Goal: Task Accomplishment & Management: Complete application form

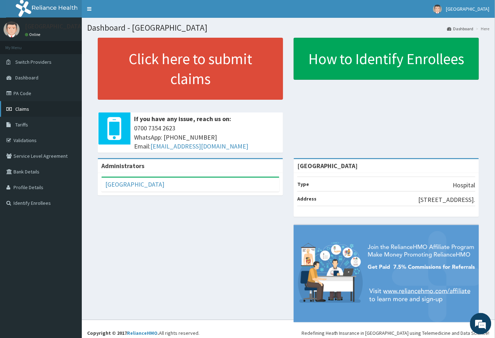
click at [24, 106] on span "Claims" at bounding box center [22, 109] width 14 height 6
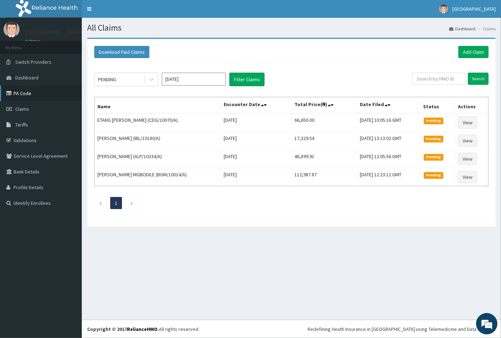
click at [30, 96] on link "PA Code" at bounding box center [41, 93] width 82 height 16
click at [470, 54] on link "Add Claim" at bounding box center [474, 52] width 30 height 12
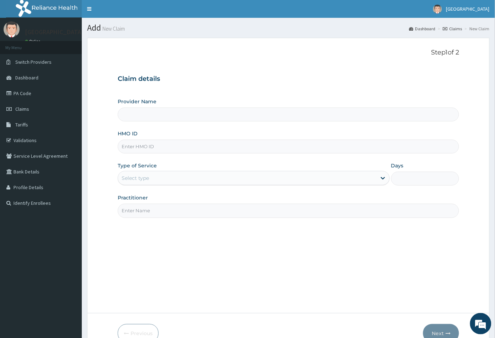
type input "Peachcare Medical Centre"
click at [131, 145] on input "HMO ID" at bounding box center [289, 147] width 342 height 14
paste input "KNL/10368/B"
type input "KNL/10368/B"
click at [135, 177] on div "Select type" at bounding box center [135, 177] width 27 height 7
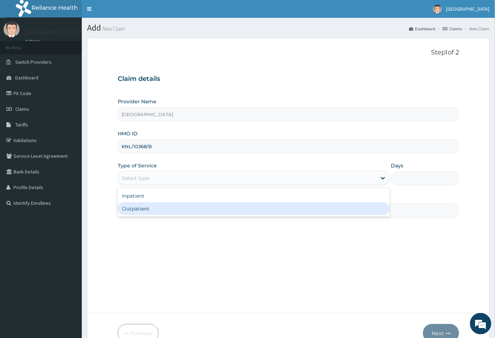
click at [135, 209] on div "Outpatient" at bounding box center [254, 208] width 272 height 13
type input "1"
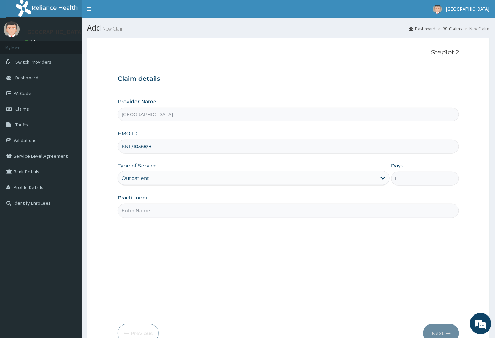
click at [135, 209] on input "Practitioner" at bounding box center [289, 211] width 342 height 14
type input "CON"
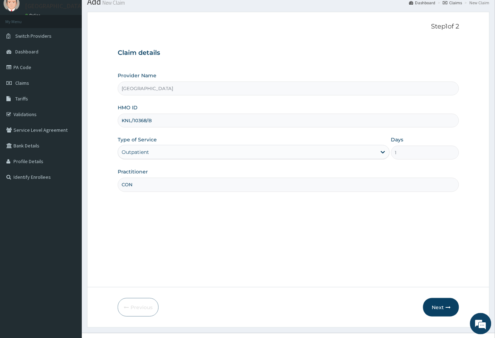
scroll to position [39, 0]
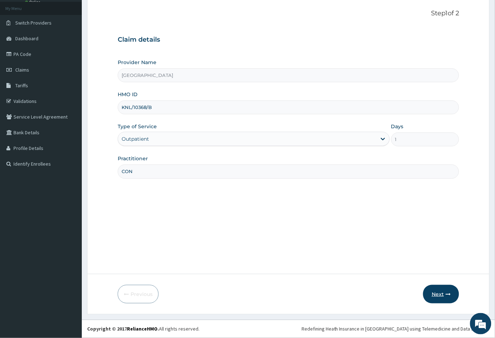
click at [440, 296] on button "Next" at bounding box center [441, 294] width 36 height 19
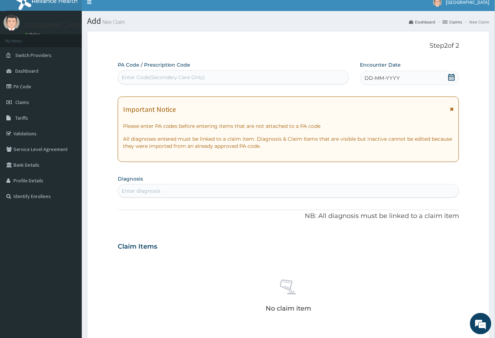
scroll to position [0, 0]
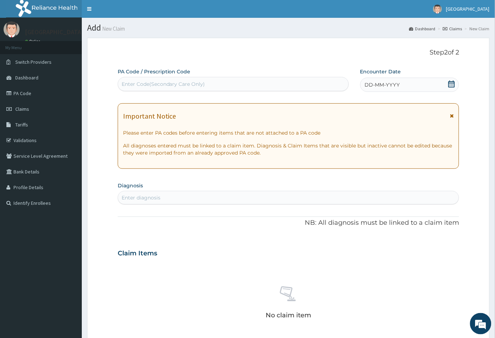
click at [450, 84] on icon at bounding box center [451, 83] width 7 height 7
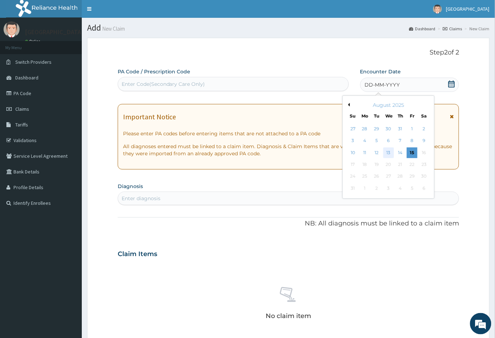
click at [388, 152] on div "13" at bounding box center [388, 152] width 11 height 11
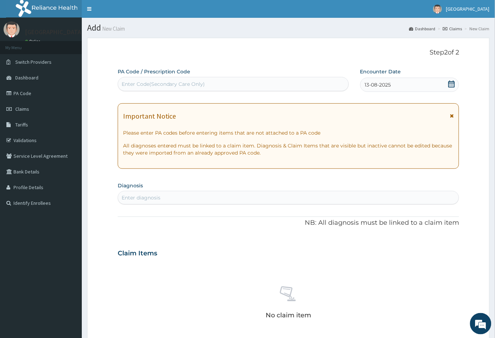
click at [189, 85] on div "Enter Code(Secondary Care Only)" at bounding box center [164, 83] width 84 height 7
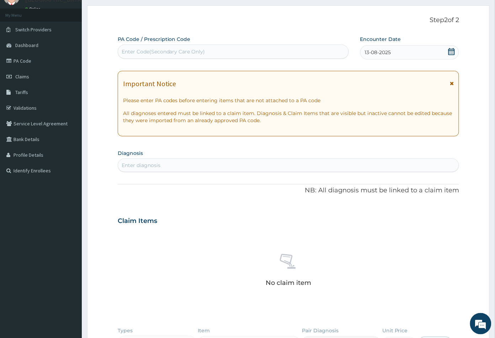
scroll to position [40, 0]
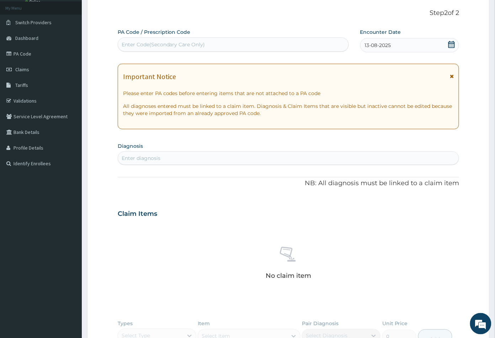
click at [193, 158] on div "Enter diagnosis" at bounding box center [288, 157] width 341 height 11
type input "allergic"
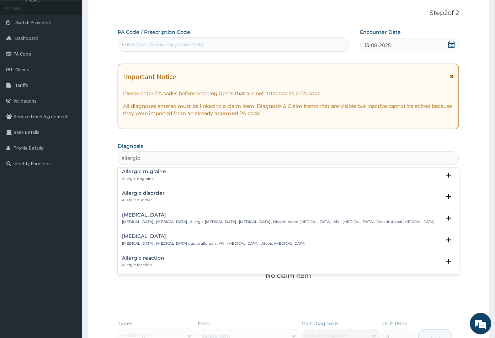
scroll to position [237, 0]
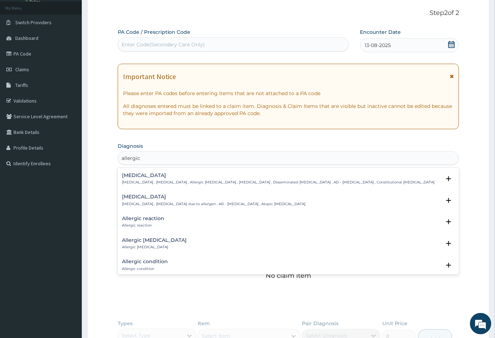
click at [154, 219] on h4 "Allergic reaction" at bounding box center [143, 218] width 42 height 5
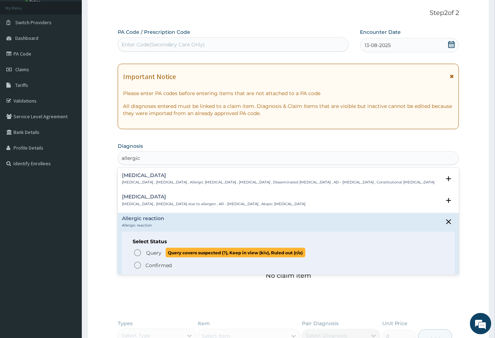
click at [136, 252] on icon "status option query" at bounding box center [137, 252] width 9 height 9
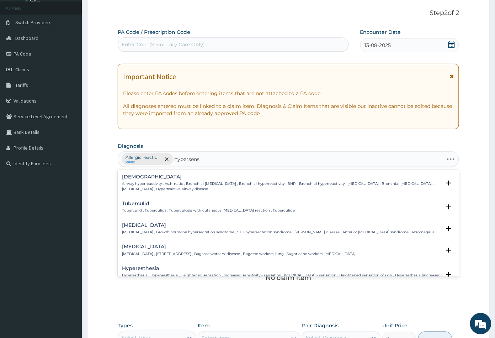
type input "hypersensi"
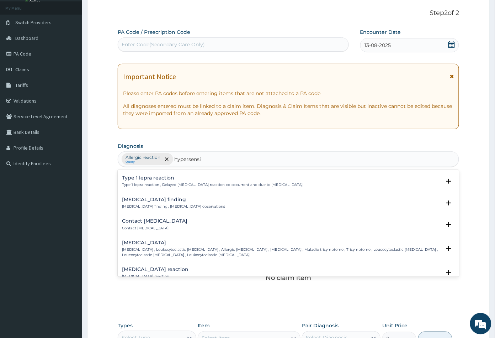
scroll to position [158, 0]
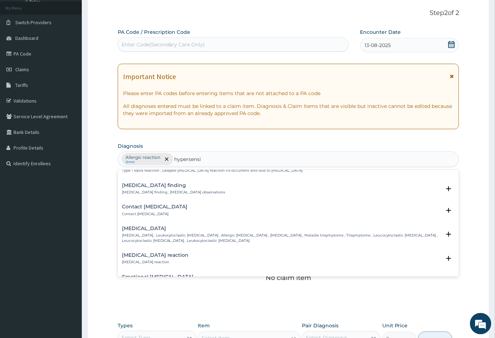
click at [154, 257] on div "Hypersensitivity reaction Hypersensitivity reaction" at bounding box center [155, 258] width 67 height 12
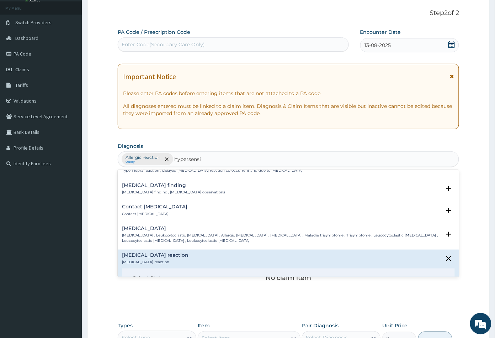
scroll to position [198, 0]
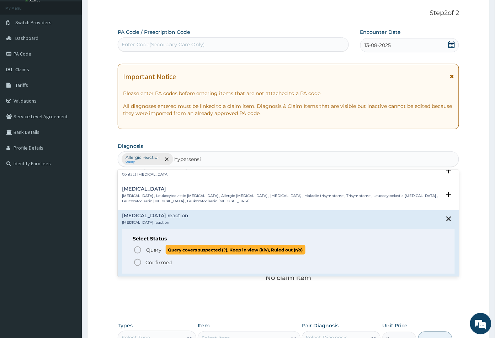
click at [137, 249] on icon "status option query" at bounding box center [137, 250] width 9 height 9
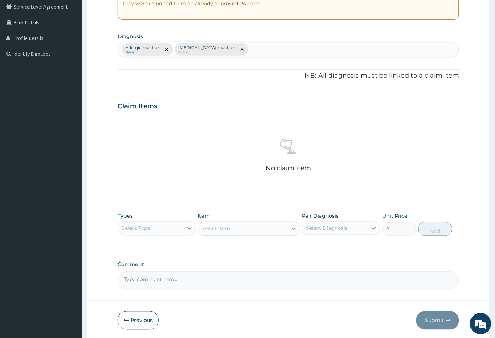
scroll to position [175, 0]
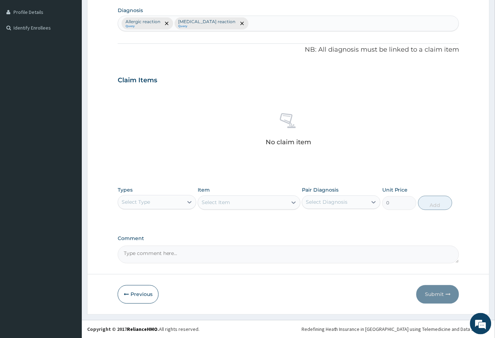
click at [164, 204] on div "Select Type" at bounding box center [150, 201] width 65 height 11
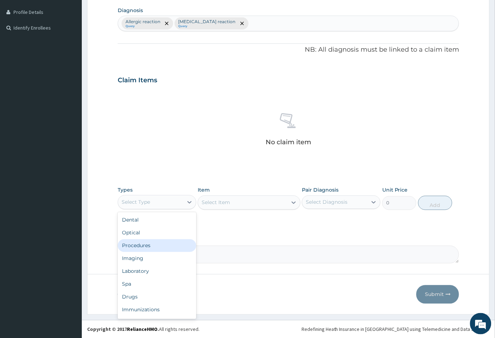
click at [154, 242] on div "Procedures" at bounding box center [157, 245] width 79 height 13
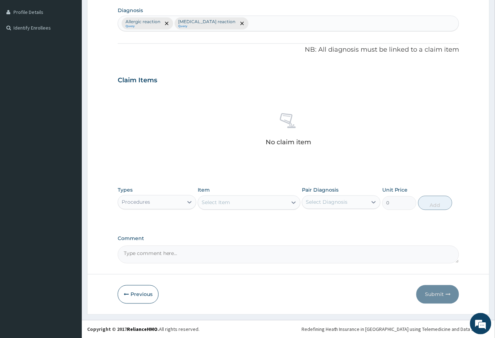
click at [227, 204] on div "Select Item" at bounding box center [216, 202] width 28 height 7
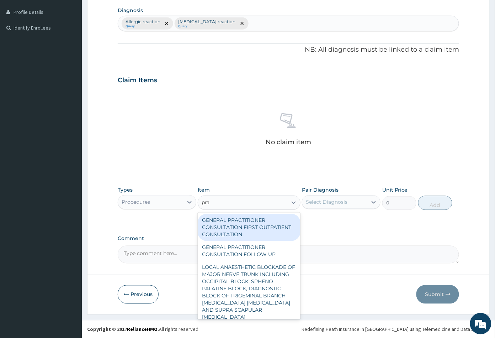
type input "prac"
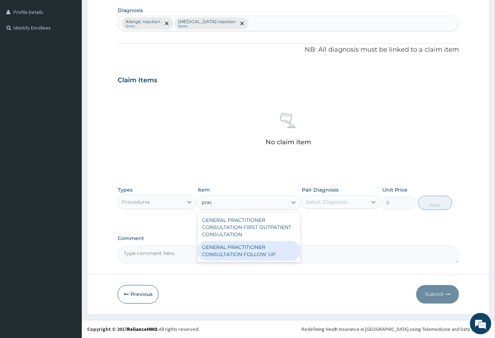
click at [243, 251] on div "GENERAL PRACTITIONER CONSULTATION FOLLOW UP" at bounding box center [249, 251] width 102 height 20
type input "2365"
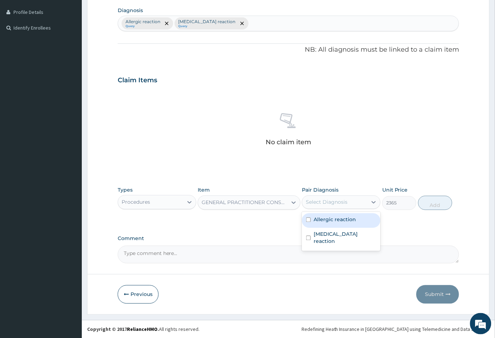
click at [330, 204] on div "Select Diagnosis" at bounding box center [327, 202] width 42 height 7
click at [332, 221] on label "Allergic reaction" at bounding box center [335, 219] width 42 height 7
click at [332, 224] on div "Allergic reaction" at bounding box center [341, 220] width 79 height 15
checkbox input "true"
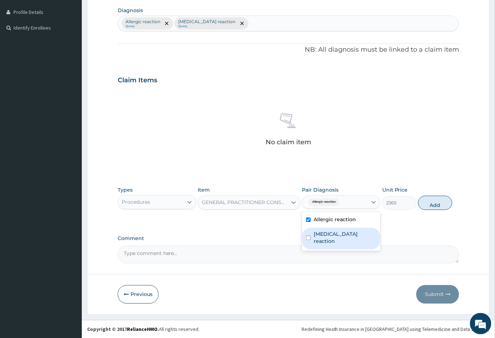
click at [335, 234] on label "Hypersensitivity reaction" at bounding box center [345, 238] width 63 height 14
checkbox input "true"
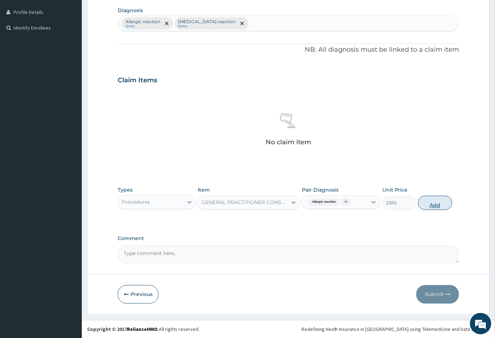
click at [435, 205] on button "Add" at bounding box center [436, 203] width 34 height 14
type input "0"
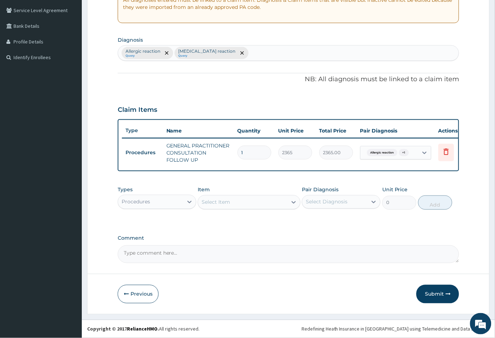
scroll to position [150, 0]
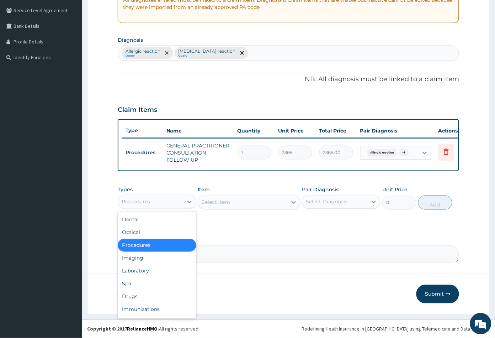
click at [151, 200] on div "Procedures" at bounding box center [150, 201] width 65 height 11
click at [146, 293] on div "Drugs" at bounding box center [157, 296] width 79 height 13
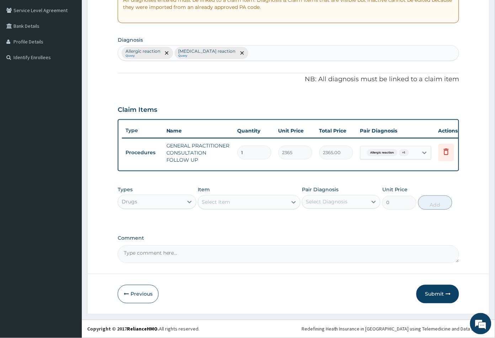
click at [261, 204] on div "Select Item" at bounding box center [242, 201] width 89 height 11
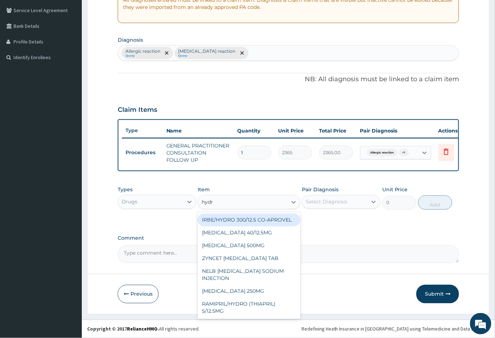
type input "hydro"
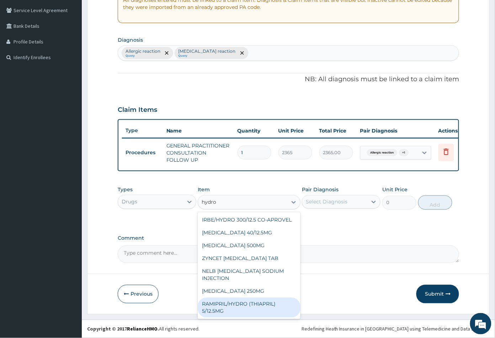
scroll to position [0, 0]
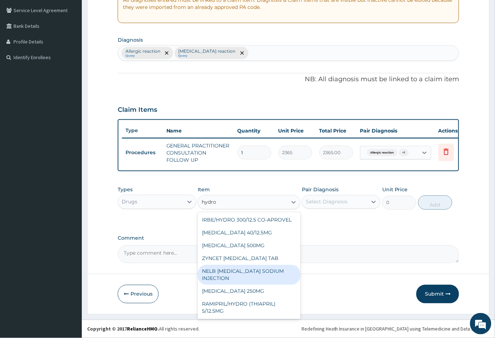
click at [236, 285] on div "NELB [MEDICAL_DATA] SODIUM INJECTION" at bounding box center [249, 275] width 102 height 20
type input "591.25"
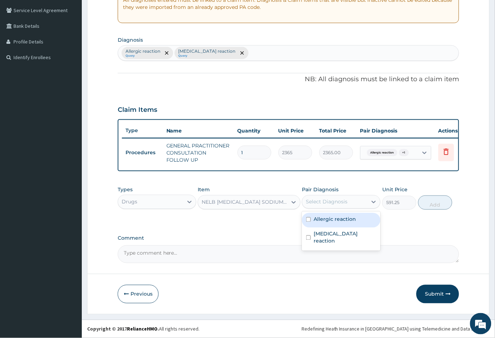
click at [326, 203] on div "Select Diagnosis" at bounding box center [327, 201] width 42 height 7
click at [329, 218] on label "Allergic reaction" at bounding box center [335, 219] width 42 height 7
checkbox input "true"
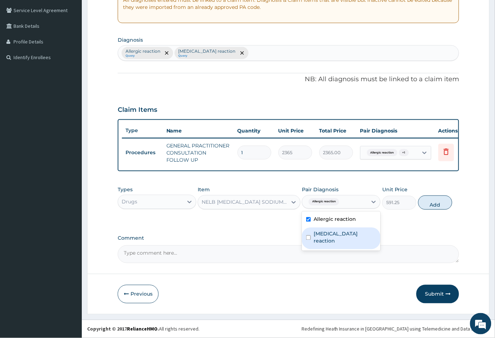
click at [331, 237] on div "Hypersensitivity reaction" at bounding box center [341, 238] width 79 height 22
checkbox input "true"
click at [433, 203] on button "Add" at bounding box center [436, 202] width 34 height 14
type input "0"
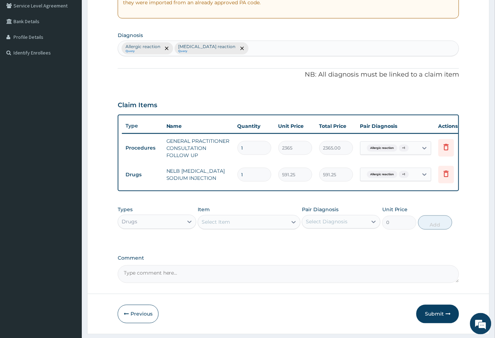
type input "0.00"
type input "2"
type input "1182.50"
type input "2"
click at [244, 225] on div "Select Item" at bounding box center [242, 221] width 89 height 11
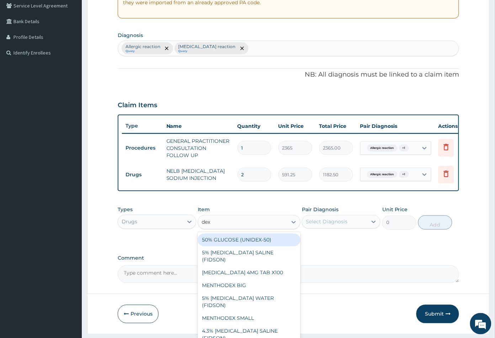
type input "dexa"
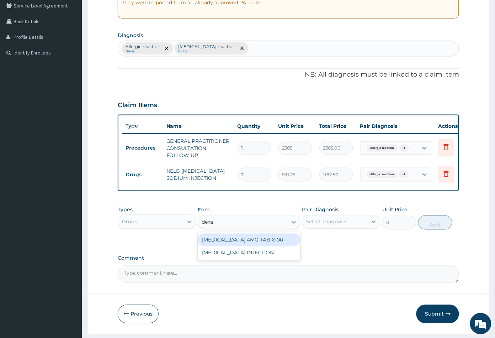
click at [255, 246] on div "[MEDICAL_DATA] 4MG TAB X100" at bounding box center [249, 239] width 102 height 13
type input "41.38750076293945"
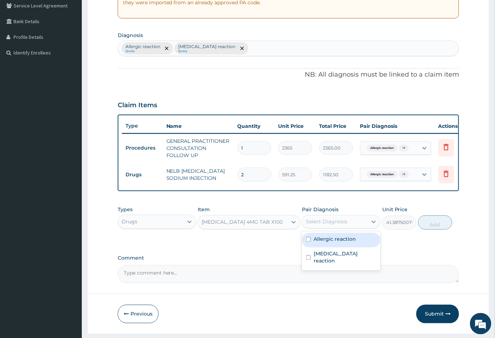
click at [345, 225] on div "Select Diagnosis" at bounding box center [327, 221] width 42 height 7
click at [342, 243] on label "Allergic reaction" at bounding box center [335, 239] width 42 height 7
checkbox input "true"
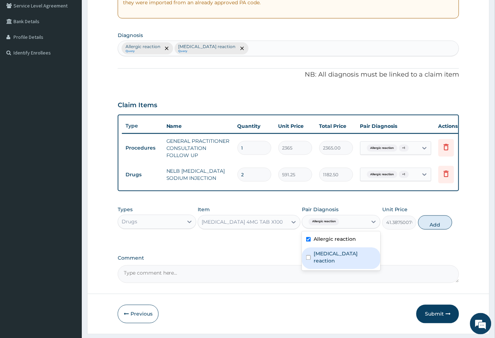
click at [342, 258] on label "Hypersensitivity reaction" at bounding box center [345, 257] width 63 height 14
checkbox input "true"
click at [430, 230] on button "Add" at bounding box center [436, 222] width 34 height 14
type input "0"
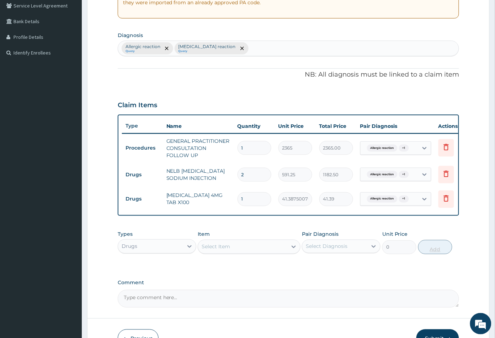
type input "10"
type input "413.88"
type input "10"
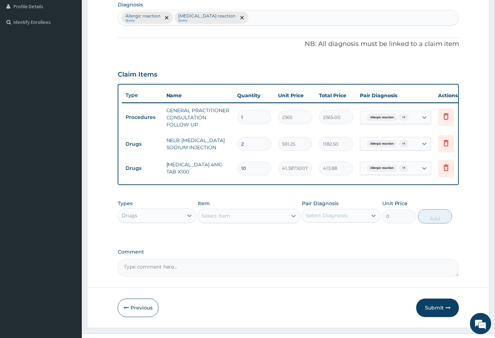
scroll to position [204, 0]
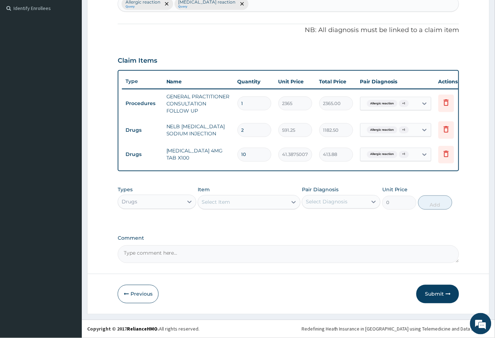
click at [247, 203] on div "Select Item" at bounding box center [242, 201] width 89 height 11
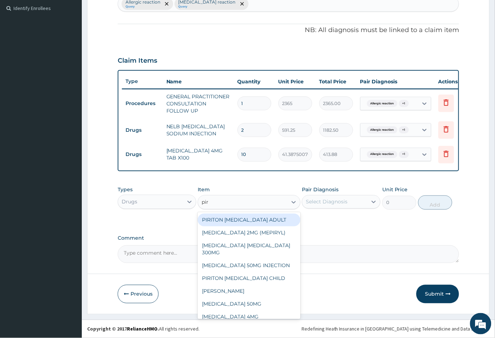
type input "piri"
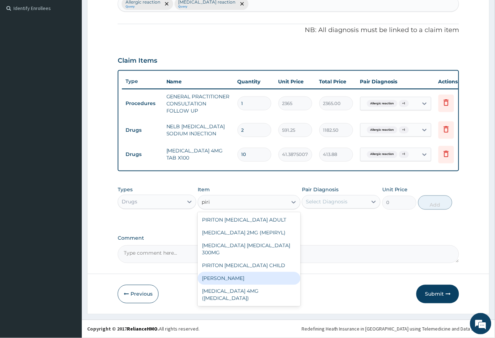
drag, startPoint x: 256, startPoint y: 273, endPoint x: 283, endPoint y: 261, distance: 29.8
click at [257, 273] on div "PIRITON TAB EVANS" at bounding box center [249, 278] width 102 height 13
type input "23.64999961853027"
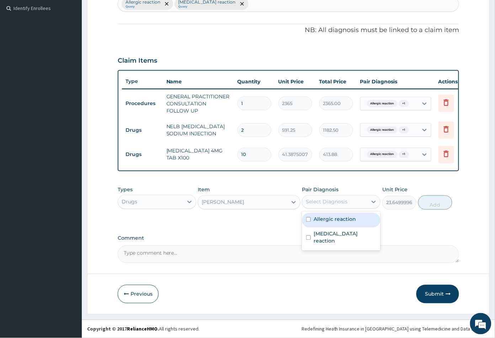
click at [354, 202] on div "Select Diagnosis" at bounding box center [334, 201] width 65 height 11
click at [353, 222] on label "Allergic reaction" at bounding box center [335, 219] width 42 height 7
checkbox input "true"
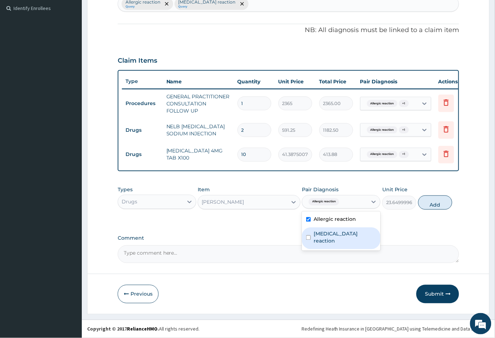
click at [356, 234] on label "Hypersensitivity reaction" at bounding box center [345, 237] width 63 height 14
checkbox input "true"
click at [442, 207] on button "Add" at bounding box center [436, 202] width 34 height 14
type input "0"
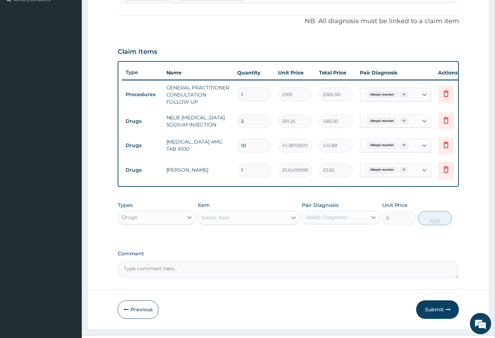
type input "10"
type input "236.50"
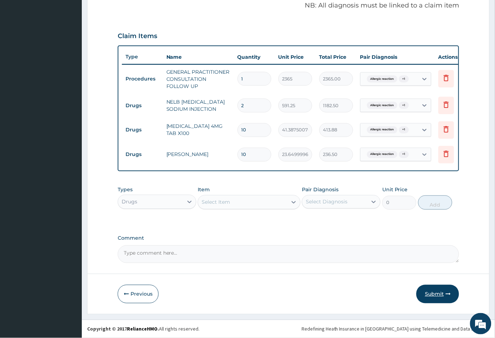
type input "10"
click at [439, 295] on button "Submit" at bounding box center [438, 294] width 43 height 19
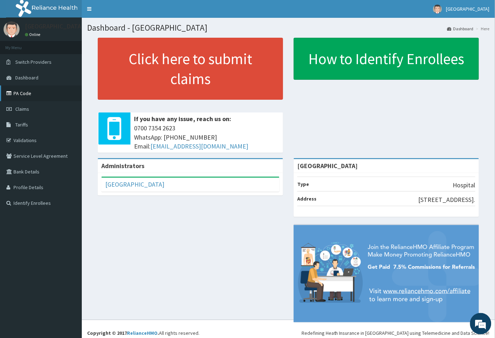
click at [43, 90] on link "PA Code" at bounding box center [41, 93] width 82 height 16
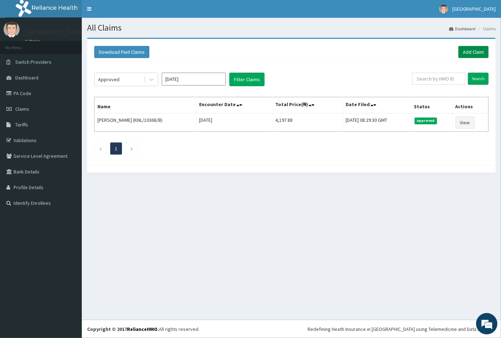
click at [472, 47] on link "Add Claim" at bounding box center [474, 52] width 30 height 12
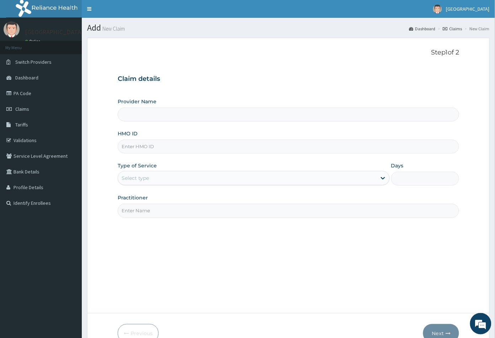
type input "[GEOGRAPHIC_DATA]"
click at [131, 144] on input "HMO ID" at bounding box center [289, 147] width 342 height 14
paste input "KSB/10812/A"
type input "KSB/10812/A"
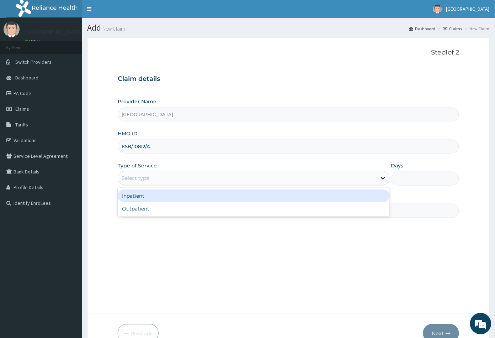
click at [141, 179] on div "Select type" at bounding box center [135, 177] width 27 height 7
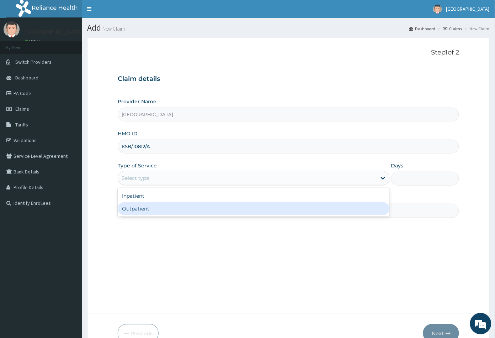
click at [143, 209] on div "Outpatient" at bounding box center [254, 208] width 272 height 13
type input "1"
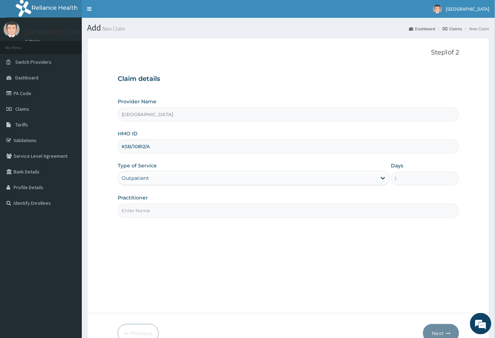
click at [143, 209] on input "Practitioner" at bounding box center [289, 211] width 342 height 14
type input "CON"
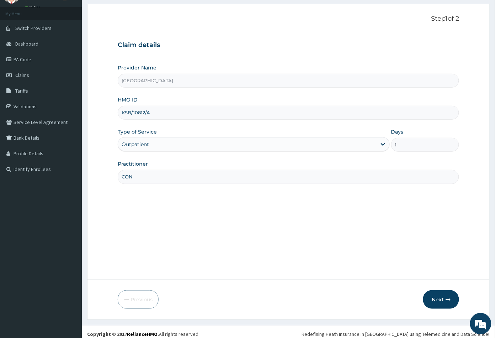
scroll to position [39, 0]
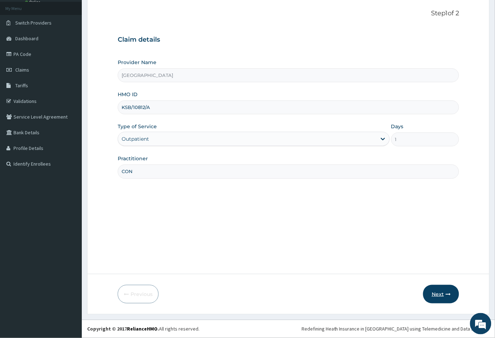
click at [436, 293] on button "Next" at bounding box center [441, 294] width 36 height 19
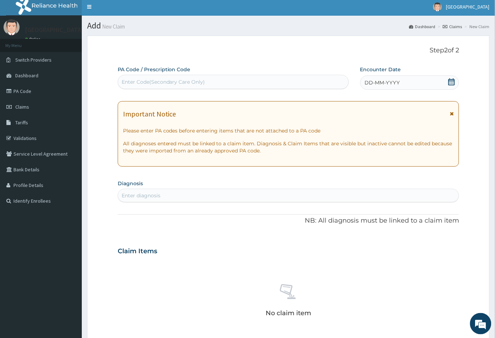
scroll to position [0, 0]
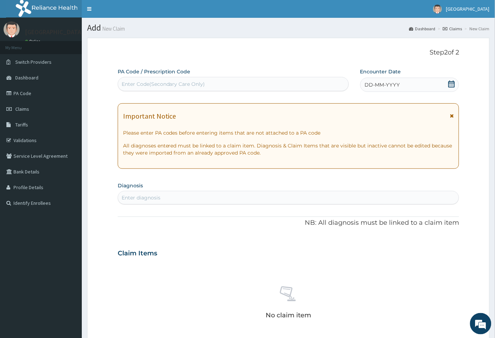
click at [452, 82] on icon at bounding box center [452, 83] width 6 height 7
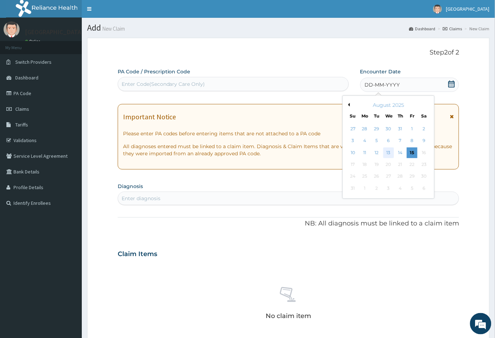
click at [389, 153] on div "13" at bounding box center [388, 152] width 11 height 11
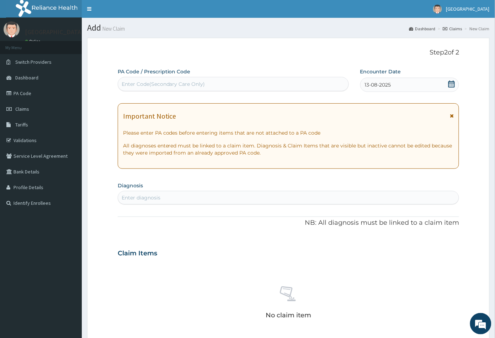
scroll to position [79, 0]
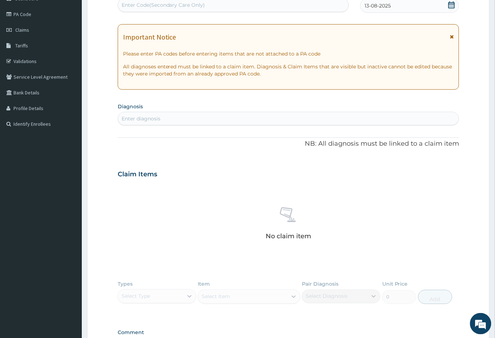
click at [167, 120] on div "Enter diagnosis" at bounding box center [288, 118] width 341 height 11
type input "malar"
click at [155, 119] on div "Enter diagnosis" at bounding box center [141, 118] width 39 height 7
type input "mala"
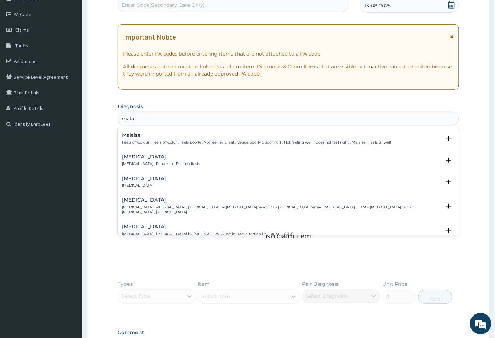
click at [135, 162] on p "Malaria , Paludism , Plasmodiosis" at bounding box center [161, 163] width 78 height 5
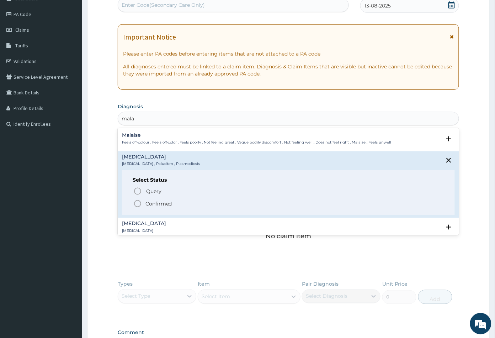
click at [138, 203] on icon "status option filled" at bounding box center [137, 203] width 9 height 9
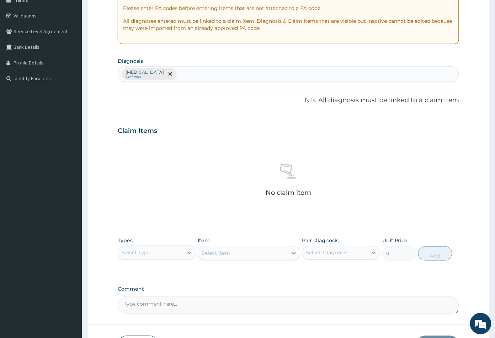
scroll to position [175, 0]
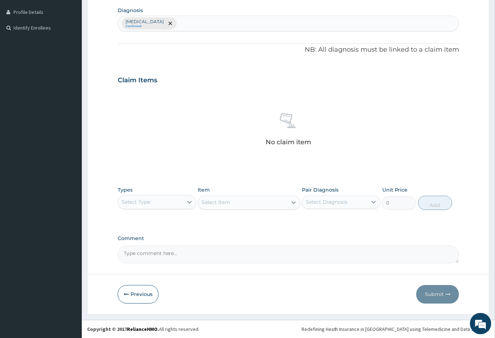
click at [165, 196] on div "Select Type" at bounding box center [150, 201] width 65 height 11
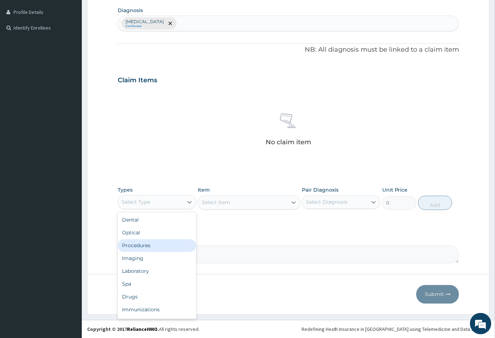
click at [161, 249] on div "Procedures" at bounding box center [157, 245] width 79 height 13
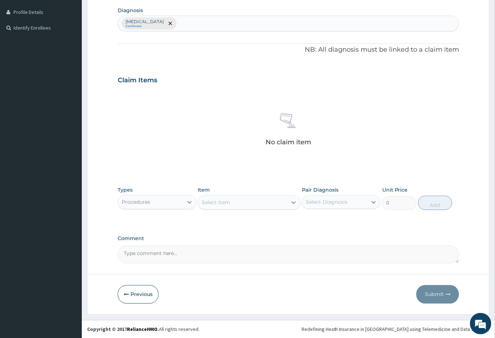
click at [249, 199] on div "Select Item" at bounding box center [242, 202] width 89 height 11
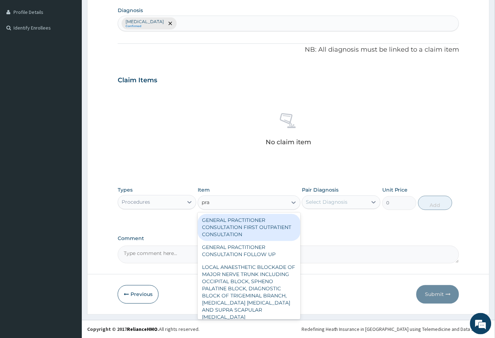
type input "prac"
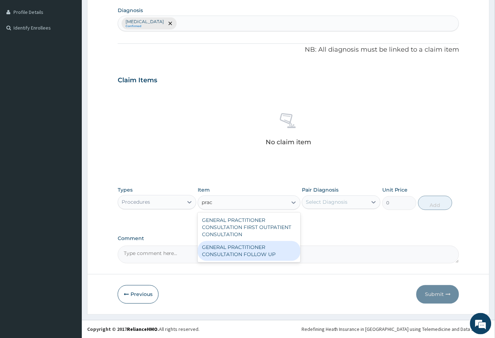
click at [262, 246] on div "GENERAL PRACTITIONER CONSULTATION FOLLOW UP" at bounding box center [249, 251] width 102 height 20
type input "2365"
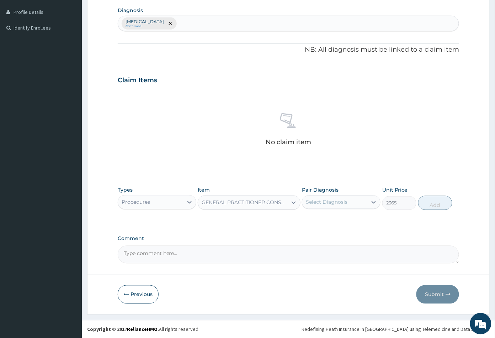
click at [327, 205] on div "Select Diagnosis" at bounding box center [334, 201] width 65 height 11
click at [331, 219] on label "[MEDICAL_DATA]" at bounding box center [336, 219] width 44 height 7
checkbox input "true"
click at [431, 205] on button "Add" at bounding box center [436, 203] width 34 height 14
type input "0"
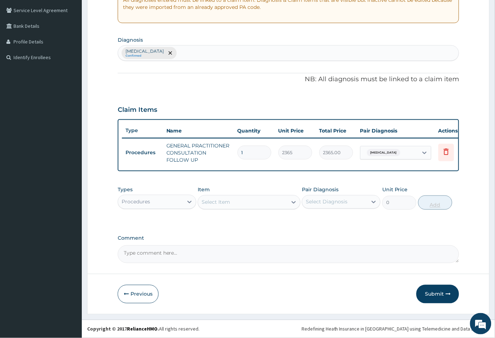
scroll to position [150, 0]
click at [433, 294] on button "Submit" at bounding box center [438, 294] width 43 height 19
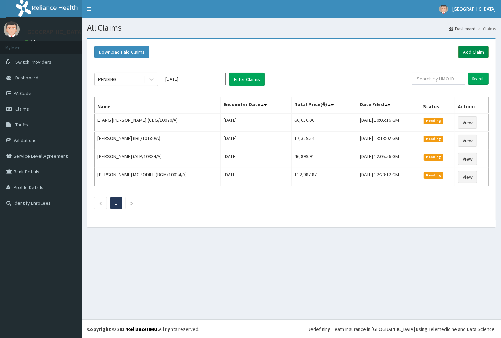
click at [464, 49] on link "Add Claim" at bounding box center [474, 52] width 30 height 12
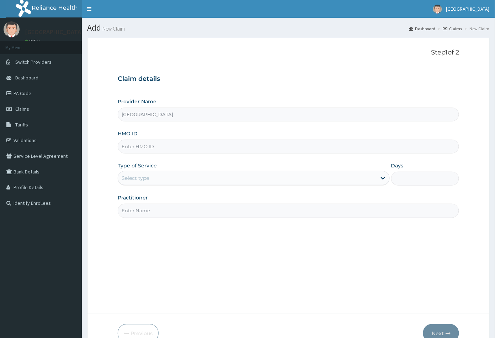
drag, startPoint x: 134, startPoint y: 143, endPoint x: 133, endPoint y: 147, distance: 3.7
click at [133, 147] on input "HMO ID" at bounding box center [289, 147] width 342 height 14
paste input "PWC/10073/A"
type input "PWC/10073/A"
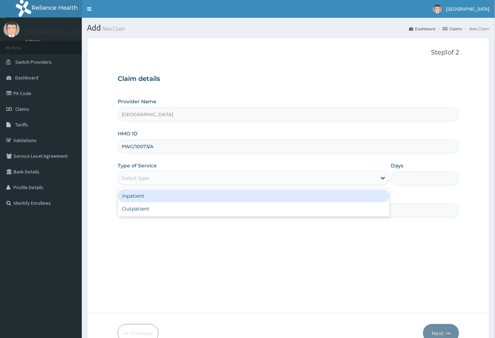
click at [145, 178] on div "Select type" at bounding box center [135, 177] width 27 height 7
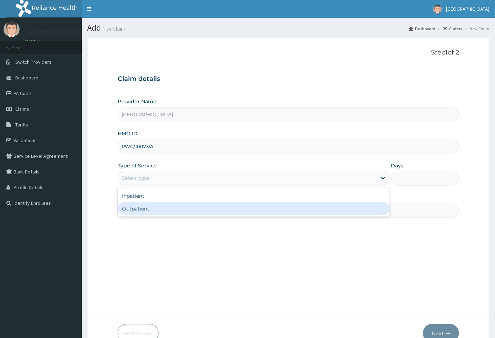
click at [141, 207] on div "Outpatient" at bounding box center [254, 208] width 272 height 13
type input "1"
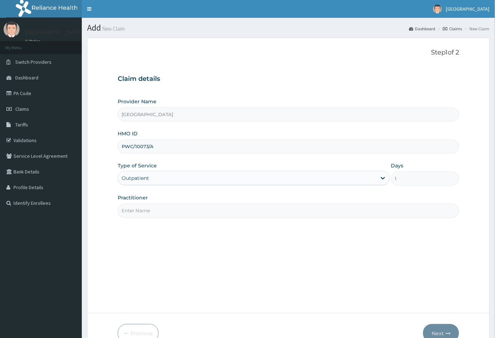
click at [141, 213] on input "Practitioner" at bounding box center [289, 211] width 342 height 14
type input "CON"
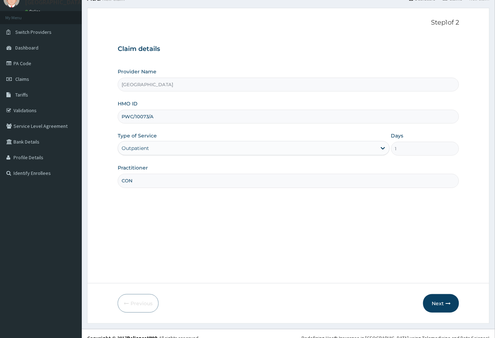
scroll to position [39, 0]
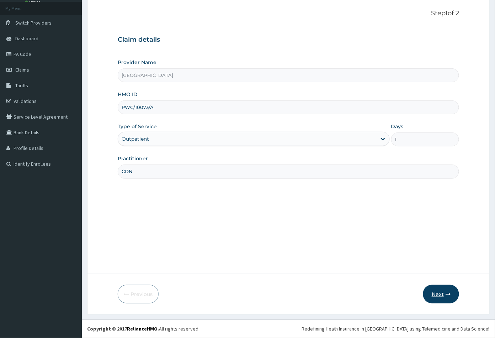
click at [436, 293] on button "Next" at bounding box center [441, 294] width 36 height 19
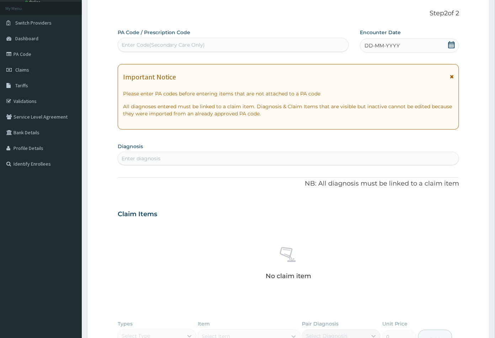
click at [151, 46] on div "Enter Code(Secondary Care Only)" at bounding box center [164, 44] width 84 height 7
paste input "PA/053FB6"
type input "PA/053FB6"
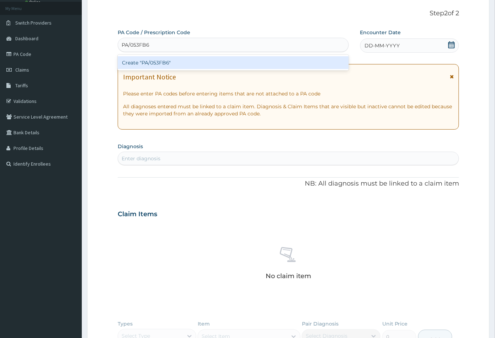
click at [157, 62] on div "Create "PA/053FB6"" at bounding box center [233, 62] width 231 height 13
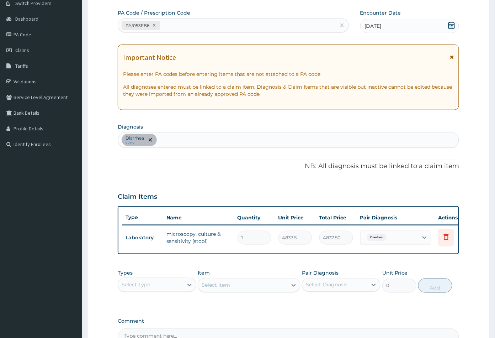
scroll to position [79, 0]
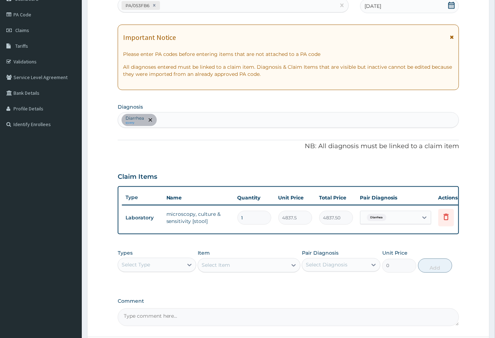
click at [177, 119] on div "Diarrhea query" at bounding box center [288, 119] width 341 height 15
type input "mala"
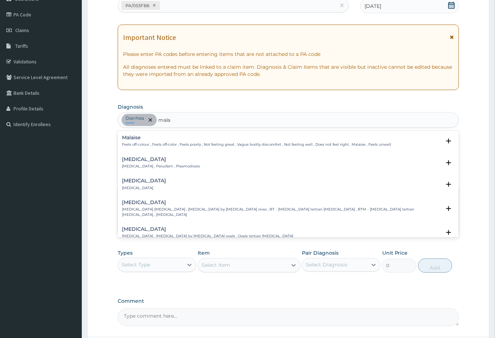
click at [149, 163] on div "Malaria Malaria , Paludism , Plasmodiosis" at bounding box center [161, 163] width 78 height 12
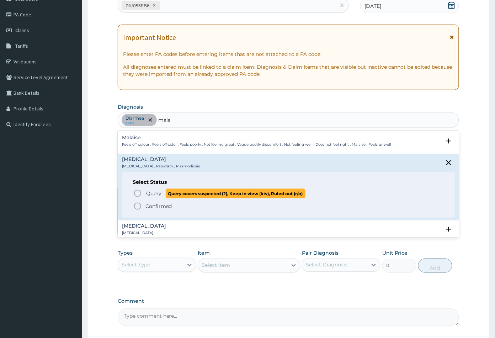
click at [137, 193] on icon "status option query" at bounding box center [137, 193] width 9 height 9
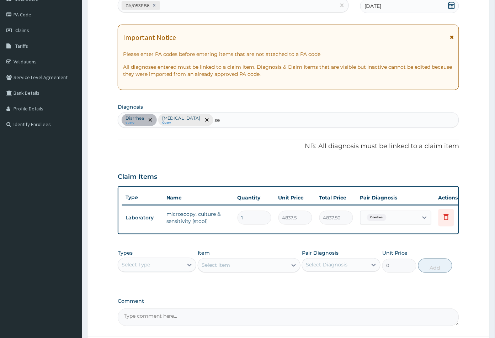
type input "sep"
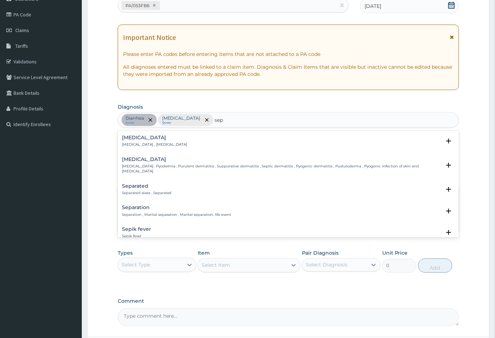
click at [148, 144] on p "Systemic infection , Sepsis" at bounding box center [154, 144] width 65 height 5
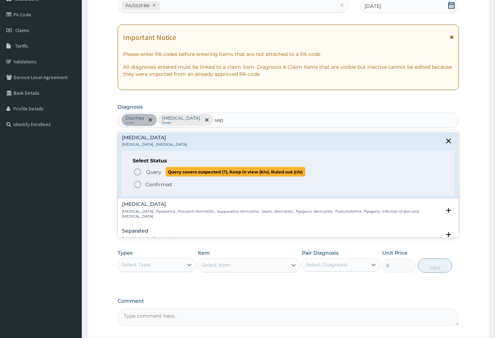
click at [137, 173] on icon "status option query" at bounding box center [137, 172] width 9 height 9
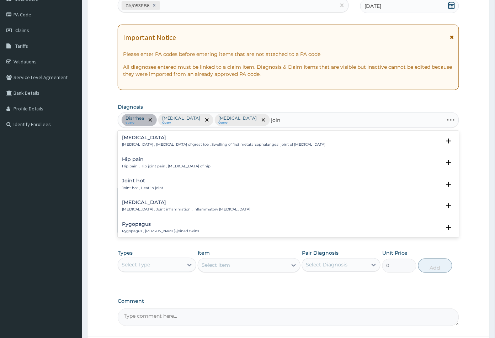
type input "joint"
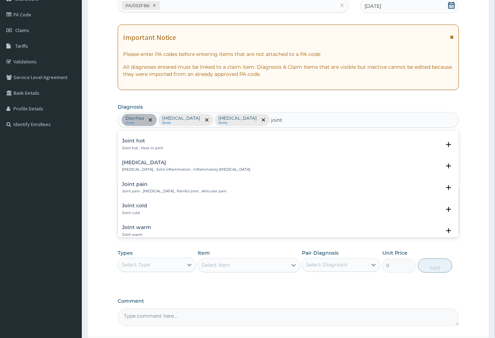
scroll to position [40, 0]
click at [140, 185] on h4 "Joint pain" at bounding box center [174, 184] width 105 height 5
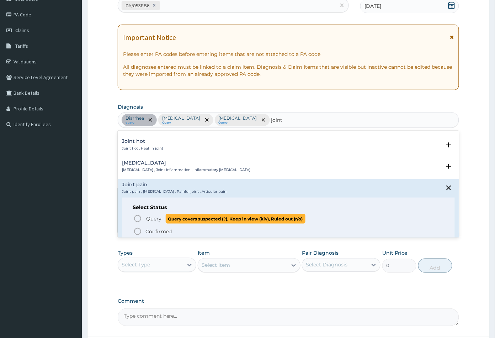
click at [136, 218] on icon "status option query" at bounding box center [137, 218] width 9 height 9
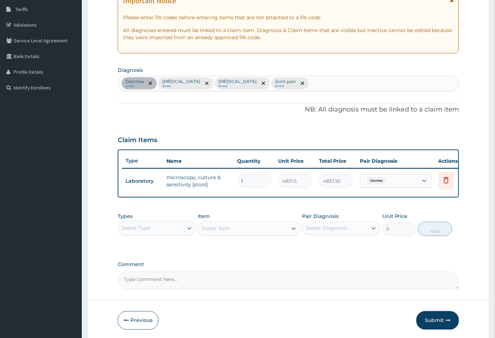
scroll to position [147, 0]
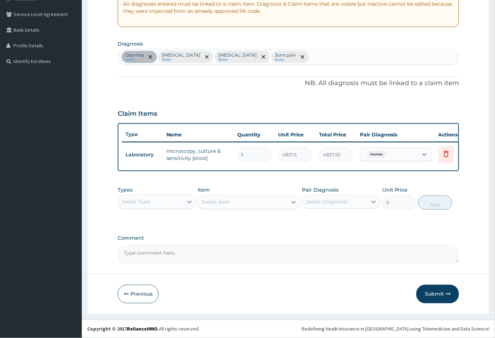
click at [157, 201] on div "Select Type" at bounding box center [150, 201] width 65 height 11
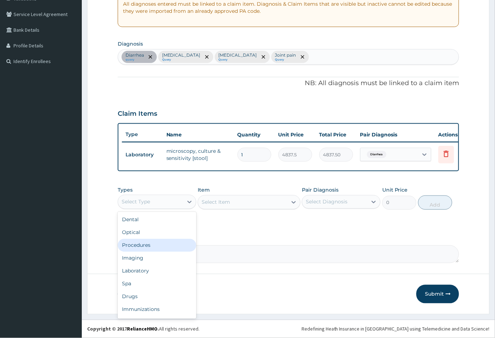
click at [148, 242] on div "Procedures" at bounding box center [157, 245] width 79 height 13
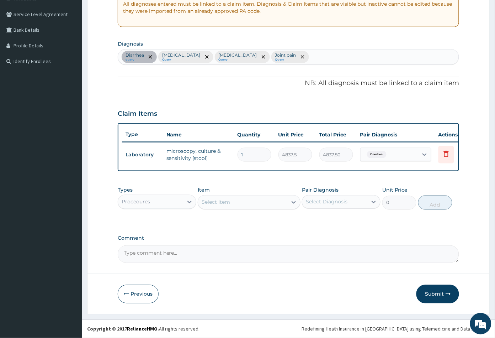
click at [236, 201] on div "Select Item" at bounding box center [242, 201] width 89 height 11
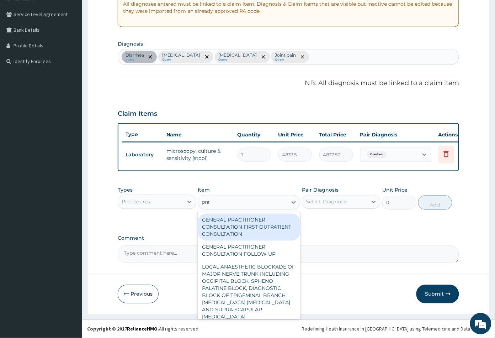
scroll to position [0, 0]
type input "prac"
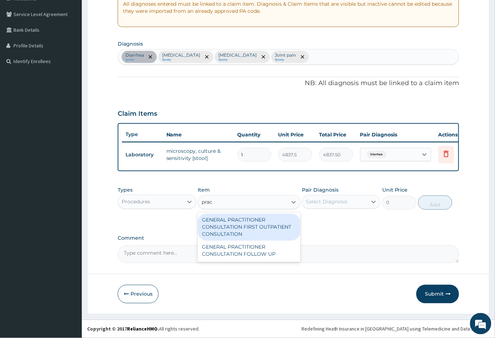
click at [230, 222] on div "GENERAL PRACTITIONER CONSULTATION FIRST OUTPATIENT CONSULTATION" at bounding box center [249, 227] width 102 height 27
type input "3547.5"
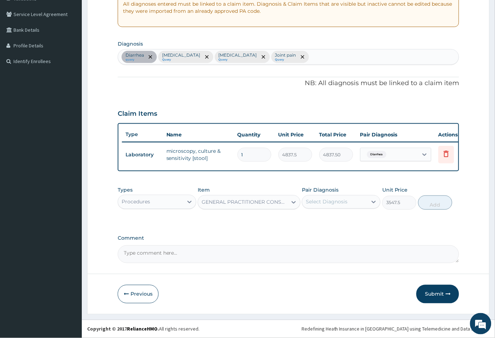
click at [333, 199] on div "Select Diagnosis" at bounding box center [327, 201] width 42 height 7
click at [343, 225] on div "Diarrhea" at bounding box center [341, 220] width 79 height 15
checkbox input "true"
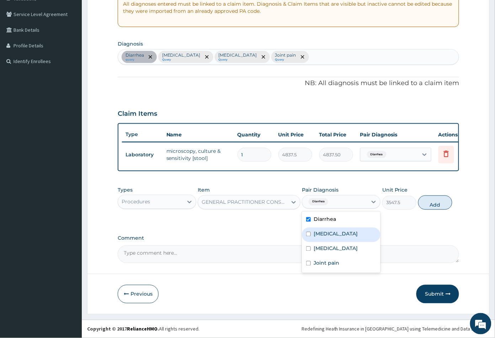
click at [343, 237] on div "Malaria" at bounding box center [341, 234] width 79 height 15
checkbox input "true"
click at [343, 246] on div "Sepsis" at bounding box center [341, 249] width 79 height 15
checkbox input "true"
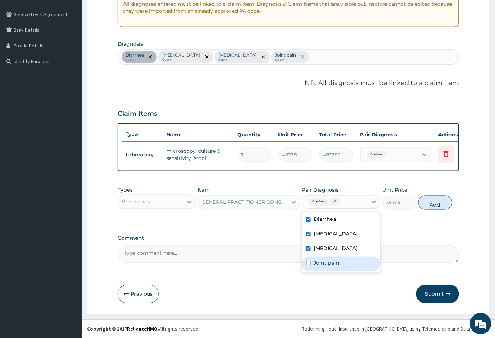
click at [344, 259] on div "Joint pain" at bounding box center [341, 264] width 79 height 15
checkbox input "true"
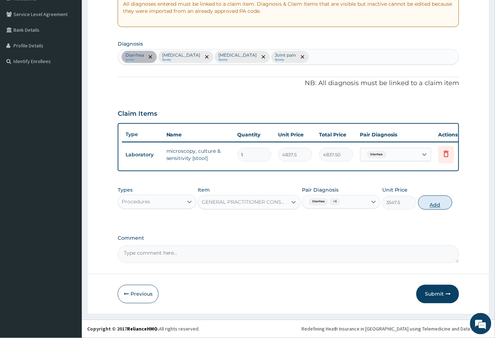
click at [432, 205] on button "Add" at bounding box center [436, 202] width 34 height 14
type input "0"
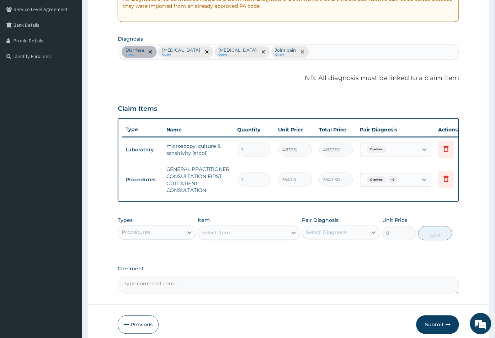
click at [258, 237] on div "Select Item" at bounding box center [242, 232] width 89 height 11
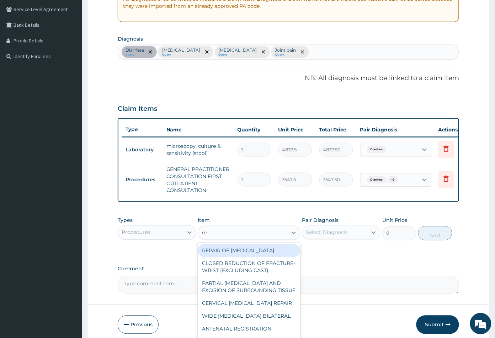
type input "reg"
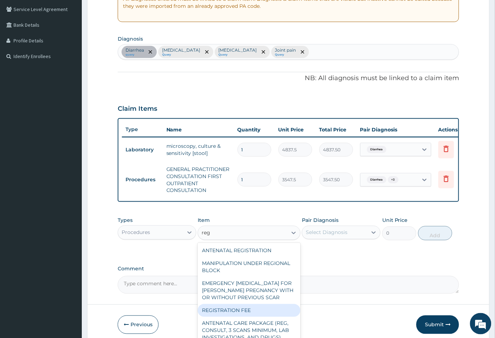
click at [246, 317] on div "REGISTRATION FEE" at bounding box center [249, 310] width 102 height 13
type input "2150"
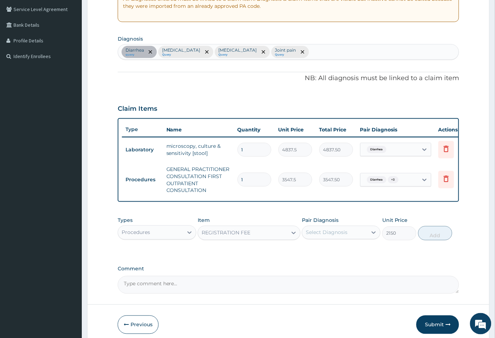
click at [330, 236] on div "Select Diagnosis" at bounding box center [327, 232] width 42 height 7
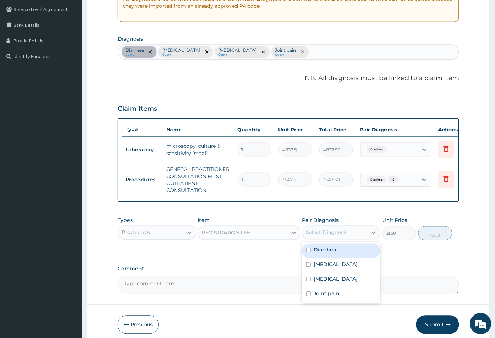
click at [329, 253] on label "Diarrhea" at bounding box center [325, 249] width 22 height 7
checkbox input "true"
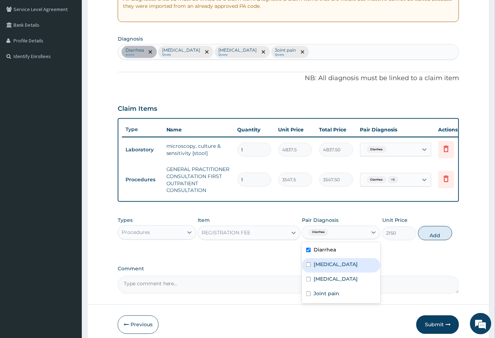
click at [329, 267] on label "Malaria" at bounding box center [336, 264] width 44 height 7
checkbox input "true"
click at [330, 279] on div "Sepsis" at bounding box center [341, 280] width 79 height 15
checkbox input "true"
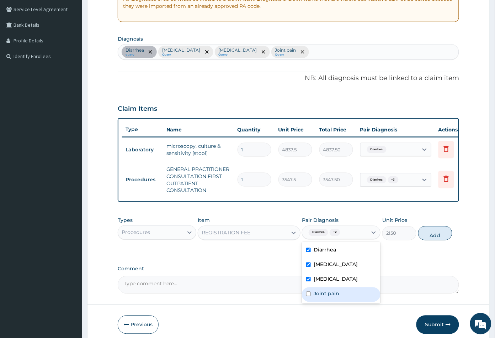
click at [334, 294] on div "Joint pain" at bounding box center [341, 294] width 79 height 15
checkbox input "true"
click at [430, 240] on button "Add" at bounding box center [436, 233] width 34 height 14
type input "0"
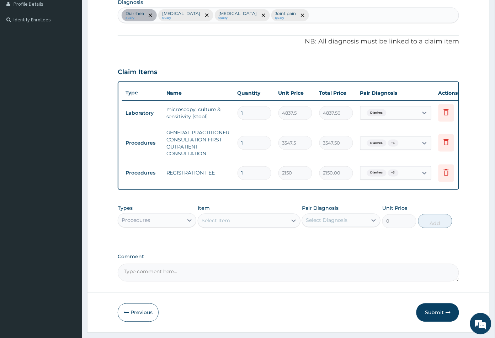
scroll to position [207, 0]
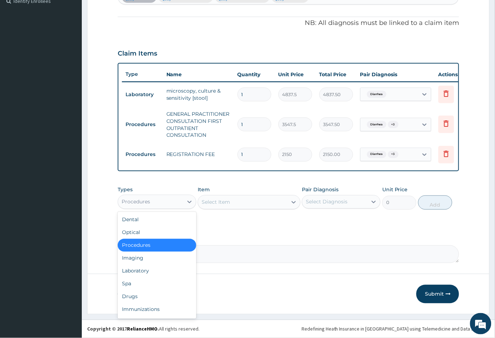
click at [165, 205] on div "Procedures" at bounding box center [150, 201] width 65 height 11
click at [153, 271] on div "Laboratory" at bounding box center [157, 270] width 79 height 13
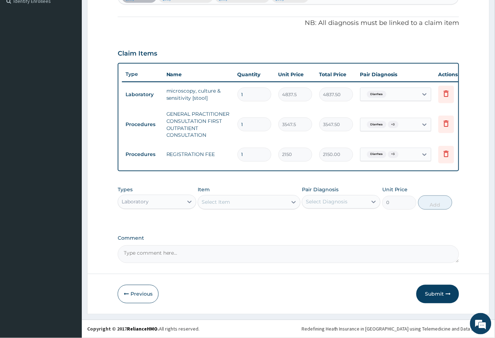
click at [262, 211] on div "Types option Laboratory, selected. Select is focused ,type to refine list, pres…" at bounding box center [289, 198] width 342 height 31
click at [251, 203] on div "Select Item" at bounding box center [242, 201] width 89 height 11
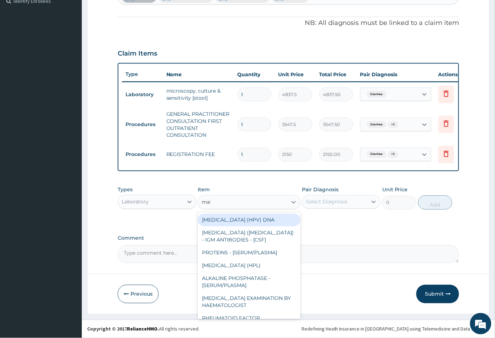
type input "mala"
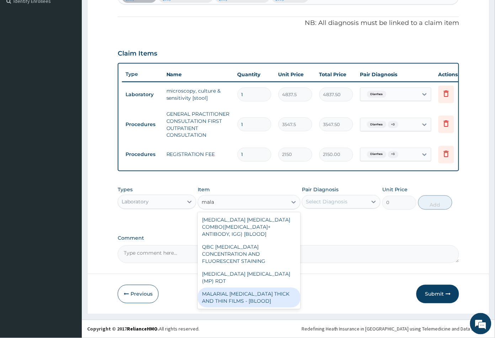
click at [256, 288] on div "MALARIAL PARASITE THICK AND THIN FILMS - [BLOOD]" at bounding box center [249, 298] width 102 height 20
type input "1612.5"
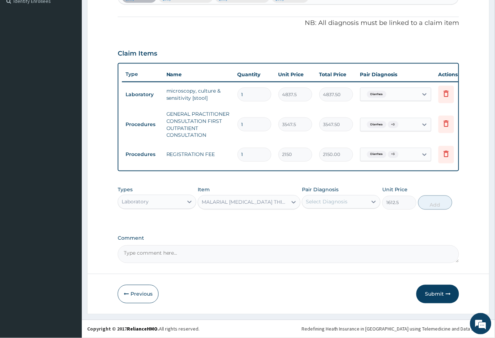
click at [319, 200] on div "Select Diagnosis" at bounding box center [327, 201] width 42 height 7
drag, startPoint x: 321, startPoint y: 231, endPoint x: 348, endPoint y: 225, distance: 27.1
click at [322, 232] on label "Malaria" at bounding box center [336, 233] width 44 height 7
checkbox input "true"
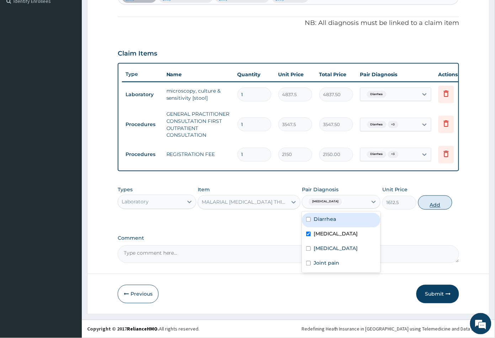
click at [431, 202] on button "Add" at bounding box center [436, 202] width 34 height 14
type input "0"
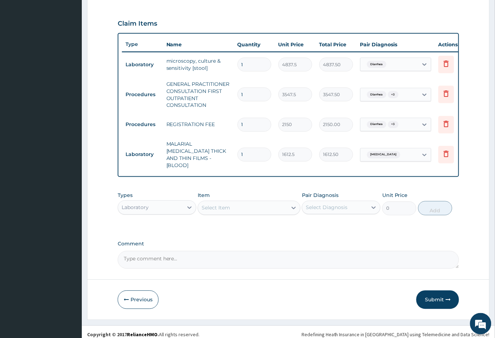
scroll to position [235, 0]
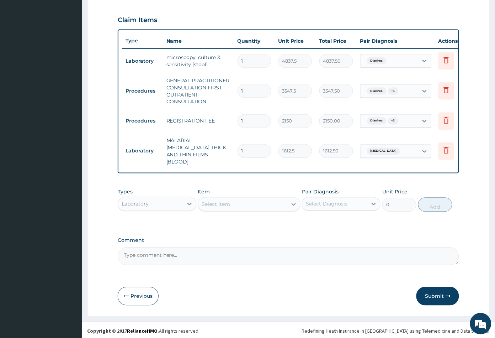
click at [243, 205] on div "Select Item" at bounding box center [242, 204] width 89 height 11
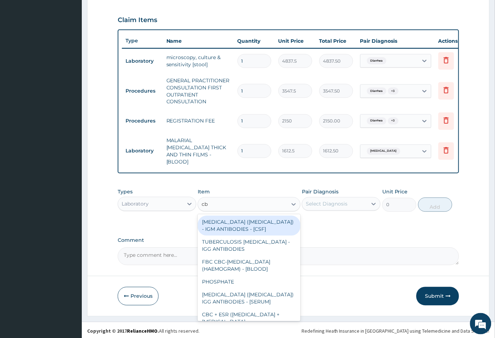
type input "cbc"
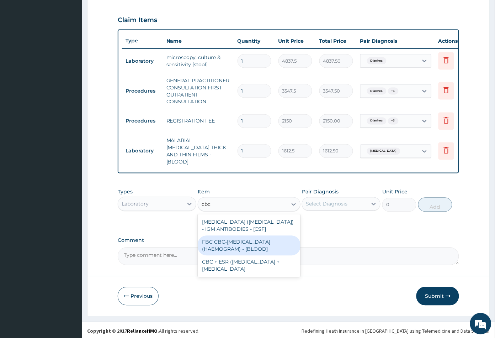
click at [237, 240] on div "FBC CBC-COMPLETE BLOOD COUNT (HAEMOGRAM) - [BLOOD]" at bounding box center [249, 246] width 102 height 20
type input "4300"
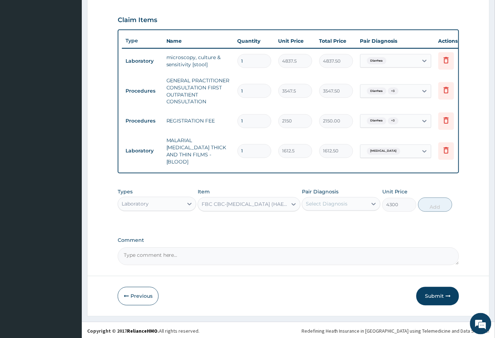
click at [345, 203] on div "Select Diagnosis" at bounding box center [327, 203] width 42 height 7
click at [332, 246] on div "[MEDICAL_DATA]" at bounding box center [341, 251] width 79 height 15
checkbox input "true"
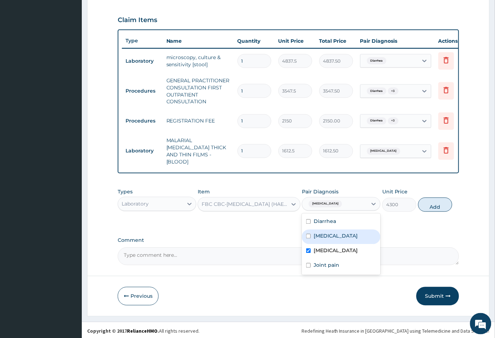
click at [433, 203] on button "Add" at bounding box center [436, 205] width 34 height 14
type input "0"
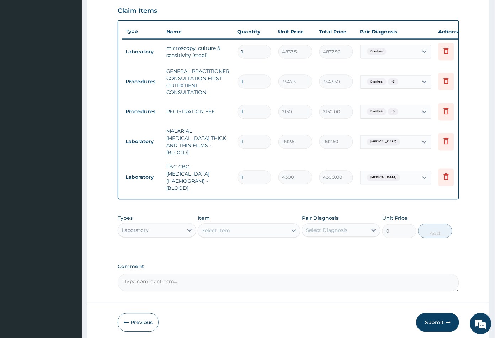
scroll to position [271, 0]
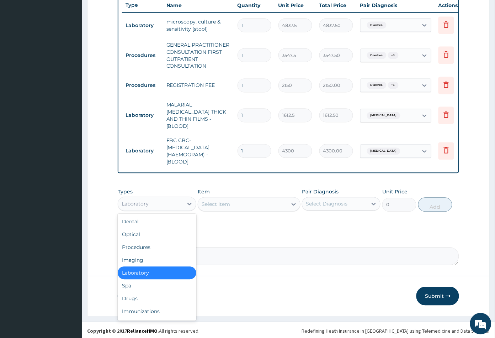
click at [177, 204] on div "Laboratory" at bounding box center [150, 203] width 65 height 11
click at [145, 295] on div "Drugs" at bounding box center [157, 298] width 79 height 13
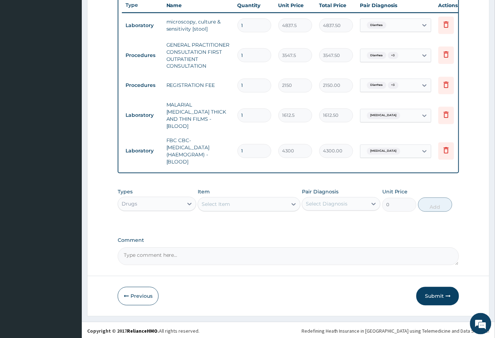
click at [264, 202] on div "Select Item" at bounding box center [242, 204] width 89 height 11
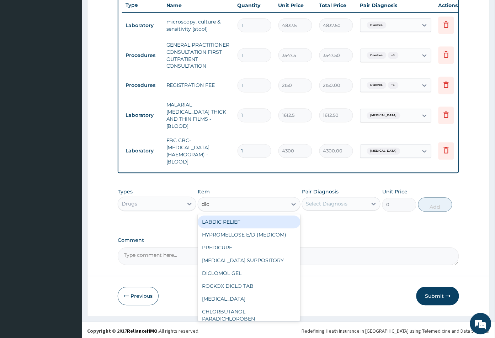
type input "dicl"
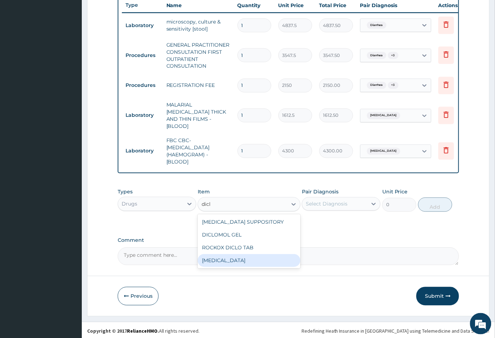
click at [262, 256] on div "DICLOFENAC" at bounding box center [249, 260] width 102 height 13
type input "591.25"
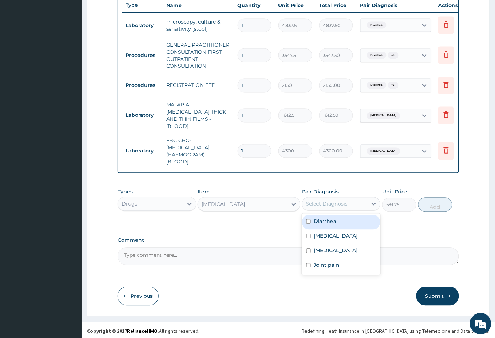
click at [335, 203] on div "Select Diagnosis" at bounding box center [327, 203] width 42 height 7
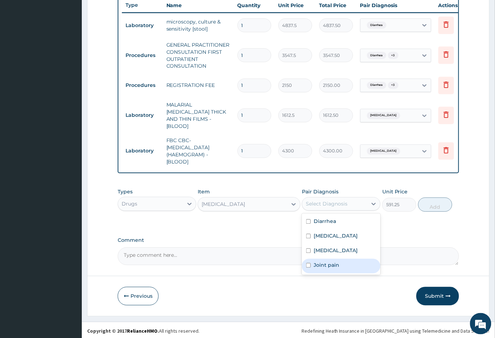
click at [331, 264] on label "Joint pain" at bounding box center [327, 265] width 26 height 7
checkbox input "true"
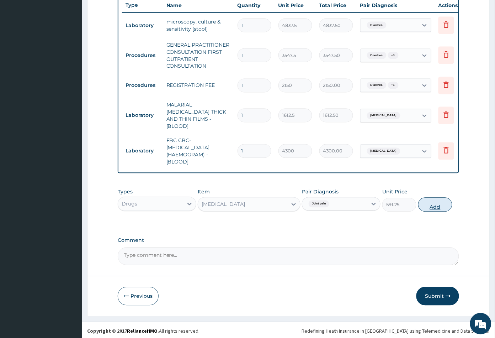
click at [432, 206] on button "Add" at bounding box center [436, 205] width 34 height 14
type input "0"
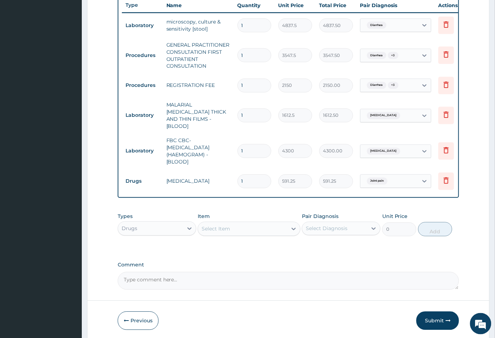
click at [259, 228] on div "Select Item" at bounding box center [242, 228] width 89 height 11
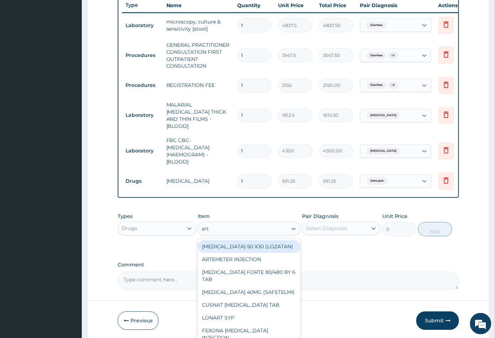
type input "arte"
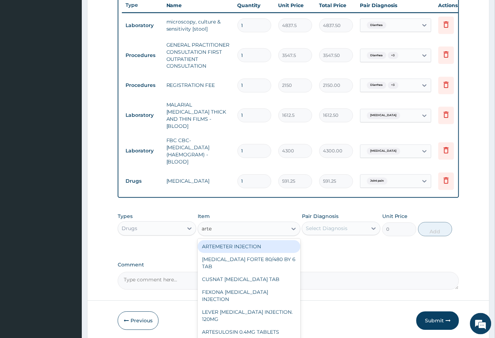
click at [254, 241] on div "ARTEMETER INJECTION" at bounding box center [249, 246] width 102 height 13
type input "946"
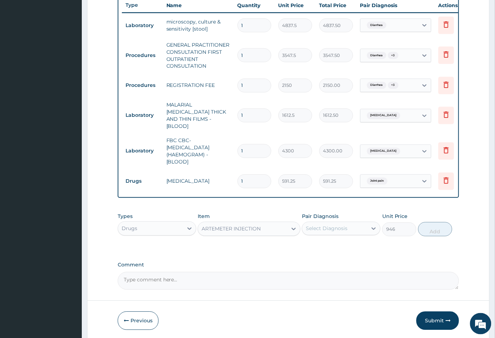
click at [334, 227] on div "Select Diagnosis" at bounding box center [327, 228] width 42 height 7
click at [333, 254] on div "Malaria" at bounding box center [341, 261] width 79 height 15
checkbox input "true"
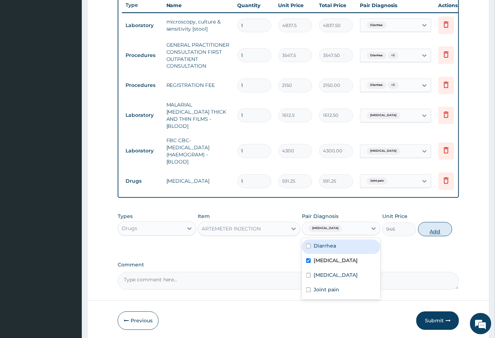
click at [430, 233] on button "Add" at bounding box center [436, 229] width 34 height 14
type input "0"
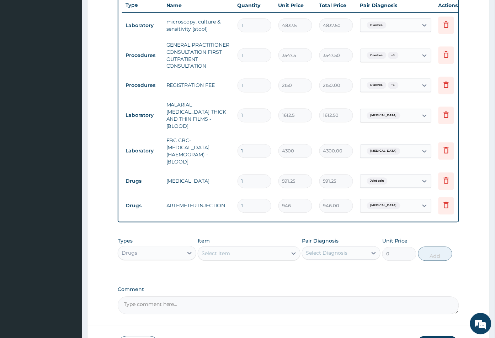
type input "0.00"
type input "2"
type input "1892.00"
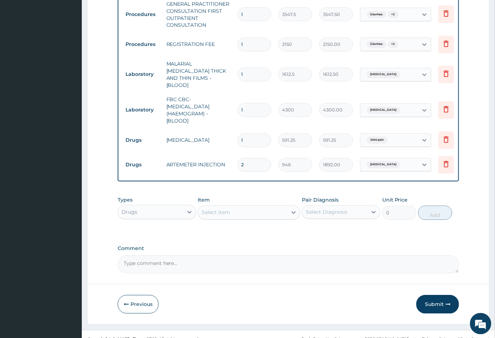
scroll to position [320, 0]
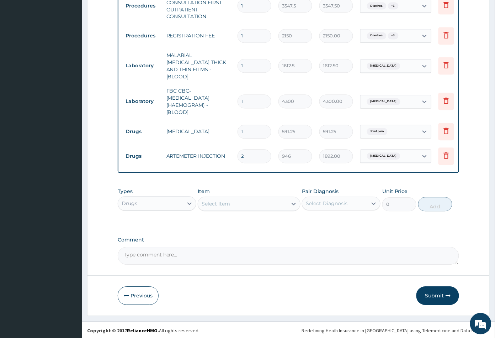
type input "2"
click at [249, 202] on div "Select Item" at bounding box center [242, 203] width 89 height 11
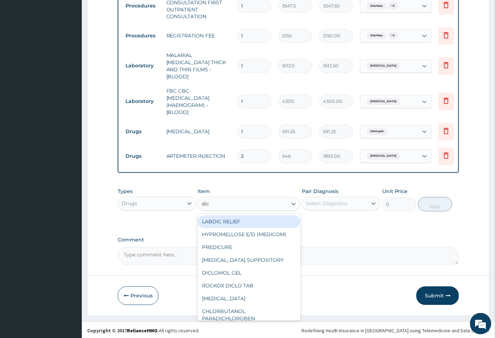
type input "dicl"
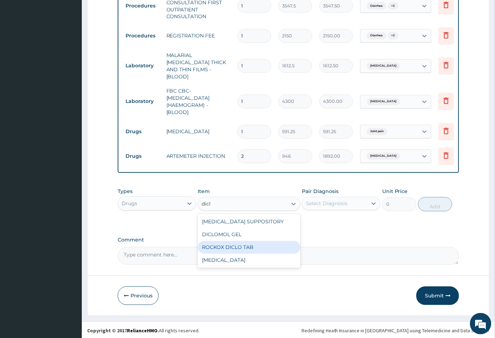
click at [236, 245] on div "ROCKOX DICLO TAB" at bounding box center [249, 247] width 102 height 13
type input "82.7750015258789"
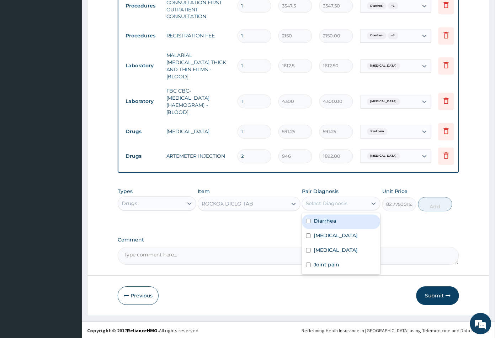
click at [331, 204] on div "Select Diagnosis" at bounding box center [327, 203] width 42 height 7
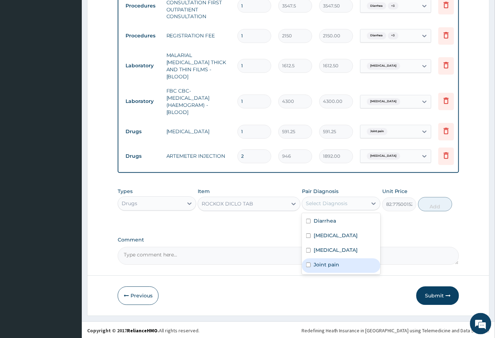
click at [330, 261] on label "Joint pain" at bounding box center [327, 264] width 26 height 7
checkbox input "true"
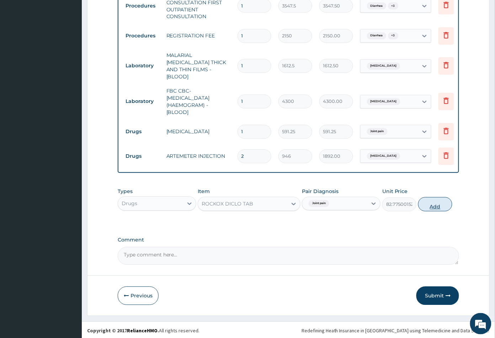
click at [436, 202] on button "Add" at bounding box center [436, 204] width 34 height 14
type input "0"
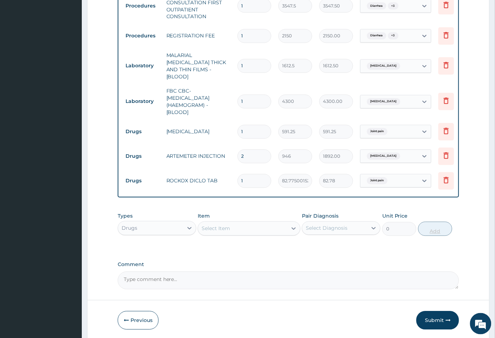
type input "10"
type input "827.75"
type input "10"
click at [252, 227] on div "Select Item" at bounding box center [242, 228] width 89 height 11
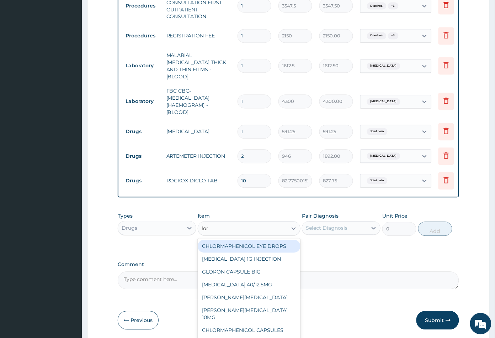
type input "lora"
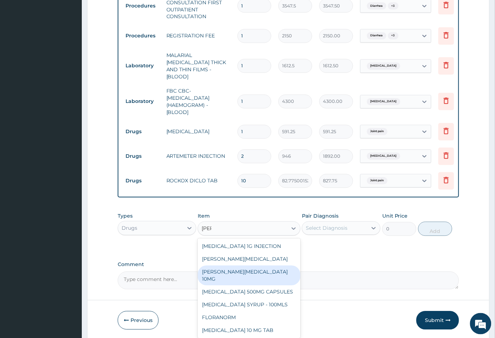
click at [261, 268] on div "LORATYN LORATADINE 10MG" at bounding box center [249, 275] width 102 height 20
type input "88.6875"
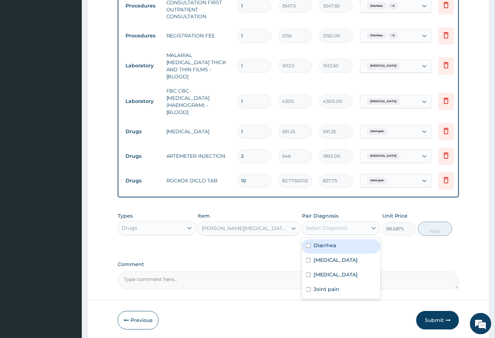
click at [338, 227] on div "Select Diagnosis" at bounding box center [327, 228] width 42 height 7
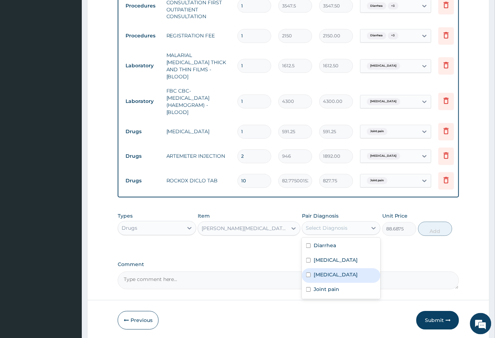
click at [331, 275] on div "Sepsis" at bounding box center [341, 275] width 79 height 15
checkbox input "true"
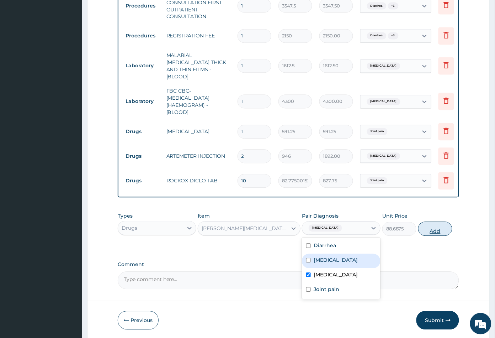
click at [434, 230] on button "Add" at bounding box center [436, 229] width 34 height 14
type input "0"
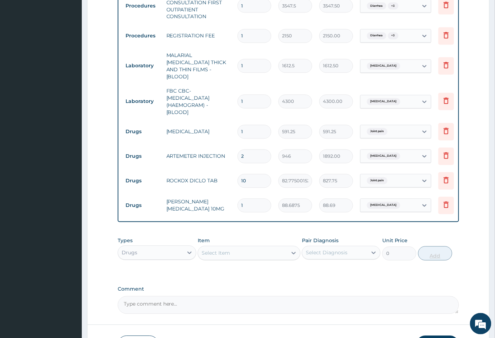
type input "10"
type input "886.88"
type input "10"
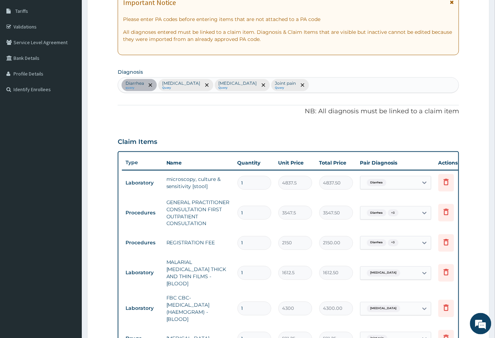
scroll to position [44, 0]
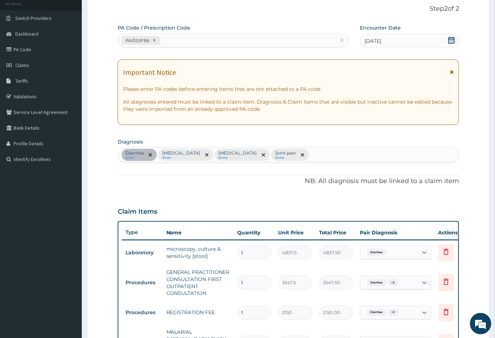
click at [268, 152] on div "Diarrhea query Malaria Query Sepsis Query Joint pain Query" at bounding box center [288, 154] width 341 height 15
type input "rhin"
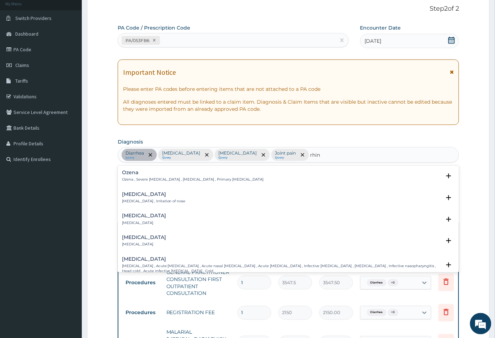
click at [141, 198] on div "Rhinitis Rhinitis , Irritation of nose" at bounding box center [154, 197] width 64 height 12
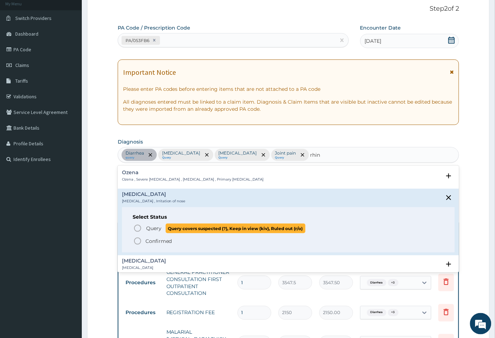
click at [136, 227] on icon "status option query" at bounding box center [137, 228] width 9 height 9
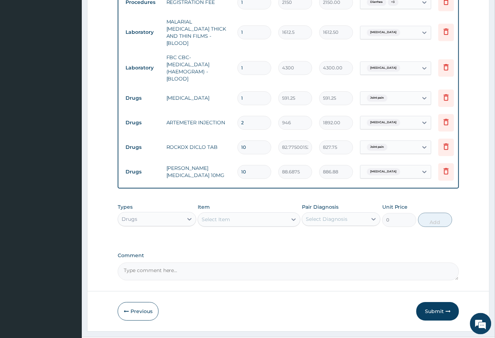
scroll to position [370, 0]
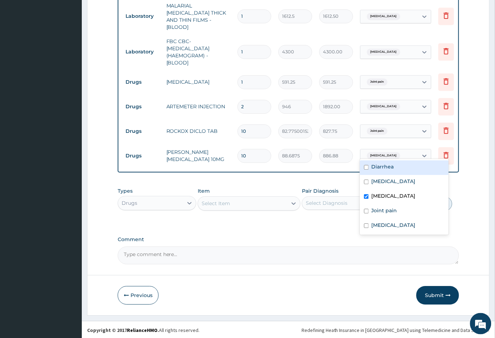
click at [395, 149] on div "Sepsis" at bounding box center [390, 155] width 58 height 12
click at [384, 196] on label "Sepsis" at bounding box center [394, 195] width 44 height 7
checkbox input "false"
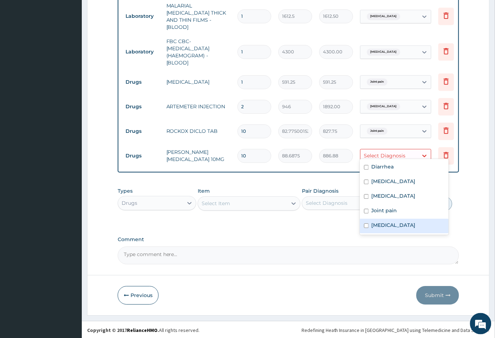
click at [382, 221] on label "Rhinitis" at bounding box center [394, 224] width 44 height 7
checkbox input "true"
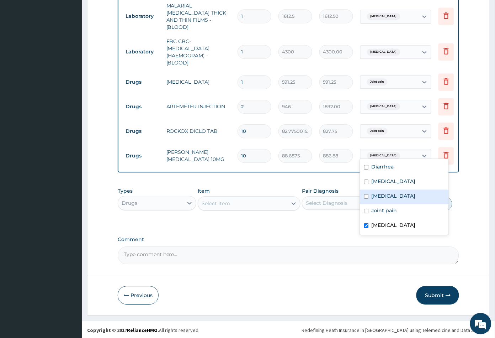
click at [385, 195] on label "Sepsis" at bounding box center [394, 195] width 44 height 7
checkbox input "true"
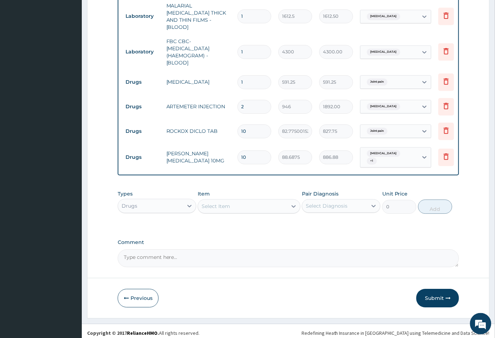
click at [436, 295] on button "Submit" at bounding box center [438, 298] width 43 height 19
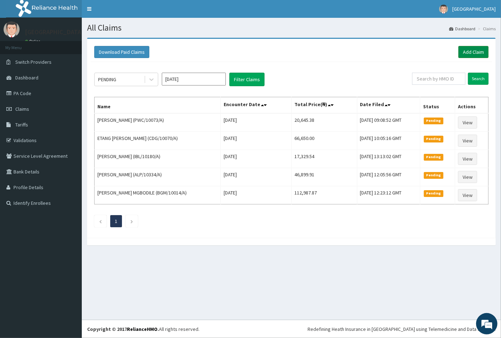
click at [478, 50] on link "Add Claim" at bounding box center [474, 52] width 30 height 12
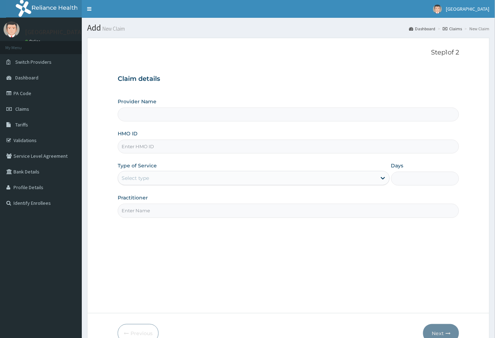
type input "[GEOGRAPHIC_DATA]"
click at [132, 144] on input "HMO ID" at bounding box center [289, 147] width 342 height 14
paste input "NAG/10093/A"
type input "NAG/10093/A"
click at [144, 178] on div "Select type" at bounding box center [135, 177] width 27 height 7
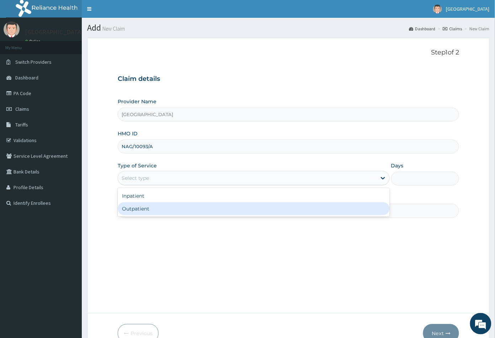
click at [142, 207] on div "Outpatient" at bounding box center [254, 208] width 272 height 13
type input "1"
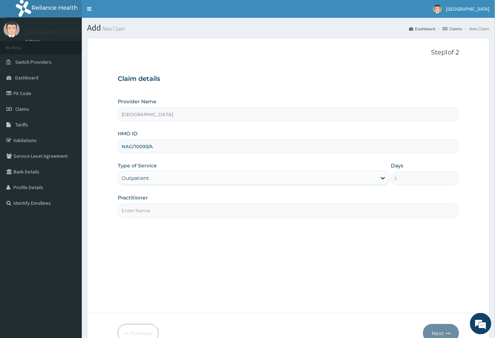
click at [142, 207] on input "Practitioner" at bounding box center [289, 211] width 342 height 14
type input "CON"
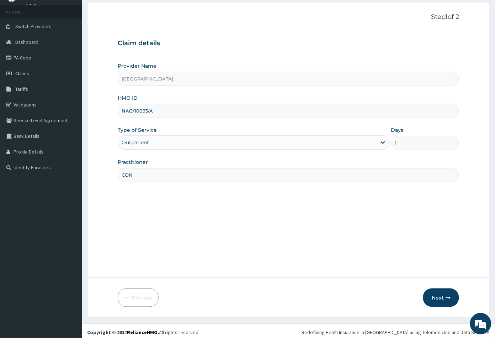
scroll to position [39, 0]
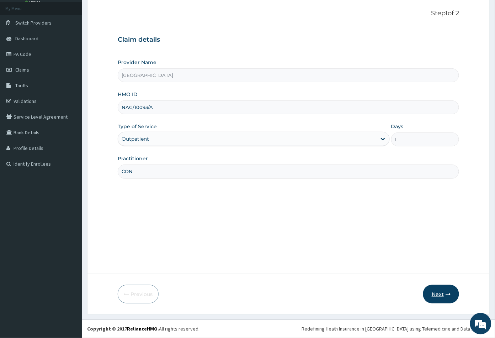
click at [440, 292] on button "Next" at bounding box center [441, 294] width 36 height 19
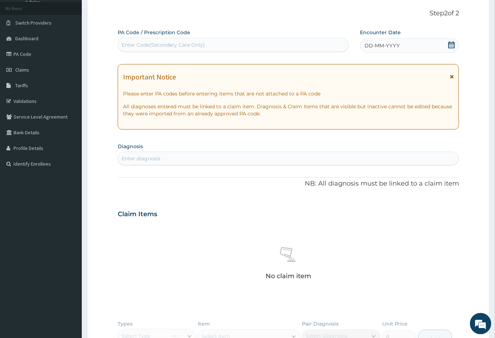
click at [451, 44] on icon at bounding box center [451, 44] width 7 height 7
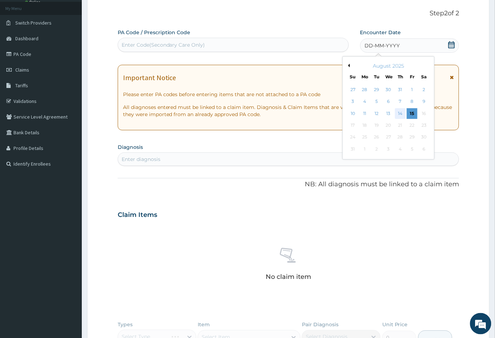
click at [399, 115] on div "14" at bounding box center [400, 113] width 11 height 11
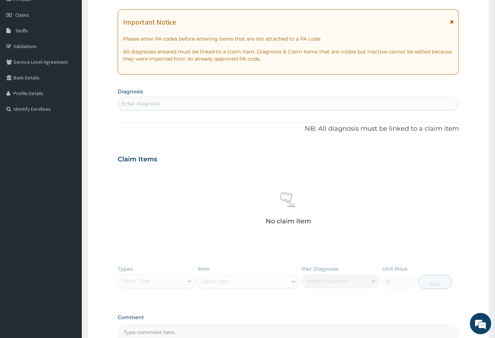
scroll to position [158, 0]
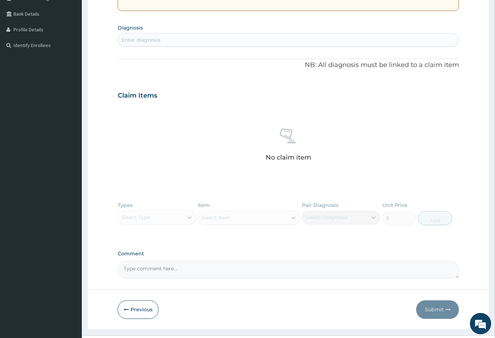
click at [146, 38] on div "Enter diagnosis" at bounding box center [141, 39] width 39 height 7
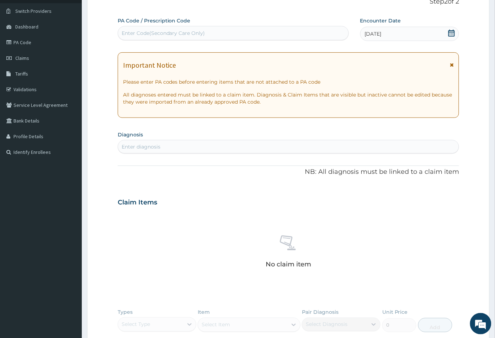
scroll to position [0, 0]
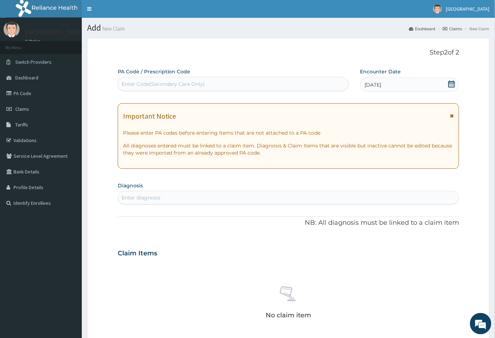
click at [154, 85] on div "Enter Code(Secondary Care Only)" at bounding box center [164, 83] width 84 height 7
paste input "PA/23395B"
type input "PA/23395B"
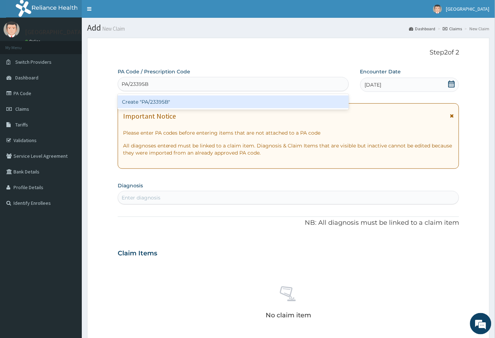
click at [156, 99] on div "Create "PA/23395B"" at bounding box center [233, 101] width 231 height 13
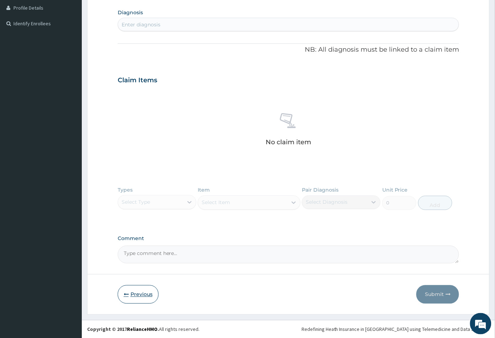
click at [142, 295] on button "Previous" at bounding box center [138, 294] width 41 height 19
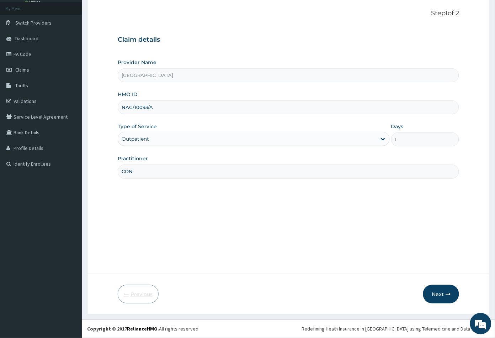
scroll to position [39, 0]
click at [431, 292] on button "Next" at bounding box center [441, 294] width 36 height 19
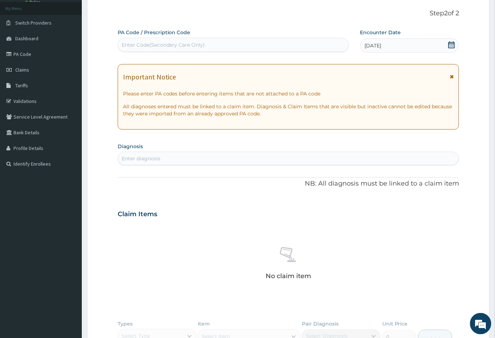
click at [167, 46] on div "Enter Code(Secondary Care Only)" at bounding box center [164, 44] width 84 height 7
paste input "PA/BA77E6"
type input "PA/BA77E6"
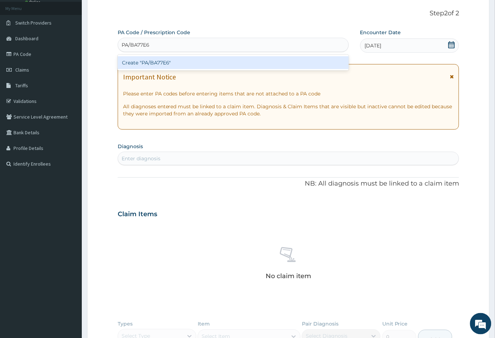
click at [165, 62] on div "Create "PA/BA77E6"" at bounding box center [233, 62] width 231 height 13
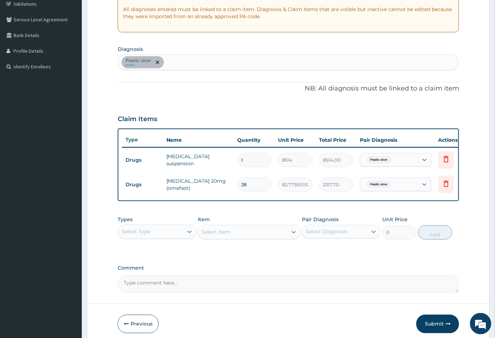
scroll to position [171, 0]
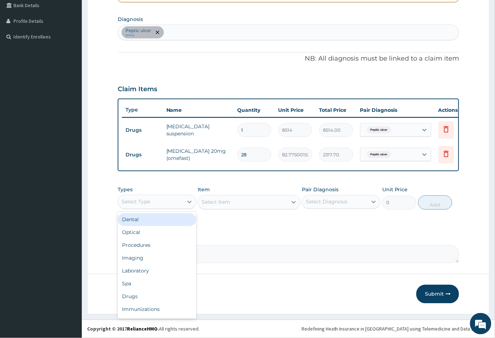
click at [160, 202] on div "Select Type" at bounding box center [150, 201] width 65 height 11
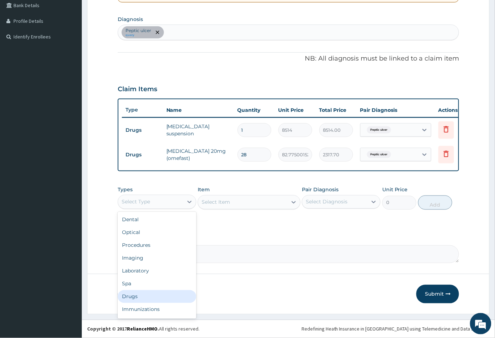
click at [147, 295] on div "Drugs" at bounding box center [157, 296] width 79 height 13
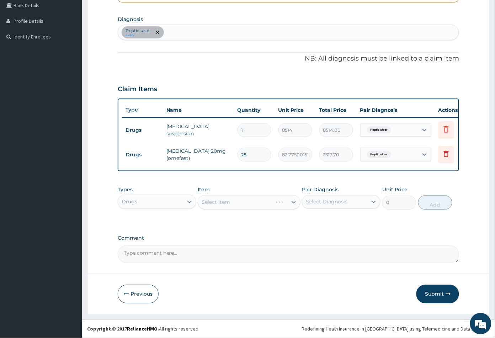
click at [243, 201] on div "Select Item" at bounding box center [249, 202] width 102 height 14
click at [243, 201] on div "Select Item" at bounding box center [242, 201] width 89 height 11
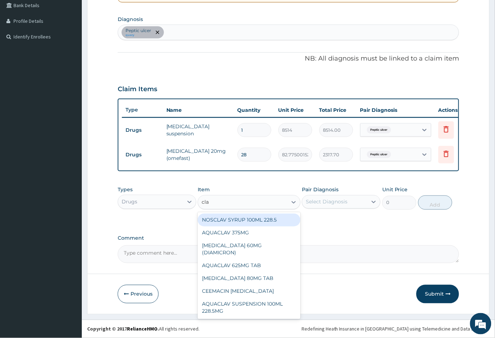
type input "clar"
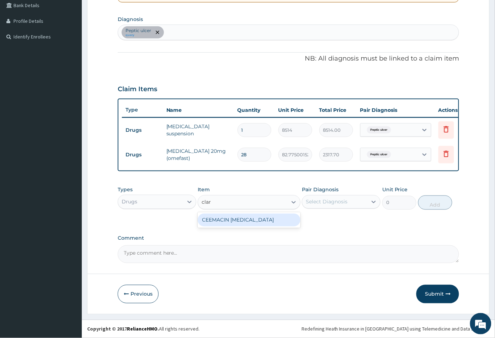
click at [255, 219] on div "CEEMACIN CLARITHROMYCIN" at bounding box center [249, 220] width 102 height 13
type input "236.5"
click at [340, 200] on div "Select Diagnosis" at bounding box center [327, 201] width 42 height 7
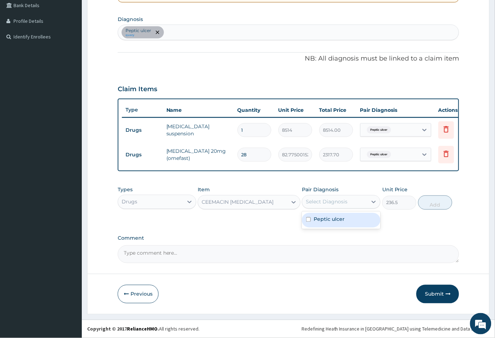
click at [337, 218] on label "Peptic ulcer" at bounding box center [329, 219] width 31 height 7
checkbox input "true"
click at [435, 205] on button "Add" at bounding box center [436, 202] width 34 height 14
type input "0"
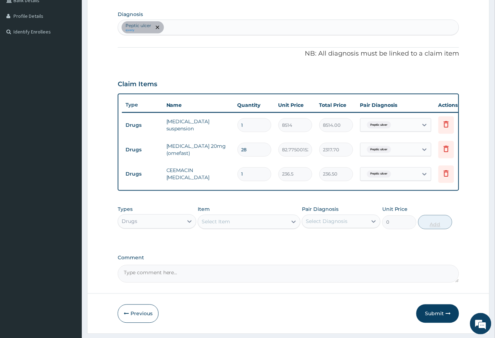
type input "0.00"
type input "2"
type input "473.00"
type input "28"
type input "6622.00"
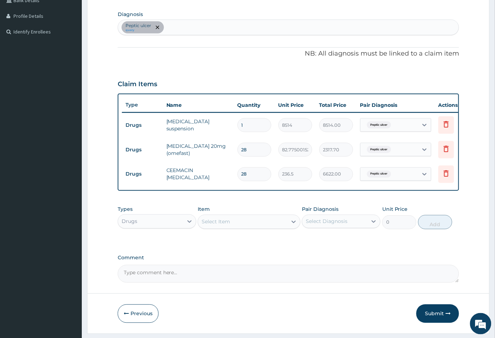
type input "28"
click at [248, 227] on div "Select Item" at bounding box center [242, 221] width 89 height 11
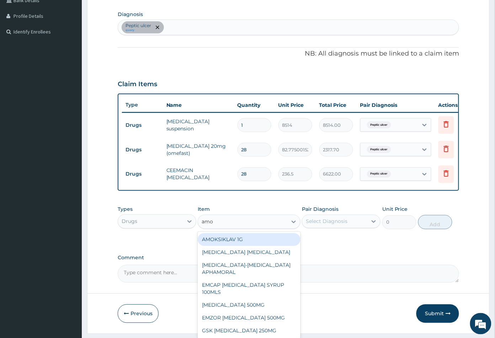
type input "amox"
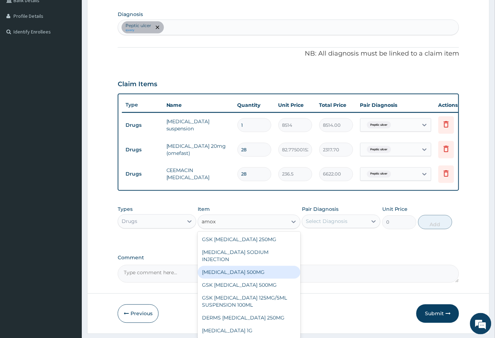
click at [240, 269] on div "[MEDICAL_DATA] 500MG" at bounding box center [249, 272] width 102 height 13
type input "70.94999694824219"
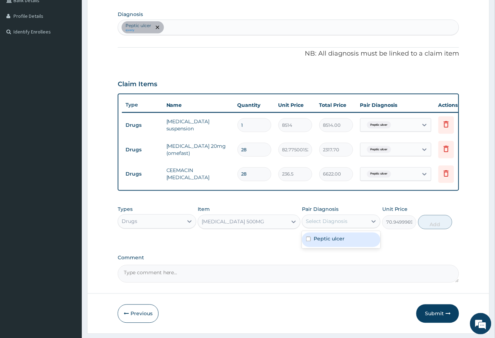
click at [339, 225] on div "Select Diagnosis" at bounding box center [327, 221] width 42 height 7
click at [337, 242] on label "Peptic ulcer" at bounding box center [329, 238] width 31 height 7
checkbox input "true"
click at [436, 225] on button "Add" at bounding box center [436, 222] width 34 height 14
type input "0"
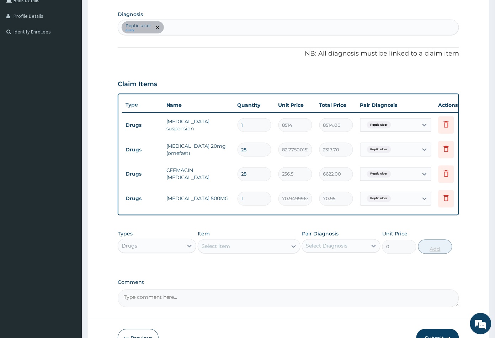
type input "0.00"
type input "2"
type input "141.90"
type input "28"
type input "1986.60"
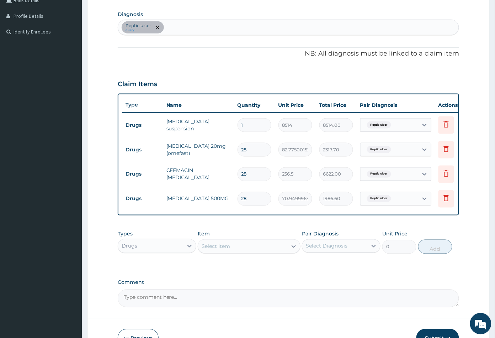
type input "28"
click at [232, 252] on div "Select Item" at bounding box center [242, 246] width 89 height 11
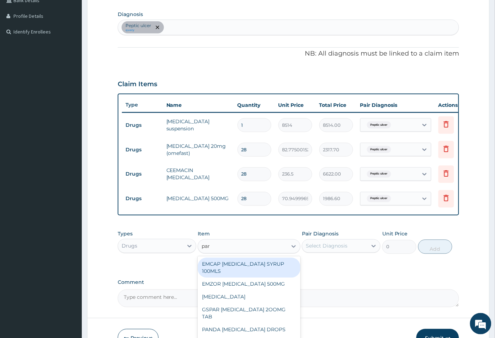
type input "para"
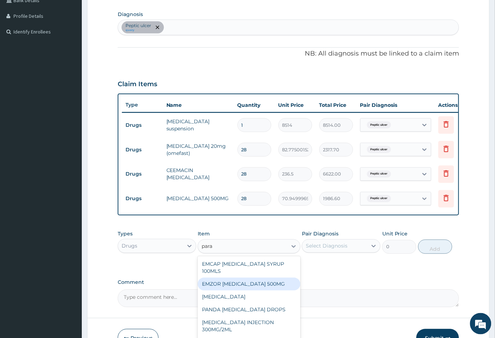
click at [240, 286] on div "EMZOR PARACETAMOL 500MG" at bounding box center [249, 284] width 102 height 13
type input "23.64999961853027"
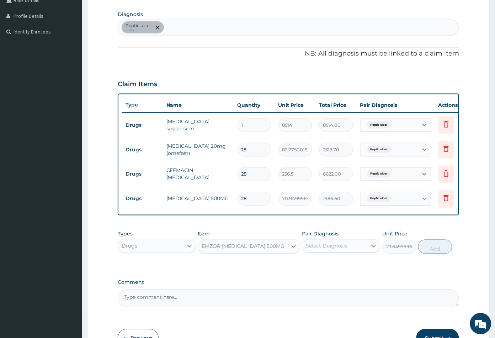
click at [325, 249] on div "Select Diagnosis" at bounding box center [327, 245] width 42 height 7
click at [324, 267] on label "Peptic ulcer" at bounding box center [329, 263] width 31 height 7
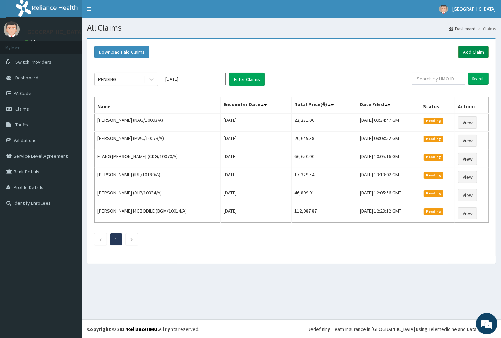
click at [470, 51] on link "Add Claim" at bounding box center [474, 52] width 30 height 12
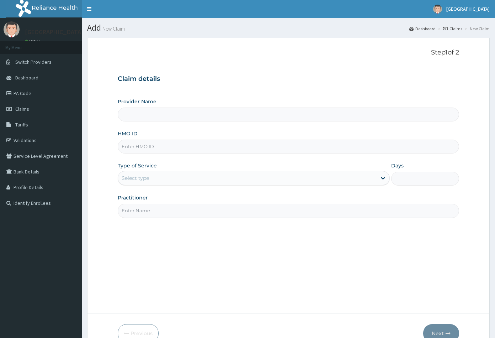
type input "[GEOGRAPHIC_DATA]"
click at [132, 147] on input "HMO ID" at bounding box center [289, 147] width 342 height 14
paste input "CRG/10055/A"
type input "CRG/10055/A"
click at [149, 181] on div "Select type" at bounding box center [247, 177] width 259 height 11
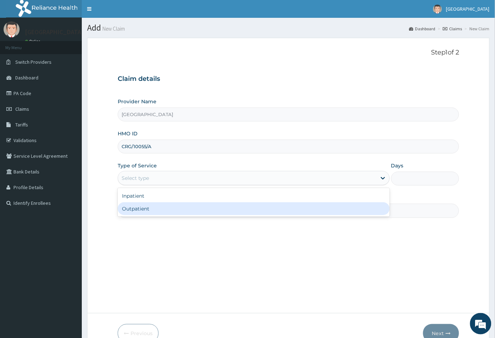
click at [145, 210] on div "Outpatient" at bounding box center [254, 208] width 272 height 13
type input "1"
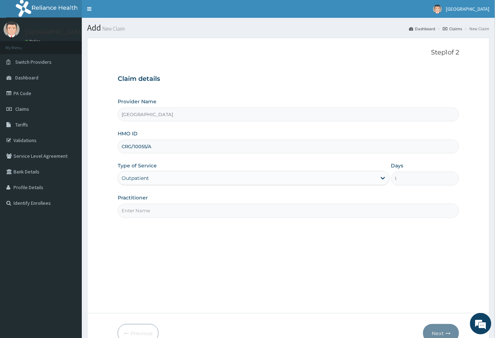
click at [145, 210] on input "Practitioner" at bounding box center [289, 211] width 342 height 14
type input "CON"
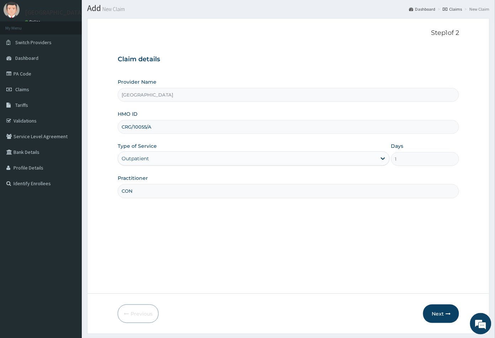
scroll to position [39, 0]
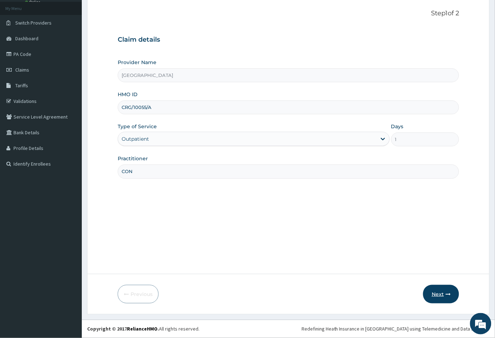
click at [435, 295] on button "Next" at bounding box center [441, 294] width 36 height 19
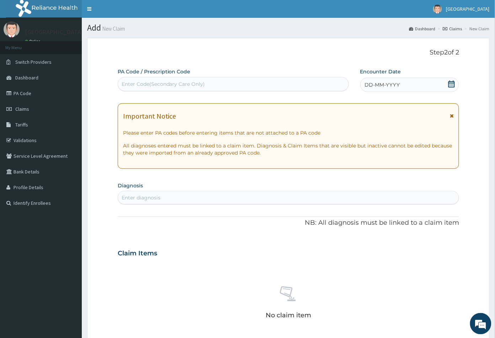
scroll to position [0, 0]
click at [136, 83] on div "Enter Code(Secondary Care Only)" at bounding box center [164, 83] width 84 height 7
paste input "PA/3207EB"
type input "PA/3207EB"
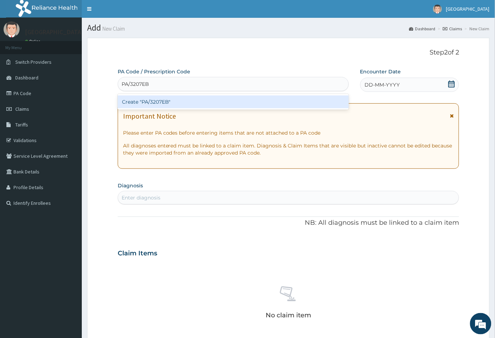
click at [158, 101] on div "Create "PA/3207EB"" at bounding box center [233, 101] width 231 height 13
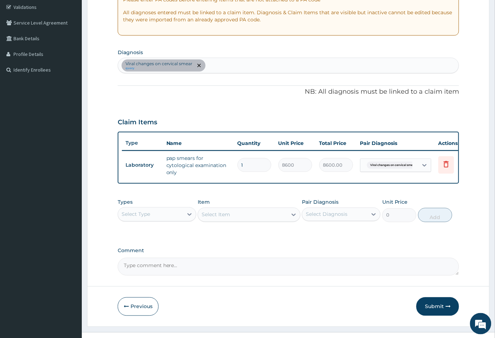
scroll to position [150, 0]
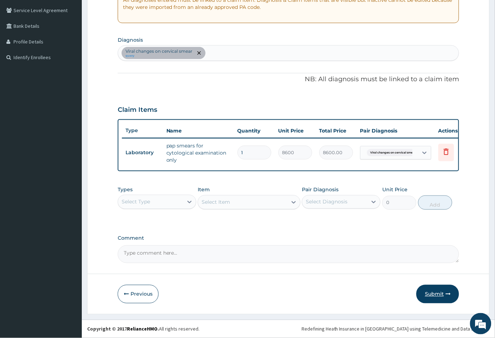
click at [441, 294] on button "Submit" at bounding box center [438, 294] width 43 height 19
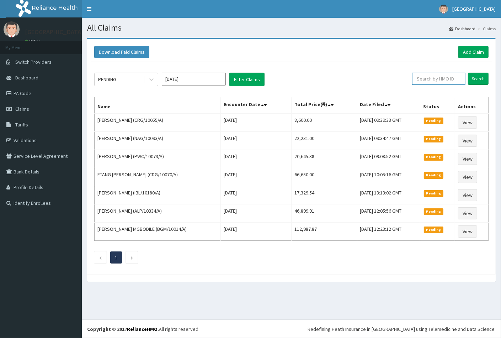
click at [434, 78] on input "text" at bounding box center [438, 79] width 53 height 12
paste input "CRG/10055/A"
type input "CRG/10055/A"
click at [475, 81] on input "Search" at bounding box center [478, 79] width 21 height 12
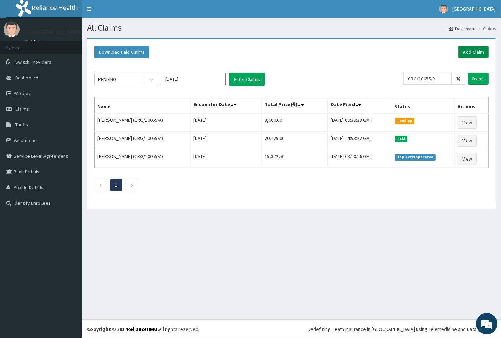
click at [468, 50] on link "Add Claim" at bounding box center [474, 52] width 30 height 12
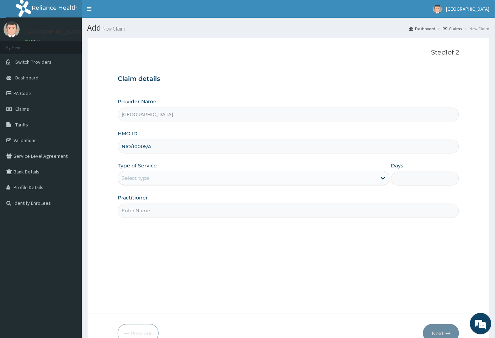
type input "NIO/10005/A"
click at [145, 178] on div "Select type" at bounding box center [135, 177] width 27 height 7
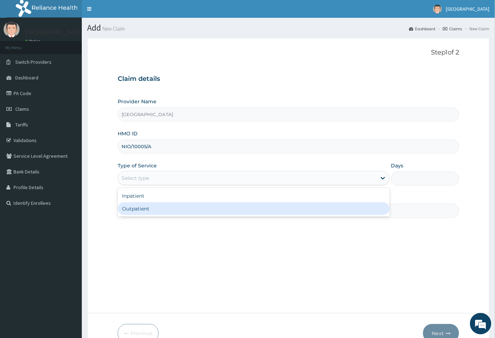
click at [139, 209] on div "Outpatient" at bounding box center [254, 208] width 272 height 13
type input "1"
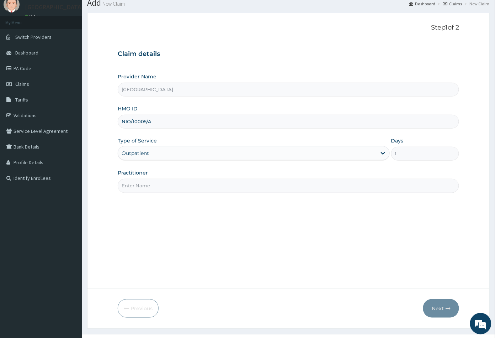
scroll to position [39, 0]
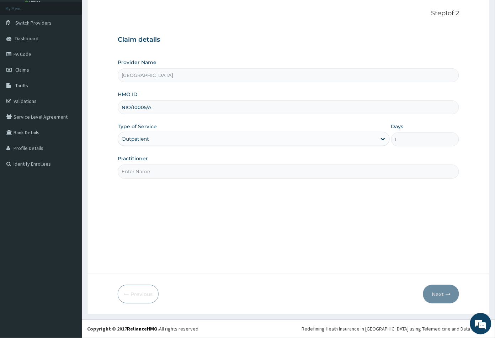
click at [150, 175] on input "Practitioner" at bounding box center [289, 171] width 342 height 14
type input "CON"
click at [437, 293] on button "Next" at bounding box center [441, 294] width 36 height 19
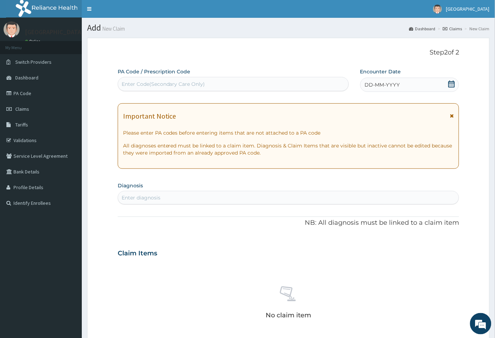
scroll to position [0, 0]
click at [452, 84] on icon at bounding box center [452, 83] width 6 height 7
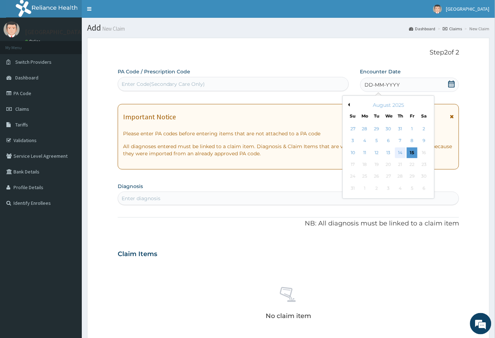
click at [399, 149] on div "14" at bounding box center [400, 152] width 11 height 11
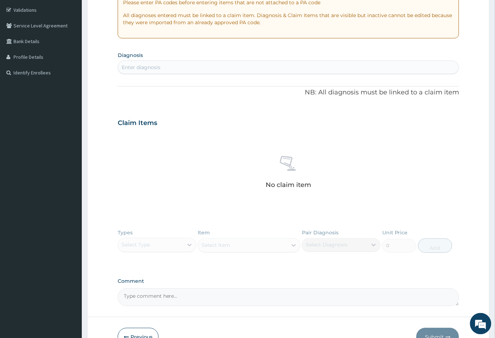
scroll to position [133, 0]
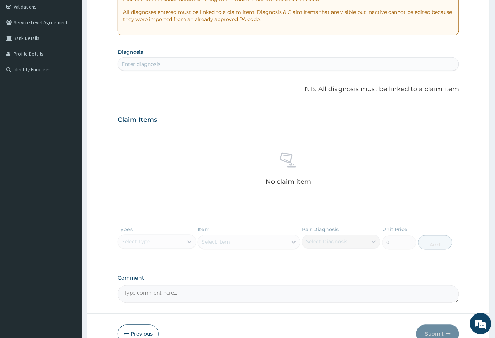
click at [166, 64] on div "Enter diagnosis" at bounding box center [288, 63] width 341 height 11
click at [155, 64] on div "Enter diagnosis" at bounding box center [141, 63] width 39 height 7
type input "sep"
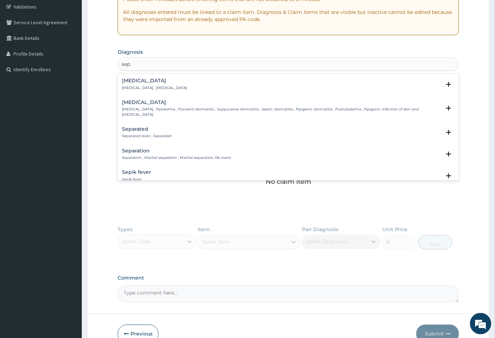
click at [146, 88] on p "Systemic infection , Sepsis" at bounding box center [154, 87] width 65 height 5
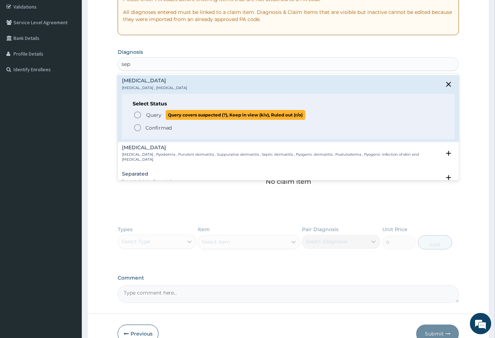
click at [138, 113] on icon "status option query" at bounding box center [137, 115] width 9 height 9
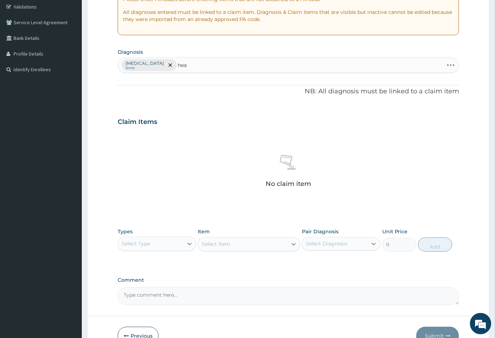
type input "head"
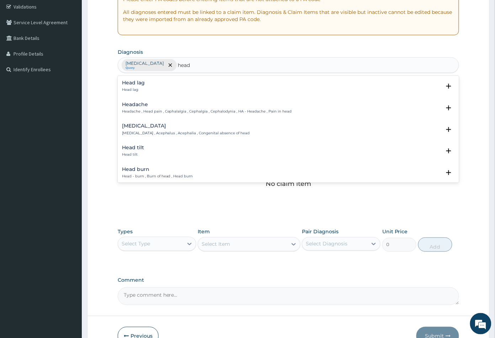
click at [133, 107] on div "Headache Headache , Head pain , Cephalalgia , Cephalgia , Cephalodynia , HA - H…" at bounding box center [207, 108] width 170 height 12
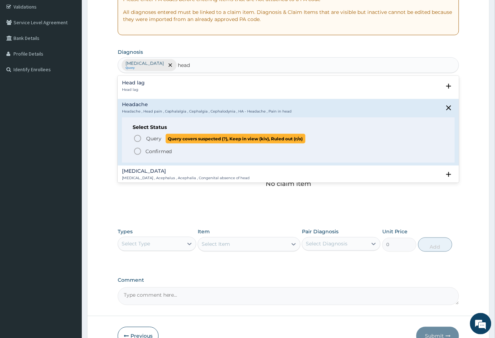
click at [138, 138] on icon "status option query" at bounding box center [137, 138] width 9 height 9
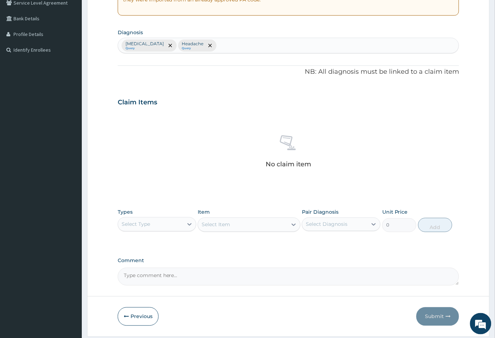
scroll to position [175, 0]
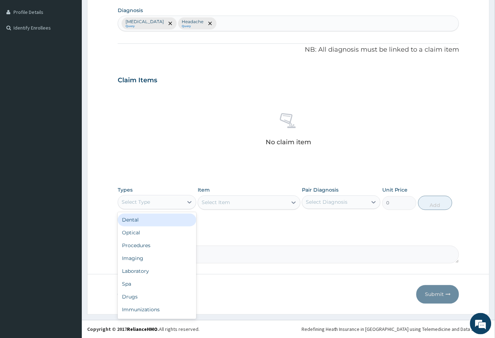
click at [166, 201] on div "Select Type" at bounding box center [150, 201] width 65 height 11
click at [151, 246] on div "Procedures" at bounding box center [157, 245] width 79 height 13
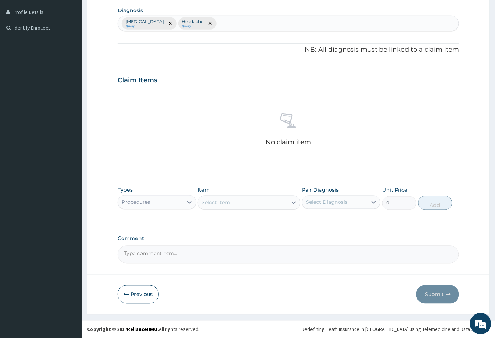
click at [258, 203] on div "Select Item" at bounding box center [242, 202] width 89 height 11
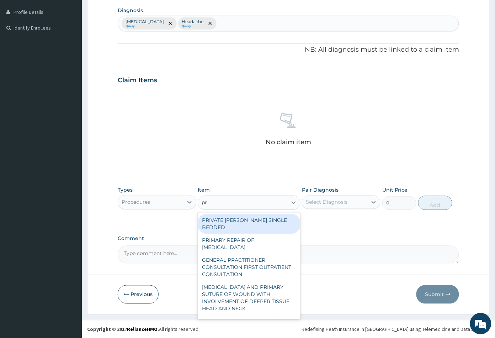
type input "pra"
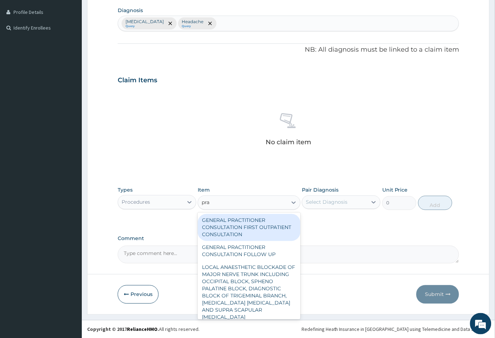
click at [250, 229] on div "GENERAL PRACTITIONER CONSULTATION FIRST OUTPATIENT CONSULTATION" at bounding box center [249, 227] width 102 height 27
type input "3547.5"
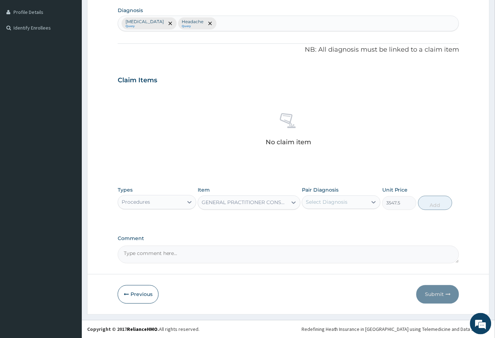
click at [326, 202] on div "Select Diagnosis" at bounding box center [327, 202] width 42 height 7
click at [329, 218] on label "Sepsis" at bounding box center [336, 219] width 44 height 7
checkbox input "true"
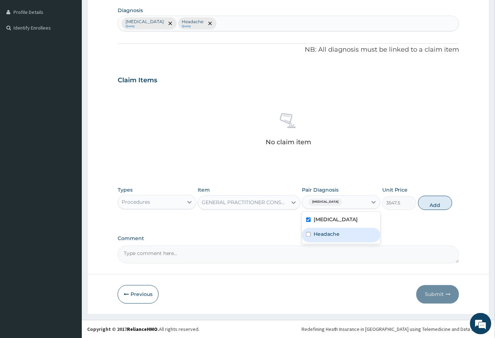
click at [330, 228] on div "Headache" at bounding box center [341, 235] width 79 height 15
checkbox input "true"
click at [436, 203] on button "Add" at bounding box center [436, 203] width 34 height 14
type input "0"
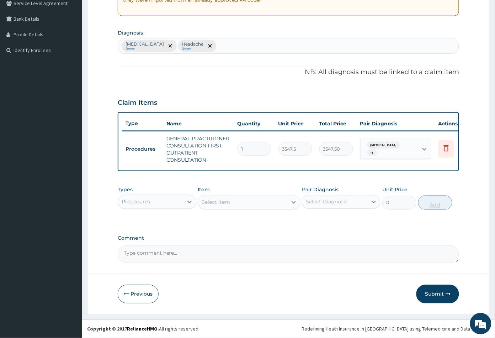
scroll to position [157, 0]
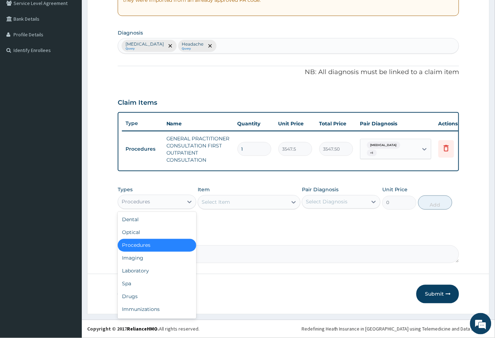
click at [176, 205] on div "Procedures" at bounding box center [150, 201] width 65 height 11
click at [141, 294] on div "Drugs" at bounding box center [157, 296] width 79 height 13
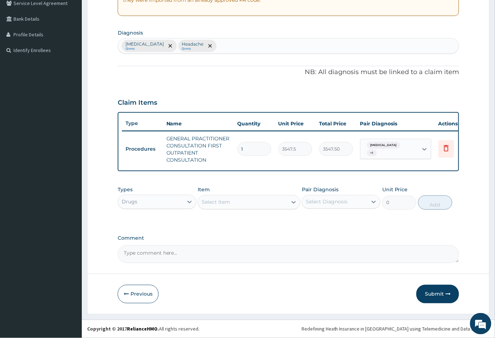
click at [226, 205] on div "Select Item" at bounding box center [216, 202] width 28 height 7
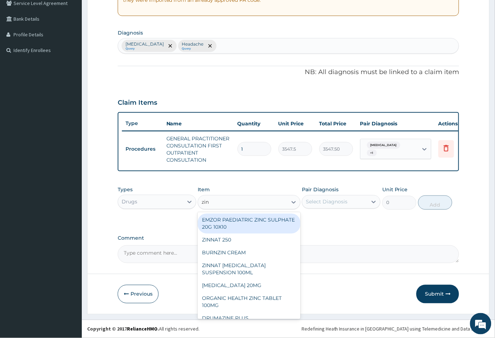
type input "zinn"
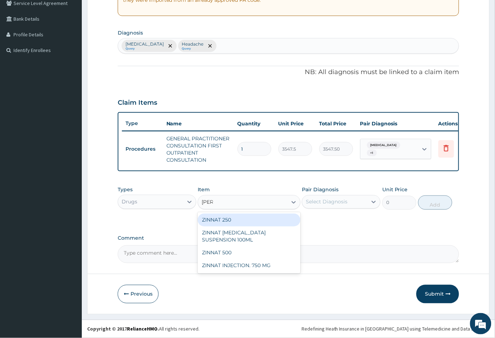
click at [231, 217] on div "ZINNAT 250" at bounding box center [249, 220] width 102 height 13
type input "1419"
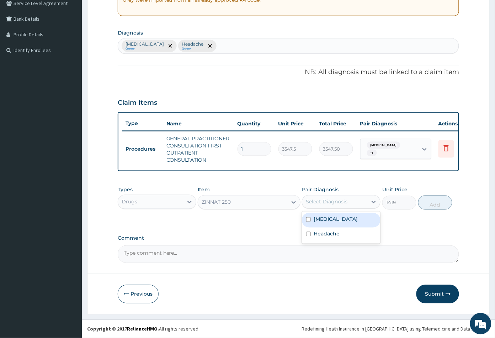
click at [327, 203] on div "Select Diagnosis" at bounding box center [327, 201] width 42 height 7
click at [329, 219] on label "Sepsis" at bounding box center [336, 219] width 44 height 7
checkbox input "true"
click at [437, 206] on button "Add" at bounding box center [436, 202] width 34 height 14
type input "0"
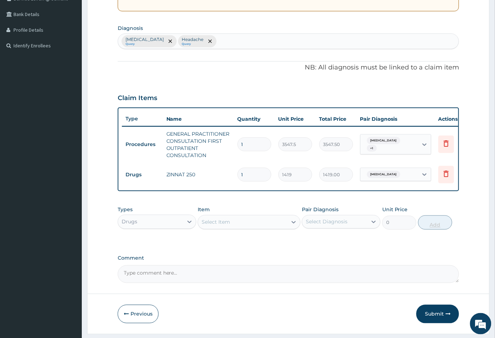
type input "10"
type input "14190.00"
type input "10"
click at [237, 228] on div "Select Item" at bounding box center [242, 221] width 89 height 11
type input "ibu"
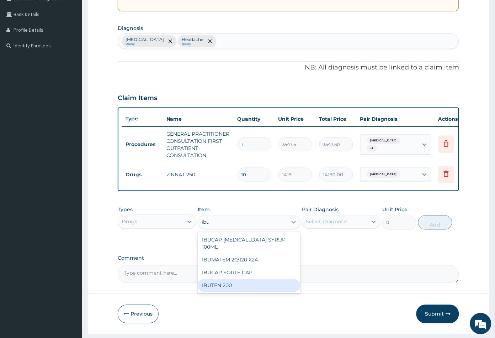
drag, startPoint x: 232, startPoint y: 288, endPoint x: 251, endPoint y: 279, distance: 21.5
click at [232, 288] on div "IBUTEN 200" at bounding box center [249, 285] width 102 height 13
type input "82.7750015258789"
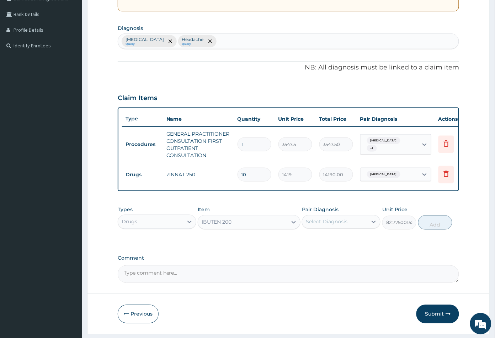
click at [342, 225] on div "Select Diagnosis" at bounding box center [327, 221] width 42 height 7
click at [333, 255] on label "Headache" at bounding box center [327, 253] width 26 height 7
checkbox input "true"
click at [438, 230] on button "Add" at bounding box center [436, 222] width 34 height 14
type input "0"
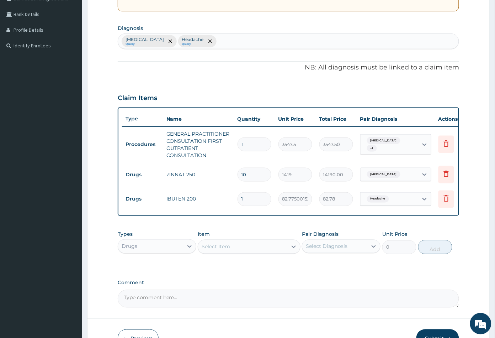
type input "10"
type input "827.75"
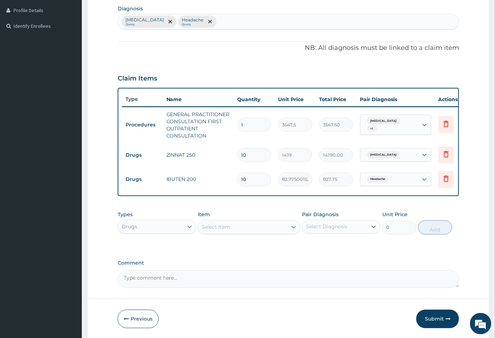
scroll to position [207, 0]
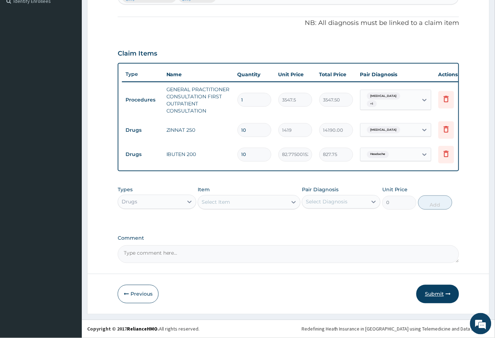
type input "10"
click at [436, 292] on button "Submit" at bounding box center [438, 294] width 43 height 19
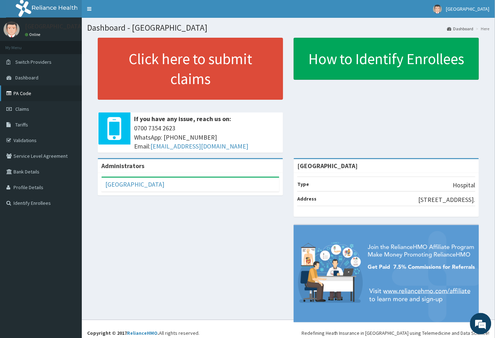
click at [28, 92] on link "PA Code" at bounding box center [41, 93] width 82 height 16
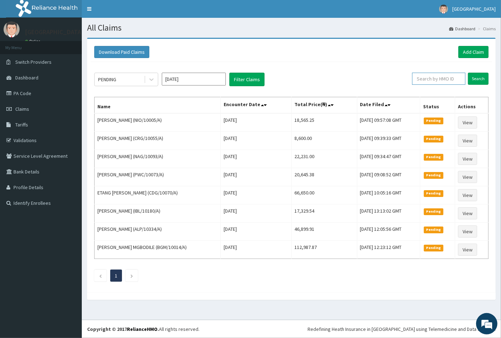
click at [432, 77] on input "text" at bounding box center [438, 79] width 53 height 12
paste input "OAA/10069/A"
type input "OAA/10069/A"
click at [474, 77] on input "Search" at bounding box center [478, 79] width 21 height 12
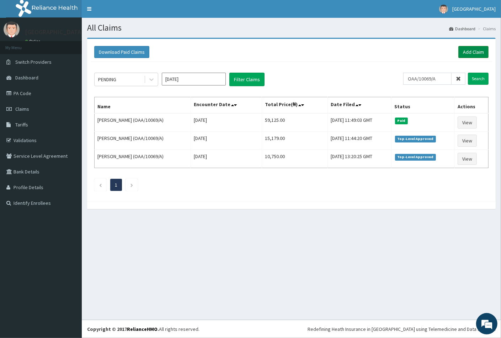
click at [480, 53] on link "Add Claim" at bounding box center [474, 52] width 30 height 12
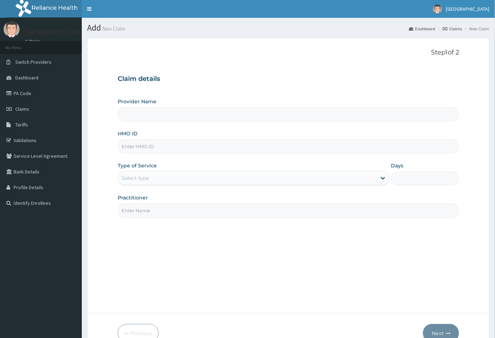
type input "[GEOGRAPHIC_DATA]"
click at [125, 144] on input "HMO ID" at bounding box center [289, 147] width 342 height 14
paste input "OAA/10069/A"
type input "OAA/10069/A"
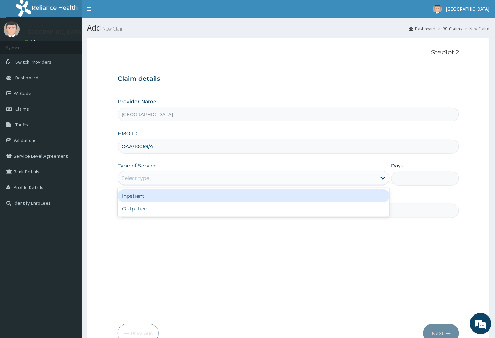
click at [138, 175] on div "Select type" at bounding box center [135, 177] width 27 height 7
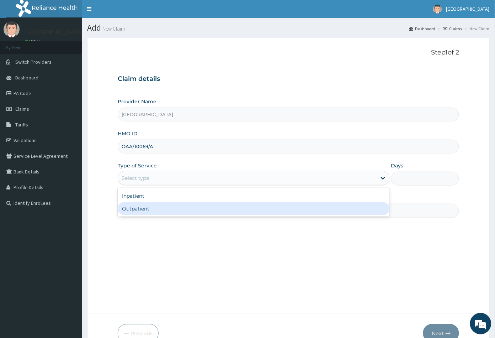
click at [141, 207] on div "Outpatient" at bounding box center [254, 208] width 272 height 13
type input "1"
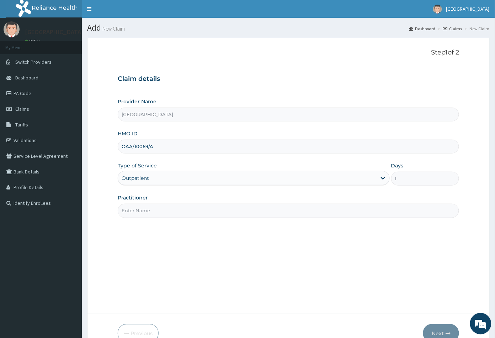
click at [141, 207] on input "Practitioner" at bounding box center [289, 211] width 342 height 14
type input "CON"
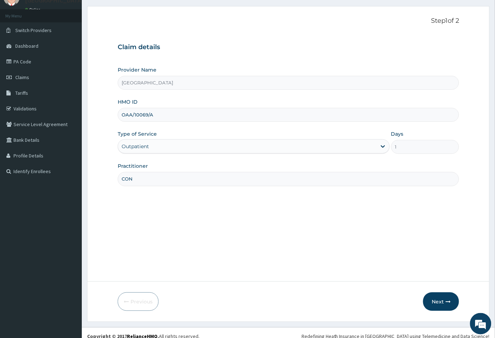
scroll to position [39, 0]
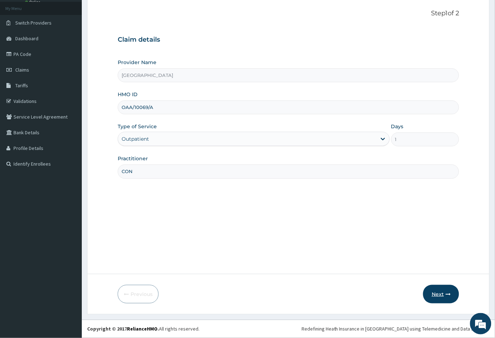
click at [436, 295] on button "Next" at bounding box center [441, 294] width 36 height 19
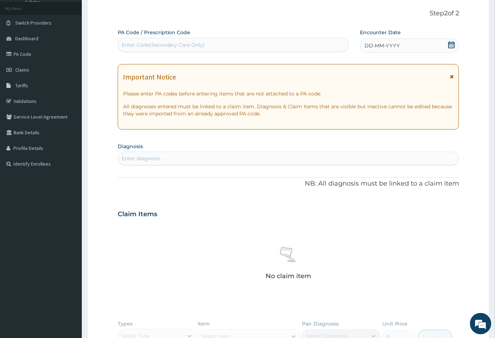
click at [452, 46] on icon at bounding box center [452, 44] width 6 height 7
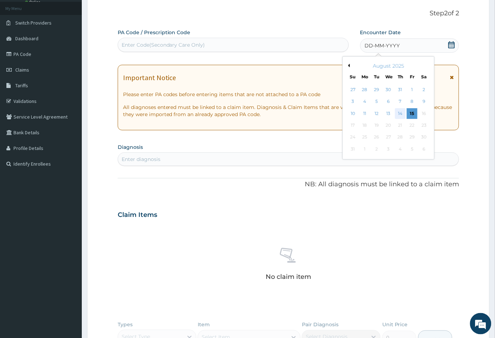
scroll to position [0, 0]
click at [399, 112] on div "14" at bounding box center [400, 113] width 11 height 11
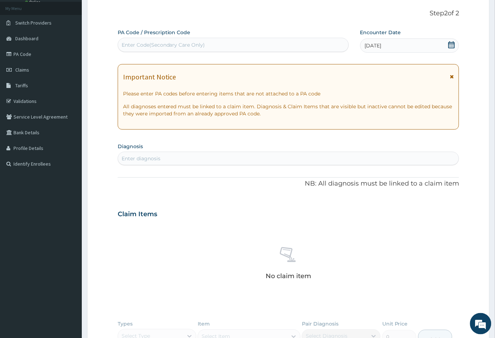
click at [140, 158] on div "Enter diagnosis" at bounding box center [141, 158] width 39 height 7
click at [172, 159] on div "Enter diagnosis" at bounding box center [288, 158] width 341 height 11
type input "mala"
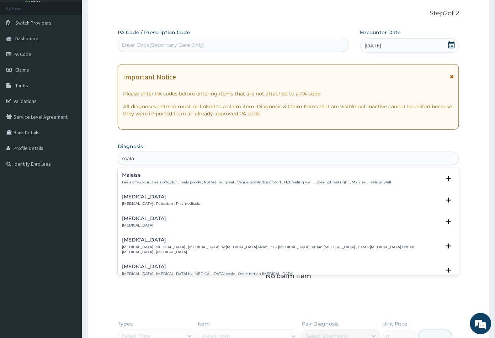
click at [136, 198] on h4 "Malaria" at bounding box center [161, 196] width 78 height 5
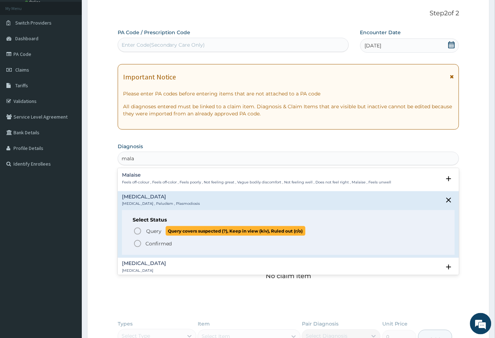
click at [136, 230] on icon "status option query" at bounding box center [137, 231] width 9 height 9
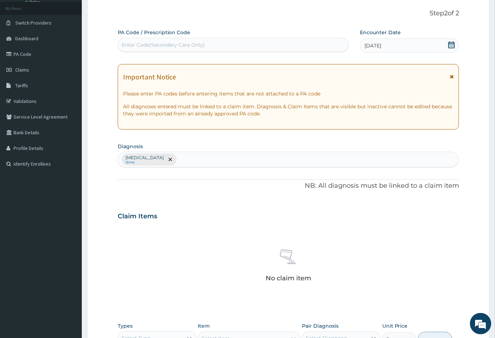
click at [175, 159] on div "Malaria Query" at bounding box center [288, 159] width 341 height 15
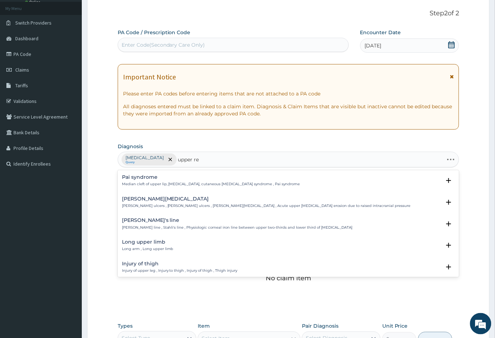
type input "upper res"
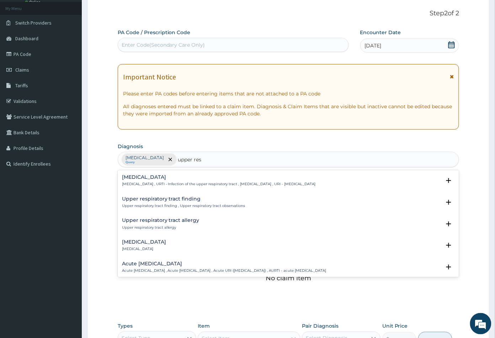
click at [166, 179] on h4 "Upper respiratory infection" at bounding box center [219, 176] width 194 height 5
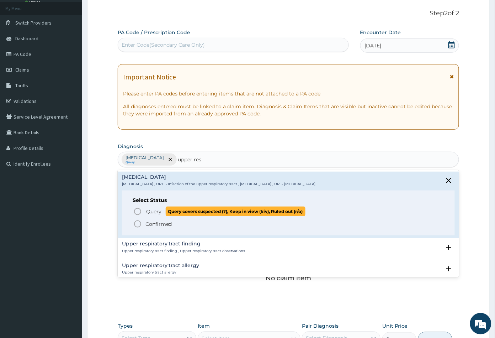
click at [138, 211] on icon "status option query" at bounding box center [137, 211] width 9 height 9
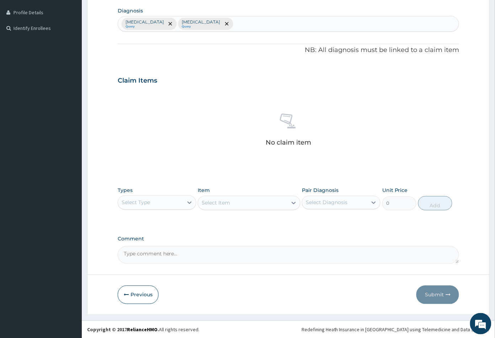
scroll to position [175, 0]
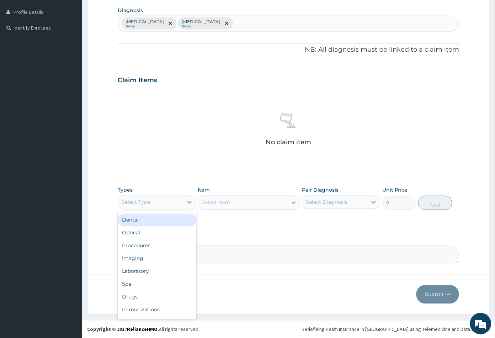
click at [169, 199] on div "Select Type" at bounding box center [150, 201] width 65 height 11
click at [161, 243] on div "Procedures" at bounding box center [157, 245] width 79 height 13
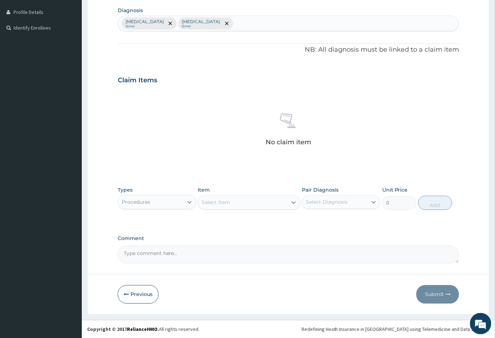
click at [259, 204] on div "Select Item" at bounding box center [242, 202] width 89 height 11
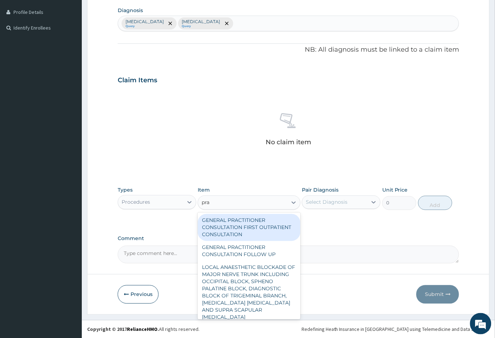
type input "prac"
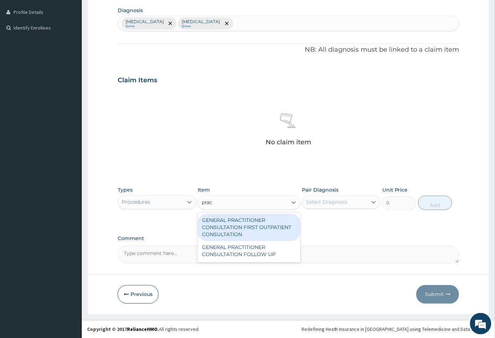
click at [241, 228] on div "GENERAL PRACTITIONER CONSULTATION FIRST OUTPATIENT CONSULTATION" at bounding box center [249, 227] width 102 height 27
type input "3547.5"
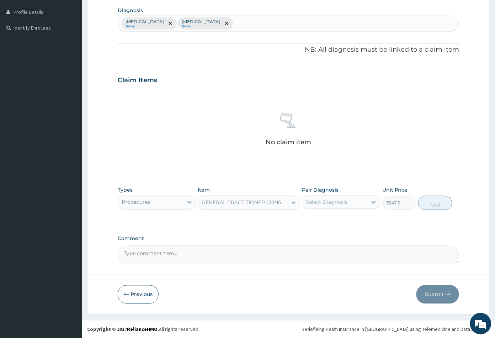
click at [336, 201] on div "Select Diagnosis" at bounding box center [327, 202] width 42 height 7
click at [337, 220] on div "Malaria" at bounding box center [341, 220] width 79 height 15
checkbox input "true"
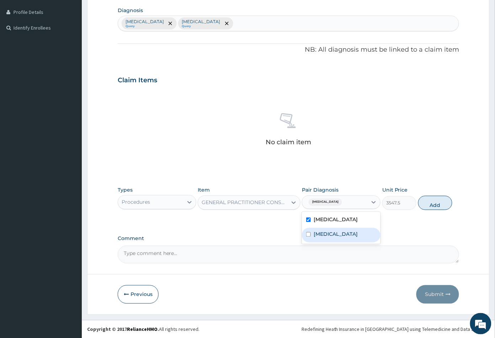
click at [341, 238] on label "Upper respiratory infection" at bounding box center [336, 234] width 44 height 7
checkbox input "true"
click at [433, 207] on button "Add" at bounding box center [436, 203] width 34 height 14
type input "0"
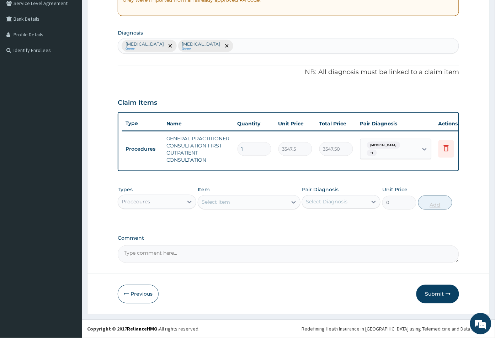
scroll to position [157, 0]
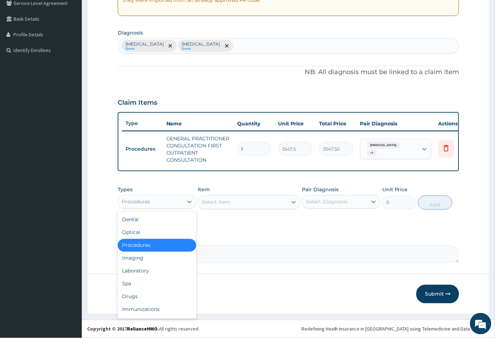
click at [154, 205] on div "Procedures" at bounding box center [150, 201] width 65 height 11
click at [143, 297] on div "Drugs" at bounding box center [157, 296] width 79 height 13
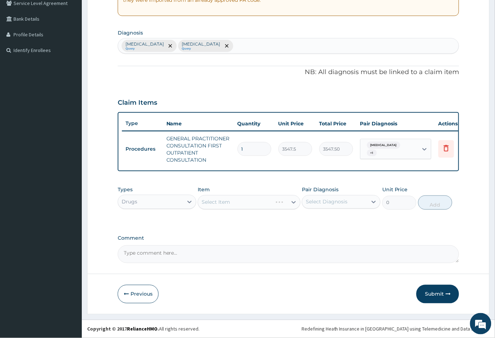
click at [249, 203] on div "Select Item" at bounding box center [249, 202] width 102 height 14
click at [219, 205] on div "Select Item" at bounding box center [216, 202] width 28 height 7
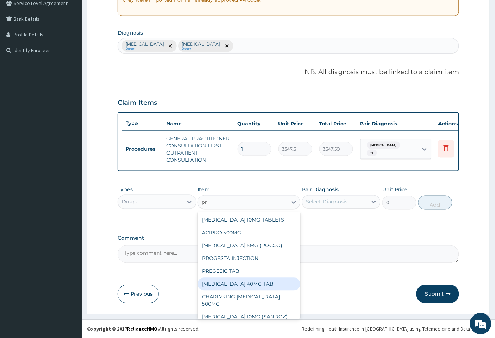
type input "p"
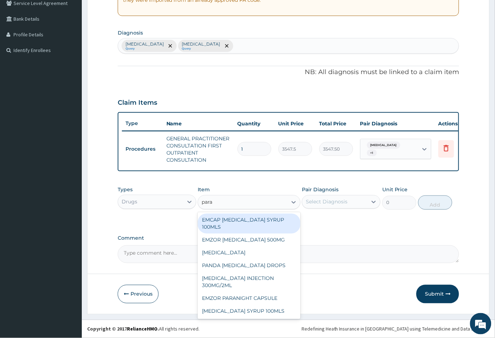
type input "parac"
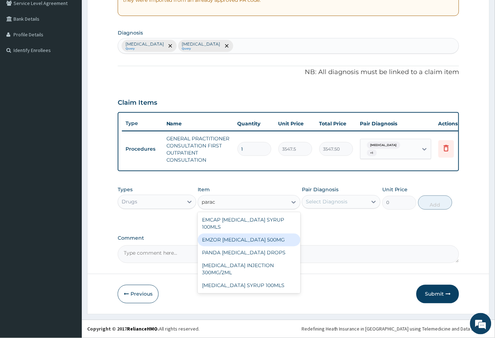
click at [261, 238] on div "EMZOR PARACETAMOL 500MG" at bounding box center [249, 239] width 102 height 13
type input "23.64999961853027"
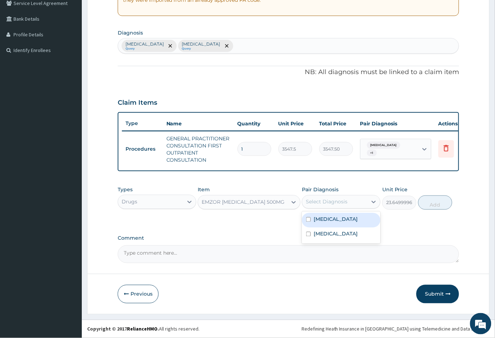
click at [339, 201] on div "Select Diagnosis" at bounding box center [327, 201] width 42 height 7
click at [340, 220] on div "Malaria" at bounding box center [341, 220] width 79 height 15
checkbox input "true"
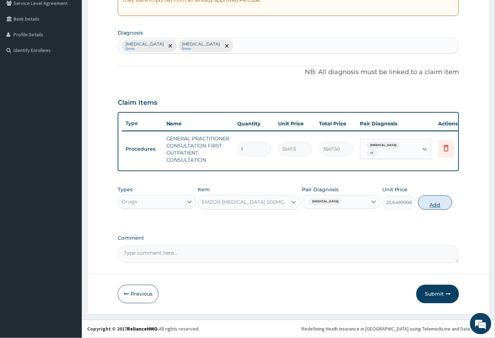
click at [437, 206] on button "Add" at bounding box center [436, 202] width 34 height 14
type input "0"
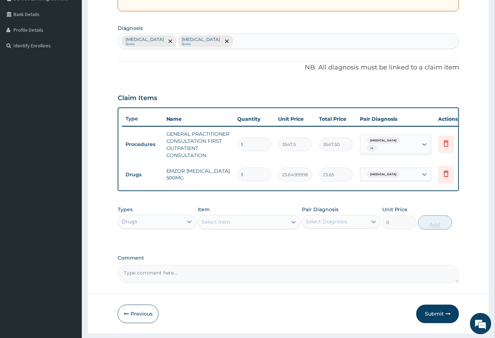
type input "18"
type input "425.70"
type input "18"
click at [242, 227] on div "Select Item" at bounding box center [242, 221] width 89 height 11
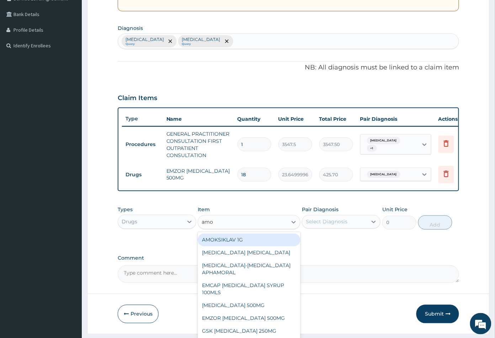
type input "amox"
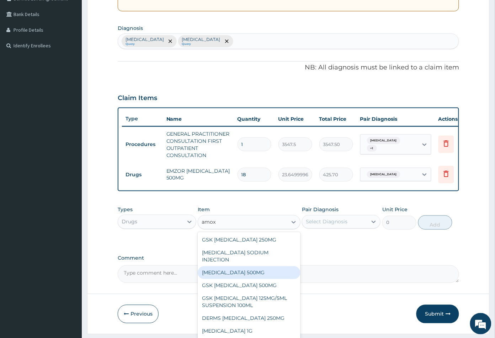
click at [240, 270] on div "AMOXICILLIN 500MG" at bounding box center [249, 272] width 102 height 13
type input "70.94999694824219"
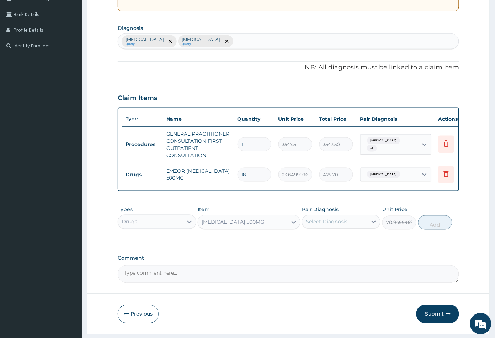
click at [330, 225] on div "Select Diagnosis" at bounding box center [327, 221] width 42 height 7
click at [332, 243] on label "Malaria" at bounding box center [336, 239] width 44 height 7
checkbox input "false"
click at [331, 257] on label "Upper respiratory infection" at bounding box center [336, 253] width 44 height 7
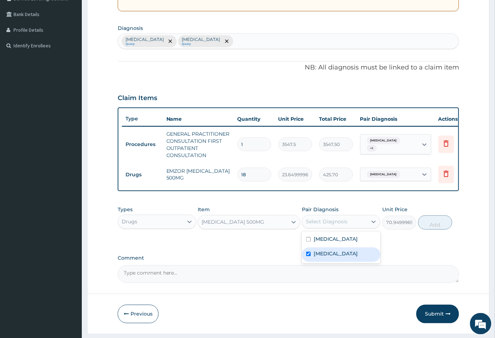
checkbox input "true"
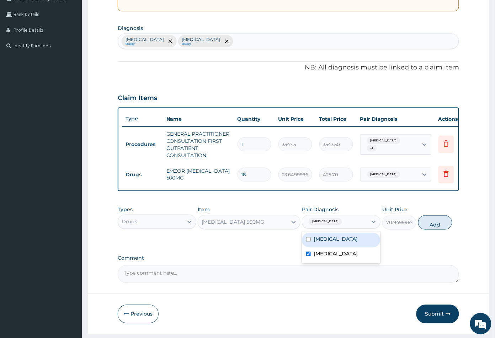
click at [334, 246] on div "Malaria" at bounding box center [341, 240] width 79 height 15
checkbox input "true"
click at [436, 230] on button "Add" at bounding box center [436, 222] width 34 height 14
type input "0"
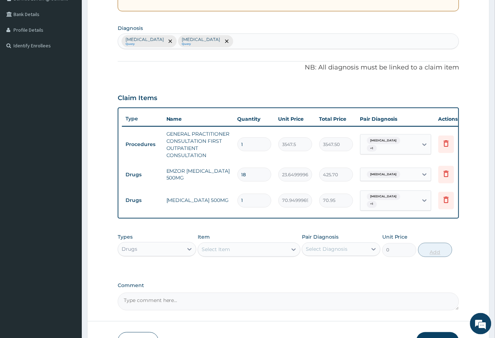
type input "15"
type input "1064.25"
type input "15"
click at [238, 255] on div "Select Item" at bounding box center [242, 249] width 89 height 11
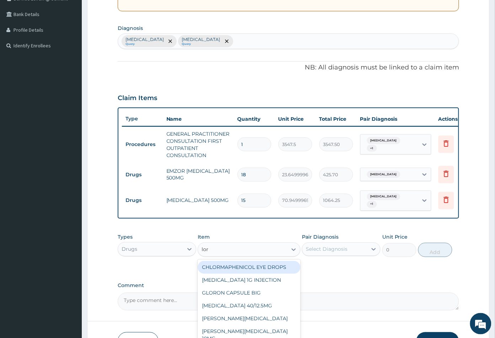
type input "lora"
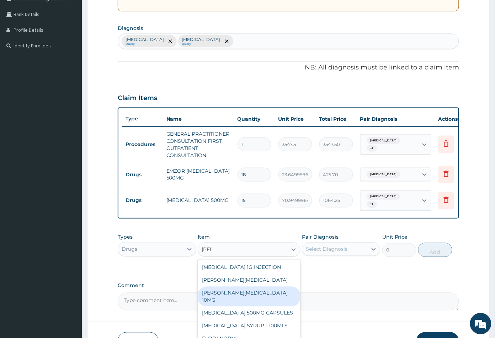
click at [249, 299] on div "LORATYN LORATADINE 10MG" at bounding box center [249, 296] width 102 height 20
type input "88.6875"
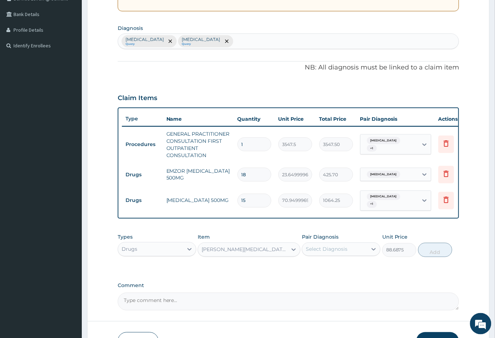
click at [338, 253] on div "Select Diagnosis" at bounding box center [327, 249] width 42 height 7
click at [335, 285] on label "Upper respiratory infection" at bounding box center [336, 281] width 44 height 7
checkbox input "true"
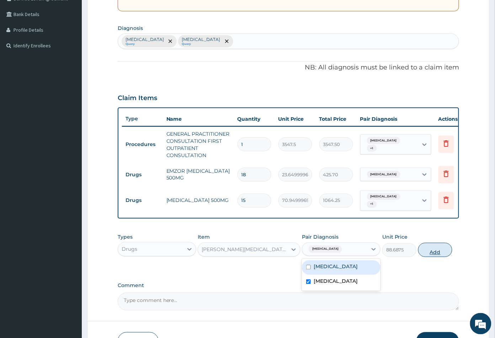
click at [431, 257] on button "Add" at bounding box center [436, 250] width 34 height 14
type input "0"
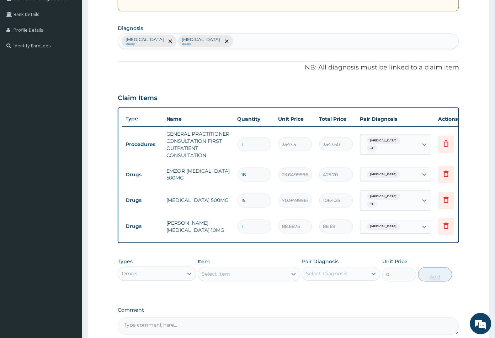
type input "0.00"
type input "5"
type input "443.44"
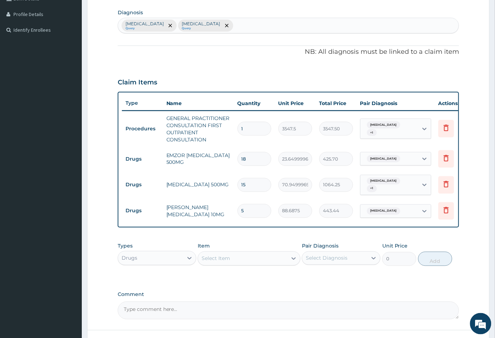
scroll to position [234, 0]
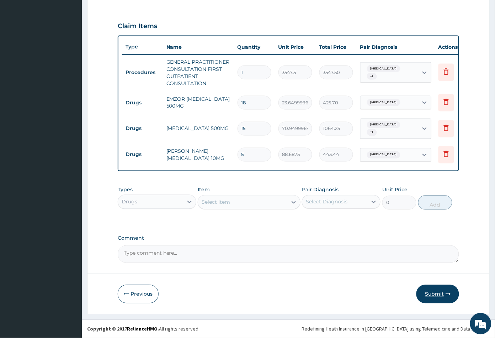
type input "5"
click at [429, 295] on button "Submit" at bounding box center [438, 294] width 43 height 19
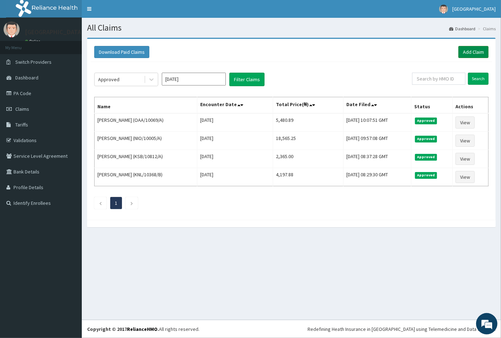
click at [465, 54] on link "Add Claim" at bounding box center [474, 52] width 30 height 12
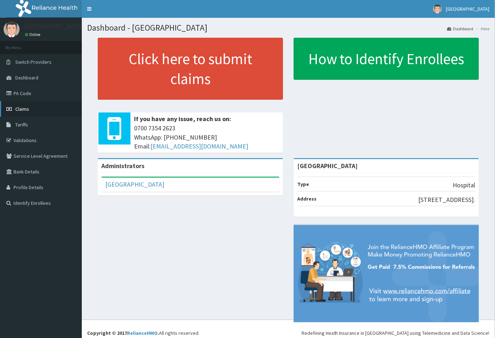
click at [29, 108] on link "Claims" at bounding box center [41, 109] width 82 height 16
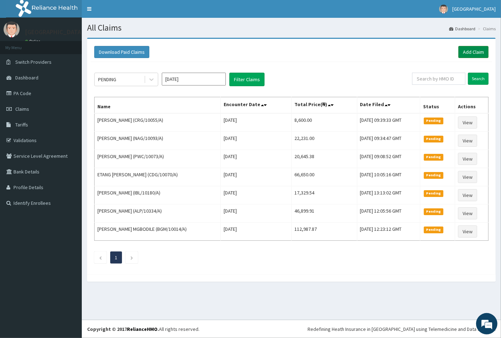
click at [468, 52] on link "Add Claim" at bounding box center [474, 52] width 30 height 12
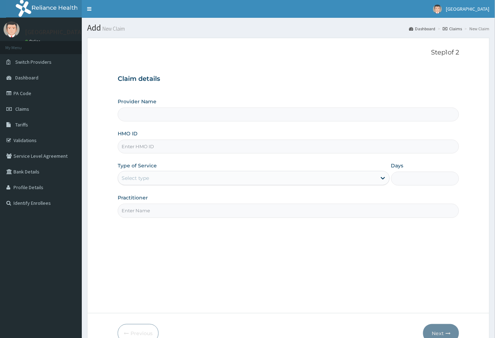
type input "[GEOGRAPHIC_DATA]"
click at [126, 143] on input "HMO ID" at bounding box center [289, 147] width 342 height 14
paste input "[PERSON_NAME]"
type input "E"
click at [132, 144] on input "HMO ID" at bounding box center [289, 147] width 342 height 14
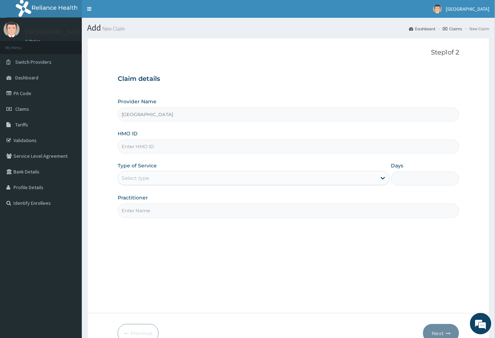
paste input "ISW/10600/B"
type input "ISW/10600/B"
click at [142, 180] on div "Select type" at bounding box center [135, 177] width 27 height 7
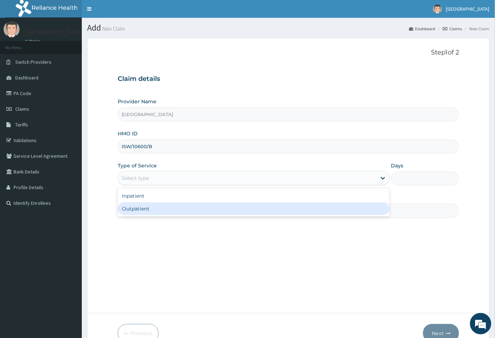
click at [143, 206] on div "Outpatient" at bounding box center [254, 208] width 272 height 13
type input "1"
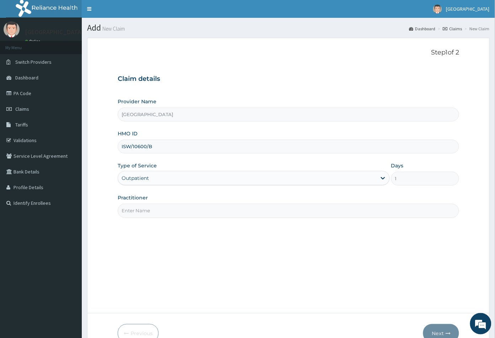
click at [144, 209] on input "Practitioner" at bounding box center [289, 211] width 342 height 14
type input "CON"
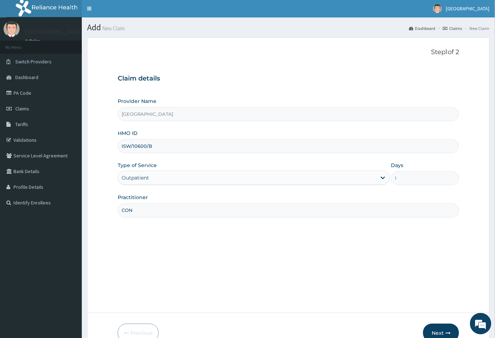
scroll to position [39, 0]
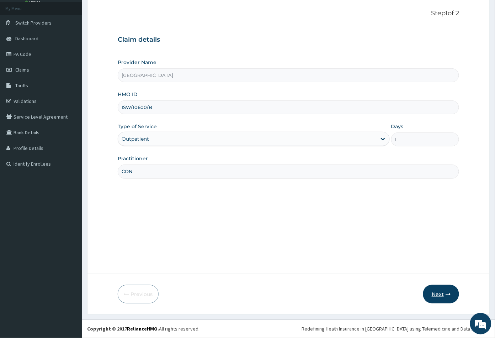
click at [437, 291] on button "Next" at bounding box center [441, 294] width 36 height 19
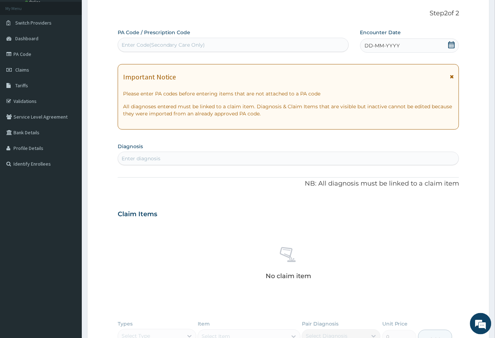
scroll to position [0, 0]
click at [451, 45] on icon at bounding box center [451, 44] width 7 height 7
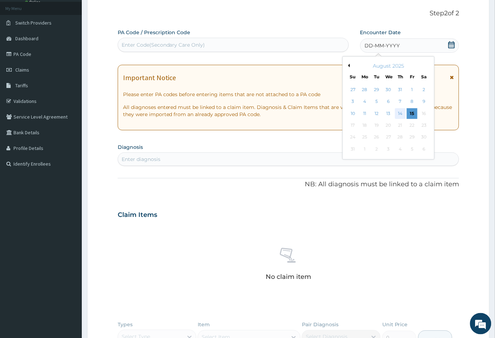
click at [399, 114] on div "14" at bounding box center [400, 113] width 11 height 11
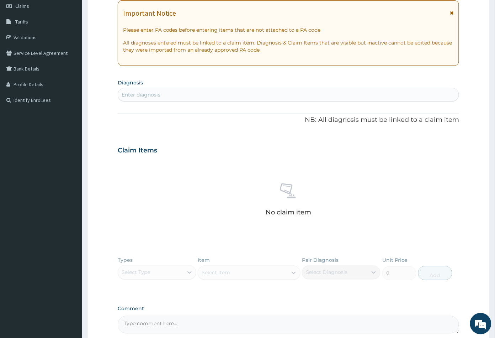
scroll to position [39, 0]
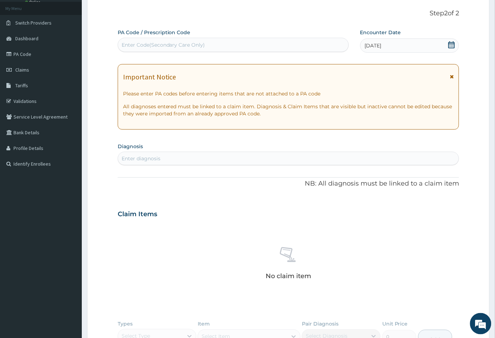
click at [153, 163] on div "Enter diagnosis" at bounding box center [288, 158] width 341 height 11
type input "sep"
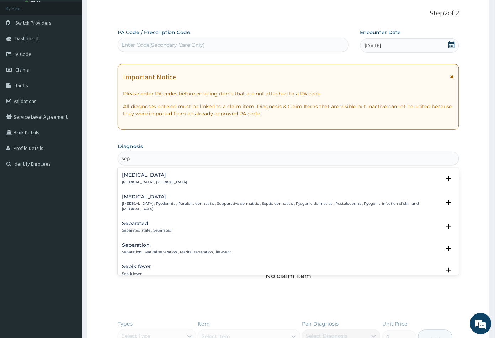
click at [136, 175] on h4 "[MEDICAL_DATA]" at bounding box center [154, 174] width 65 height 5
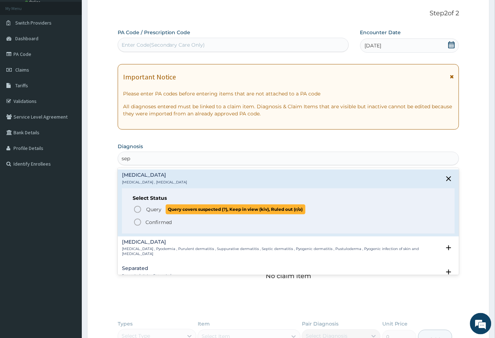
click at [137, 210] on icon "status option query" at bounding box center [137, 209] width 9 height 9
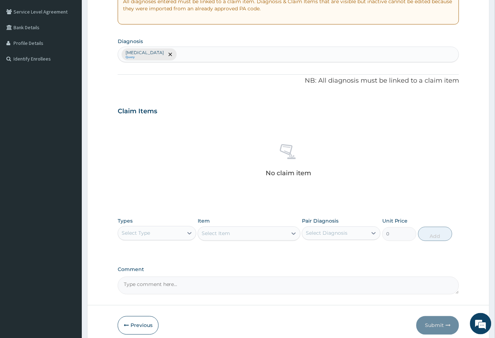
scroll to position [158, 0]
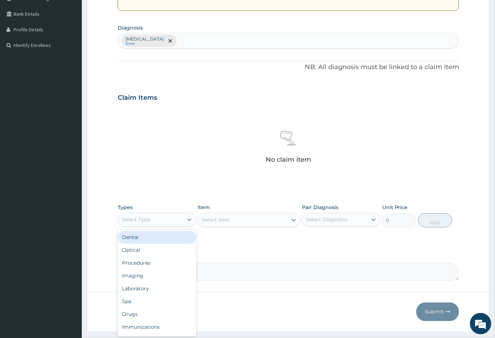
click at [157, 217] on div "Select Type" at bounding box center [150, 219] width 65 height 11
click at [147, 262] on div "Procedures" at bounding box center [157, 263] width 79 height 13
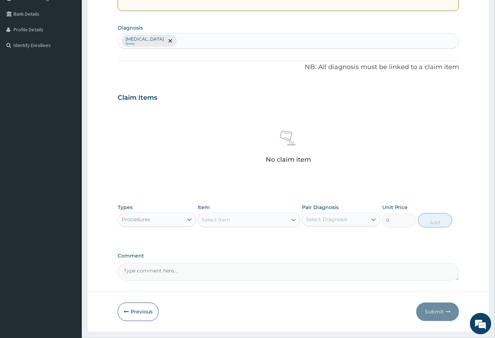
click at [256, 219] on div "Select Item" at bounding box center [242, 219] width 89 height 11
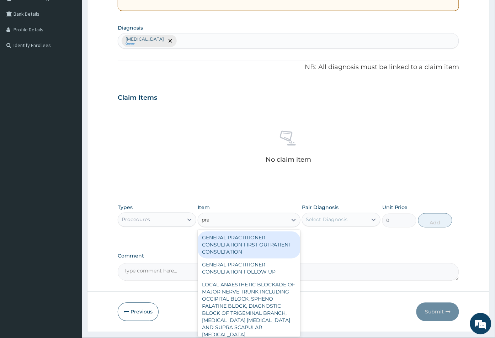
type input "prac"
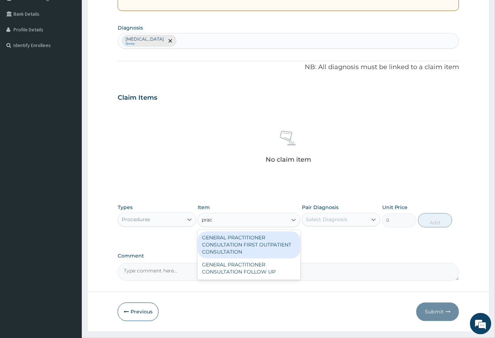
click at [249, 241] on div "GENERAL PRACTITIONER CONSULTATION FIRST OUTPATIENT CONSULTATION" at bounding box center [249, 244] width 102 height 27
type input "3547.5"
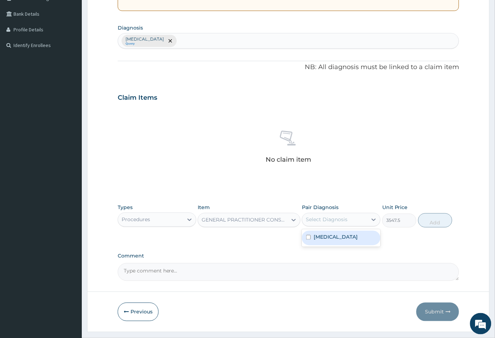
click at [331, 217] on div "Select Diagnosis" at bounding box center [327, 219] width 42 height 7
click at [331, 233] on div "[MEDICAL_DATA]" at bounding box center [341, 238] width 79 height 15
checkbox input "true"
click at [430, 222] on button "Add" at bounding box center [436, 220] width 34 height 14
type input "0"
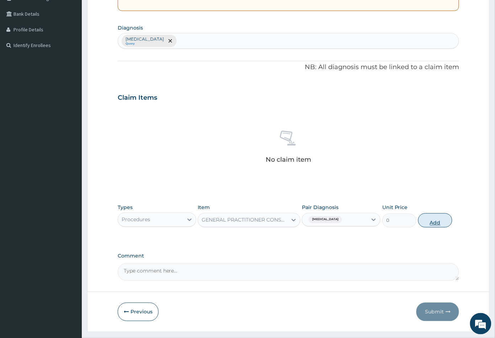
scroll to position [157, 0]
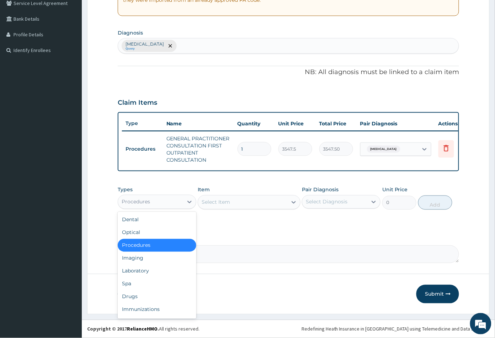
click at [160, 203] on div "Procedures" at bounding box center [150, 201] width 65 height 11
click at [143, 272] on div "Laboratory" at bounding box center [157, 270] width 79 height 13
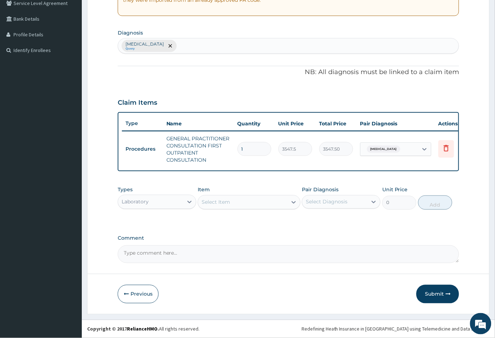
click at [233, 201] on div "Select Item" at bounding box center [242, 201] width 89 height 11
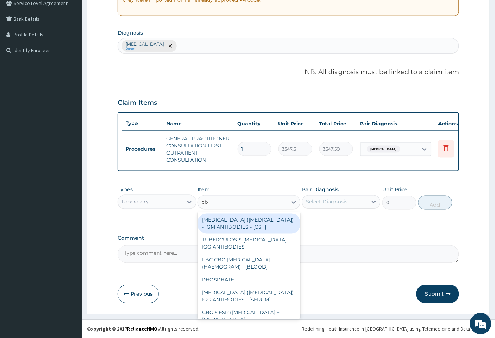
type input "cbc"
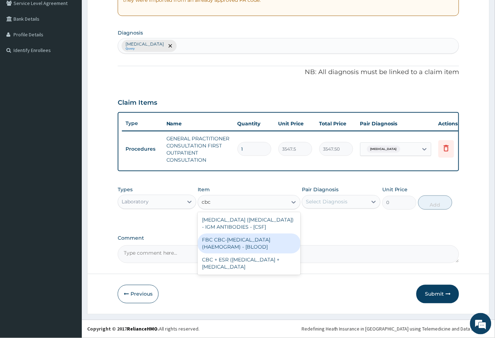
click at [245, 243] on div "FBC CBC-[MEDICAL_DATA] (HAEMOGRAM) - [BLOOD]" at bounding box center [249, 243] width 102 height 20
type input "4300"
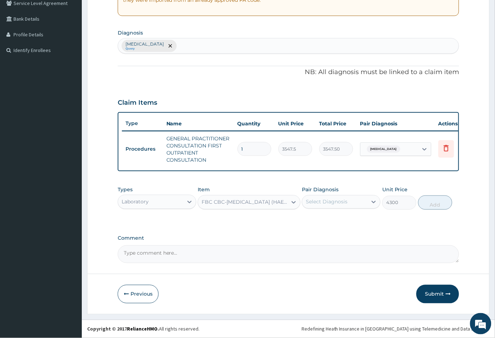
click at [331, 202] on div "Select Diagnosis" at bounding box center [327, 201] width 42 height 7
click at [327, 220] on label "[MEDICAL_DATA]" at bounding box center [336, 219] width 44 height 7
checkbox input "true"
click at [437, 205] on button "Add" at bounding box center [436, 202] width 34 height 14
type input "0"
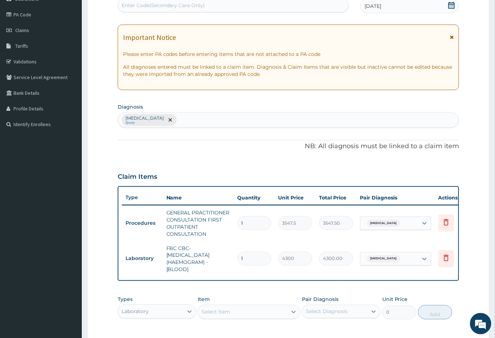
scroll to position [193, 0]
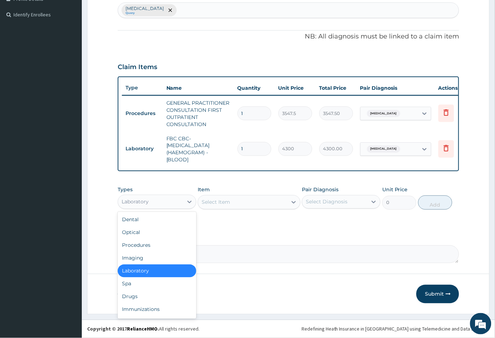
click at [151, 199] on div "Laboratory" at bounding box center [150, 201] width 65 height 11
click at [148, 244] on div "Procedures" at bounding box center [157, 245] width 79 height 13
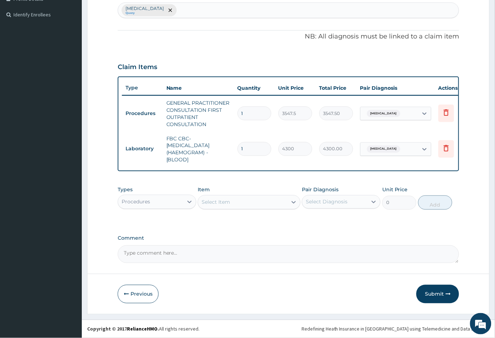
click at [242, 206] on div "Select Item" at bounding box center [242, 201] width 89 height 11
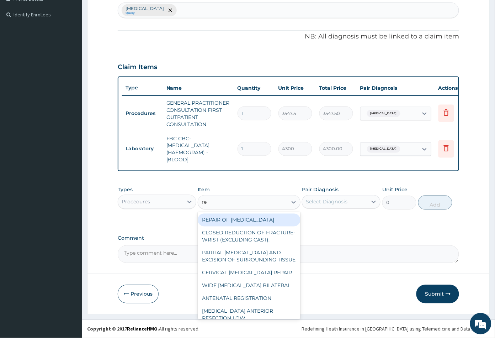
type input "reg"
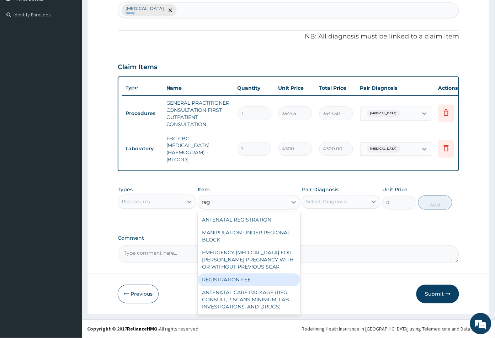
click at [249, 286] on div "REGISTRATION FEE" at bounding box center [249, 279] width 102 height 13
type input "2150"
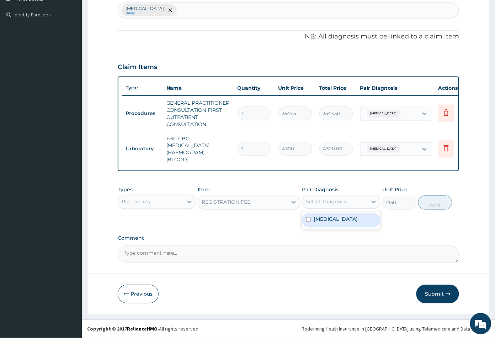
click at [339, 204] on div "Select Diagnosis" at bounding box center [327, 201] width 42 height 7
click at [335, 219] on div "[MEDICAL_DATA]" at bounding box center [341, 220] width 79 height 15
checkbox input "true"
click at [429, 205] on button "Add" at bounding box center [436, 202] width 34 height 14
type input "0"
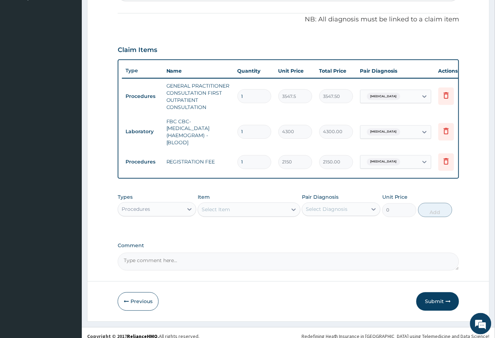
scroll to position [217, 0]
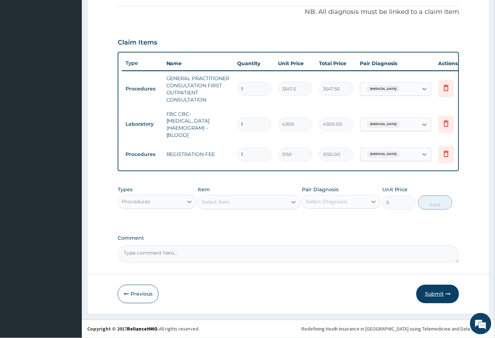
click at [433, 293] on button "Submit" at bounding box center [438, 294] width 43 height 19
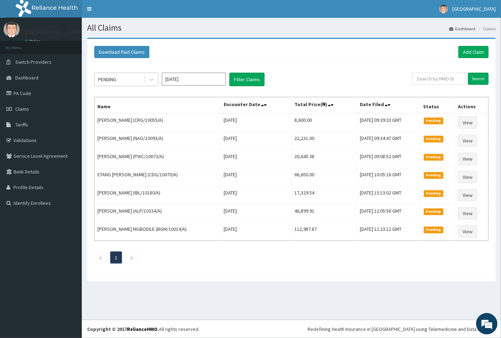
click at [135, 78] on div "PENDING" at bounding box center [119, 79] width 49 height 11
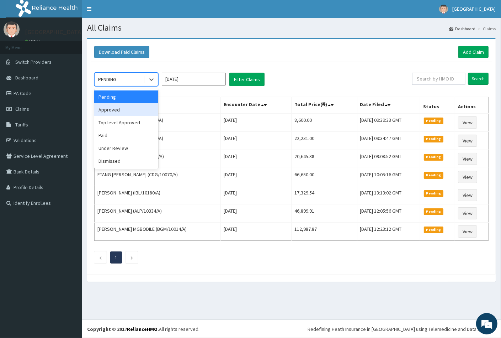
click at [127, 109] on div "Approved" at bounding box center [126, 109] width 64 height 13
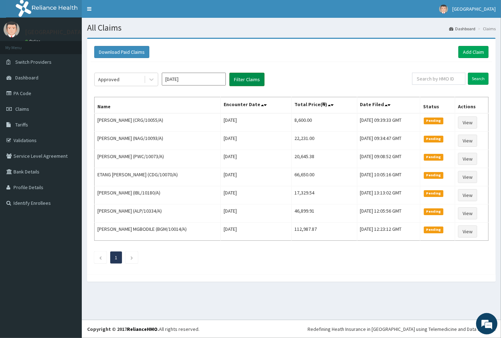
click at [243, 79] on button "Filter Claims" at bounding box center [247, 80] width 35 height 14
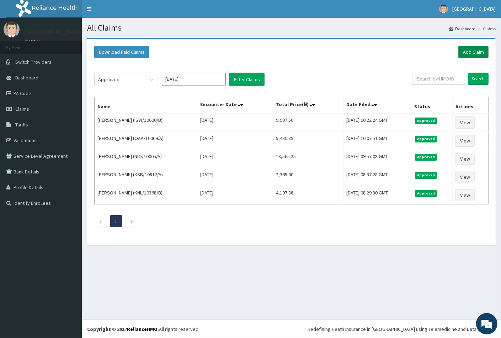
click at [472, 52] on link "Add Claim" at bounding box center [474, 52] width 30 height 12
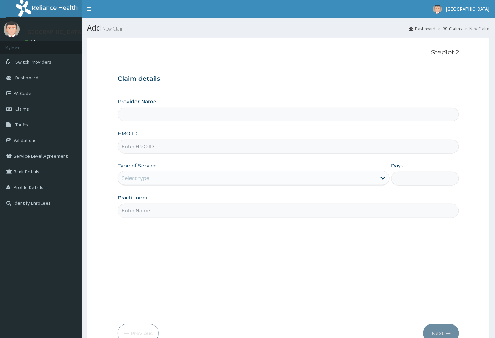
type input "Peachcare Medical Centre"
click at [137, 148] on input "HMO ID" at bounding box center [289, 147] width 342 height 14
paste input "ISW/10600/B"
type input "ISW/10600/B"
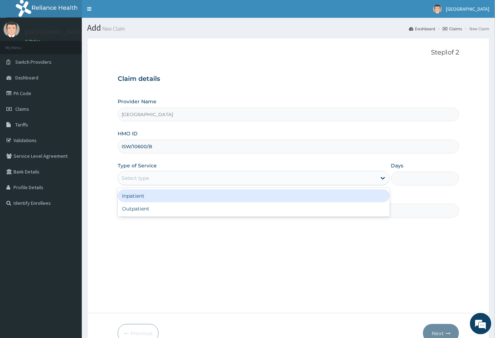
click at [147, 177] on div "Select type" at bounding box center [135, 177] width 27 height 7
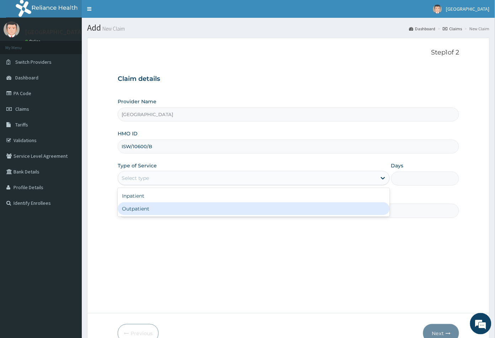
click at [143, 209] on div "Outpatient" at bounding box center [254, 208] width 272 height 13
type input "1"
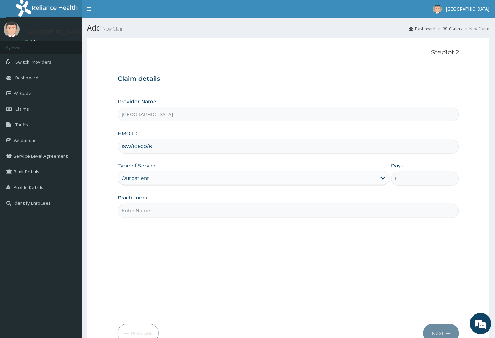
click at [143, 209] on input "Practitioner" at bounding box center [289, 211] width 342 height 14
type input "CON"
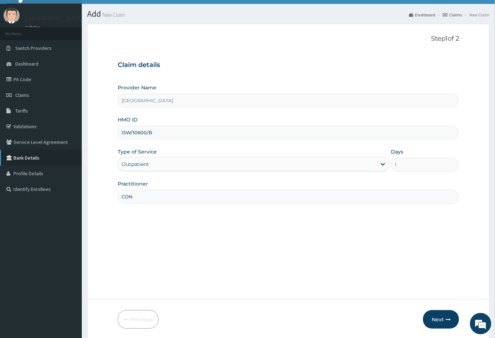
scroll to position [39, 0]
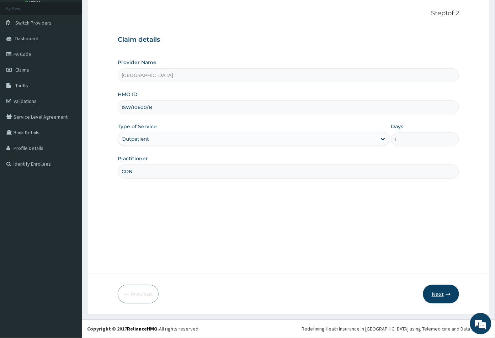
click button "Next"
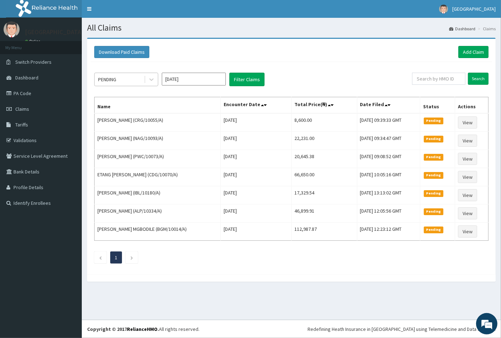
click at [128, 80] on div "PENDING" at bounding box center [119, 79] width 49 height 11
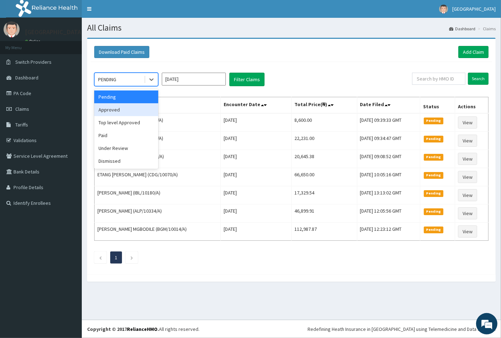
click at [124, 107] on div "Approved" at bounding box center [126, 109] width 64 height 13
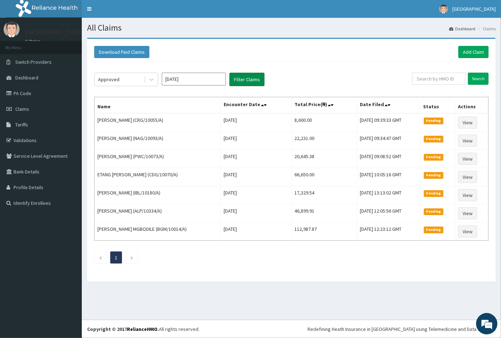
drag, startPoint x: 244, startPoint y: 82, endPoint x: 244, endPoint y: 75, distance: 7.1
click at [244, 81] on button "Filter Claims" at bounding box center [247, 80] width 35 height 14
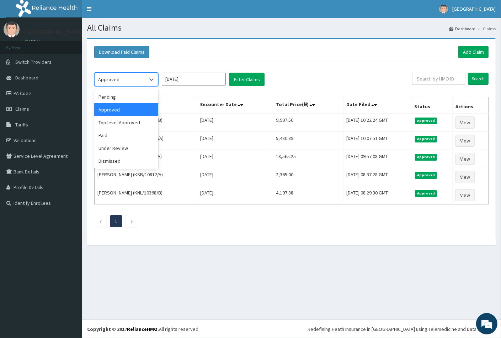
click at [123, 77] on div "Approved" at bounding box center [119, 79] width 49 height 11
click at [122, 149] on div "Under Review" at bounding box center [126, 148] width 64 height 13
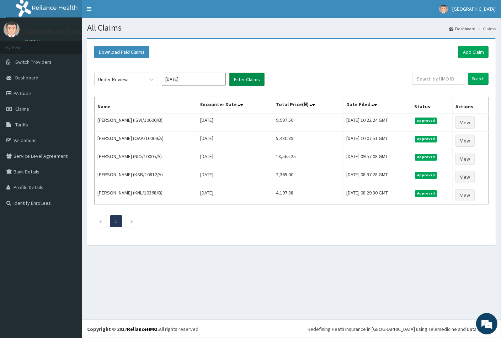
click at [244, 78] on button "Filter Claims" at bounding box center [247, 80] width 35 height 14
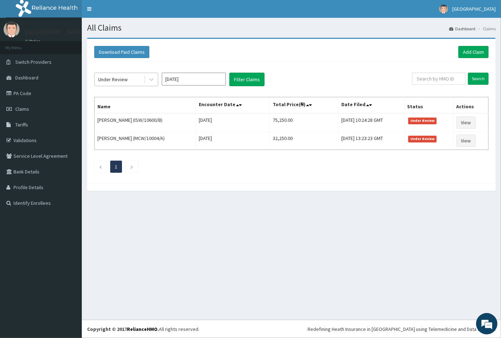
click at [122, 78] on div "Under Review" at bounding box center [113, 79] width 30 height 7
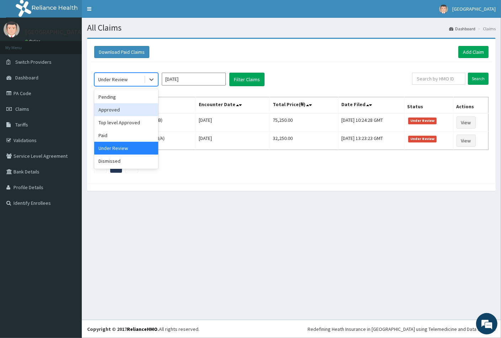
click at [118, 112] on div "Approved" at bounding box center [126, 109] width 64 height 13
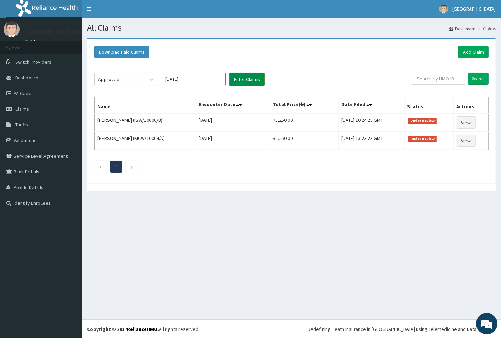
click at [241, 80] on button "Filter Claims" at bounding box center [247, 80] width 35 height 14
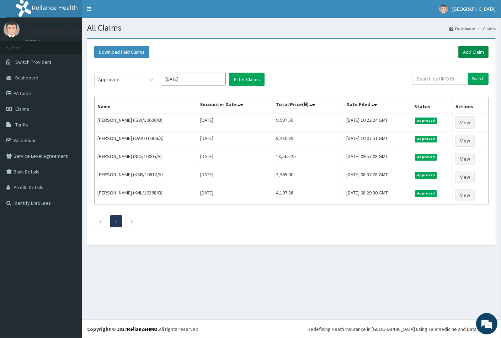
click at [465, 51] on link "Add Claim" at bounding box center [474, 52] width 30 height 12
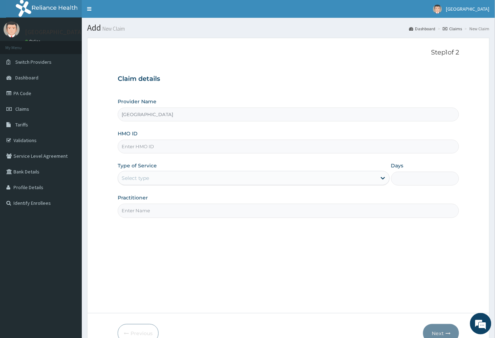
click at [132, 147] on input "HMO ID" at bounding box center [289, 147] width 342 height 14
paste input "CDG/10070/A"
type input "CDG/10070/A"
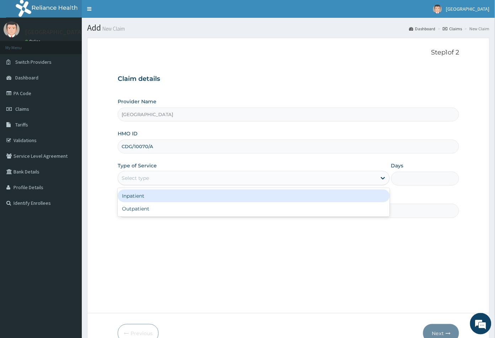
click at [149, 176] on div "Select type" at bounding box center [247, 177] width 259 height 11
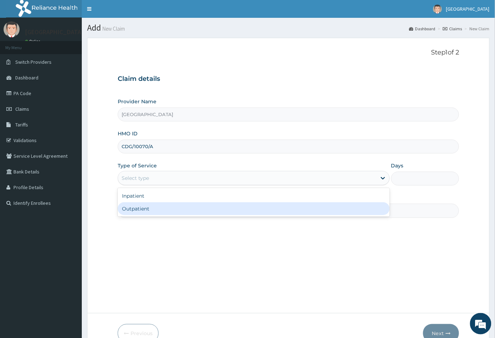
click at [151, 209] on div "Outpatient" at bounding box center [254, 208] width 272 height 13
type input "1"
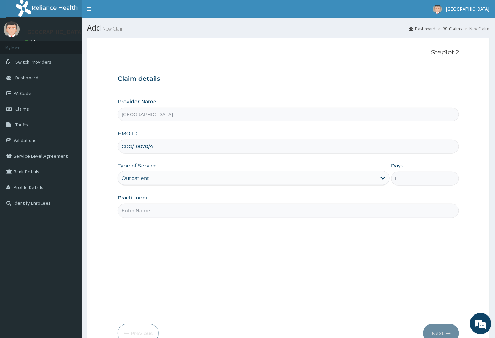
click at [151, 209] on input "Practitioner" at bounding box center [289, 211] width 342 height 14
type input "CON"
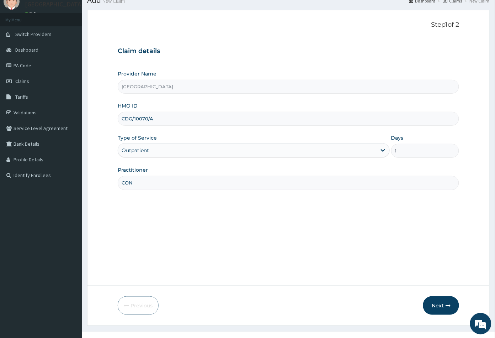
scroll to position [39, 0]
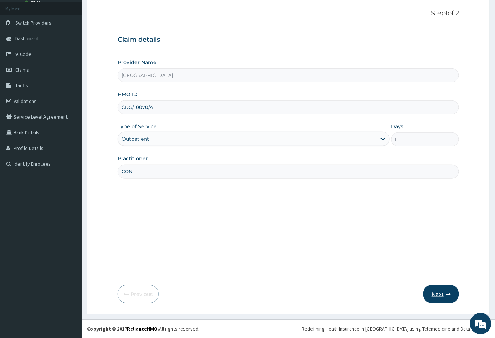
click at [441, 297] on button "Next" at bounding box center [441, 294] width 36 height 19
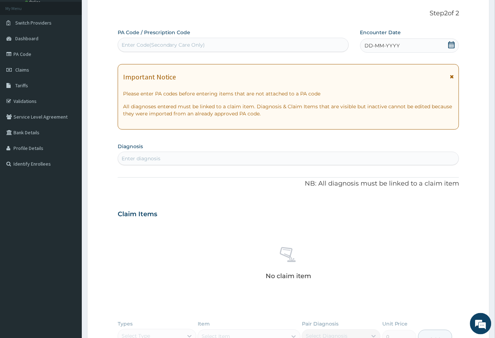
scroll to position [0, 0]
click at [450, 44] on icon at bounding box center [451, 44] width 7 height 7
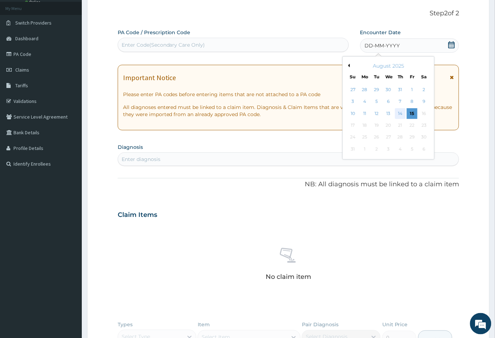
click at [401, 112] on div "14" at bounding box center [400, 113] width 11 height 11
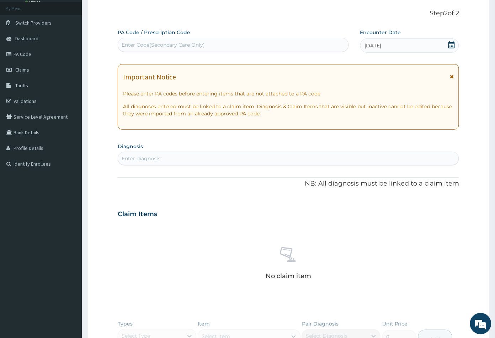
scroll to position [79, 0]
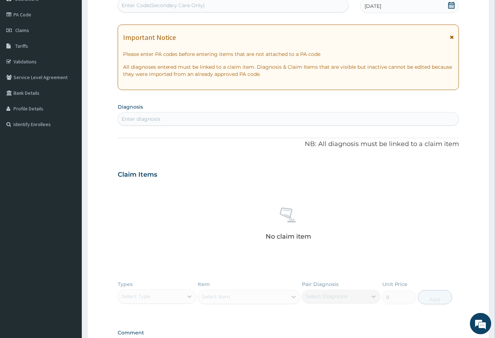
click at [158, 119] on div "Enter diagnosis" at bounding box center [141, 118] width 39 height 7
type input "diab"
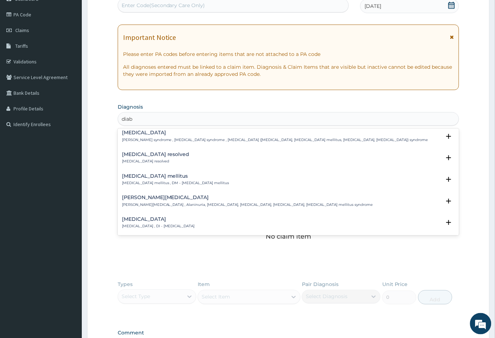
scroll to position [119, 0]
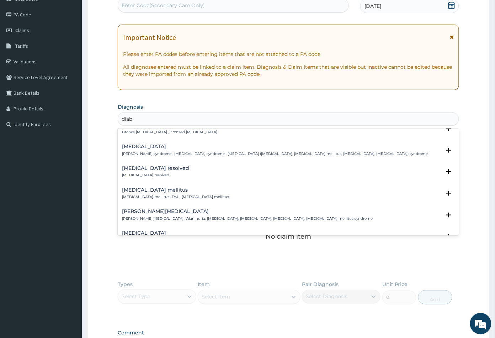
click at [151, 188] on h4 "Diabetes mellitus" at bounding box center [175, 189] width 107 height 5
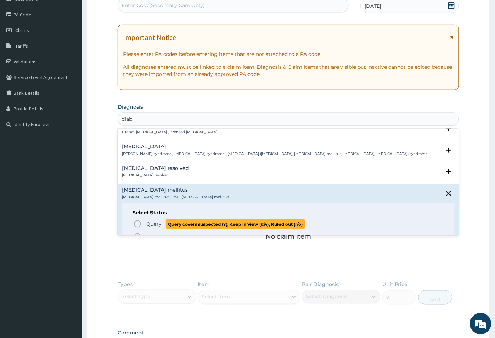
click at [136, 224] on icon "status option query" at bounding box center [137, 224] width 9 height 9
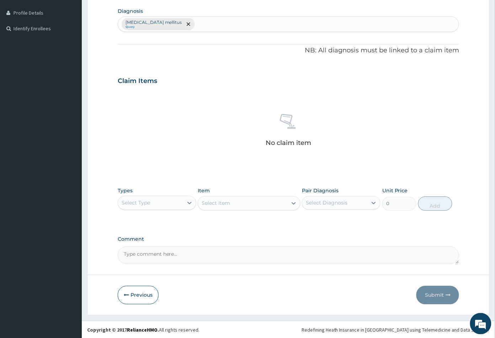
scroll to position [175, 0]
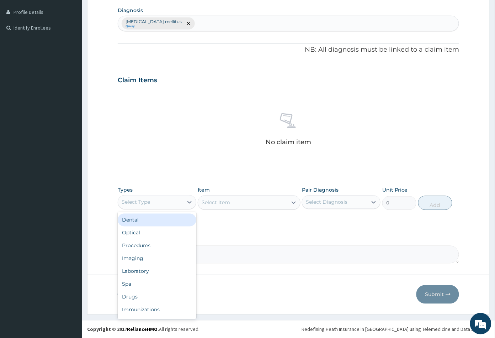
click at [169, 198] on div "Select Type" at bounding box center [150, 201] width 65 height 11
click at [154, 245] on div "Procedures" at bounding box center [157, 245] width 79 height 13
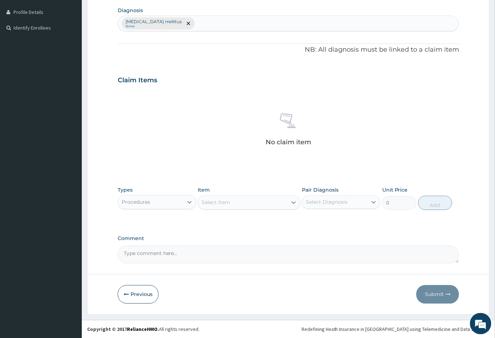
click at [249, 202] on div "Select Item" at bounding box center [242, 202] width 89 height 11
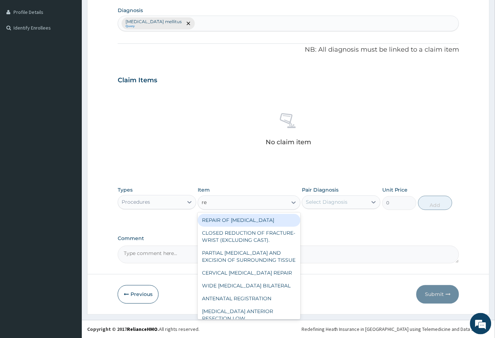
type input "r"
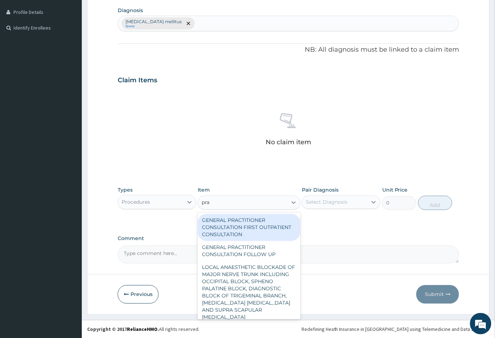
type input "prac"
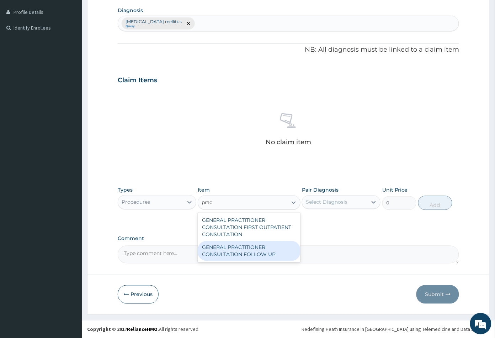
click at [251, 244] on div "GENERAL PRACTITIONER CONSULTATION FOLLOW UP" at bounding box center [249, 251] width 102 height 20
type input "2365"
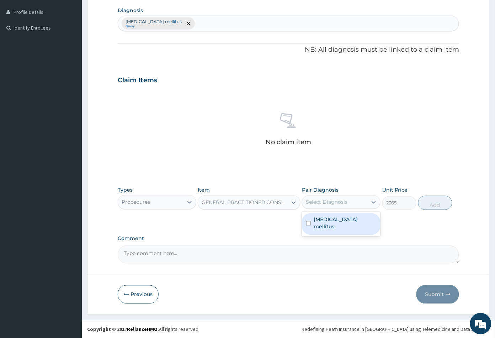
click at [335, 200] on div "Select Diagnosis" at bounding box center [327, 202] width 42 height 7
click at [335, 216] on label "Diabetes mellitus" at bounding box center [345, 223] width 63 height 14
checkbox input "true"
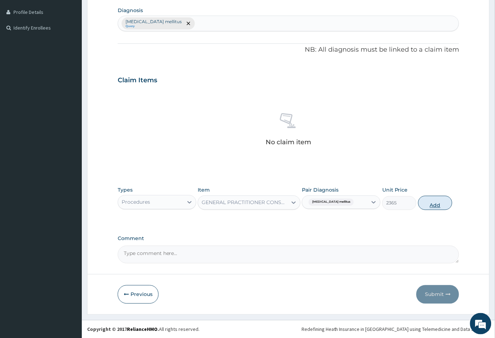
click at [435, 202] on button "Add" at bounding box center [436, 203] width 34 height 14
type input "0"
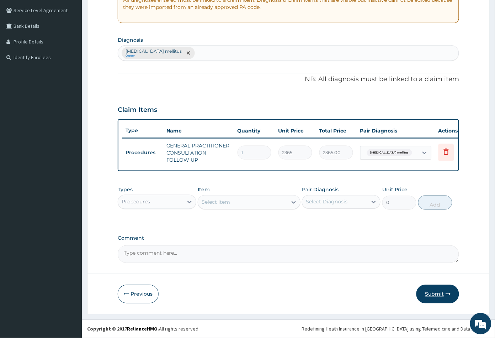
click at [437, 295] on button "Submit" at bounding box center [438, 294] width 43 height 19
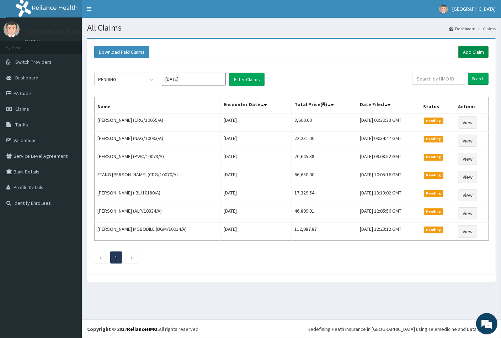
click at [475, 53] on link "Add Claim" at bounding box center [474, 52] width 30 height 12
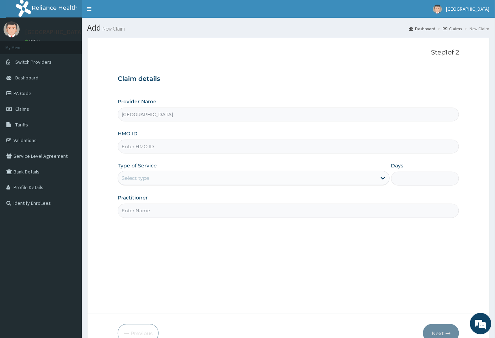
click at [129, 145] on input "HMO ID" at bounding box center [289, 147] width 342 height 14
paste input "LSH/10034/A"
type input "LSH/10034/A"
click at [144, 176] on div "Select type" at bounding box center [135, 177] width 27 height 7
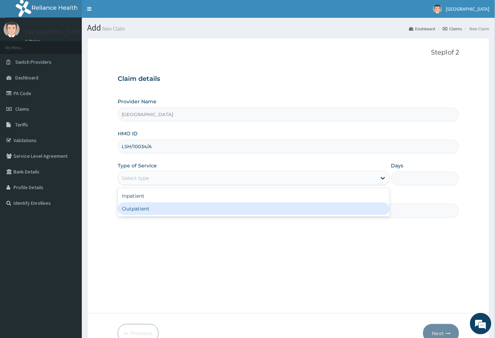
click at [137, 207] on div "Outpatient" at bounding box center [254, 208] width 272 height 13
type input "1"
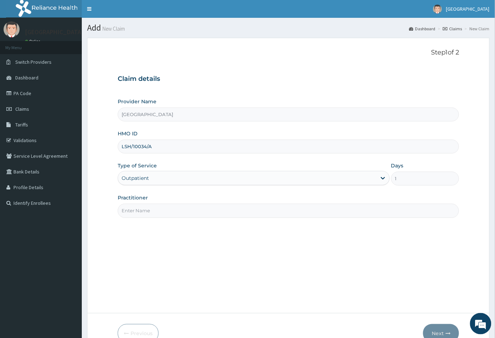
click at [137, 207] on input "Practitioner" at bounding box center [289, 211] width 342 height 14
type input "CON"
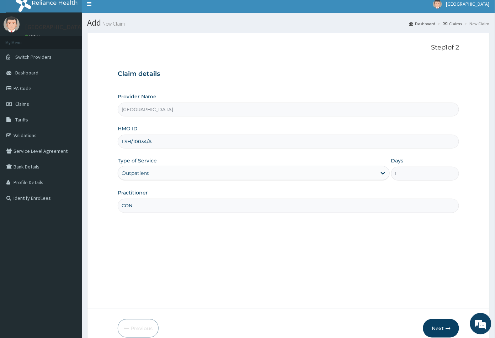
scroll to position [39, 0]
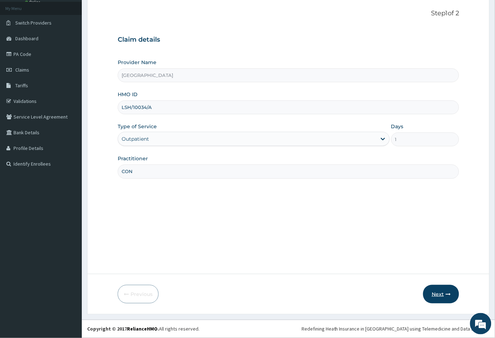
click at [435, 292] on button "Next" at bounding box center [441, 294] width 36 height 19
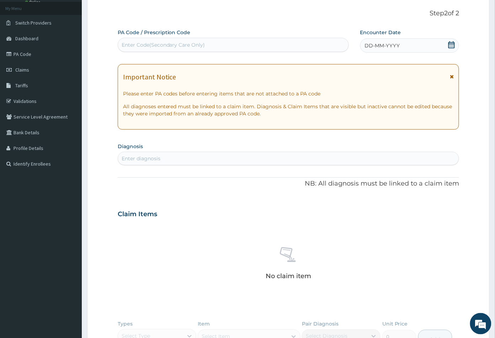
click at [451, 46] on icon at bounding box center [452, 44] width 6 height 7
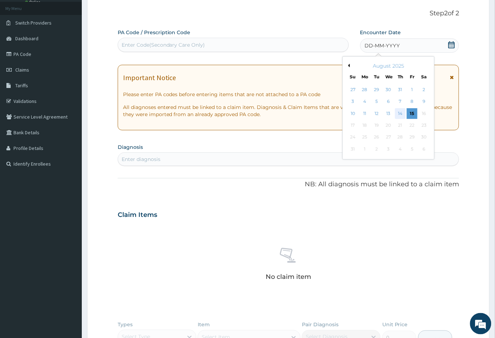
click at [401, 112] on div "14" at bounding box center [400, 113] width 11 height 11
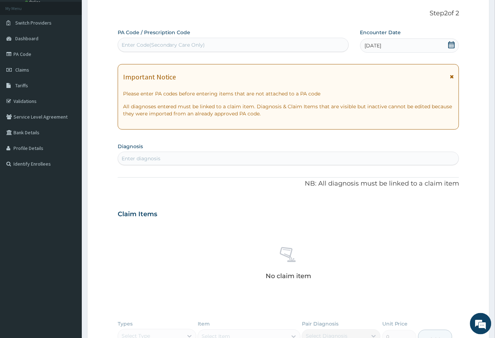
click at [156, 162] on div "Enter diagnosis" at bounding box center [141, 158] width 39 height 7
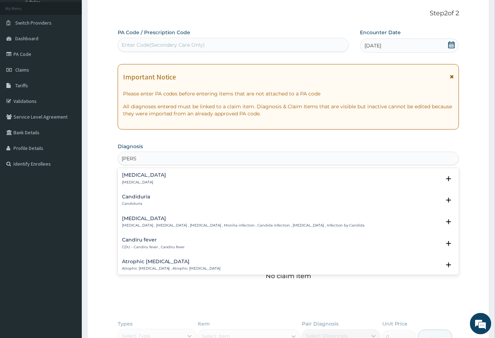
type input "candid"
click at [132, 219] on h4 "Candidiasis" at bounding box center [243, 218] width 243 height 5
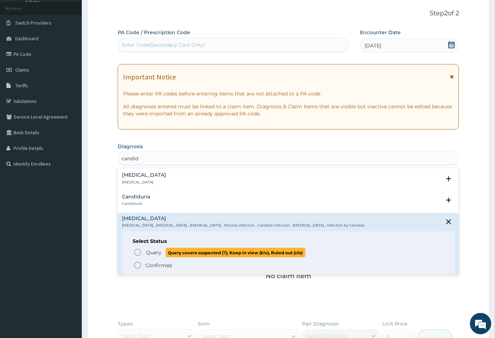
click at [136, 252] on icon "status option query" at bounding box center [137, 252] width 9 height 9
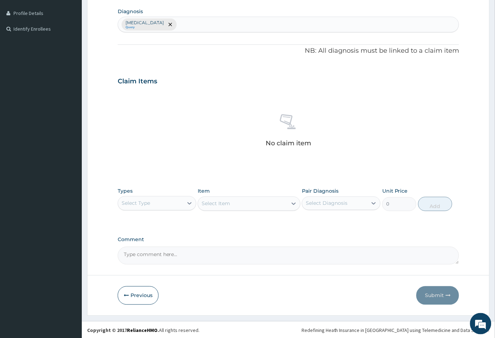
scroll to position [175, 0]
click at [155, 205] on div "Select Type" at bounding box center [150, 201] width 65 height 11
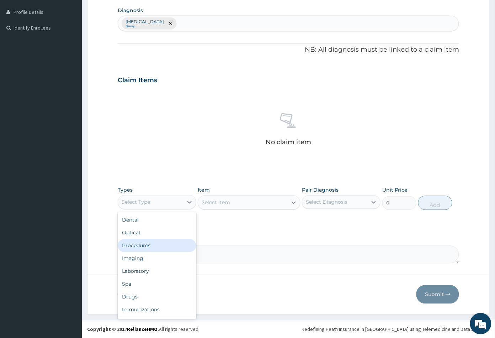
click at [155, 241] on div "Procedures" at bounding box center [157, 245] width 79 height 13
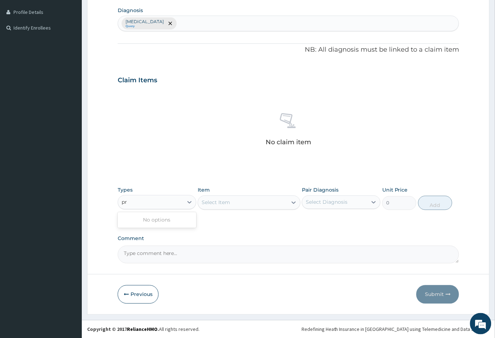
type input "p"
click at [161, 229] on div "Procedures" at bounding box center [157, 232] width 79 height 13
click at [241, 204] on div "Select Item" at bounding box center [242, 202] width 89 height 11
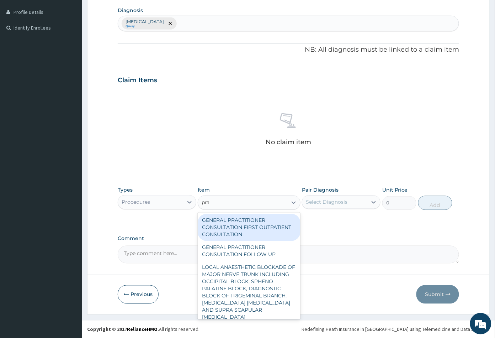
type input "prac"
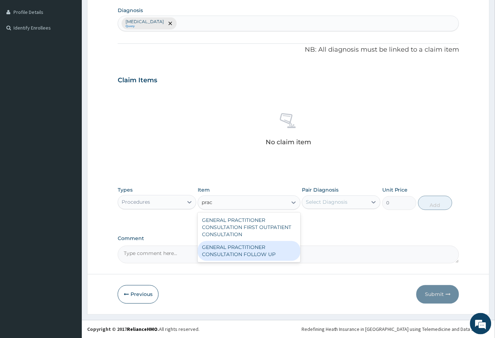
click at [252, 245] on div "GENERAL PRACTITIONER CONSULTATION FOLLOW UP" at bounding box center [249, 251] width 102 height 20
type input "2365"
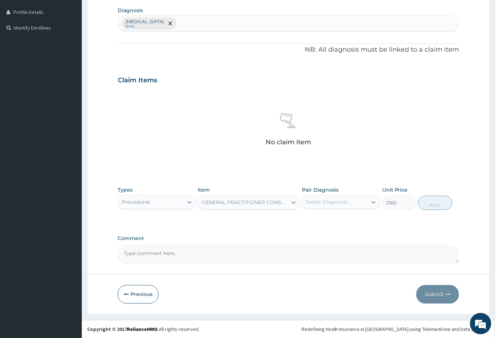
click at [351, 197] on div "Select Diagnosis" at bounding box center [334, 201] width 65 height 11
click at [345, 216] on div "Candidiasis" at bounding box center [341, 220] width 79 height 15
checkbox input "true"
click at [435, 207] on button "Add" at bounding box center [436, 203] width 34 height 14
type input "0"
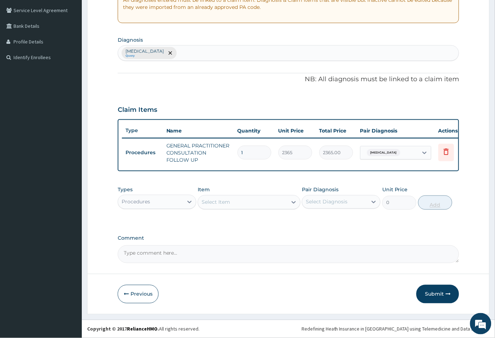
scroll to position [150, 0]
click at [435, 293] on button "Submit" at bounding box center [438, 294] width 43 height 19
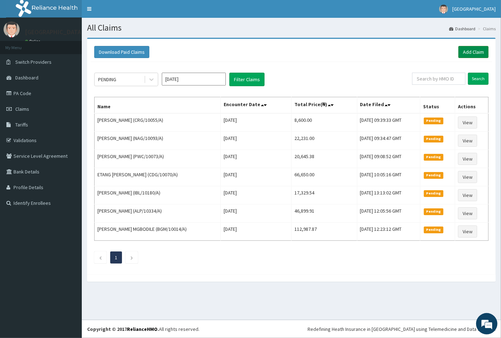
click at [474, 51] on link "Add Claim" at bounding box center [474, 52] width 30 height 12
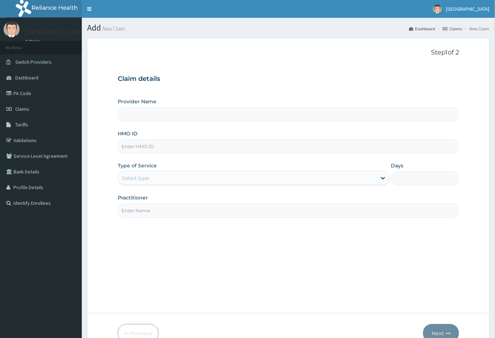
type input "[GEOGRAPHIC_DATA]"
click at [131, 146] on input "HMO ID" at bounding box center [289, 147] width 342 height 14
paste input "SUU/10147/A"
type input "SUU/10147/A"
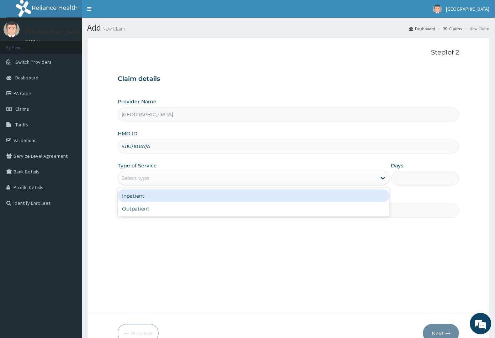
click at [137, 176] on div "Select type" at bounding box center [135, 177] width 27 height 7
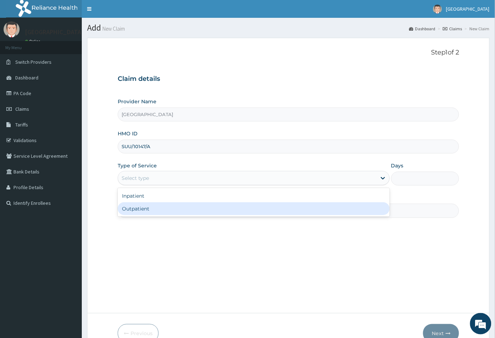
click at [141, 203] on div "Outpatient" at bounding box center [254, 208] width 272 height 13
type input "1"
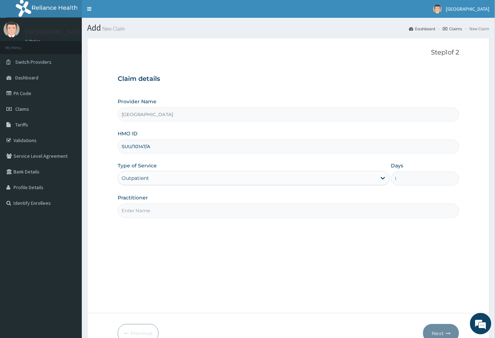
click at [148, 211] on input "Practitioner" at bounding box center [289, 211] width 342 height 14
type input "CON"
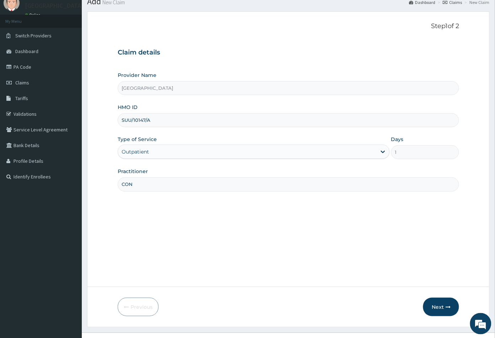
scroll to position [39, 0]
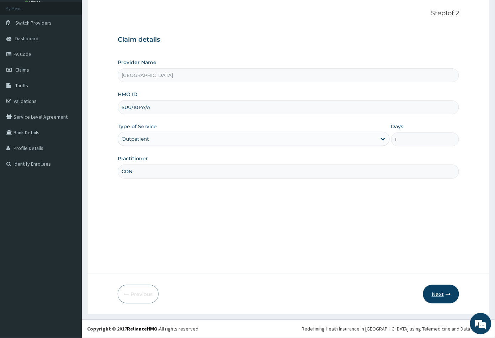
click at [438, 291] on button "Next" at bounding box center [441, 294] width 36 height 19
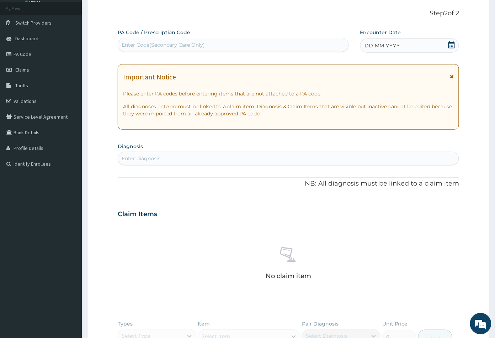
click at [454, 43] on icon at bounding box center [452, 44] width 6 height 7
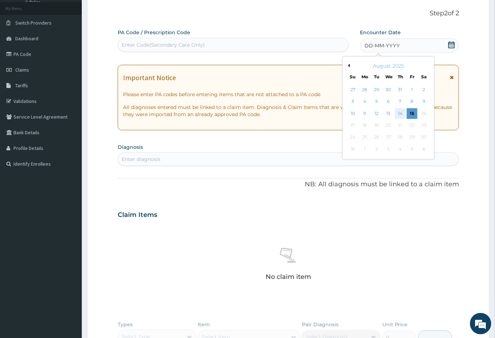
click at [401, 111] on div "14" at bounding box center [400, 113] width 11 height 11
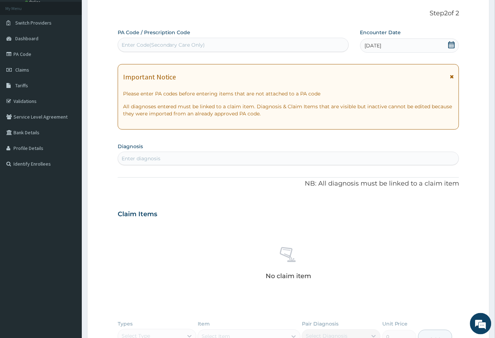
click at [162, 157] on div "Enter diagnosis" at bounding box center [288, 158] width 341 height 11
type input "mala"
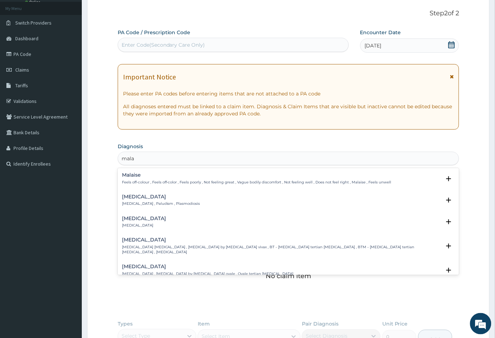
click at [127, 201] on p "[MEDICAL_DATA] , Paludism , Plasmodiosis" at bounding box center [161, 203] width 78 height 5
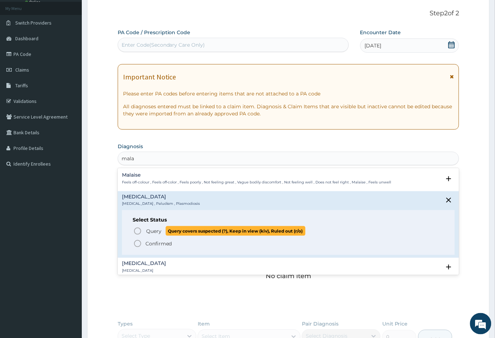
click at [137, 228] on circle "status option query" at bounding box center [138, 231] width 6 height 6
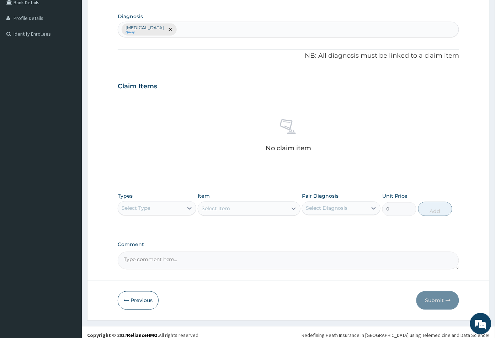
scroll to position [175, 0]
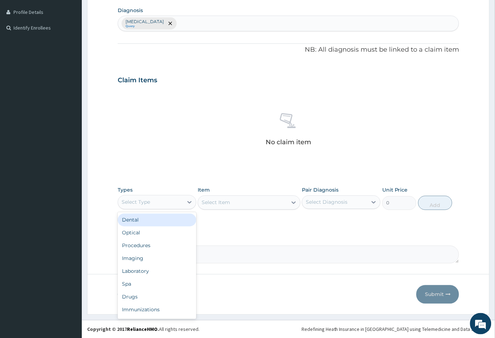
click at [163, 199] on div "Select Type" at bounding box center [150, 201] width 65 height 11
click at [153, 243] on div "Procedures" at bounding box center [157, 245] width 79 height 13
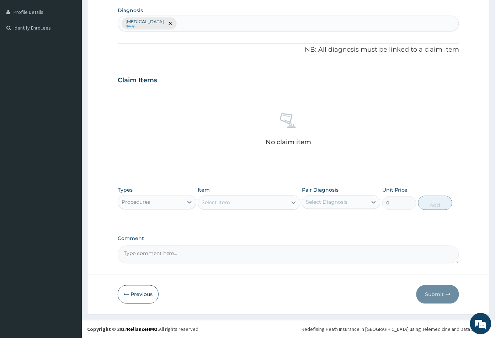
click at [251, 201] on div "Select Item" at bounding box center [242, 202] width 89 height 11
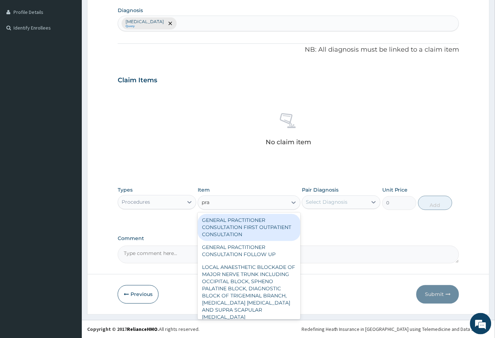
type input "prac"
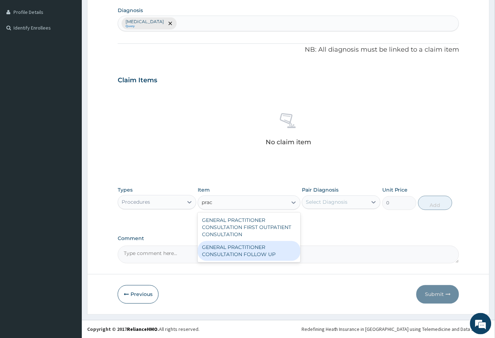
click at [247, 252] on div "GENERAL PRACTITIONER CONSULTATION FOLLOW UP" at bounding box center [249, 251] width 102 height 20
type input "2365"
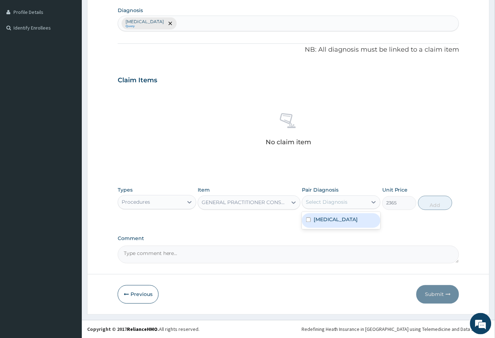
click at [320, 201] on div "Select Diagnosis" at bounding box center [327, 202] width 42 height 7
click at [327, 217] on label "[MEDICAL_DATA]" at bounding box center [336, 219] width 44 height 7
checkbox input "true"
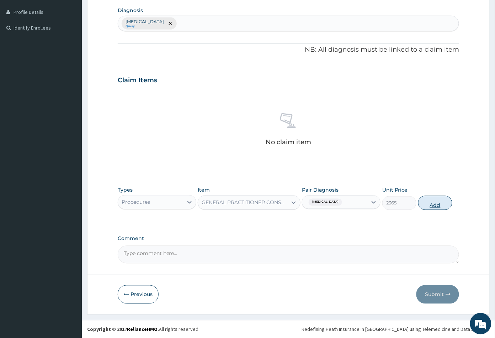
click at [435, 205] on button "Add" at bounding box center [436, 203] width 34 height 14
type input "0"
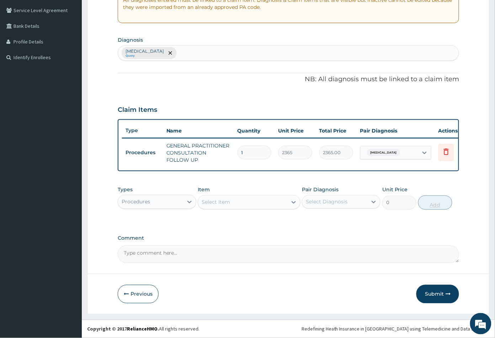
scroll to position [150, 0]
click at [436, 293] on button "Submit" at bounding box center [438, 294] width 43 height 19
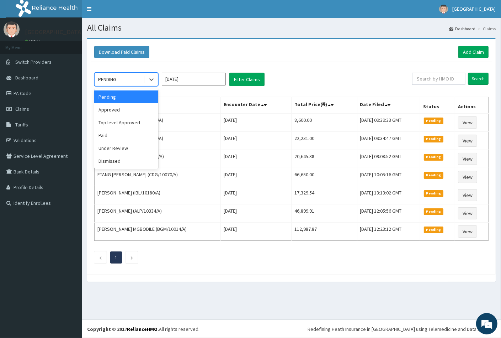
click at [131, 82] on div "PENDING" at bounding box center [119, 79] width 49 height 11
click at [199, 55] on div "Download Paid Claims Add Claim" at bounding box center [291, 52] width 395 height 12
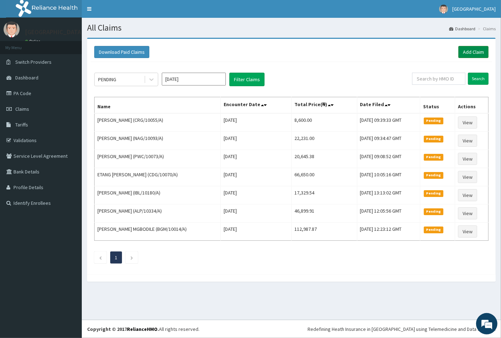
click at [476, 52] on link "Add Claim" at bounding box center [474, 52] width 30 height 12
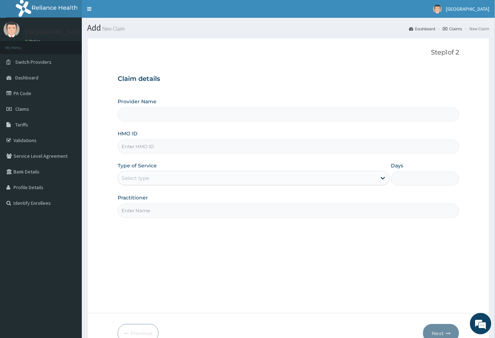
click at [130, 146] on input "HMO ID" at bounding box center [289, 147] width 342 height 14
paste input "RFL/10296/A"
type input "RFL/10296/A"
type input "[GEOGRAPHIC_DATA]"
type input "RFL/10296/A"
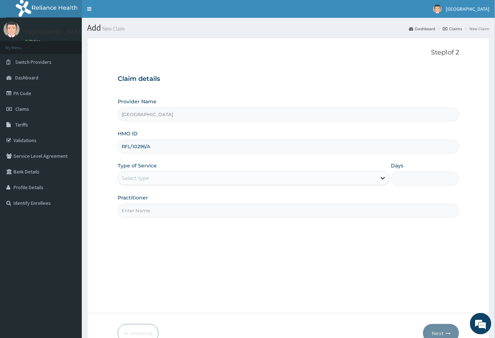
click at [154, 179] on div "Select type" at bounding box center [247, 177] width 259 height 11
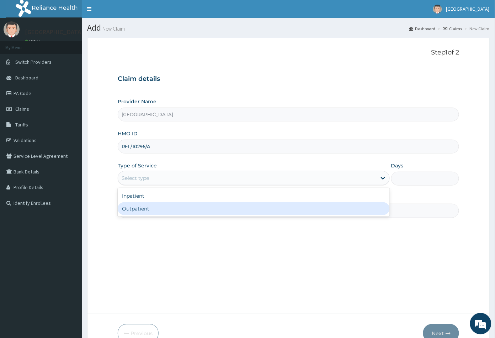
click at [151, 206] on div "Outpatient" at bounding box center [254, 208] width 272 height 13
type input "1"
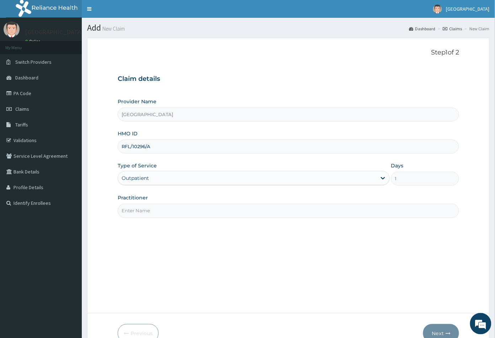
click at [170, 212] on input "Practitioner" at bounding box center [289, 211] width 342 height 14
type input "CON"
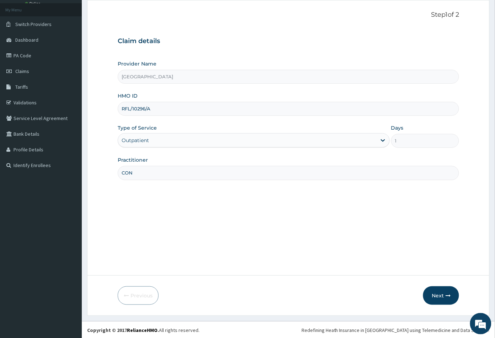
scroll to position [39, 0]
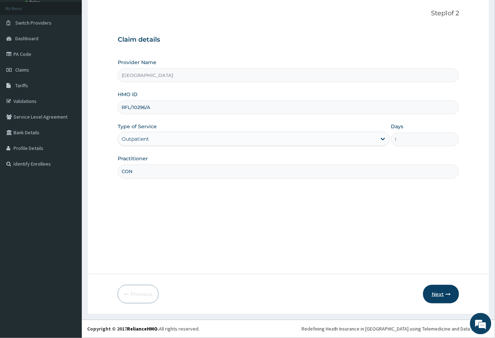
click at [436, 290] on button "Next" at bounding box center [441, 294] width 36 height 19
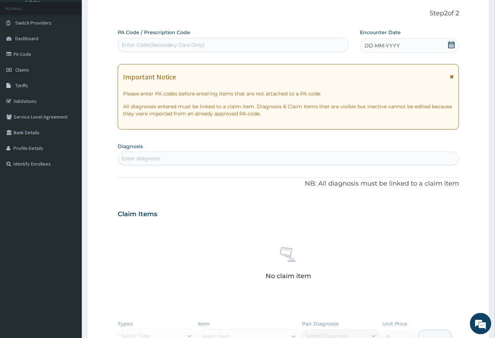
click at [452, 43] on icon at bounding box center [452, 44] width 6 height 7
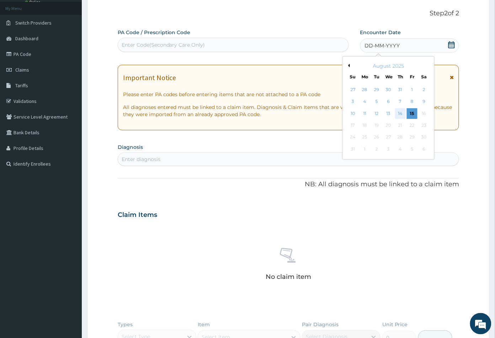
click at [398, 116] on div "14" at bounding box center [400, 113] width 11 height 11
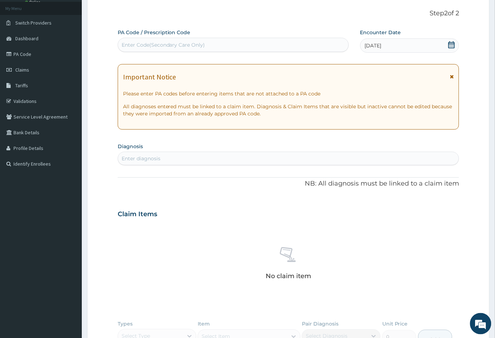
click at [174, 159] on div "Enter diagnosis" at bounding box center [288, 158] width 341 height 11
type input "p"
type input "mala"
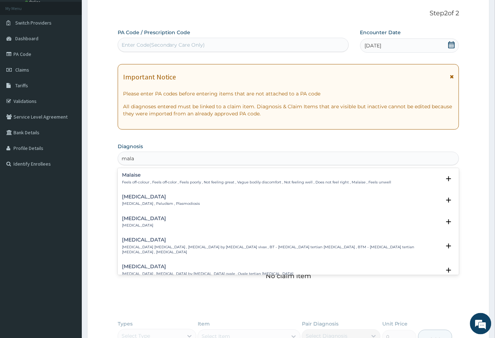
click at [129, 195] on h4 "[MEDICAL_DATA]" at bounding box center [161, 196] width 78 height 5
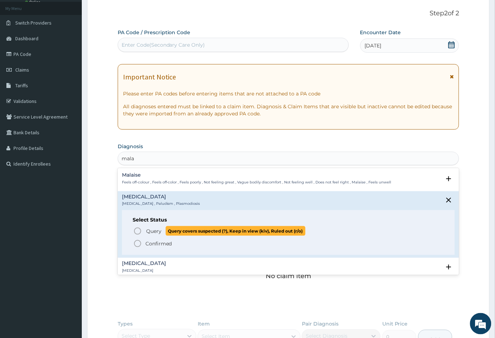
click at [139, 231] on icon "status option query" at bounding box center [137, 231] width 9 height 9
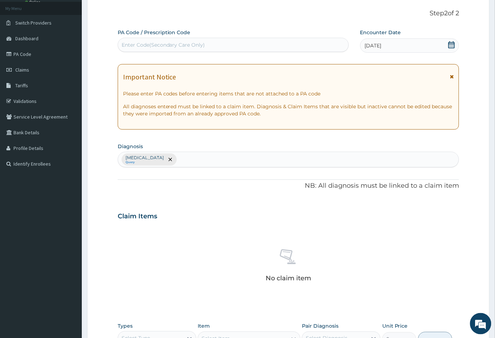
click at [177, 159] on div "Malaria Query" at bounding box center [288, 159] width 341 height 15
type input "sep"
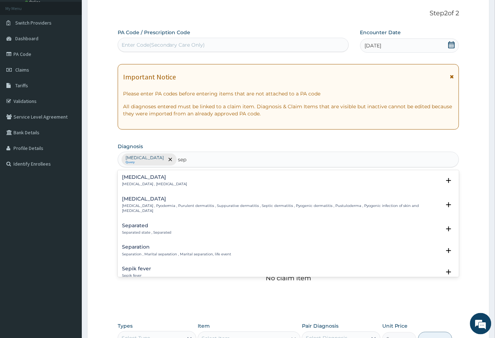
click at [142, 181] on div "Sepsis Systemic infection , Sepsis" at bounding box center [154, 180] width 65 height 12
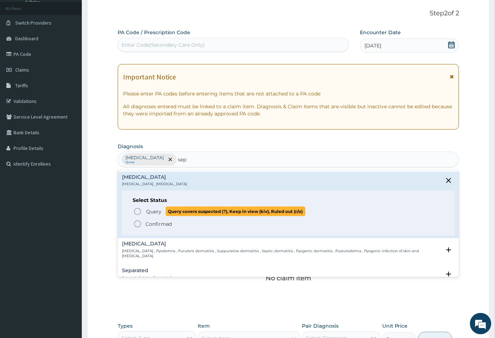
click at [136, 210] on icon "status option query" at bounding box center [137, 211] width 9 height 9
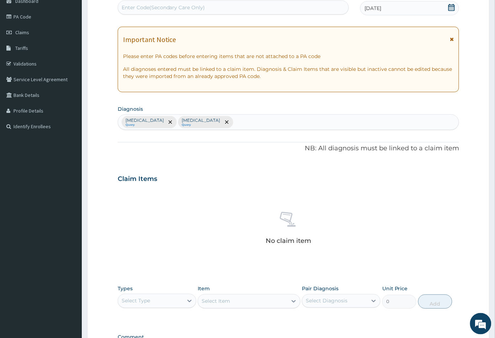
scroll to position [158, 0]
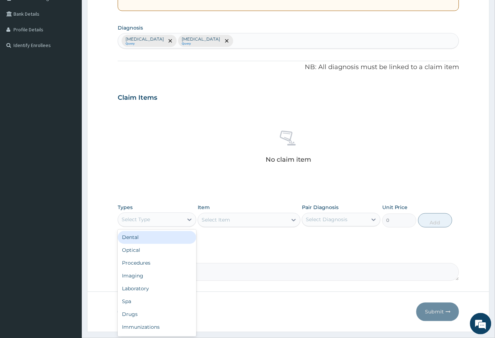
click at [161, 214] on div "Select Type" at bounding box center [150, 219] width 65 height 11
click at [158, 260] on div "Procedures" at bounding box center [157, 263] width 79 height 13
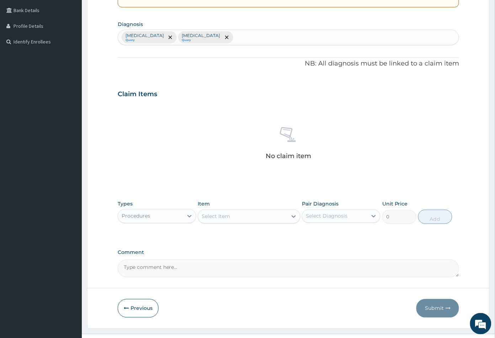
scroll to position [175, 0]
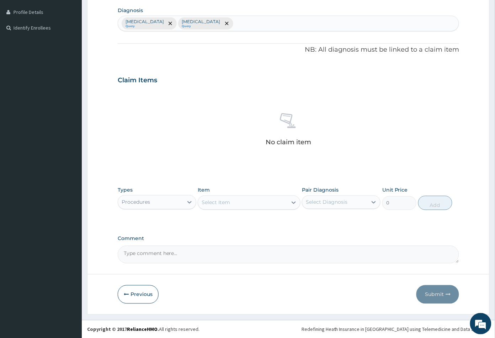
drag, startPoint x: 247, startPoint y: 204, endPoint x: 247, endPoint y: 189, distance: 15.0
click at [247, 204] on div "Select Item" at bounding box center [242, 202] width 89 height 11
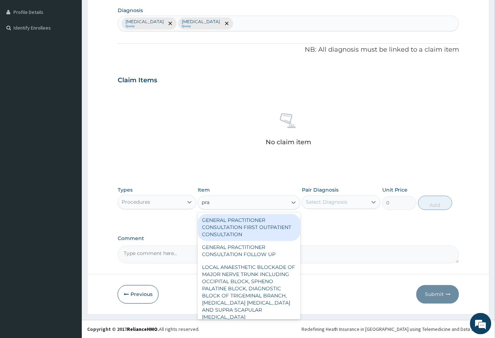
type input "prac"
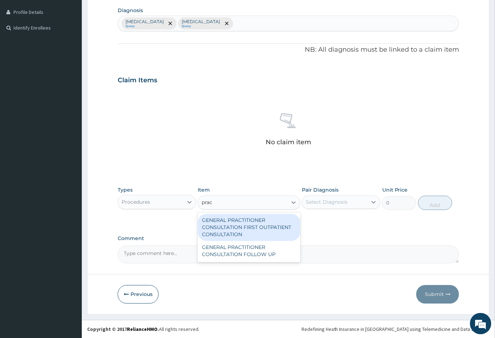
click at [249, 224] on div "GENERAL PRACTITIONER CONSULTATION FIRST OUTPATIENT CONSULTATION" at bounding box center [249, 227] width 102 height 27
type input "3547.5"
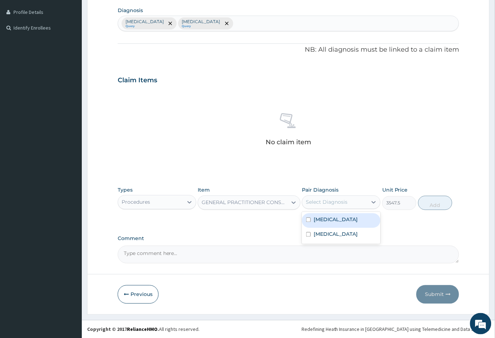
click at [330, 199] on div "Select Diagnosis" at bounding box center [327, 202] width 42 height 7
click at [331, 222] on label "[MEDICAL_DATA]" at bounding box center [336, 219] width 44 height 7
checkbox input "true"
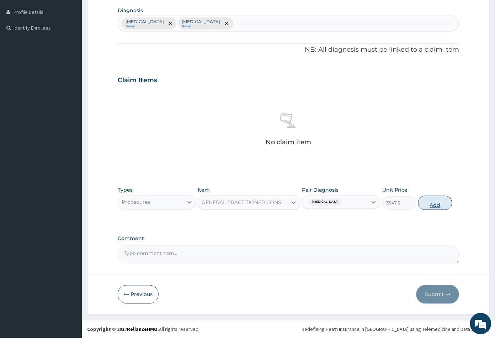
click at [426, 205] on button "Add" at bounding box center [436, 203] width 34 height 14
type input "0"
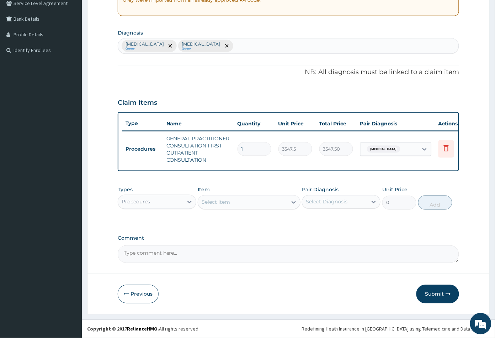
scroll to position [157, 0]
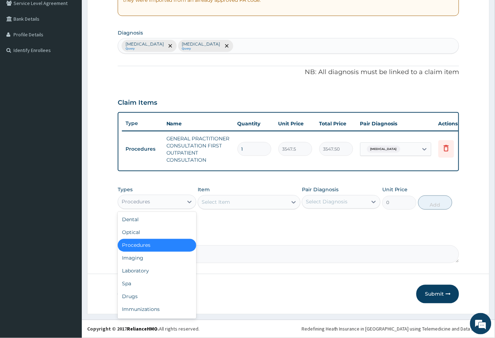
click at [165, 198] on div "Procedures" at bounding box center [150, 201] width 65 height 11
click at [158, 267] on div "Laboratory" at bounding box center [157, 270] width 79 height 13
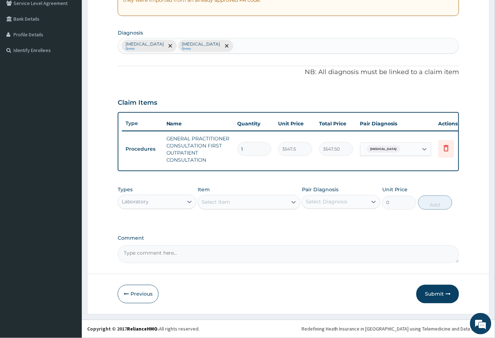
click at [250, 198] on div "Select Item" at bounding box center [242, 201] width 89 height 11
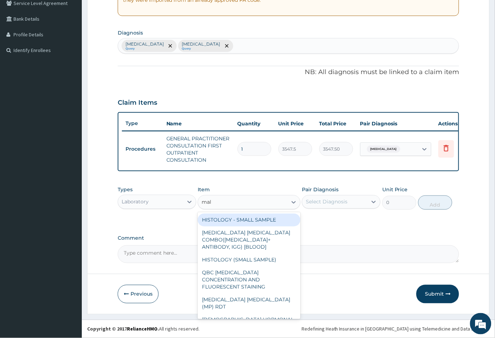
type input "mala"
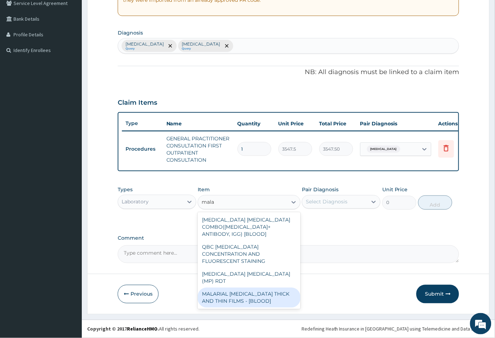
click at [243, 288] on div "MALARIAL [MEDICAL_DATA] THICK AND THIN FILMS - [BLOOD]" at bounding box center [249, 298] width 102 height 20
type input "1612.5"
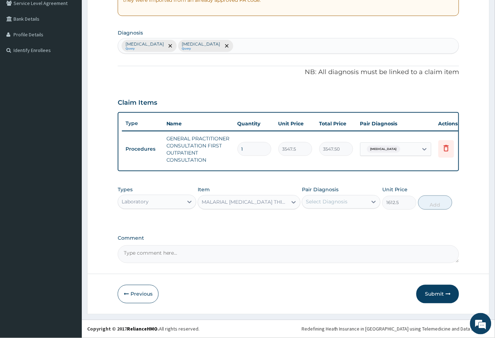
click at [335, 202] on div "Select Diagnosis" at bounding box center [327, 201] width 42 height 7
click at [333, 218] on div "[MEDICAL_DATA]" at bounding box center [341, 220] width 79 height 15
checkbox input "true"
click at [435, 205] on button "Add" at bounding box center [436, 202] width 34 height 14
type input "0"
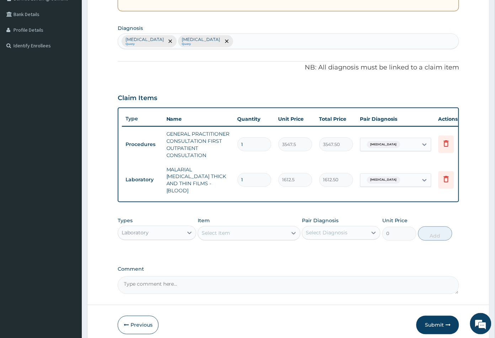
click at [241, 232] on div "Select Item" at bounding box center [242, 232] width 89 height 11
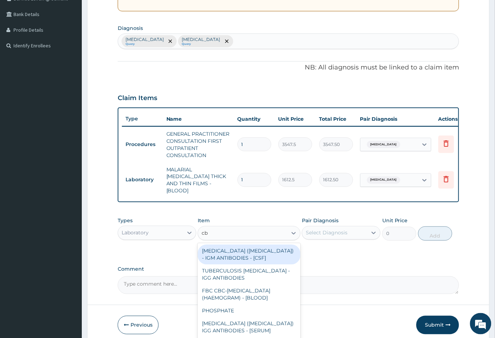
type input "cbc"
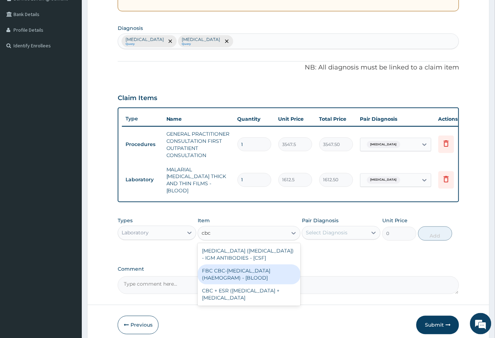
click at [249, 275] on div "FBC CBC-COMPLETE BLOOD COUNT (HAEMOGRAM) - [BLOOD]" at bounding box center [249, 274] width 102 height 20
type input "4300"
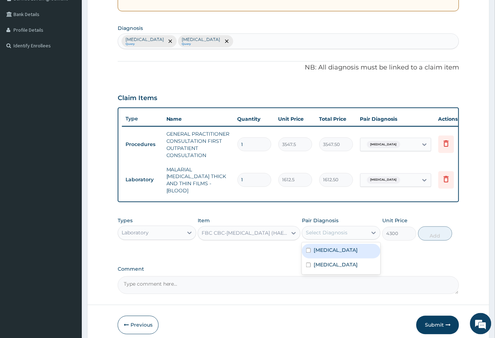
click at [342, 233] on div "Select Diagnosis" at bounding box center [327, 232] width 42 height 7
click at [335, 260] on div "Sepsis" at bounding box center [341, 265] width 79 height 15
checkbox input "true"
click at [437, 232] on button "Add" at bounding box center [436, 233] width 34 height 14
type input "0"
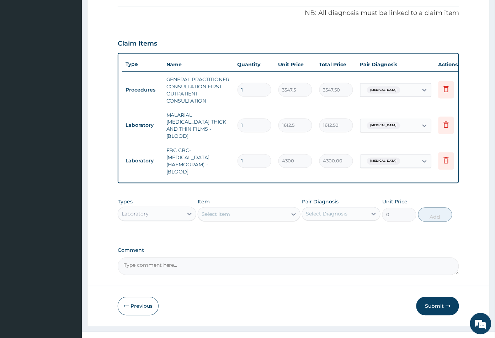
scroll to position [221, 0]
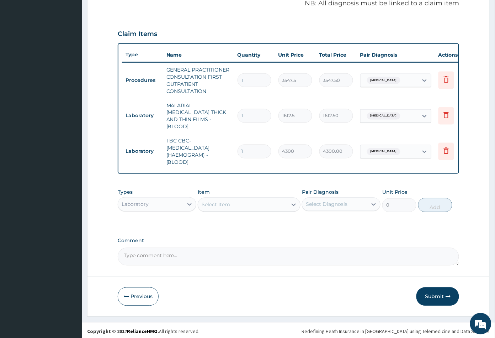
click at [157, 201] on div "Laboratory" at bounding box center [150, 204] width 65 height 11
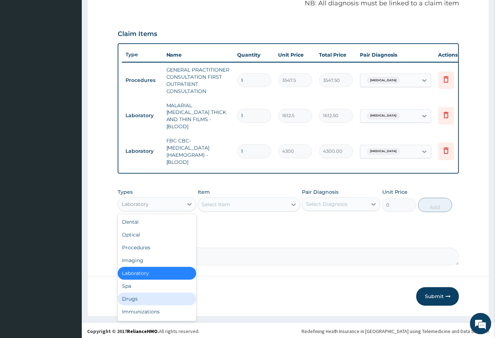
click at [138, 297] on div "Drugs" at bounding box center [157, 299] width 79 height 13
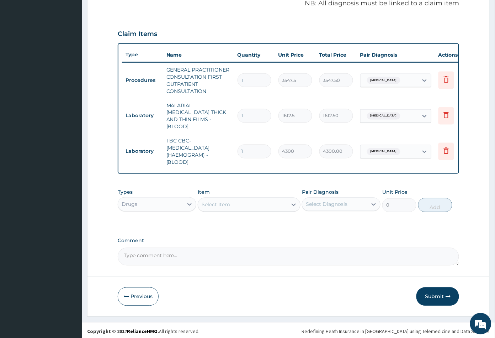
click at [217, 204] on div "Select Item" at bounding box center [216, 204] width 28 height 7
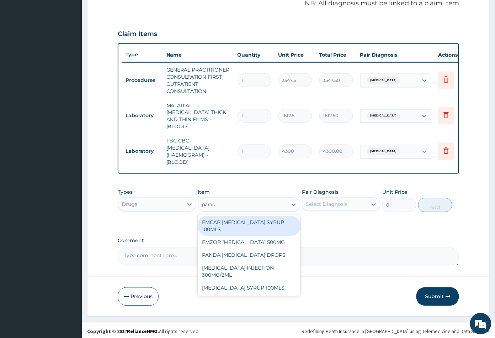
type input "parace"
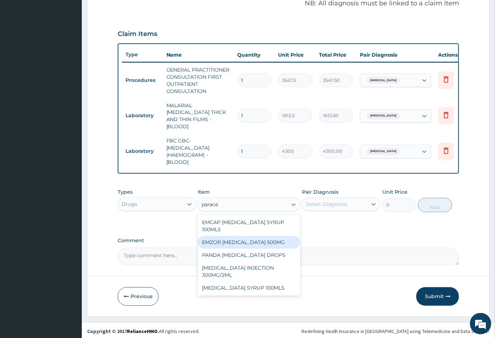
click at [282, 241] on div "EMZOR [MEDICAL_DATA] 500MG" at bounding box center [249, 242] width 102 height 13
type input "23.64999961853027"
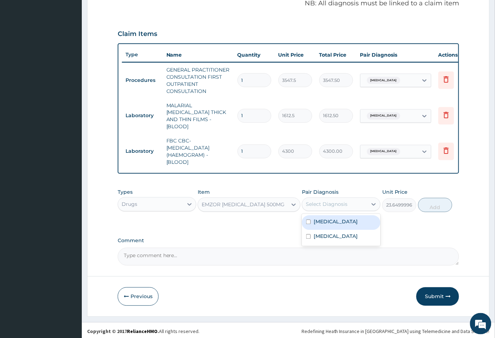
click at [332, 202] on div "Select Diagnosis" at bounding box center [327, 204] width 42 height 7
click at [333, 220] on div "Malaria" at bounding box center [341, 222] width 79 height 15
checkbox input "true"
click at [436, 205] on button "Add" at bounding box center [436, 205] width 34 height 14
type input "0"
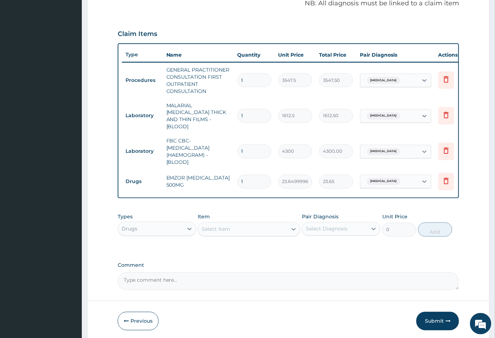
type input "18"
type input "425.70"
type input "18"
click at [283, 229] on div "Select Item" at bounding box center [242, 228] width 89 height 11
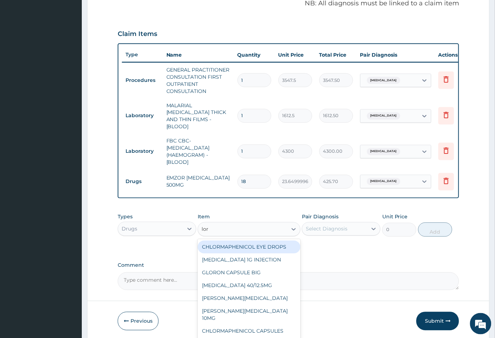
type input "lora"
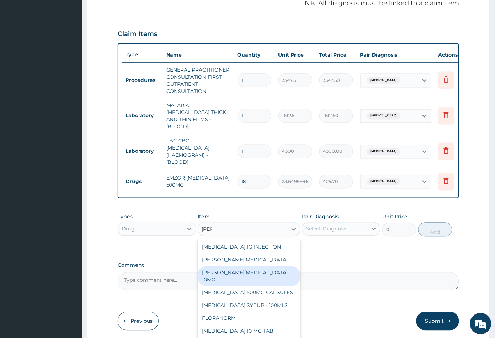
click at [265, 270] on div "[PERSON_NAME][MEDICAL_DATA] 10MG" at bounding box center [249, 276] width 102 height 20
type input "88.6875"
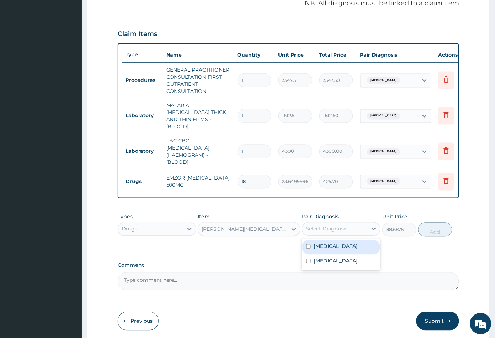
click at [322, 226] on div "Select Diagnosis" at bounding box center [327, 228] width 42 height 7
click at [326, 257] on label "Sepsis" at bounding box center [336, 260] width 44 height 7
click at [339, 256] on div "Sepsis" at bounding box center [341, 261] width 79 height 15
checkbox input "false"
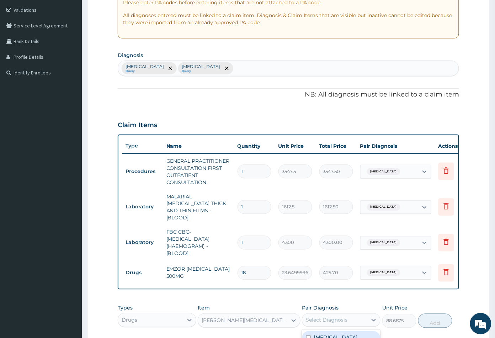
scroll to position [103, 0]
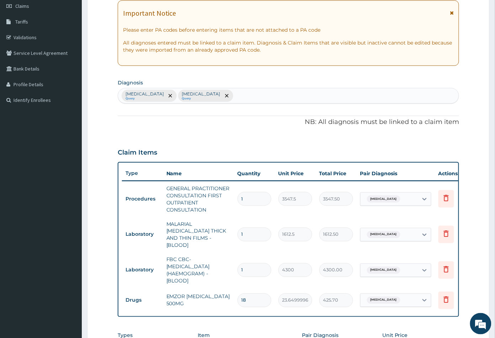
click at [204, 96] on div "Malaria Query Sepsis Query" at bounding box center [288, 95] width 341 height 15
type input "rhin"
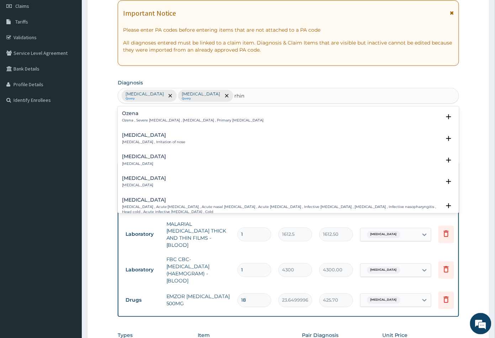
click at [137, 137] on h4 "Rhinitis" at bounding box center [154, 134] width 64 height 5
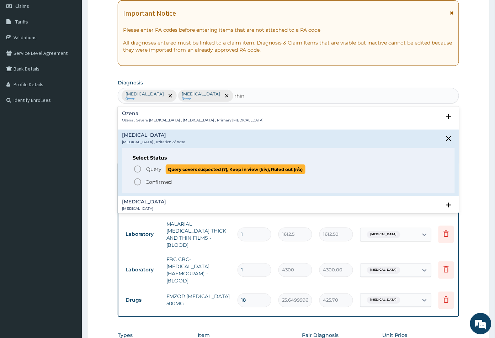
click at [139, 168] on icon "status option query" at bounding box center [137, 169] width 9 height 9
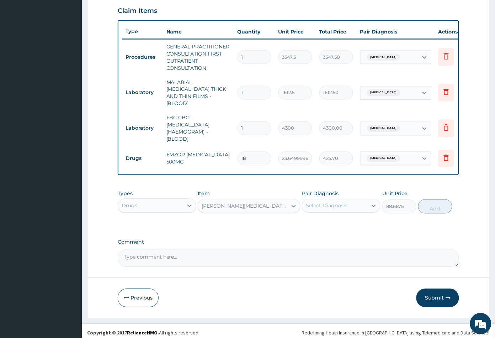
scroll to position [246, 0]
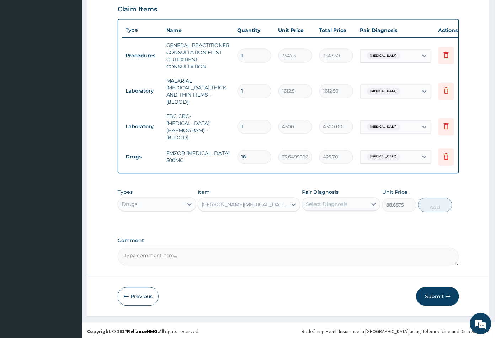
click at [339, 202] on div "Select Diagnosis" at bounding box center [327, 204] width 42 height 7
click at [333, 247] on label "Rhinitis" at bounding box center [336, 250] width 44 height 7
checkbox input "true"
click at [436, 205] on button "Add" at bounding box center [436, 205] width 34 height 14
type input "0"
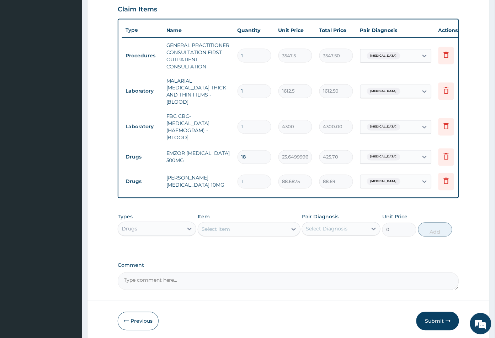
type input "0.00"
type input "5"
type input "443.44"
type input "0.00"
type input "1"
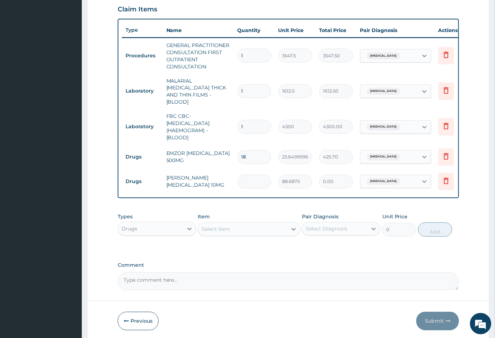
type input "88.69"
type input "10"
type input "886.88"
type input "10"
click at [251, 225] on div "Select Item" at bounding box center [242, 228] width 89 height 11
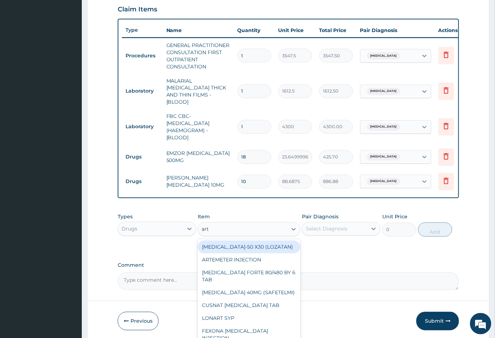
type input "arte"
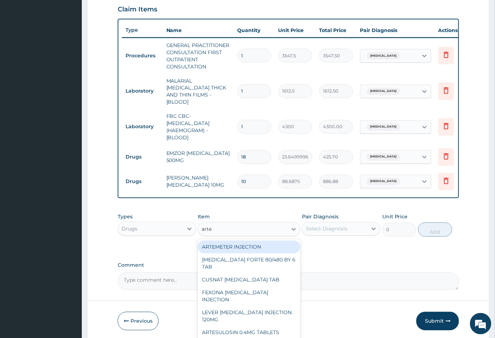
click at [251, 241] on div "ARTEMETER INJECTION" at bounding box center [249, 247] width 102 height 13
type input "946"
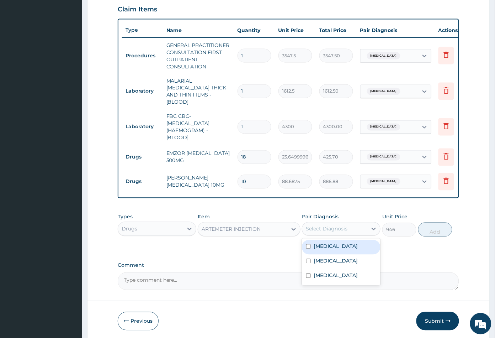
click at [332, 227] on div "Select Diagnosis" at bounding box center [327, 228] width 42 height 7
click at [331, 240] on div "Malaria" at bounding box center [341, 247] width 79 height 15
checkbox input "true"
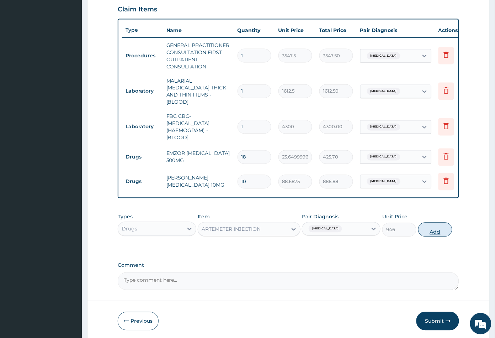
click at [436, 229] on button "Add" at bounding box center [436, 229] width 34 height 14
type input "0"
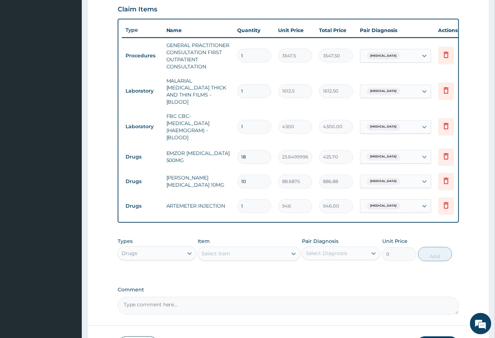
type input "0.00"
type input "6"
type input "5676.00"
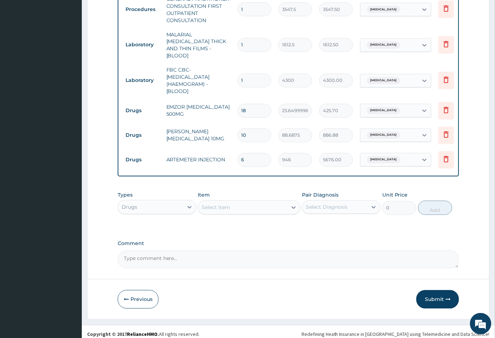
scroll to position [296, 0]
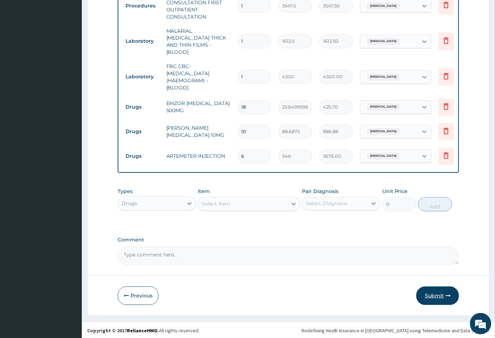
type input "6"
click at [435, 291] on button "Submit" at bounding box center [438, 295] width 43 height 19
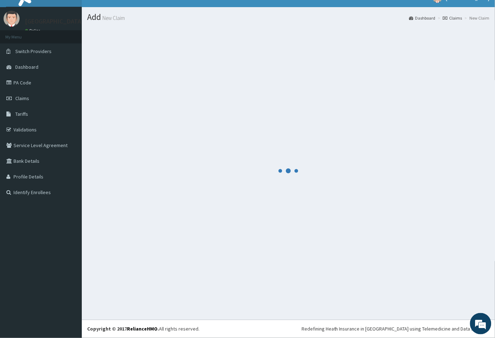
scroll to position [10, 0]
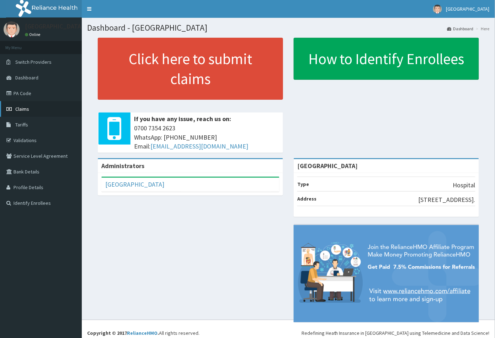
click at [25, 110] on span "Claims" at bounding box center [22, 109] width 14 height 6
click at [24, 108] on span "Claims" at bounding box center [22, 109] width 14 height 6
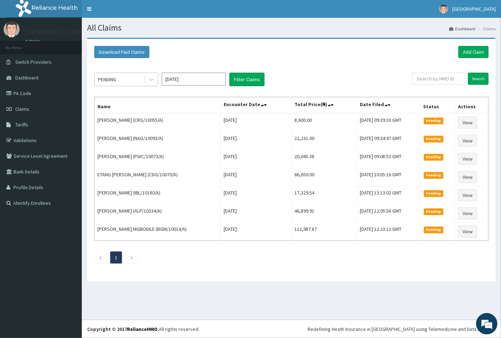
click at [124, 80] on div "PENDING" at bounding box center [119, 79] width 49 height 11
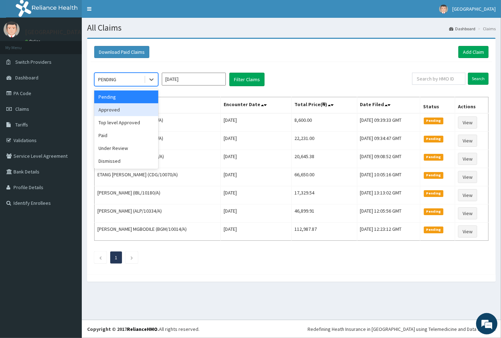
click at [119, 109] on div "Approved" at bounding box center [126, 109] width 64 height 13
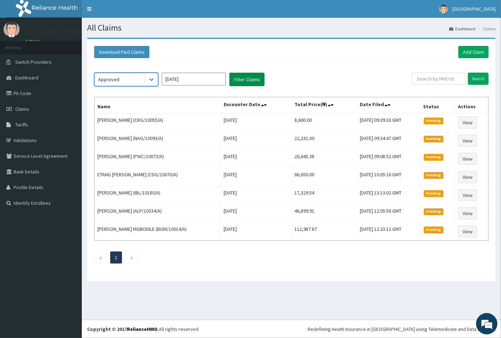
click at [247, 81] on button "Filter Claims" at bounding box center [247, 80] width 35 height 14
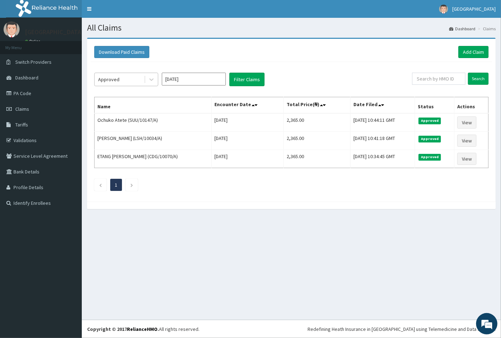
click at [128, 78] on div "Approved" at bounding box center [119, 79] width 49 height 11
click at [430, 77] on input "text" at bounding box center [438, 79] width 53 height 12
paste input "RFL/10296/A"
type input "RFL/10296/A"
click at [478, 76] on input "Search" at bounding box center [478, 79] width 21 height 12
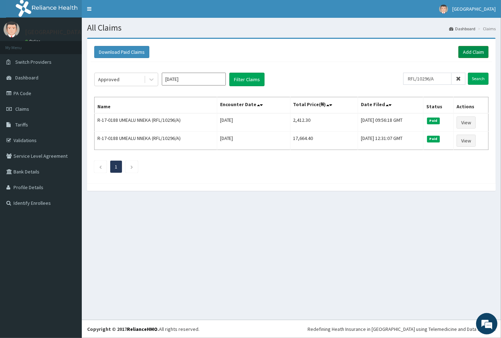
click at [468, 54] on link "Add Claim" at bounding box center [474, 52] width 30 height 12
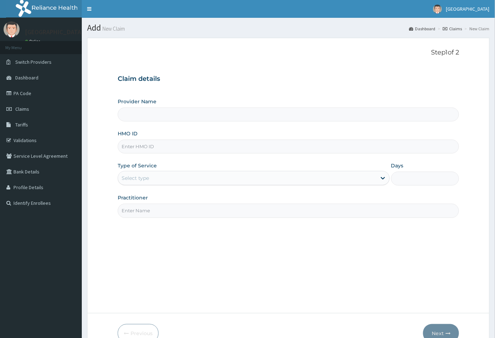
click at [128, 147] on input "HMO ID" at bounding box center [289, 147] width 342 height 14
paste input "RFL/10296/A"
type input "RFL/10296/A"
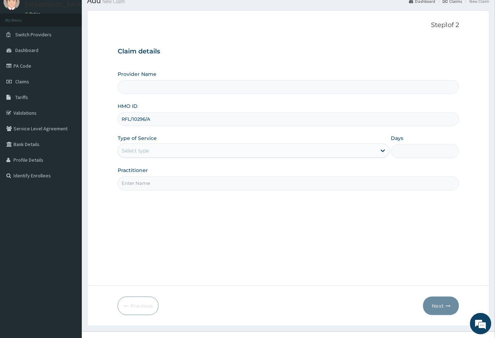
scroll to position [39, 0]
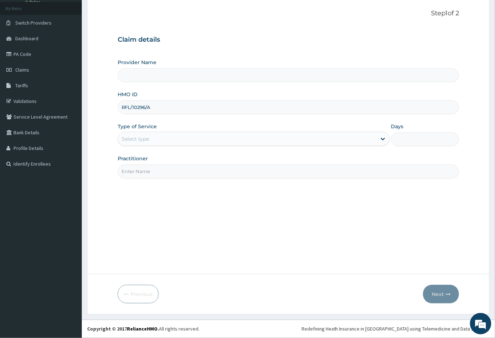
type input "[GEOGRAPHIC_DATA]"
type input "RFL/10296/A"
click at [131, 140] on div "Select type" at bounding box center [135, 138] width 27 height 7
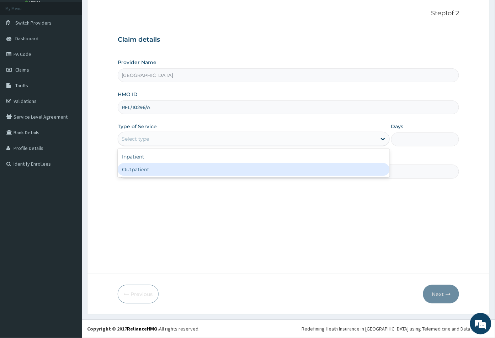
click at [136, 165] on div "Outpatient" at bounding box center [254, 169] width 272 height 13
type input "1"
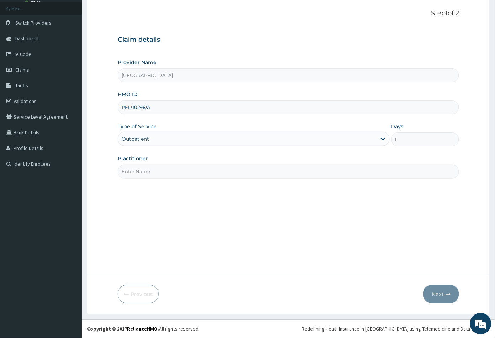
click at [136, 167] on input "Practitioner" at bounding box center [289, 171] width 342 height 14
type input "CON"
click at [437, 291] on button "Next" at bounding box center [441, 294] width 36 height 19
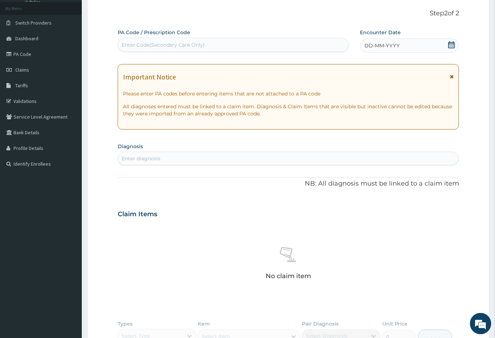
click at [452, 44] on icon at bounding box center [451, 44] width 7 height 7
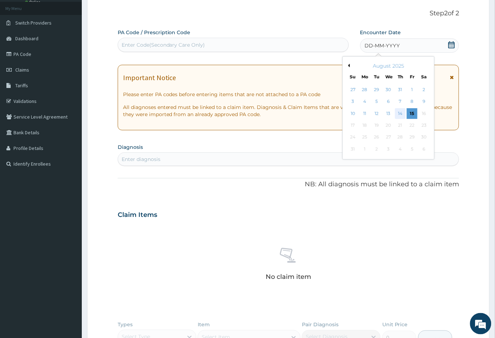
click at [400, 115] on div "14" at bounding box center [400, 113] width 11 height 11
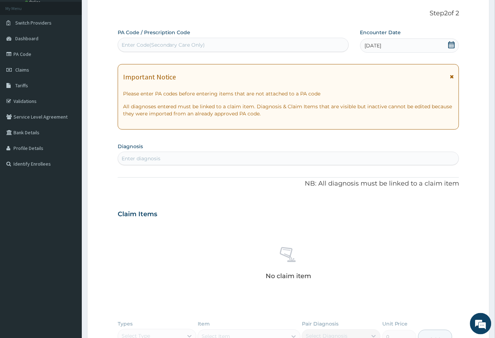
click at [204, 158] on div "Enter diagnosis" at bounding box center [288, 158] width 341 height 11
type input "mala"
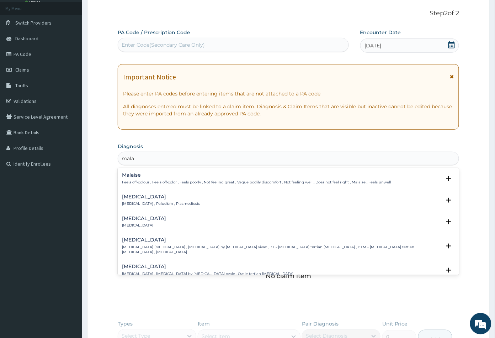
click at [135, 196] on h4 "Malaria" at bounding box center [161, 196] width 78 height 5
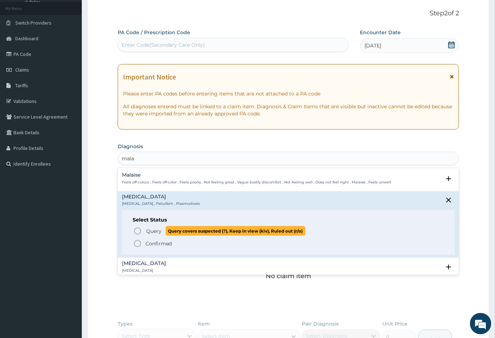
click at [138, 230] on icon "status option query" at bounding box center [137, 231] width 9 height 9
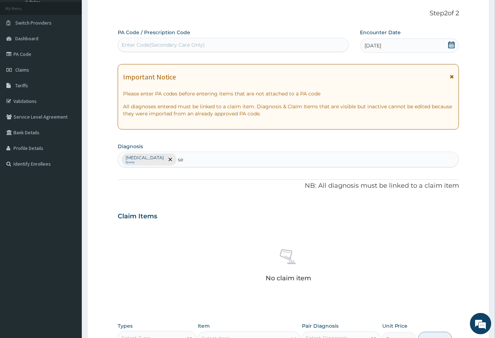
type input "sep"
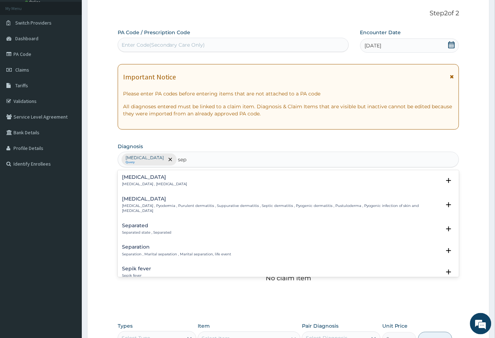
click at [134, 183] on p "Systemic infection , Sepsis" at bounding box center [154, 183] width 65 height 5
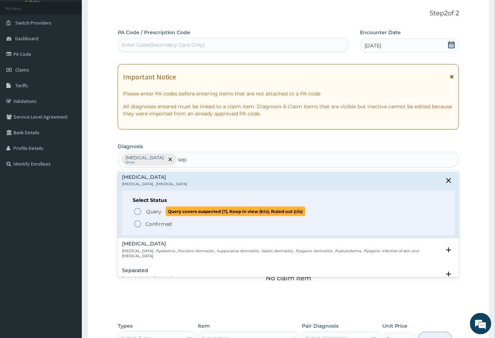
click at [137, 209] on icon "status option query" at bounding box center [137, 211] width 9 height 9
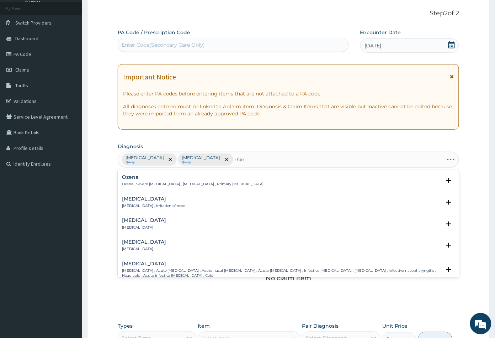
type input "rhini"
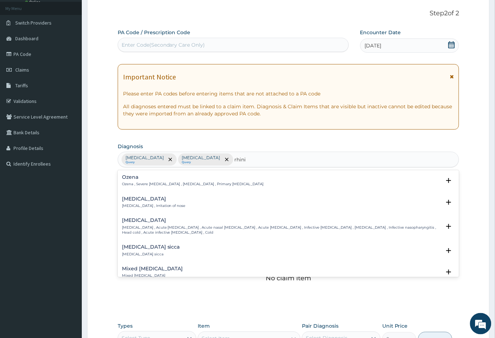
click at [134, 203] on p "Rhinitis , Irritation of nose" at bounding box center [154, 205] width 64 height 5
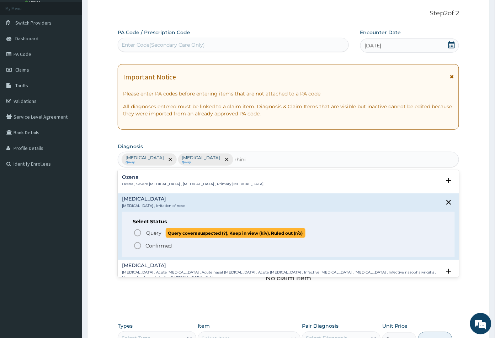
click at [141, 230] on icon "status option query" at bounding box center [137, 232] width 9 height 9
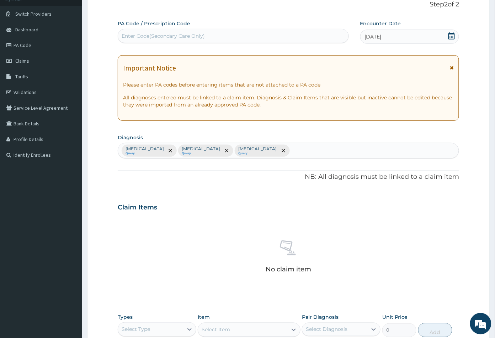
scroll to position [118, 0]
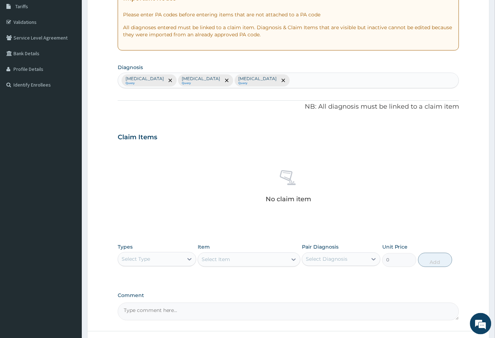
click at [156, 258] on div "Select Type" at bounding box center [150, 258] width 65 height 11
click at [150, 299] on div "Procedures" at bounding box center [157, 302] width 79 height 13
click at [252, 259] on div "Select Item" at bounding box center [242, 259] width 89 height 11
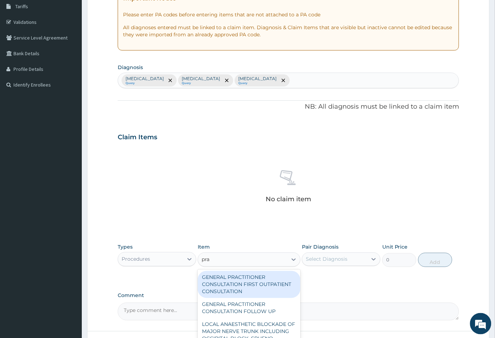
type input "prac"
click at [237, 286] on div "GENERAL PRACTITIONER CONSULTATION FIRST OUTPATIENT CONSULTATION" at bounding box center [249, 284] width 102 height 27
type input "3547.5"
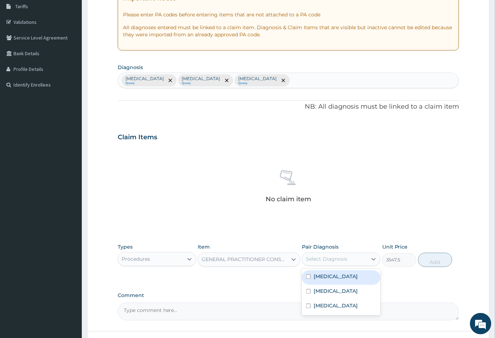
click at [323, 260] on div "Select Diagnosis" at bounding box center [327, 259] width 42 height 7
click at [324, 275] on label "Malaria" at bounding box center [336, 276] width 44 height 7
checkbox input "true"
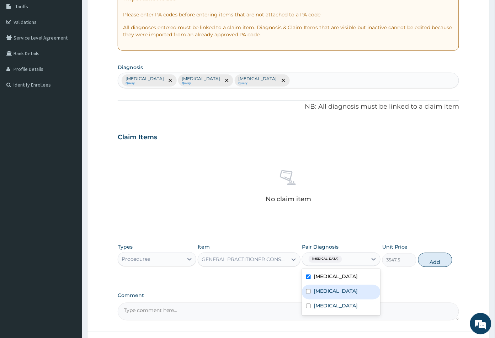
click at [327, 290] on label "Sepsis" at bounding box center [336, 291] width 44 height 7
checkbox input "true"
click at [331, 305] on label "Rhinitis" at bounding box center [336, 305] width 44 height 7
checkbox input "true"
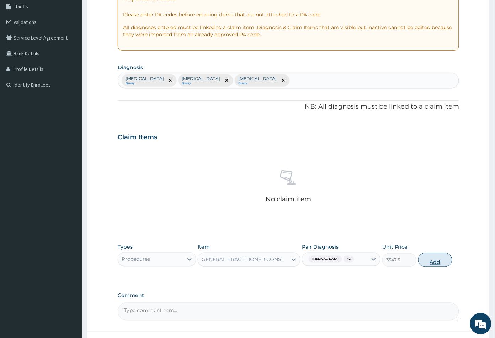
click at [439, 260] on button "Add" at bounding box center [436, 260] width 34 height 14
type input "0"
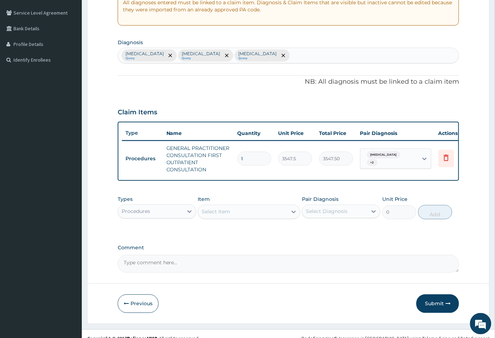
scroll to position [157, 0]
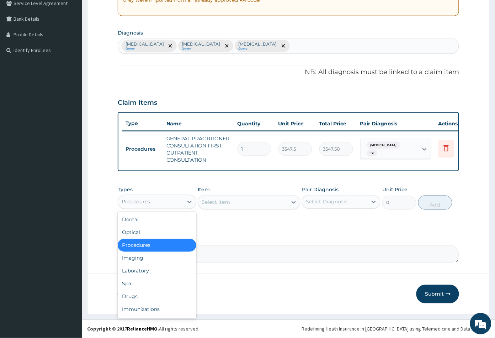
click at [169, 201] on div "Procedures" at bounding box center [150, 201] width 65 height 11
click at [153, 267] on div "Laboratory" at bounding box center [157, 270] width 79 height 13
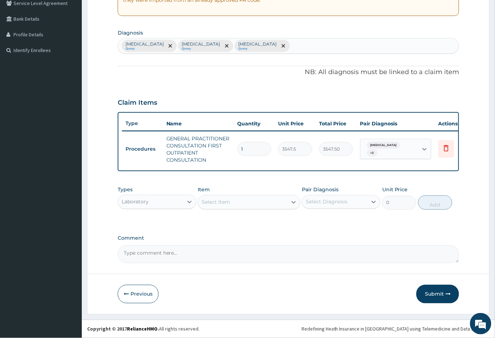
click at [248, 204] on div "Select Item" at bounding box center [242, 201] width 89 height 11
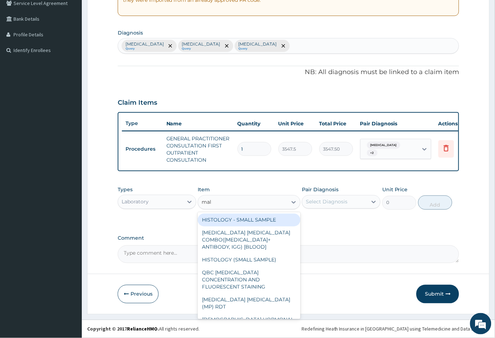
type input "mala"
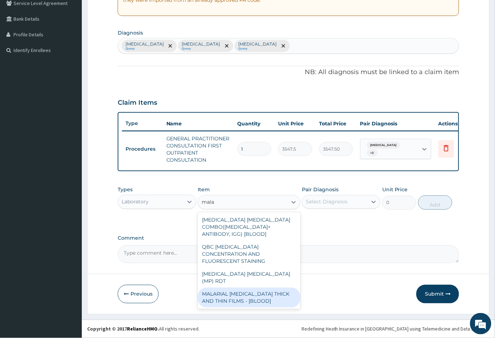
click at [253, 288] on div "MALARIAL PARASITE THICK AND THIN FILMS - [BLOOD]" at bounding box center [249, 298] width 102 height 20
type input "1612.5"
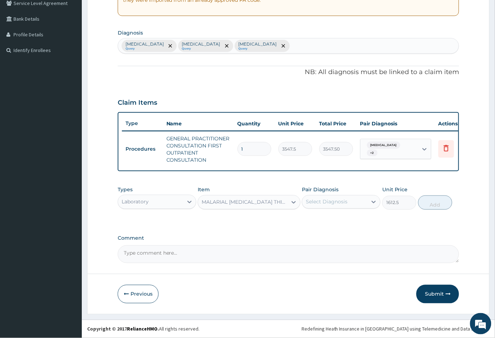
click at [339, 204] on div "Select Diagnosis" at bounding box center [327, 201] width 42 height 7
click at [333, 223] on div "Malaria" at bounding box center [341, 220] width 79 height 15
checkbox input "true"
click at [435, 205] on button "Add" at bounding box center [436, 202] width 34 height 14
type input "0"
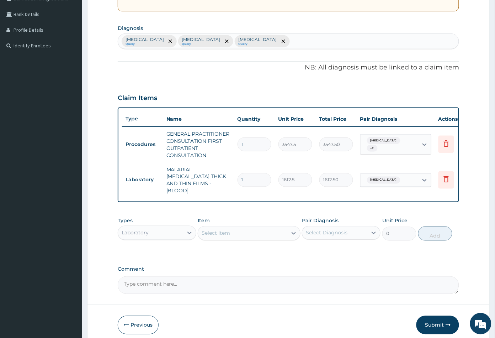
click at [239, 230] on div "Select Item" at bounding box center [242, 232] width 89 height 11
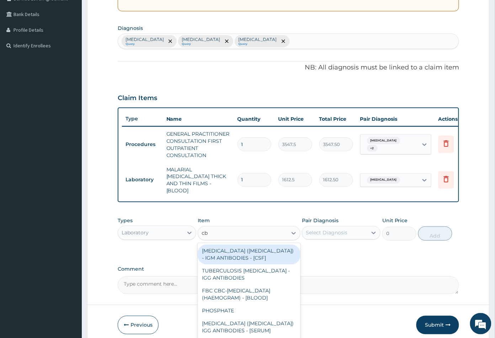
type input "cbc"
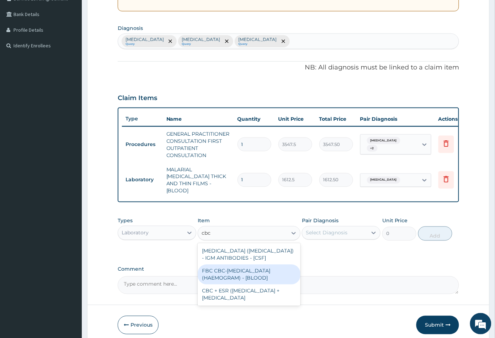
click at [251, 272] on div "FBC CBC-COMPLETE BLOOD COUNT (HAEMOGRAM) - [BLOOD]" at bounding box center [249, 274] width 102 height 20
type input "4300"
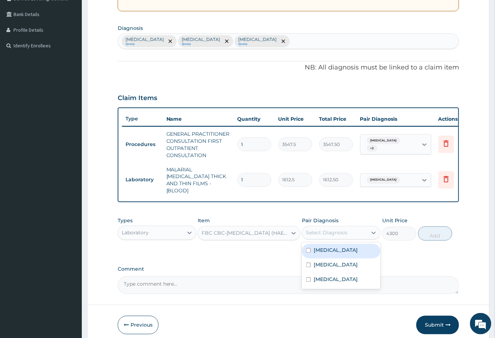
click at [319, 230] on div "Select Diagnosis" at bounding box center [327, 232] width 42 height 7
click at [326, 258] on div "Sepsis" at bounding box center [341, 265] width 79 height 15
checkbox input "true"
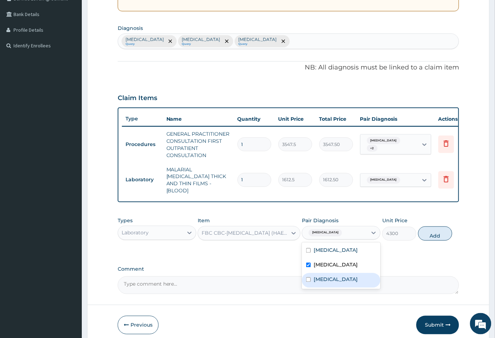
click at [343, 275] on div "Rhinitis" at bounding box center [341, 280] width 79 height 15
checkbox input "true"
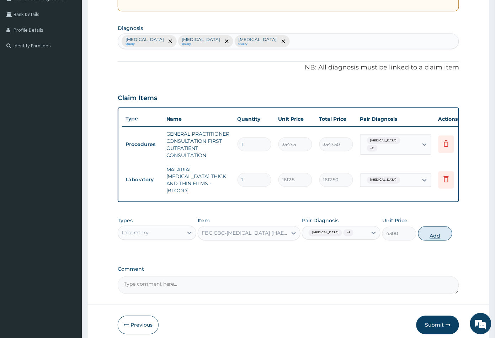
click at [436, 232] on button "Add" at bounding box center [436, 233] width 34 height 14
type input "0"
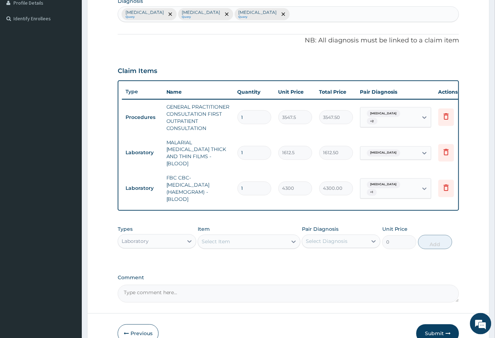
scroll to position [221, 0]
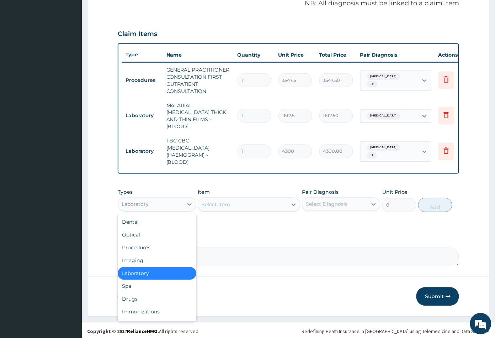
click at [159, 202] on div "Laboratory" at bounding box center [150, 204] width 65 height 11
click at [147, 293] on div "Drugs" at bounding box center [157, 299] width 79 height 13
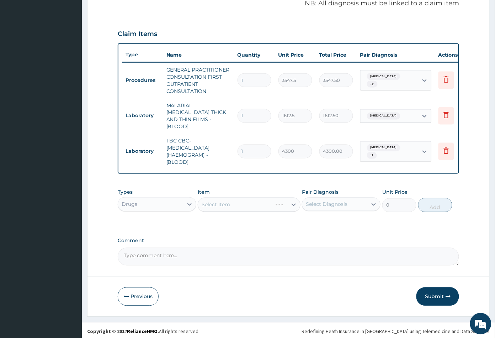
click at [259, 205] on div "Select Item" at bounding box center [249, 205] width 102 height 14
click at [260, 206] on div "Select Item" at bounding box center [242, 204] width 89 height 11
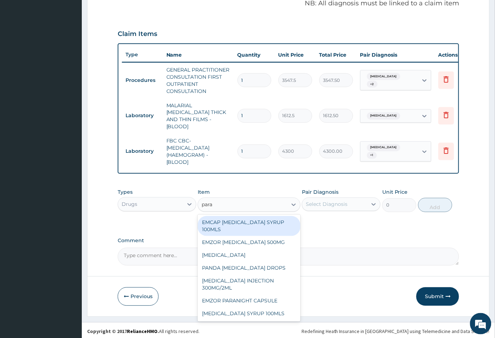
type input "parac"
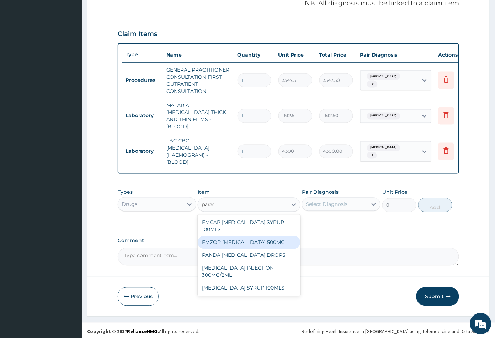
click at [251, 240] on div "EMZOR [MEDICAL_DATA] 500MG" at bounding box center [249, 242] width 102 height 13
type input "23.64999961853027"
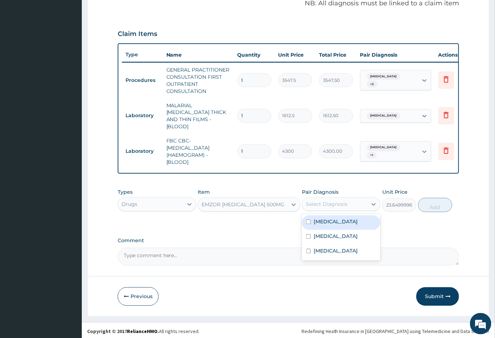
click at [343, 201] on div "Select Diagnosis" at bounding box center [327, 204] width 42 height 7
click at [337, 220] on div "[MEDICAL_DATA]" at bounding box center [341, 222] width 79 height 15
checkbox input "true"
click at [431, 205] on button "Add" at bounding box center [436, 205] width 34 height 14
type input "0"
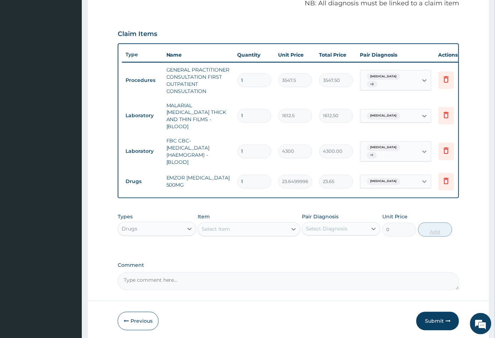
type input "18"
type input "425.70"
type input "18"
click at [233, 228] on div "Select Item" at bounding box center [242, 228] width 89 height 11
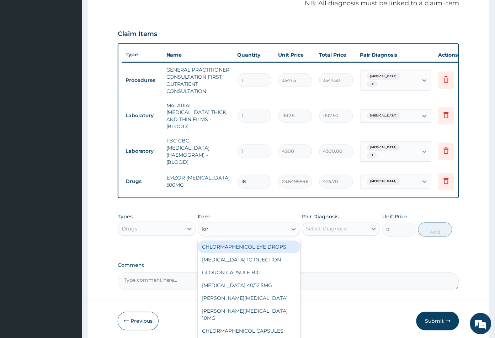
type input "lora"
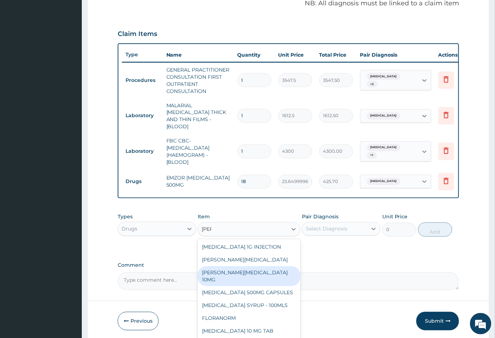
click at [244, 270] on div "LORATYN LORATADINE 10MG" at bounding box center [249, 276] width 102 height 20
type input "88.6875"
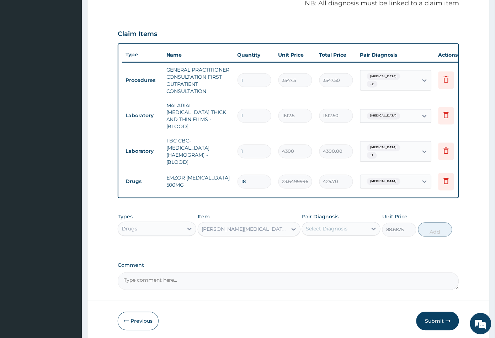
click at [344, 229] on div "Select Diagnosis" at bounding box center [327, 228] width 42 height 7
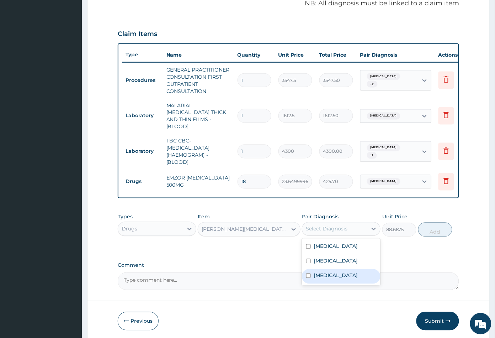
click at [337, 272] on div "Rhinitis" at bounding box center [341, 276] width 79 height 15
checkbox input "true"
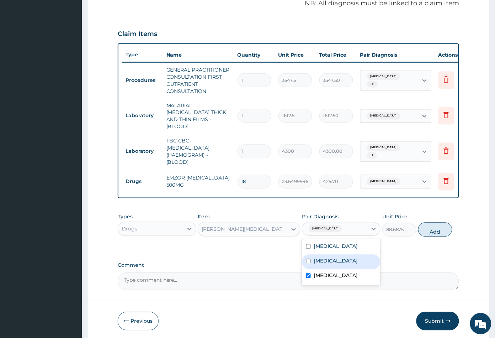
click at [338, 258] on div "Sepsis" at bounding box center [341, 261] width 79 height 15
checkbox input "true"
click at [439, 229] on button "Add" at bounding box center [436, 229] width 34 height 14
type input "0"
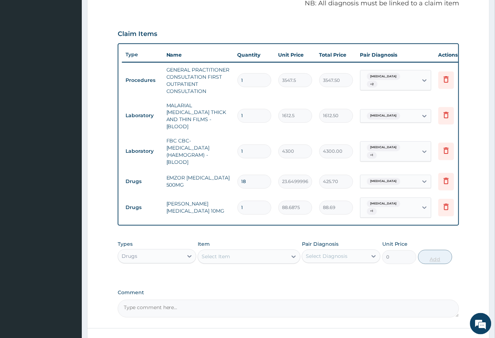
type input "10"
type input "886.88"
type input "10"
click at [268, 256] on div "Select Item" at bounding box center [242, 256] width 89 height 11
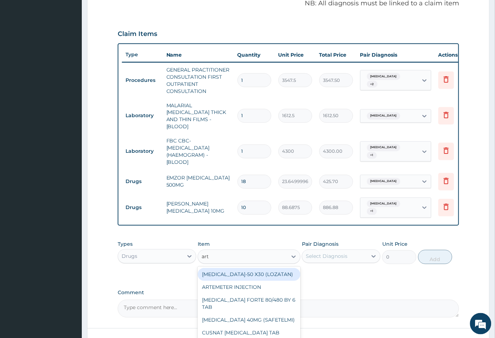
type input "arte"
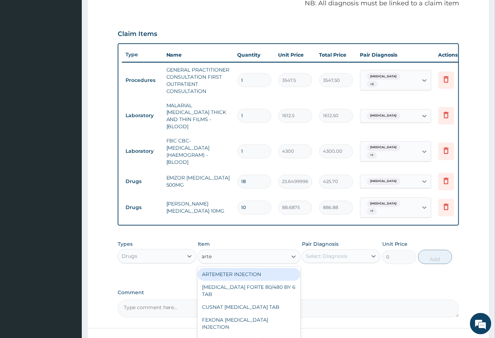
click at [256, 268] on div "ARTEMETER INJECTION" at bounding box center [249, 274] width 102 height 13
type input "946"
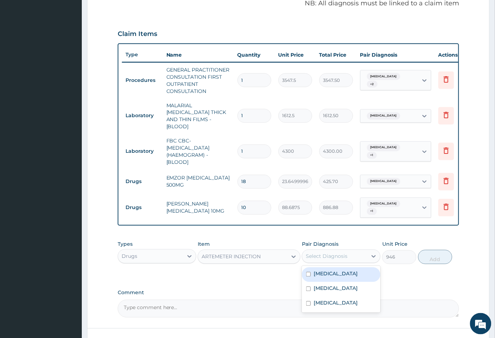
click at [326, 253] on div "Select Diagnosis" at bounding box center [327, 256] width 42 height 7
click at [328, 270] on label "Malaria" at bounding box center [336, 273] width 44 height 7
checkbox input "true"
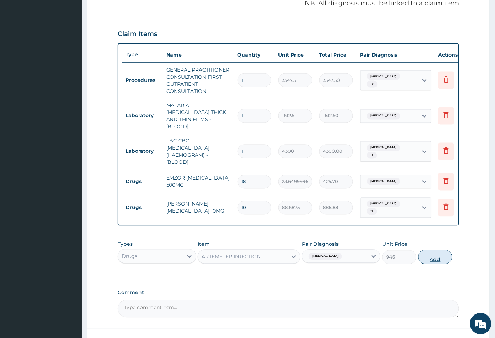
click at [436, 257] on button "Add" at bounding box center [436, 257] width 34 height 14
type input "0"
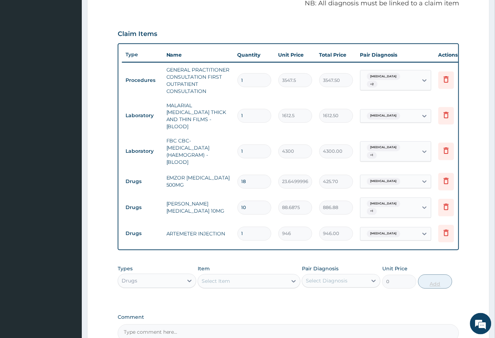
type input "0.00"
type input "6"
type input "5676.00"
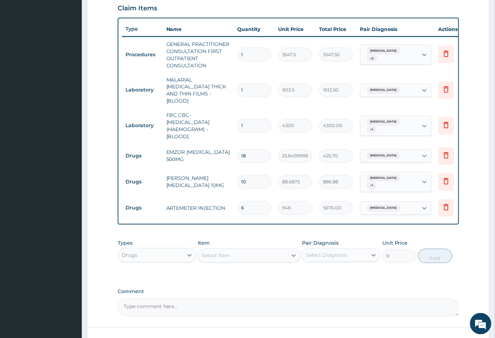
scroll to position [261, 0]
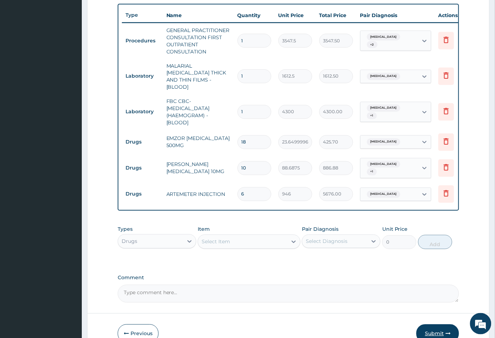
type input "6"
click at [432, 326] on button "Submit" at bounding box center [438, 333] width 43 height 19
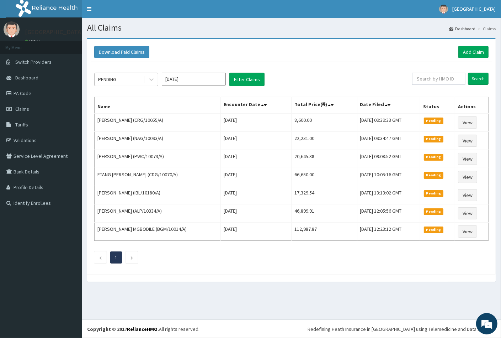
click at [127, 75] on div "PENDING" at bounding box center [119, 79] width 49 height 11
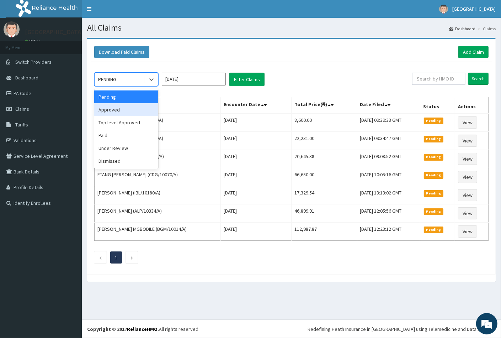
click at [119, 107] on div "Approved" at bounding box center [126, 109] width 64 height 13
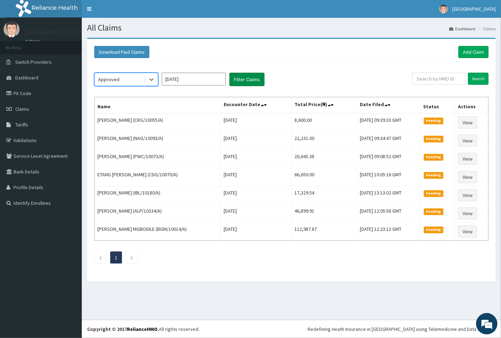
click at [240, 78] on button "Filter Claims" at bounding box center [247, 80] width 35 height 14
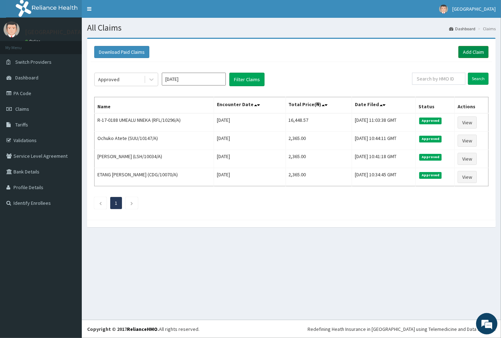
click at [471, 51] on link "Add Claim" at bounding box center [474, 52] width 30 height 12
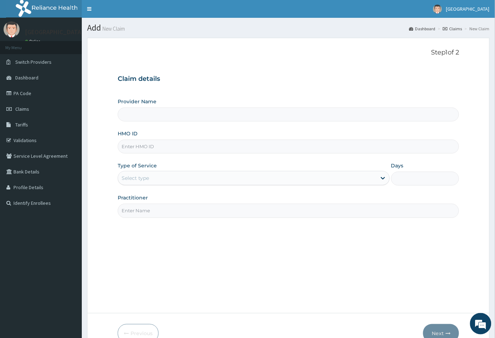
type input "[GEOGRAPHIC_DATA]"
click at [138, 146] on input "HMO ID" at bounding box center [289, 147] width 342 height 14
click at [130, 145] on input "HMO ID" at bounding box center [289, 147] width 342 height 14
paste input "BTS/10019/E"
type input "BTS/10019/E"
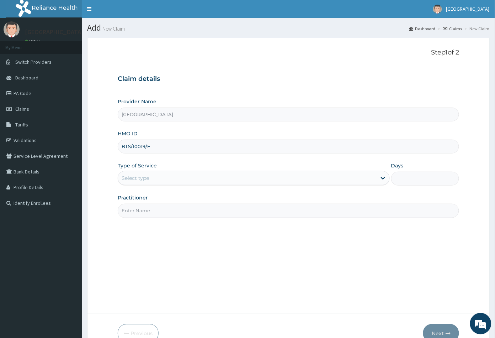
click at [148, 175] on div "Select type" at bounding box center [135, 177] width 27 height 7
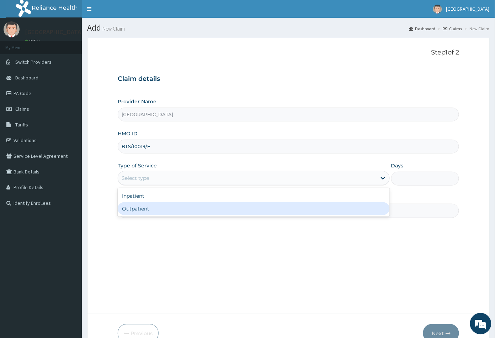
click at [149, 207] on div "Outpatient" at bounding box center [254, 208] width 272 height 13
type input "1"
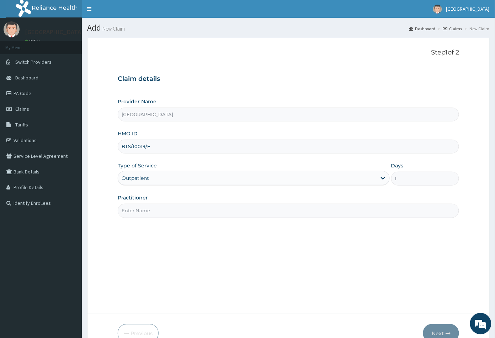
click at [149, 209] on input "Practitioner" at bounding box center [289, 211] width 342 height 14
type input "CON"
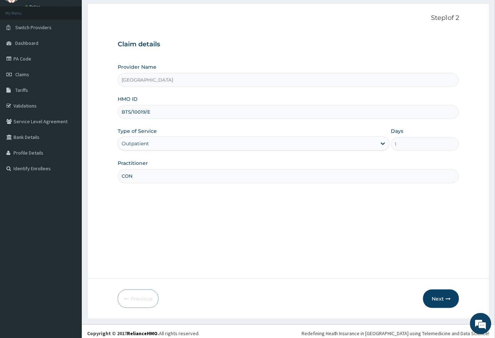
scroll to position [39, 0]
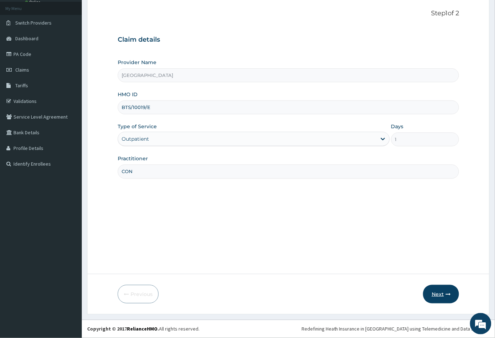
click at [437, 291] on button "Next" at bounding box center [441, 294] width 36 height 19
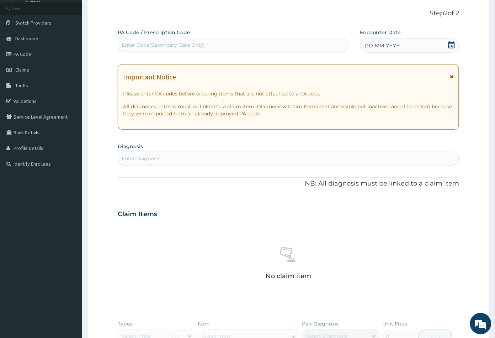
click at [452, 43] on icon at bounding box center [452, 44] width 6 height 7
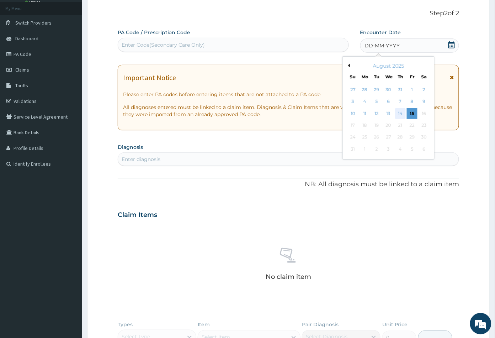
click at [400, 112] on div "14" at bounding box center [400, 113] width 11 height 11
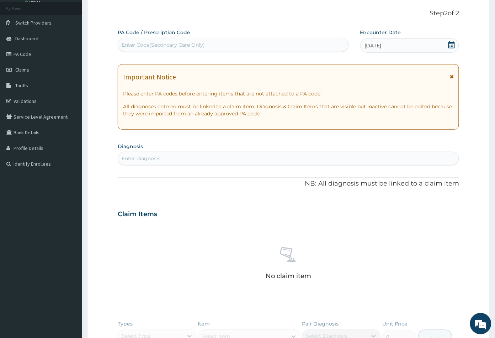
click at [158, 157] on div "Enter diagnosis" at bounding box center [141, 158] width 39 height 7
type input "mala"
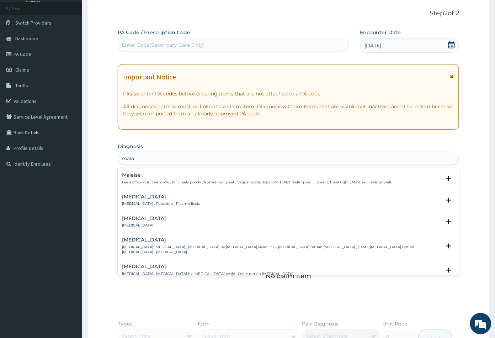
click at [135, 202] on p "Malaria , Paludism , Plasmodiosis" at bounding box center [161, 203] width 78 height 5
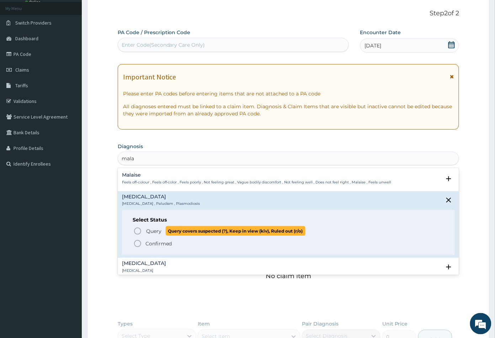
click at [136, 228] on circle "status option query" at bounding box center [138, 231] width 6 height 6
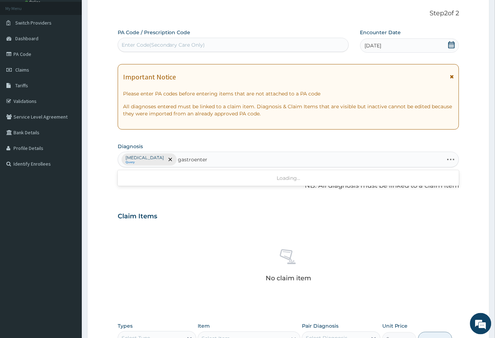
type input "gastroenteri"
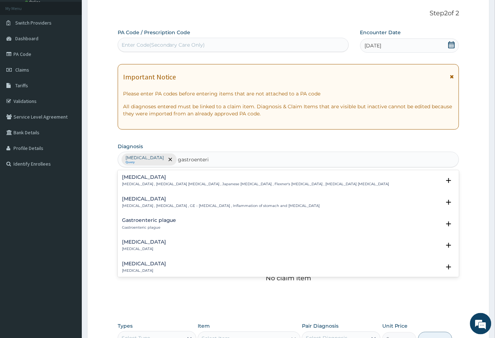
click at [151, 204] on p "[MEDICAL_DATA] , [MEDICAL_DATA] , GE - [MEDICAL_DATA] , Inflammation of stomach…" at bounding box center [221, 205] width 198 height 5
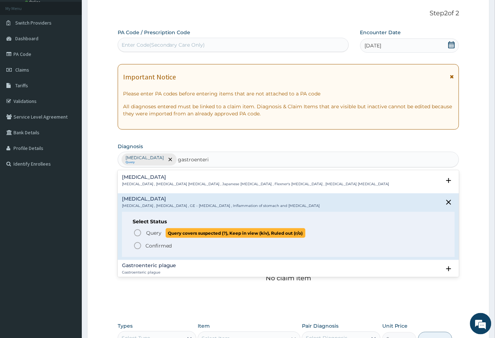
click at [139, 233] on icon "status option query" at bounding box center [137, 232] width 9 height 9
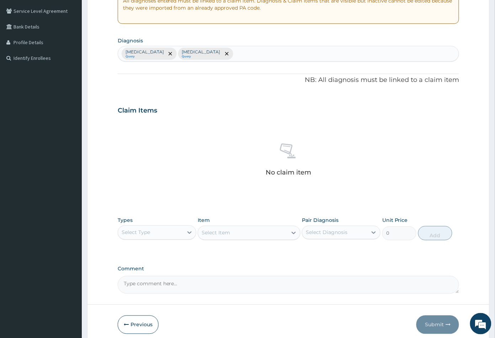
scroll to position [175, 0]
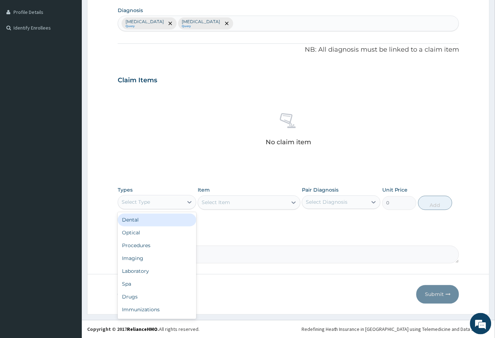
click at [158, 203] on div "Select Type" at bounding box center [150, 201] width 65 height 11
click at [146, 243] on div "Procedures" at bounding box center [157, 245] width 79 height 13
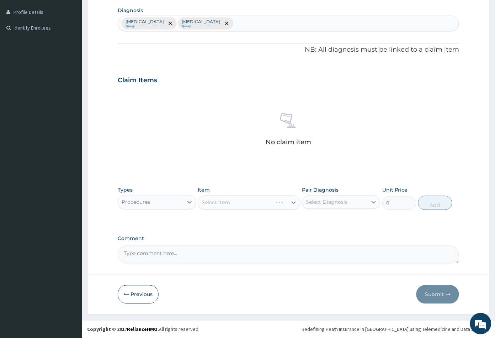
click at [252, 205] on div "Select Item" at bounding box center [249, 202] width 102 height 14
click at [259, 203] on div "Select Item" at bounding box center [249, 202] width 102 height 14
click at [251, 203] on div "Select Item" at bounding box center [242, 202] width 89 height 11
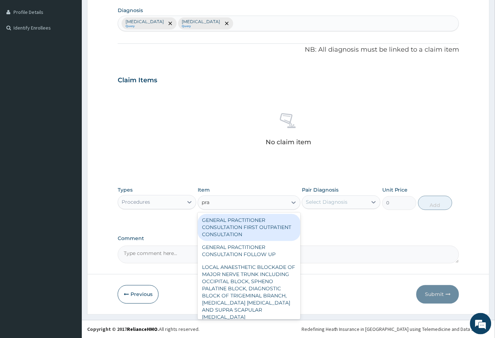
type input "prac"
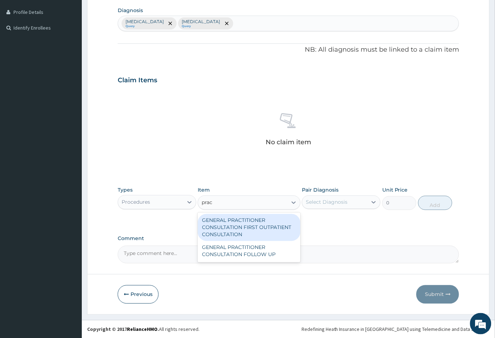
click at [253, 225] on div "GENERAL PRACTITIONER CONSULTATION FIRST OUTPATIENT CONSULTATION" at bounding box center [249, 227] width 102 height 27
type input "3547.5"
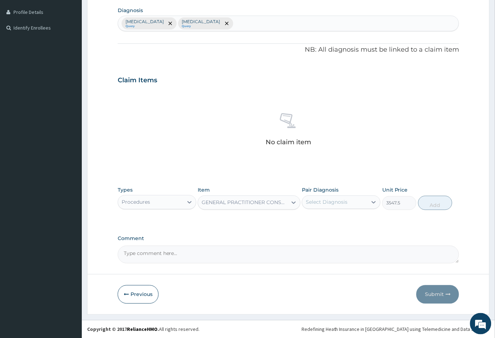
click at [338, 199] on div "Select Diagnosis" at bounding box center [327, 202] width 42 height 7
click at [335, 217] on div "Malaria" at bounding box center [341, 220] width 79 height 15
checkbox input "true"
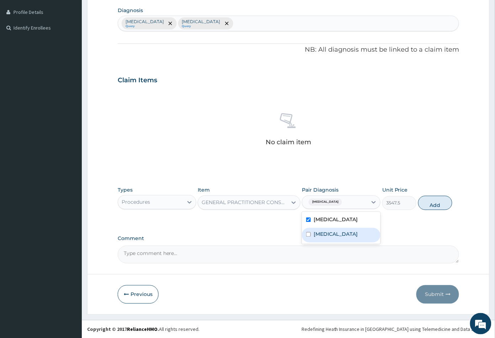
click at [344, 236] on label "[MEDICAL_DATA]" at bounding box center [336, 234] width 44 height 7
checkbox input "true"
click at [439, 206] on button "Add" at bounding box center [436, 203] width 34 height 14
type input "0"
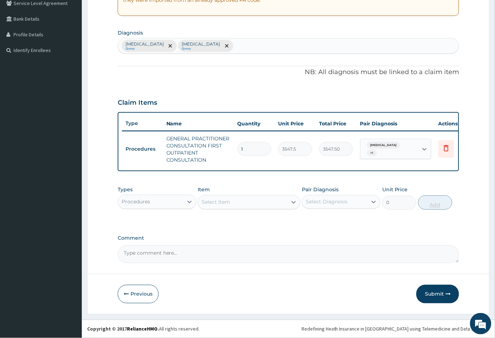
scroll to position [157, 0]
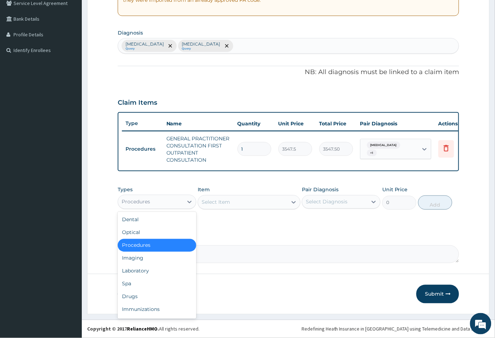
click at [163, 200] on div "Procedures" at bounding box center [150, 201] width 65 height 11
click at [148, 265] on div "Laboratory" at bounding box center [157, 270] width 79 height 13
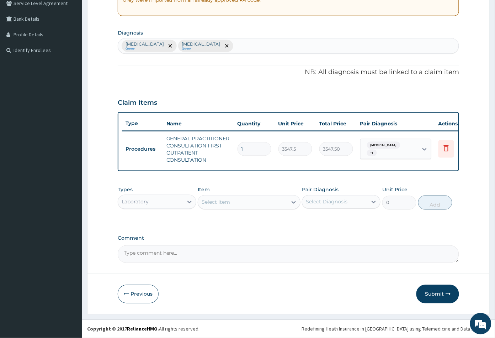
click at [249, 203] on div "Select Item" at bounding box center [242, 201] width 89 height 11
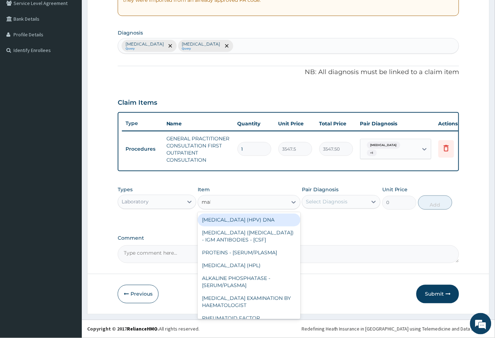
type input "mala"
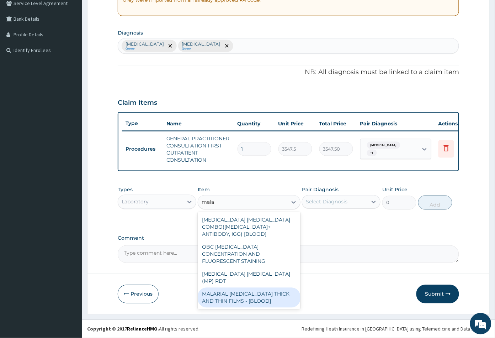
click at [241, 288] on div "MALARIAL PARASITE THICK AND THIN FILMS - [BLOOD]" at bounding box center [249, 298] width 102 height 20
type input "1612.5"
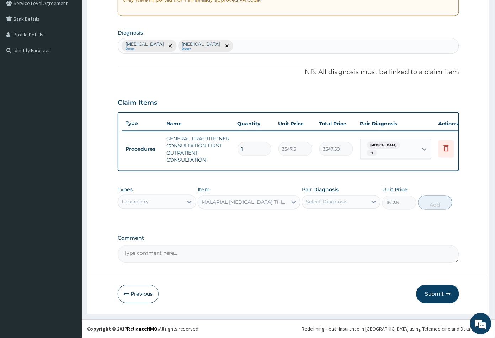
click at [335, 200] on div "Select Diagnosis" at bounding box center [327, 201] width 42 height 7
click at [335, 218] on div "Malaria" at bounding box center [341, 220] width 79 height 15
checkbox input "true"
click at [433, 203] on button "Add" at bounding box center [436, 202] width 34 height 14
type input "0"
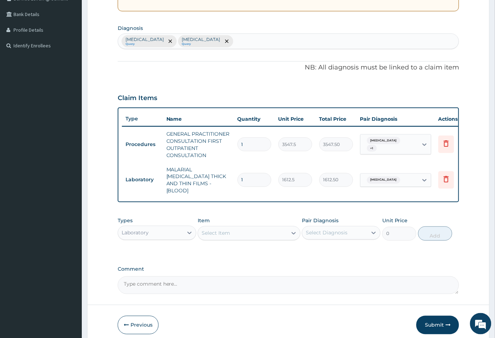
click at [245, 235] on div "Select Item" at bounding box center [242, 232] width 89 height 11
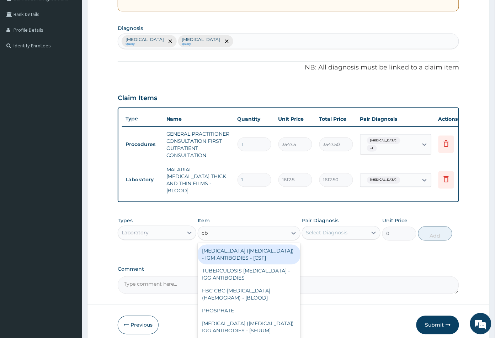
type input "cbc"
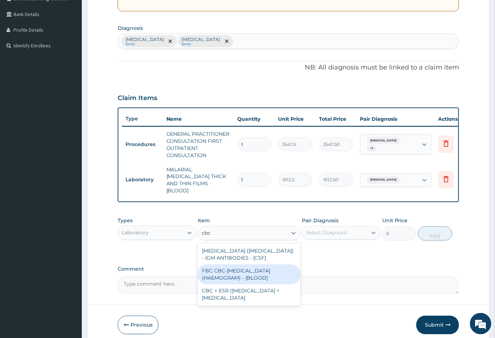
click at [248, 271] on div "FBC CBC-COMPLETE BLOOD COUNT (HAEMOGRAM) - [BLOOD]" at bounding box center [249, 274] width 102 height 20
type input "4300"
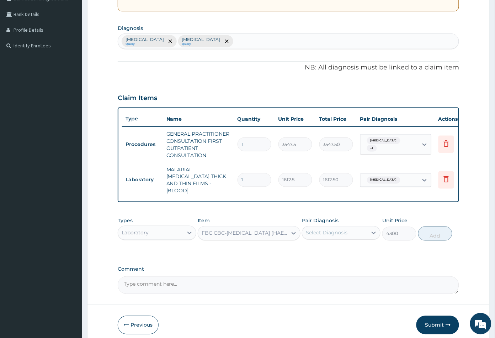
click at [321, 234] on div "Select Diagnosis" at bounding box center [334, 232] width 65 height 11
click at [326, 264] on label "Gastroenteritis" at bounding box center [336, 264] width 44 height 7
checkbox input "true"
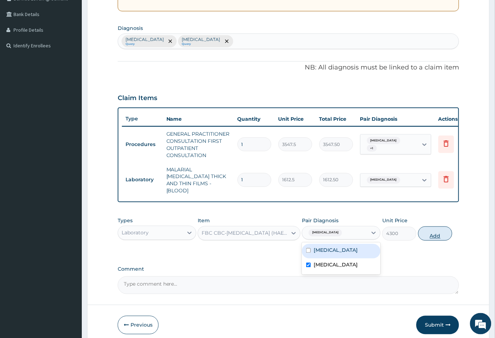
click at [432, 233] on button "Add" at bounding box center [436, 233] width 34 height 14
type input "0"
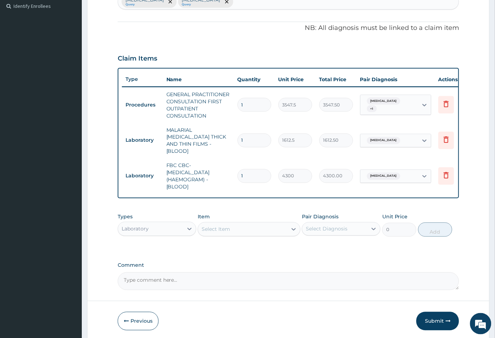
scroll to position [221, 0]
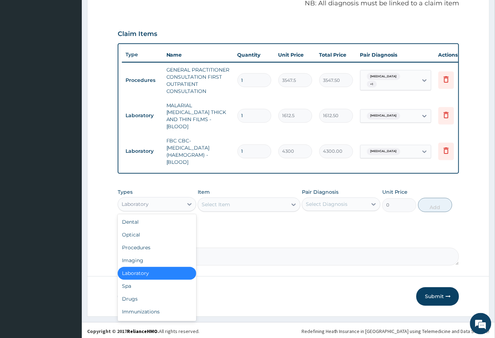
click at [157, 200] on div "Laboratory" at bounding box center [150, 204] width 65 height 11
click at [247, 200] on div "Select Item" at bounding box center [242, 204] width 89 height 11
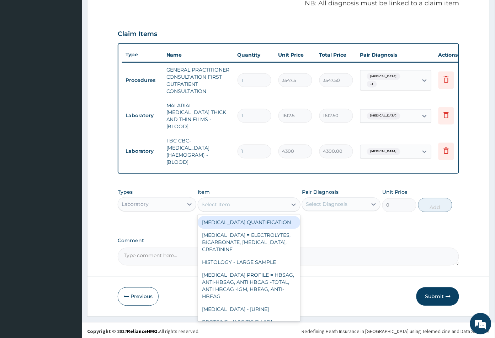
click at [162, 203] on div "Laboratory" at bounding box center [150, 204] width 65 height 11
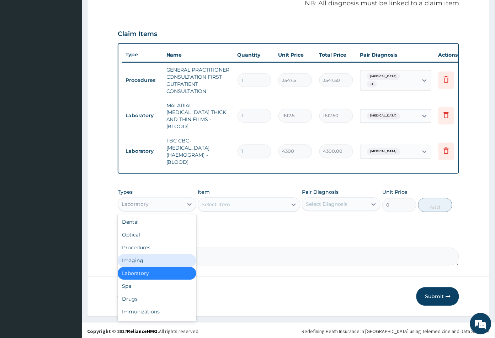
scroll to position [24, 0]
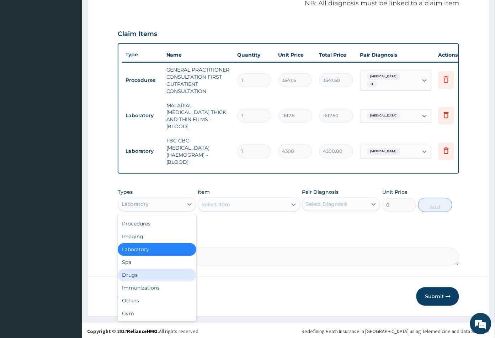
click at [143, 273] on div "Drugs" at bounding box center [157, 275] width 79 height 13
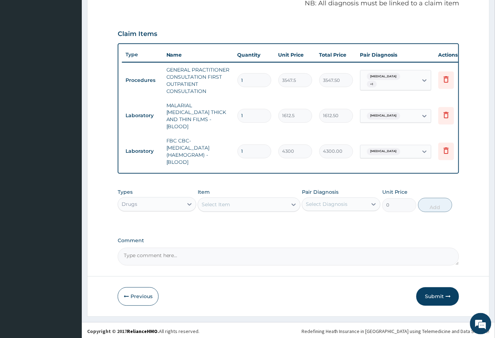
click at [251, 207] on div "Select Item" at bounding box center [242, 204] width 89 height 11
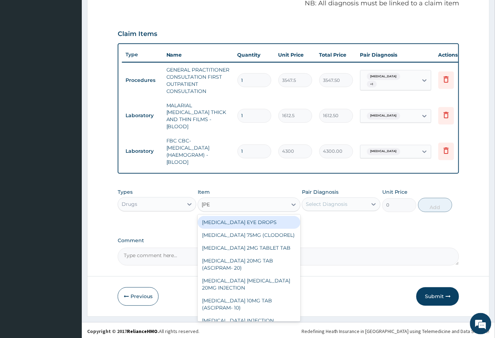
type input "loper"
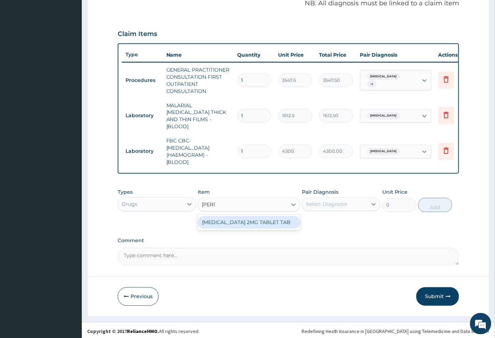
click at [243, 221] on div "LOPERAMIDE 2MG TABLET TAB" at bounding box center [249, 222] width 102 height 13
type input "88.6875"
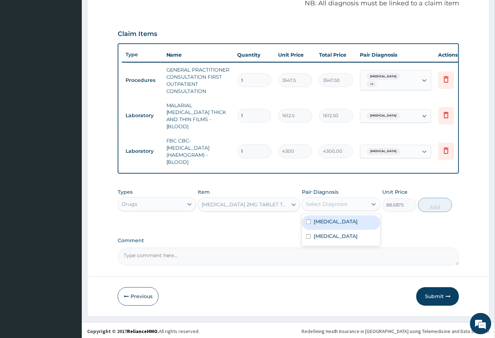
click at [327, 201] on div "Select Diagnosis" at bounding box center [327, 204] width 42 height 7
click at [342, 230] on div "Gastroenteritis" at bounding box center [341, 237] width 79 height 15
checkbox input "true"
click at [435, 200] on button "Add" at bounding box center [436, 205] width 34 height 14
type input "0"
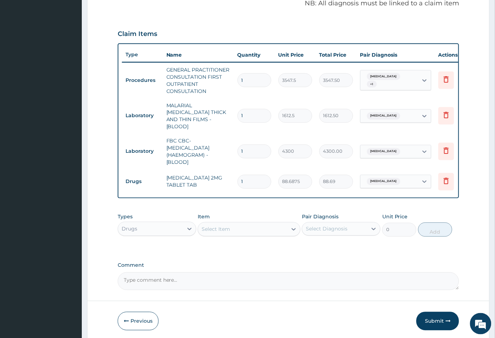
click at [255, 223] on div "Select Item" at bounding box center [242, 228] width 89 height 11
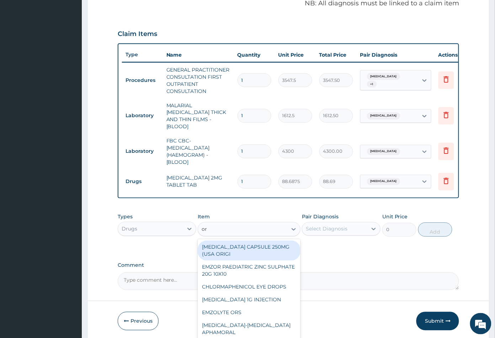
type input "ors"
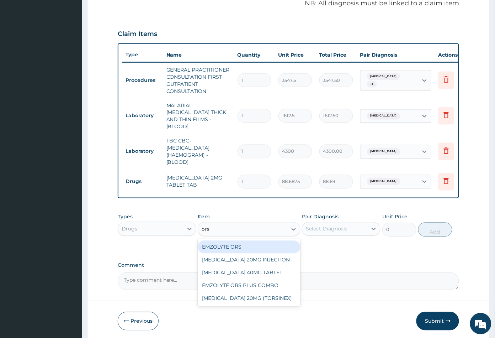
click at [240, 244] on div "EMZOLYTE ORS" at bounding box center [249, 247] width 102 height 13
type input "473"
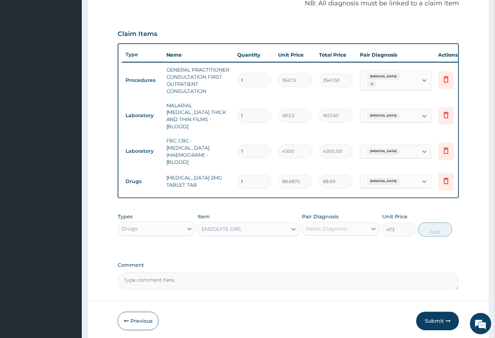
click at [335, 226] on div "Select Diagnosis" at bounding box center [327, 228] width 42 height 7
click at [330, 257] on label "Gastroenteritis" at bounding box center [336, 260] width 44 height 7
checkbox input "true"
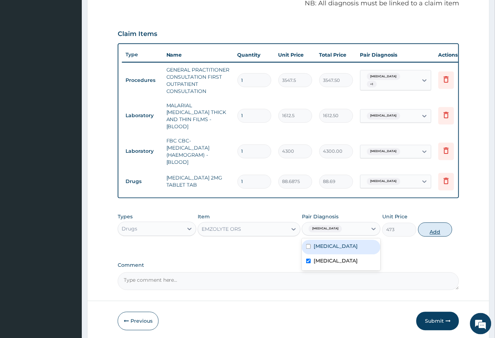
click at [443, 228] on button "Add" at bounding box center [436, 229] width 34 height 14
type input "0"
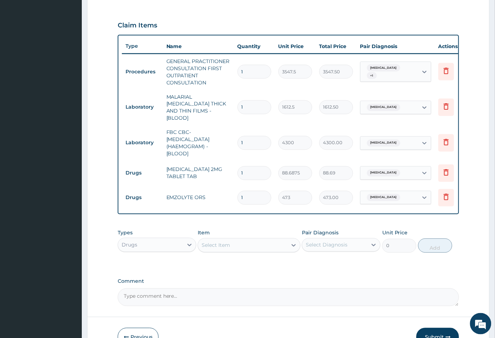
scroll to position [271, 0]
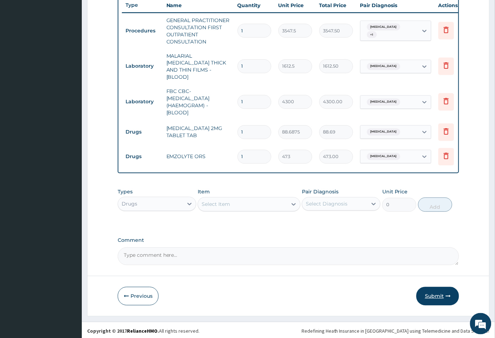
click at [431, 293] on button "Submit" at bounding box center [438, 296] width 43 height 19
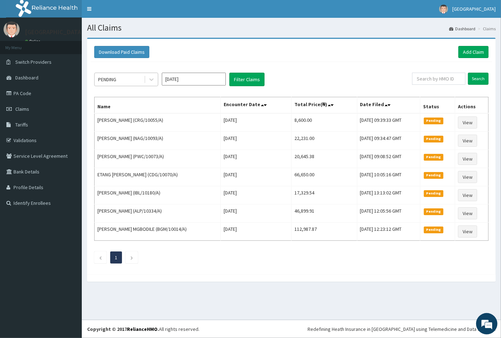
click at [123, 77] on div "PENDING" at bounding box center [119, 79] width 49 height 11
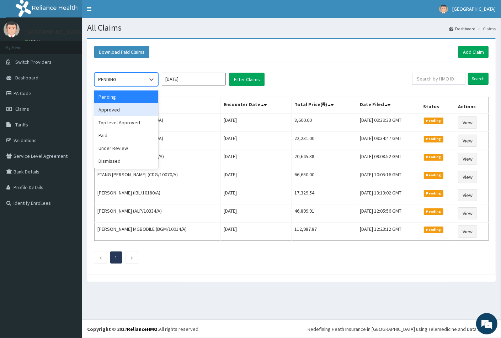
click at [126, 108] on div "Approved" at bounding box center [126, 109] width 64 height 13
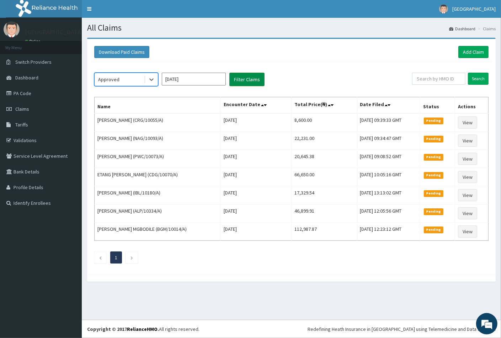
click at [248, 78] on button "Filter Claims" at bounding box center [247, 80] width 35 height 14
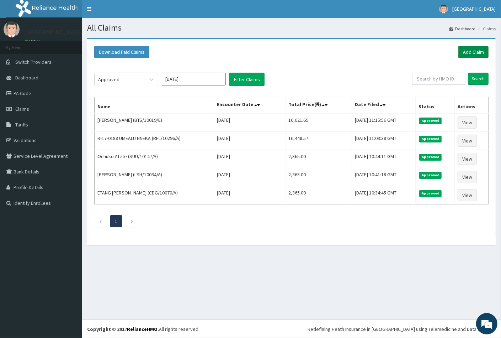
click at [467, 51] on link "Add Claim" at bounding box center [474, 52] width 30 height 12
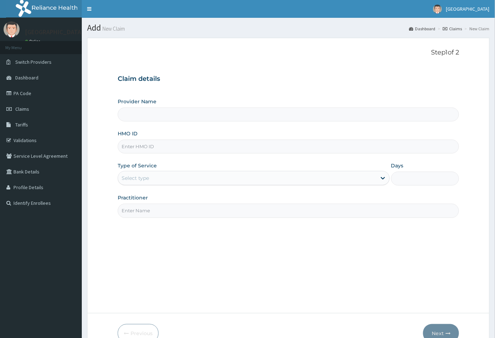
type input "[GEOGRAPHIC_DATA]"
click at [128, 146] on input "HMO ID" at bounding box center [289, 147] width 342 height 14
paste input "BTS/10019/A"
type input "BTS/10019/A"
click at [156, 178] on div "Select type" at bounding box center [247, 177] width 259 height 11
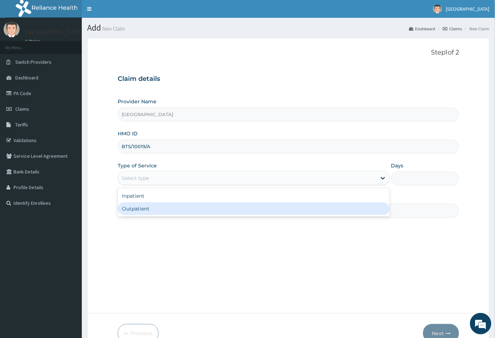
click at [151, 207] on div "Outpatient" at bounding box center [254, 208] width 272 height 13
type input "1"
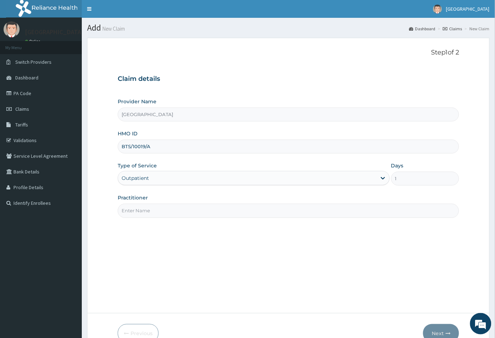
click at [151, 207] on input "Practitioner" at bounding box center [289, 211] width 342 height 14
type input "CON"
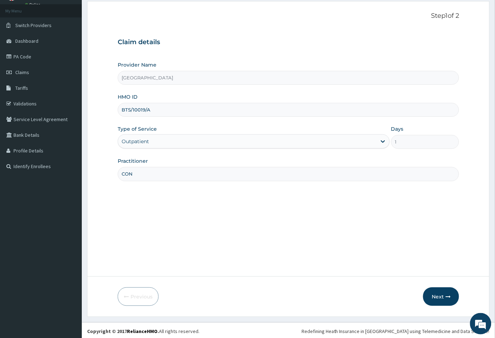
scroll to position [39, 0]
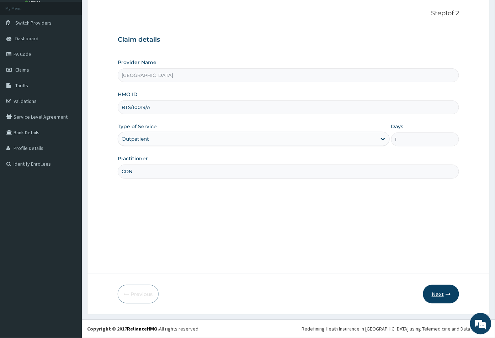
click at [441, 294] on button "Next" at bounding box center [441, 294] width 36 height 19
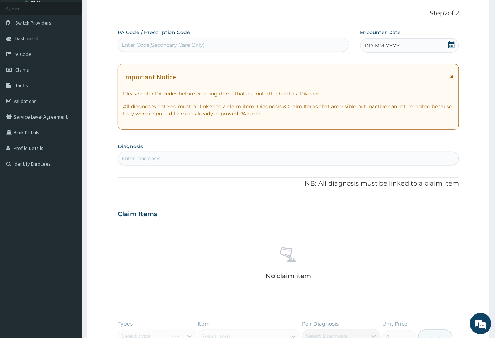
scroll to position [0, 0]
click at [174, 45] on div "Enter Code(Secondary Care Only)" at bounding box center [164, 44] width 84 height 7
click at [452, 44] on icon at bounding box center [451, 44] width 7 height 7
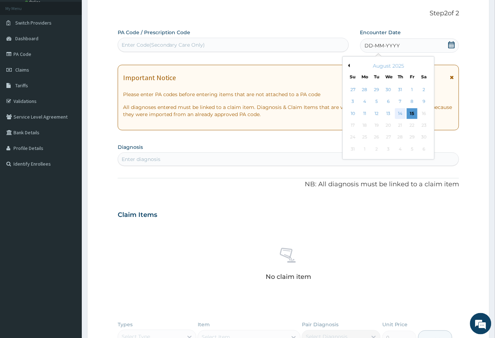
click at [400, 113] on div "14" at bounding box center [400, 113] width 11 height 11
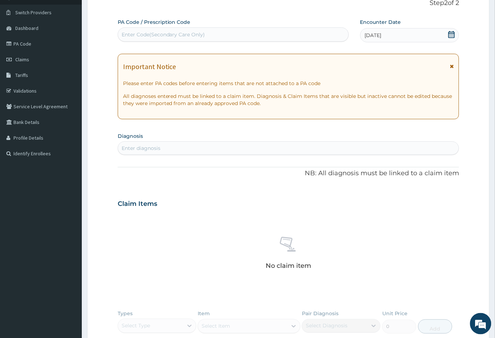
scroll to position [79, 0]
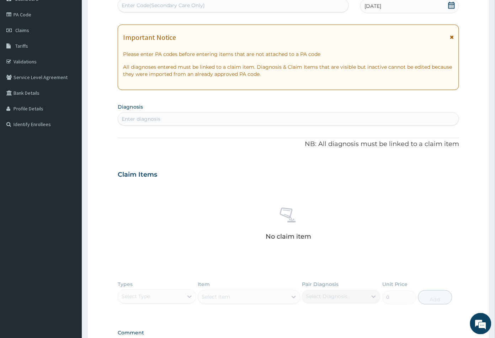
click at [171, 118] on div "Enter diagnosis" at bounding box center [288, 118] width 341 height 11
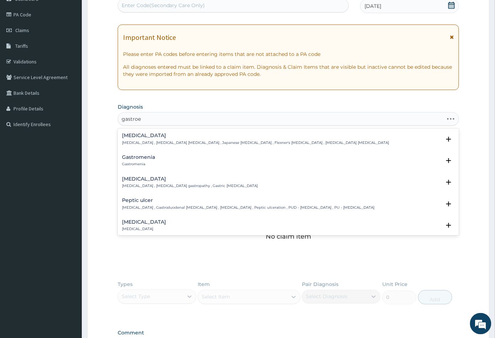
type input "gastroen"
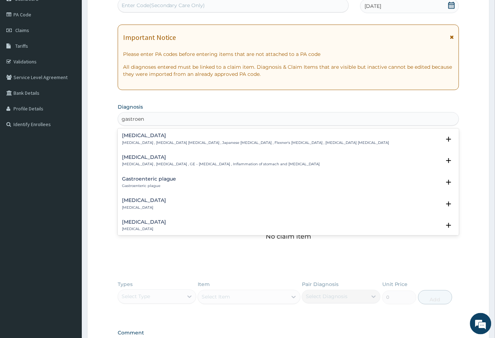
click at [162, 159] on h4 "[MEDICAL_DATA]" at bounding box center [221, 156] width 198 height 5
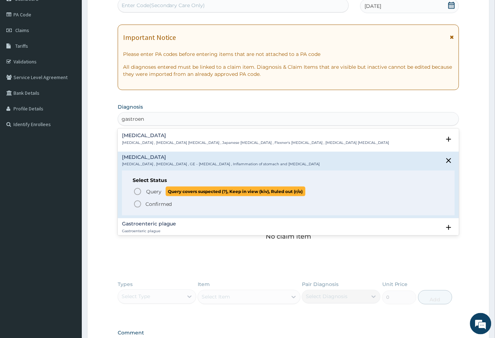
click at [139, 192] on icon "status option query" at bounding box center [137, 191] width 9 height 9
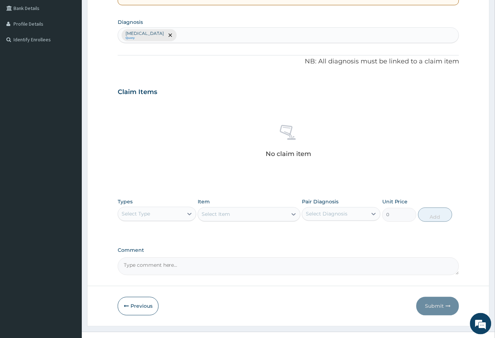
scroll to position [175, 0]
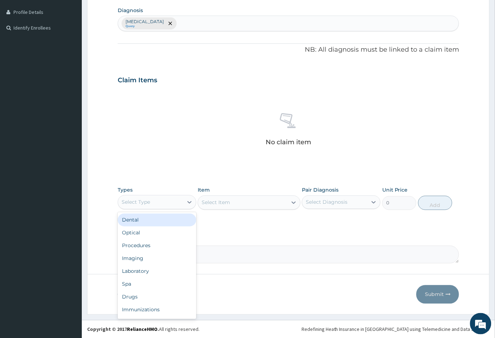
click at [163, 200] on div "Select Type" at bounding box center [150, 201] width 65 height 11
click at [153, 244] on div "Procedures" at bounding box center [157, 245] width 79 height 13
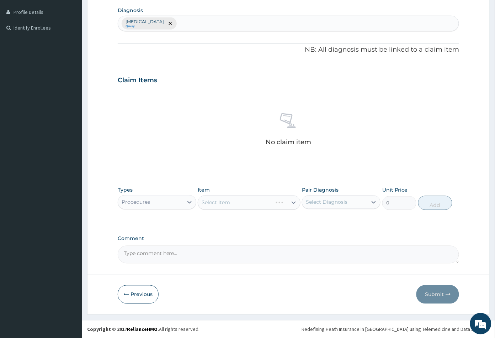
click at [255, 205] on div "Select Item" at bounding box center [249, 202] width 102 height 14
click at [255, 205] on div "Select Item" at bounding box center [242, 202] width 89 height 11
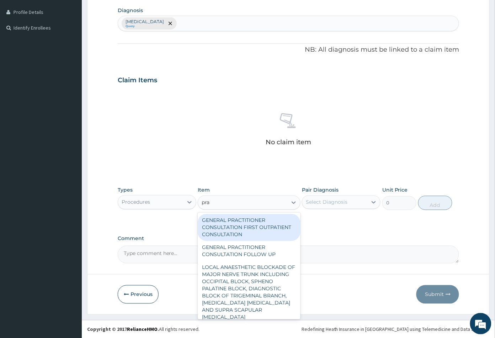
type input "prac"
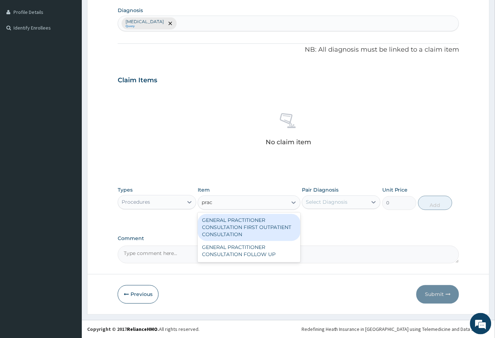
click at [268, 222] on div "GENERAL PRACTITIONER CONSULTATION FIRST OUTPATIENT CONSULTATION" at bounding box center [249, 227] width 102 height 27
type input "3547.5"
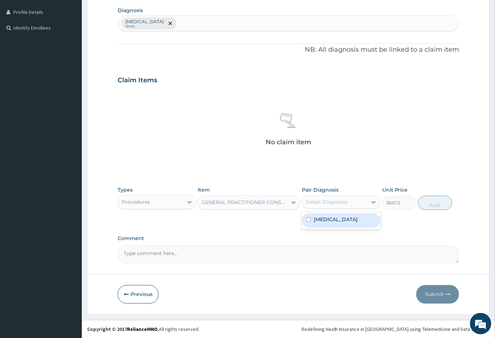
click at [337, 203] on div "Select Diagnosis" at bounding box center [327, 202] width 42 height 7
click at [337, 219] on label "[MEDICAL_DATA]" at bounding box center [336, 219] width 44 height 7
checkbox input "true"
click at [435, 204] on button "Add" at bounding box center [436, 203] width 34 height 14
type input "0"
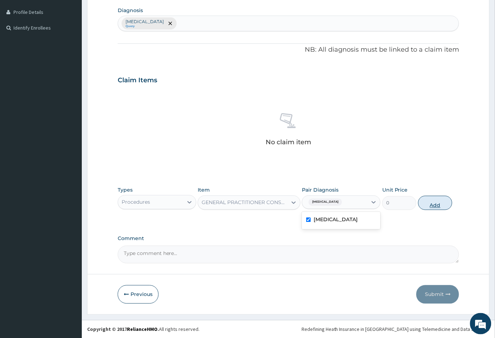
scroll to position [157, 0]
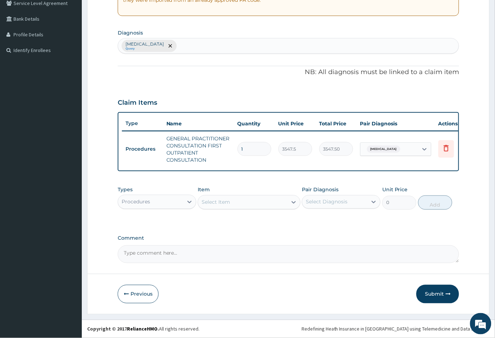
click at [225, 200] on div "Select Item" at bounding box center [216, 202] width 28 height 7
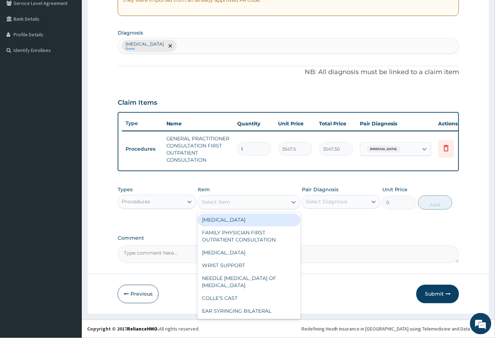
click at [128, 193] on label "Types" at bounding box center [125, 190] width 15 height 6
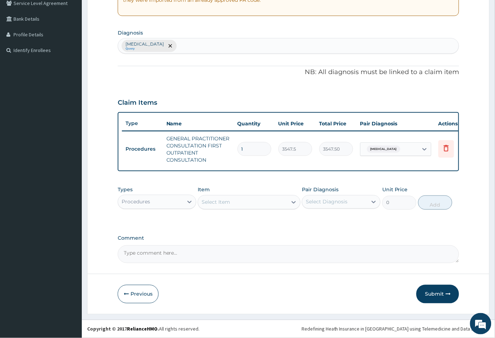
click at [133, 199] on div "Procedures" at bounding box center [136, 201] width 28 height 7
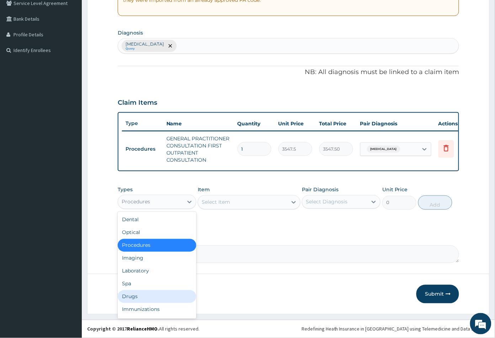
click at [138, 297] on div "Drugs" at bounding box center [157, 296] width 79 height 13
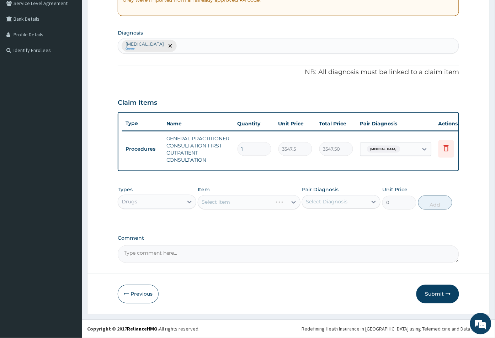
click at [245, 203] on div "Select Item" at bounding box center [249, 202] width 102 height 14
click at [251, 203] on div "Select Item" at bounding box center [249, 202] width 102 height 14
click at [244, 205] on div "Select Item" at bounding box center [242, 201] width 89 height 11
type input "[PERSON_NAME]"
click at [243, 219] on div "[MEDICAL_DATA] 2MG TABLET TAB" at bounding box center [249, 220] width 102 height 13
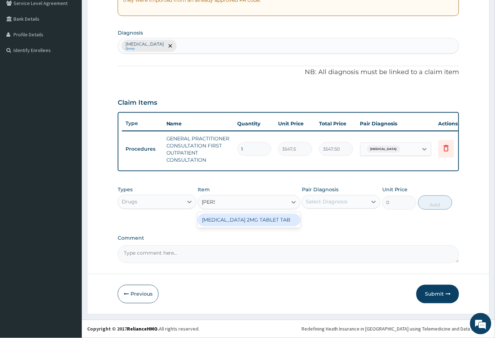
type input "88.6875"
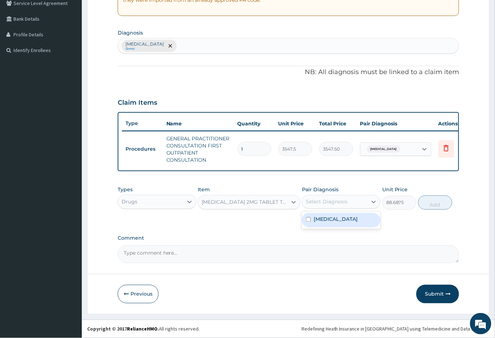
click at [340, 201] on div "Select Diagnosis" at bounding box center [327, 201] width 42 height 7
click at [332, 219] on label "[MEDICAL_DATA]" at bounding box center [336, 219] width 44 height 7
checkbox input "true"
click at [432, 204] on button "Add" at bounding box center [436, 202] width 34 height 14
type input "0"
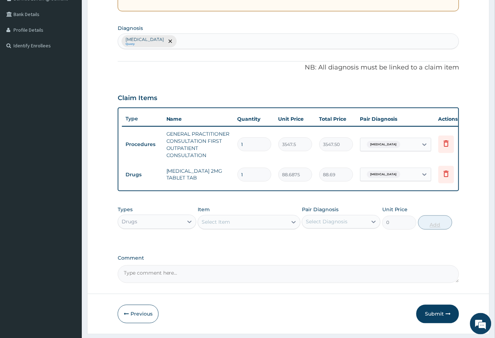
type input "0.00"
type input "4"
type input "354.75"
type input "4"
click at [247, 226] on div "Select Item" at bounding box center [242, 221] width 89 height 11
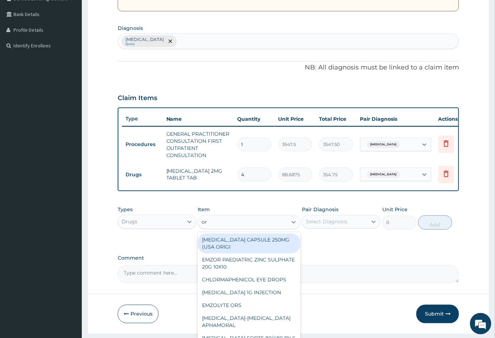
type input "ors"
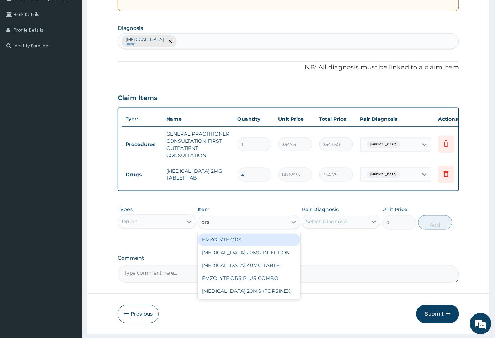
drag, startPoint x: 250, startPoint y: 244, endPoint x: 269, endPoint y: 244, distance: 19.6
click at [251, 244] on div "EMZOLYTE ORS" at bounding box center [249, 239] width 102 height 13
type input "473"
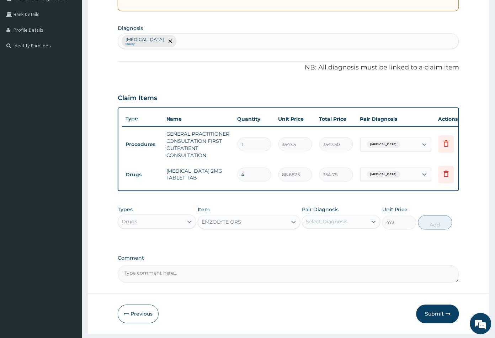
click at [326, 225] on div "Select Diagnosis" at bounding box center [327, 221] width 42 height 7
click at [323, 240] on label "[MEDICAL_DATA]" at bounding box center [336, 239] width 44 height 7
checkbox input "true"
click at [436, 226] on button "Add" at bounding box center [436, 222] width 34 height 14
type input "0"
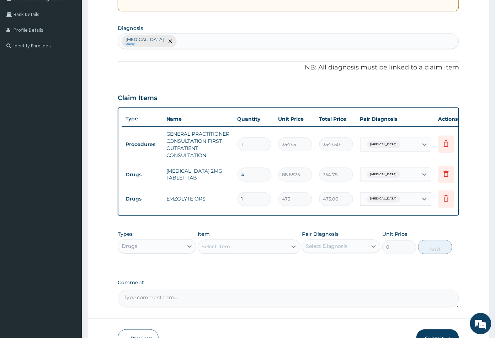
click at [232, 252] on div "Select Item" at bounding box center [242, 246] width 89 height 11
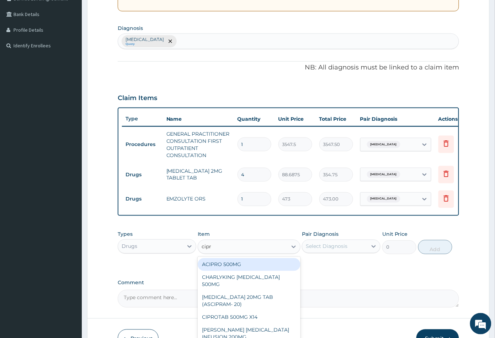
type input "[MEDICAL_DATA]"
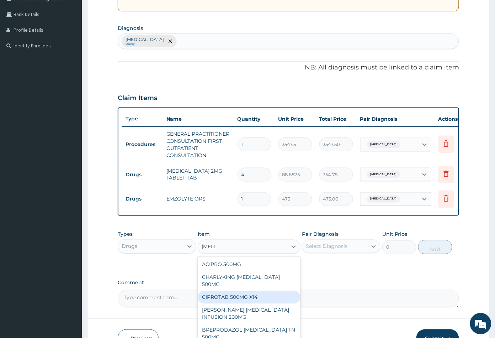
click at [239, 300] on div "CIPROTAB 500MG X14" at bounding box center [249, 297] width 102 height 13
type input "319.2749938964844"
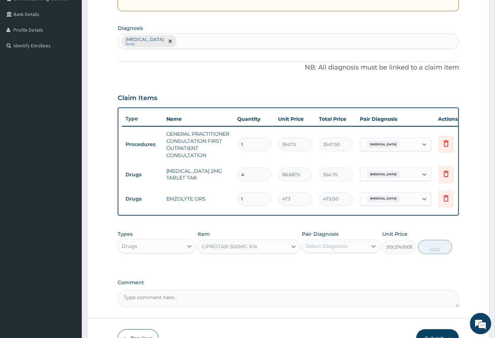
click at [329, 250] on div "Select Diagnosis" at bounding box center [327, 246] width 42 height 7
click at [331, 267] on label "[MEDICAL_DATA]" at bounding box center [336, 263] width 44 height 7
checkbox input "true"
click at [434, 254] on button "Add" at bounding box center [436, 247] width 34 height 14
type input "0"
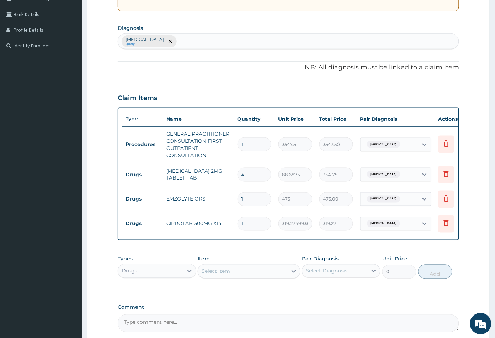
type input "10"
type input "3192.75"
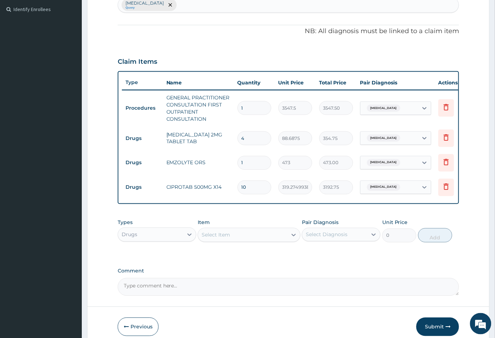
scroll to position [232, 0]
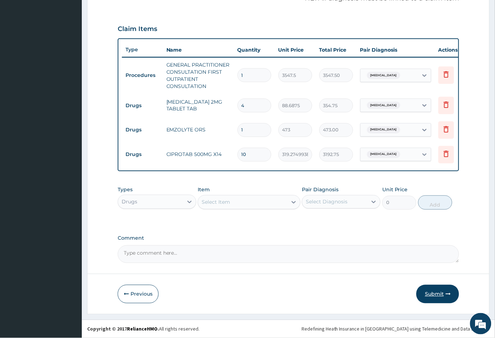
type input "10"
click at [433, 295] on button "Submit" at bounding box center [438, 294] width 43 height 19
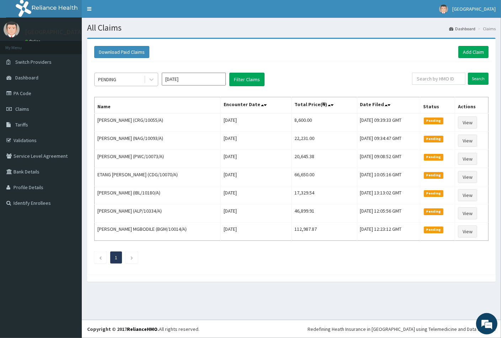
click at [127, 78] on div "PENDING" at bounding box center [119, 79] width 49 height 11
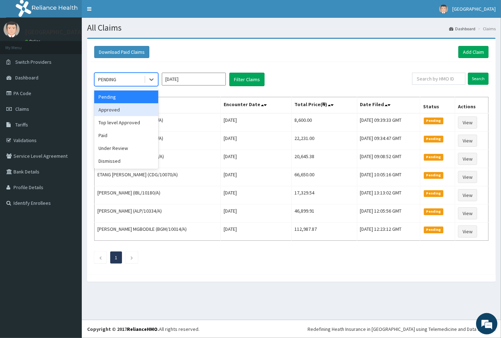
click at [129, 106] on div "Approved" at bounding box center [126, 109] width 64 height 13
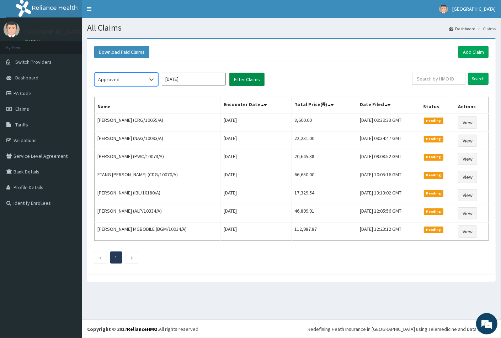
click at [248, 83] on button "Filter Claims" at bounding box center [247, 80] width 35 height 14
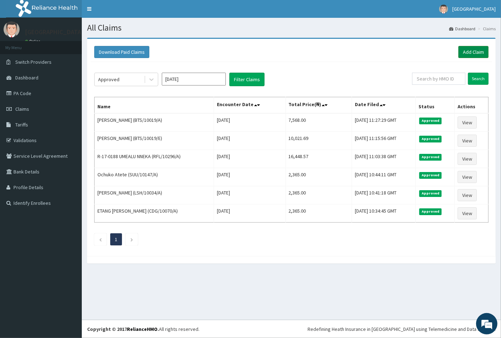
click at [471, 53] on link "Add Claim" at bounding box center [474, 52] width 30 height 12
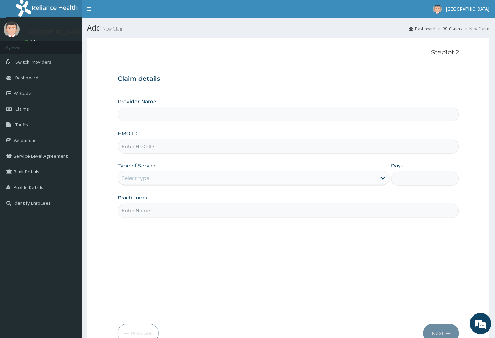
click at [128, 145] on input "HMO ID" at bounding box center [289, 147] width 342 height 14
paste input "BTS/10019/B"
type input "B"
drag, startPoint x: 31, startPoint y: 108, endPoint x: 31, endPoint y: 112, distance: 3.9
click at [31, 109] on link "Claims" at bounding box center [41, 109] width 82 height 16
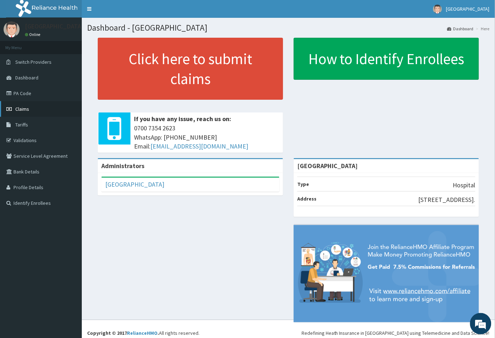
click at [24, 109] on span "Claims" at bounding box center [22, 109] width 14 height 6
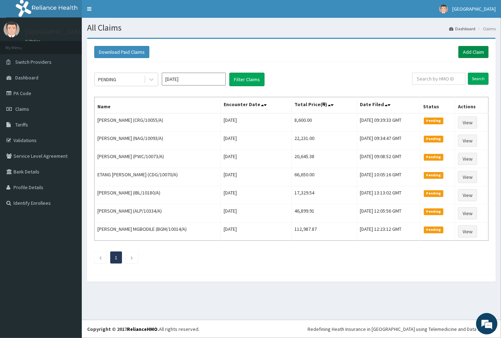
click at [464, 52] on link "Add Claim" at bounding box center [474, 52] width 30 height 12
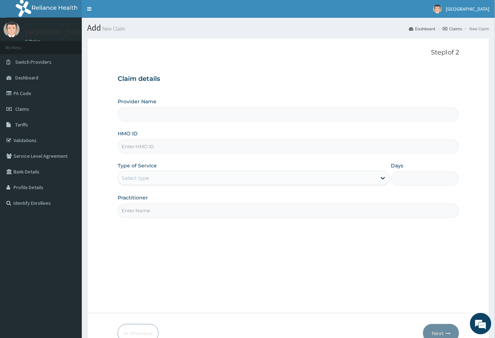
type input "Peachcare Medical Centre"
click at [126, 147] on input "HMO ID" at bounding box center [289, 147] width 342 height 14
paste input "BTS/10019/B"
type input "BTS/10019/B"
click at [143, 177] on div "Select type" at bounding box center [135, 177] width 27 height 7
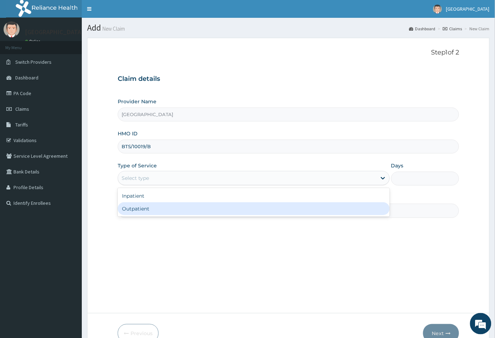
click at [142, 206] on div "Outpatient" at bounding box center [254, 208] width 272 height 13
type input "1"
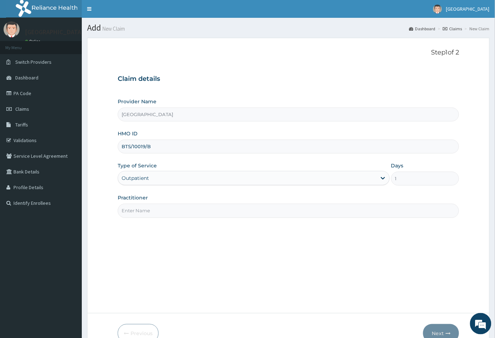
click at [147, 211] on input "Practitioner" at bounding box center [289, 211] width 342 height 14
type input "CON"
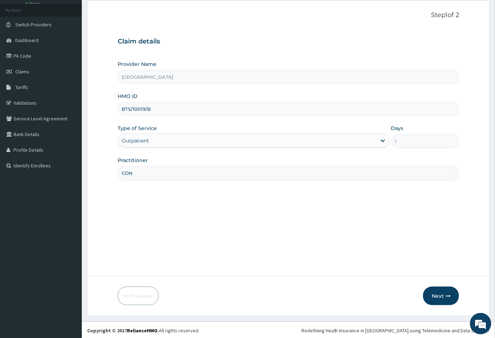
scroll to position [39, 0]
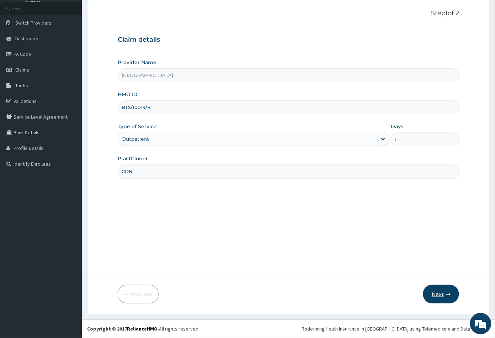
click at [439, 294] on button "Next" at bounding box center [441, 294] width 36 height 19
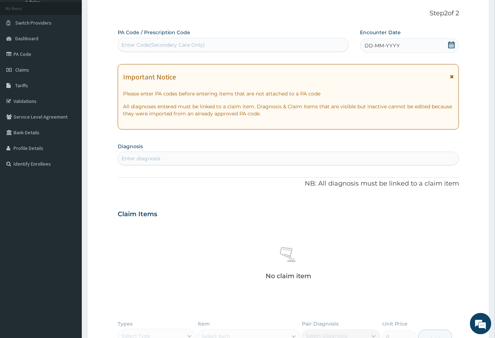
click at [450, 45] on icon at bounding box center [451, 44] width 7 height 7
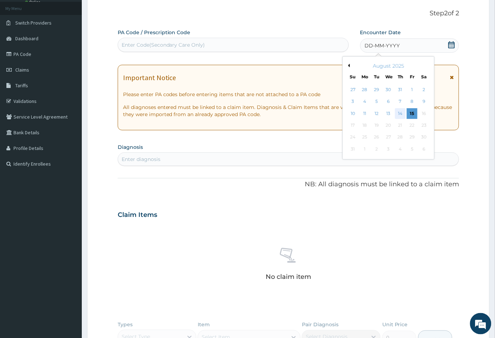
click at [401, 113] on div "14" at bounding box center [400, 113] width 11 height 11
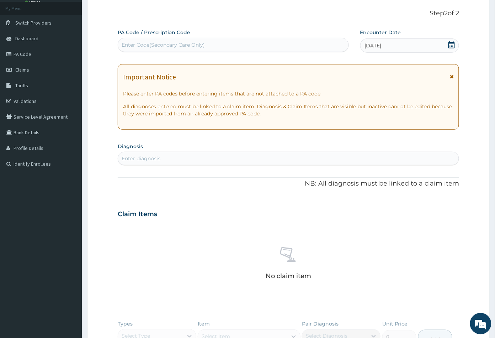
click at [169, 156] on div "Enter diagnosis" at bounding box center [288, 158] width 341 height 11
type input "uti"
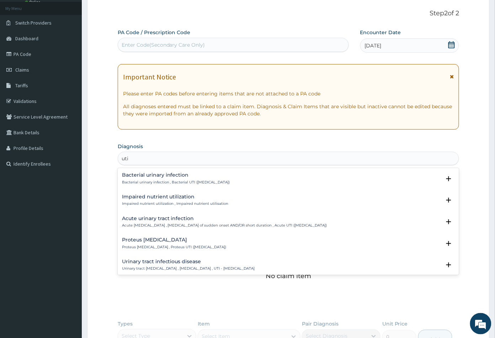
click at [162, 217] on h4 "Acute urinary tract infection" at bounding box center [224, 218] width 205 height 5
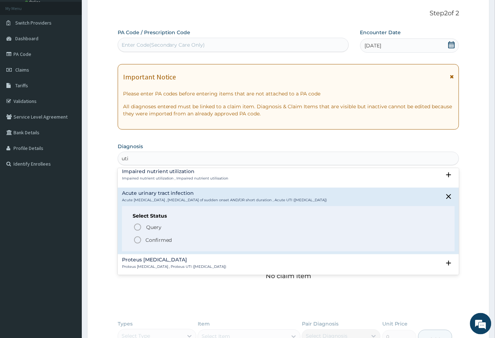
scroll to position [40, 0]
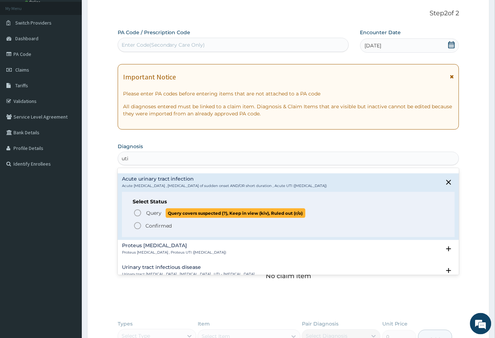
click at [137, 211] on icon "status option query" at bounding box center [137, 213] width 9 height 9
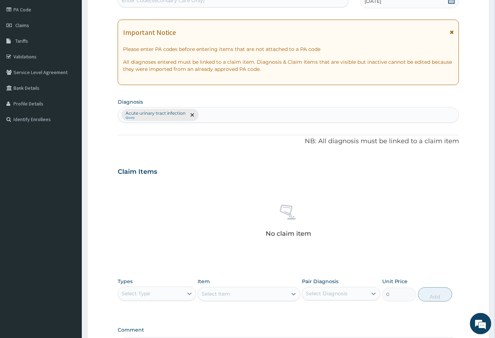
scroll to position [175, 0]
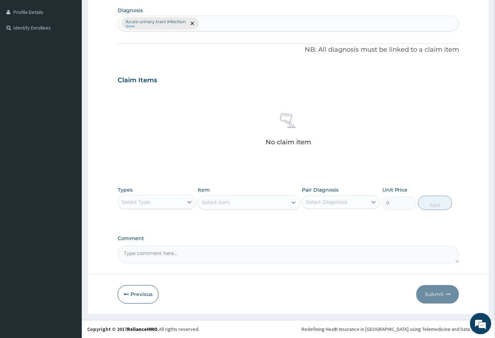
click at [173, 201] on div "Select Type" at bounding box center [150, 201] width 65 height 11
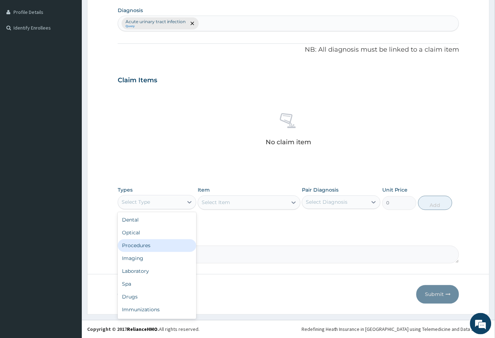
click at [159, 243] on div "Procedures" at bounding box center [157, 245] width 79 height 13
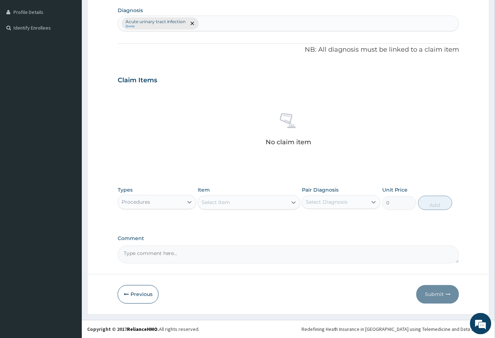
click at [259, 205] on div "Select Item" at bounding box center [242, 202] width 89 height 11
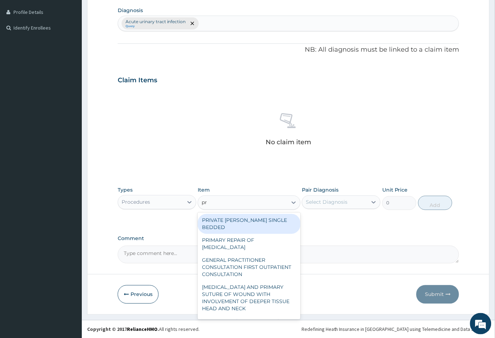
type input "pra"
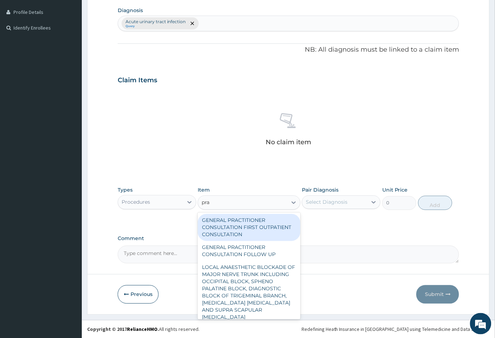
click at [251, 228] on div "GENERAL PRACTITIONER CONSULTATION FIRST OUTPATIENT CONSULTATION" at bounding box center [249, 227] width 102 height 27
type input "3547.5"
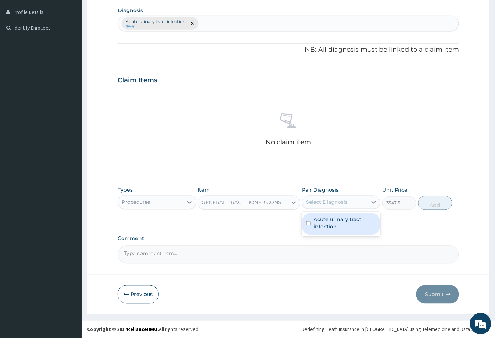
click at [330, 203] on div "Select Diagnosis" at bounding box center [327, 202] width 42 height 7
click at [334, 220] on label "Acute urinary tract infection" at bounding box center [345, 223] width 63 height 14
checkbox input "true"
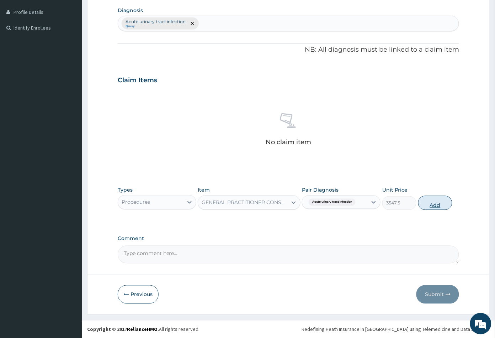
click at [437, 202] on button "Add" at bounding box center [436, 203] width 34 height 14
type input "0"
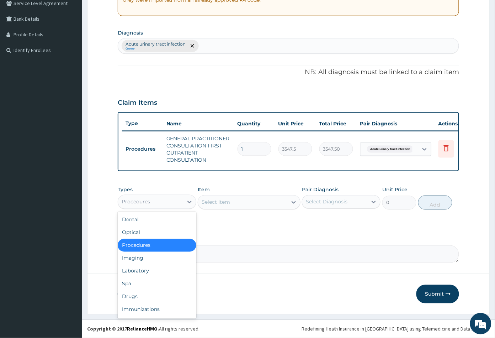
click at [167, 200] on div "Procedures" at bounding box center [150, 201] width 65 height 11
click at [143, 295] on div "Drugs" at bounding box center [157, 296] width 79 height 13
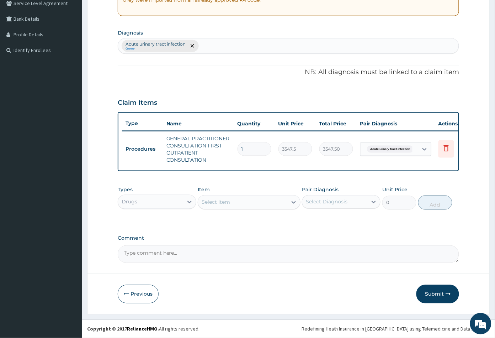
click at [254, 205] on div "Select Item" at bounding box center [242, 201] width 89 height 11
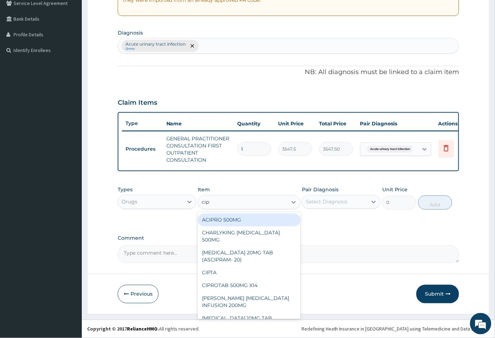
type input "cipr"
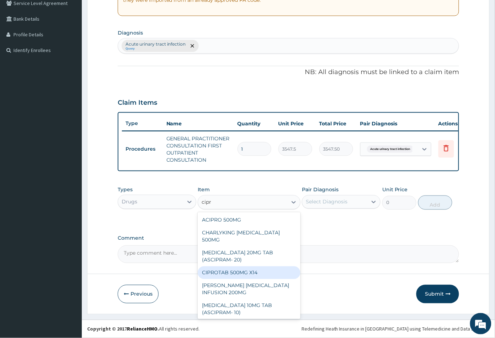
click at [240, 272] on div "CIPROTAB 500MG X14" at bounding box center [249, 272] width 102 height 13
type input "319.2749938964844"
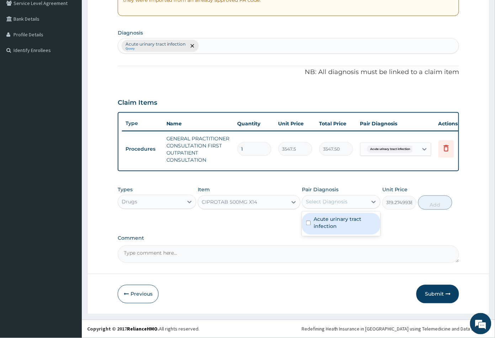
click at [333, 202] on div "Select Diagnosis" at bounding box center [327, 201] width 42 height 7
click at [337, 222] on label "Acute urinary tract infection" at bounding box center [345, 223] width 63 height 14
checkbox input "true"
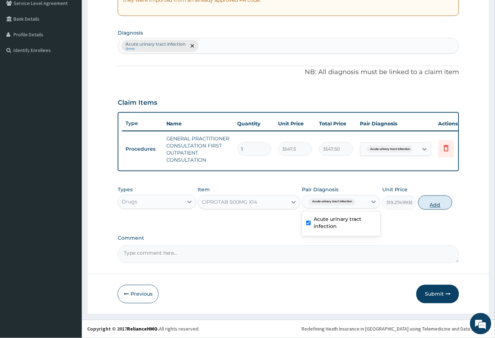
click at [435, 205] on button "Add" at bounding box center [436, 202] width 34 height 14
type input "0"
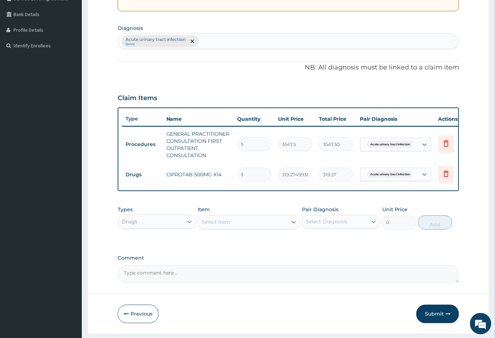
type input "10"
type input "3192.75"
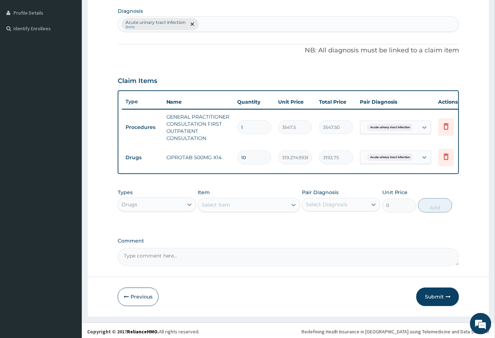
scroll to position [182, 0]
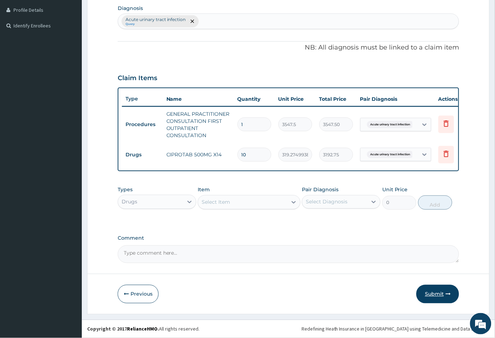
type input "10"
click at [431, 294] on button "Submit" at bounding box center [438, 294] width 43 height 19
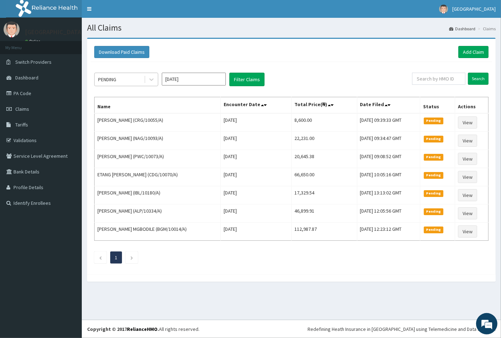
click at [116, 80] on div "PENDING" at bounding box center [107, 79] width 18 height 7
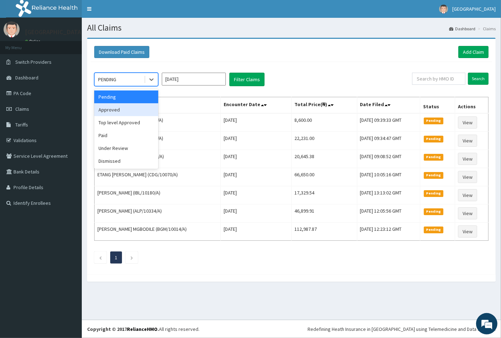
click at [122, 109] on div "Approved" at bounding box center [126, 109] width 64 height 13
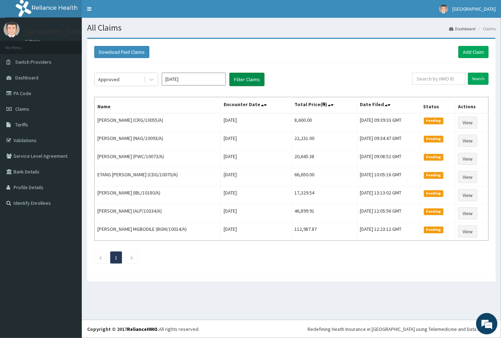
click at [246, 78] on button "Filter Claims" at bounding box center [247, 80] width 35 height 14
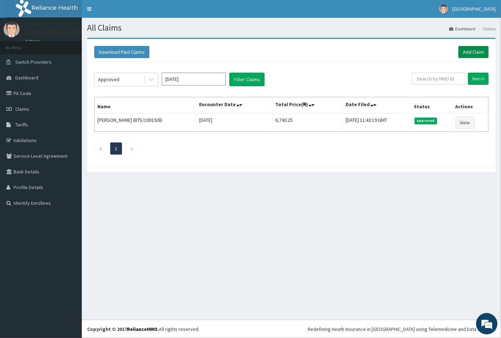
click at [471, 51] on link "Add Claim" at bounding box center [474, 52] width 30 height 12
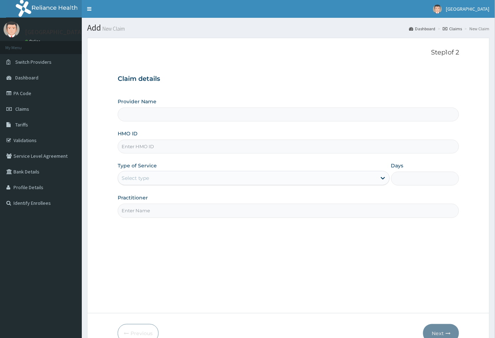
drag, startPoint x: 0, startPoint y: 0, endPoint x: 134, endPoint y: 145, distance: 197.2
click at [134, 145] on input "HMO ID" at bounding box center [289, 147] width 342 height 14
type input "Peachcare Medical Centre"
paste input "NPP/10023/A"
type input "NPP/10023/A"
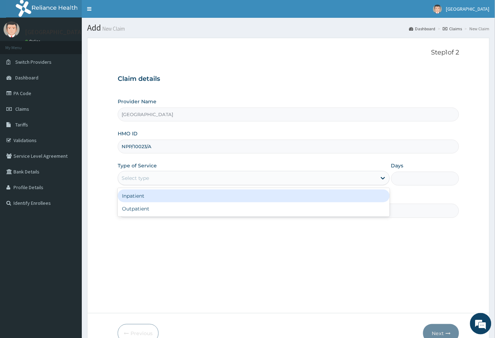
click at [146, 176] on div "Select type" at bounding box center [135, 177] width 27 height 7
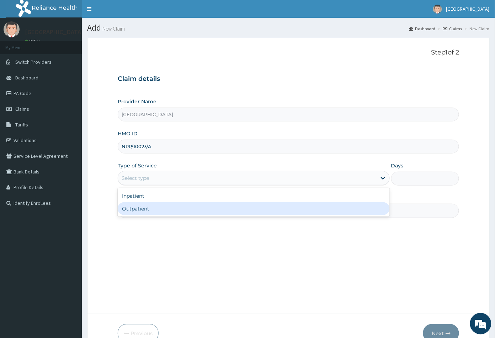
click at [142, 209] on div "Outpatient" at bounding box center [254, 208] width 272 height 13
type input "1"
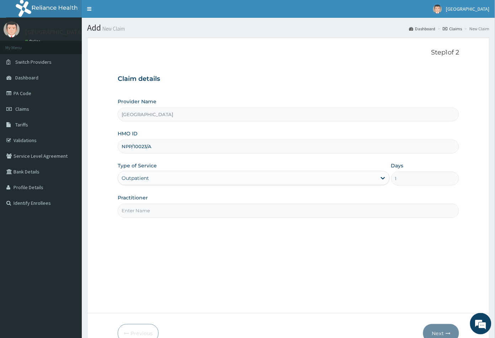
click at [142, 209] on input "Practitioner" at bounding box center [289, 211] width 342 height 14
type input "CON"
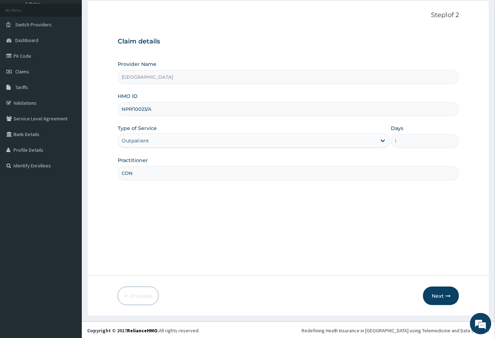
scroll to position [39, 0]
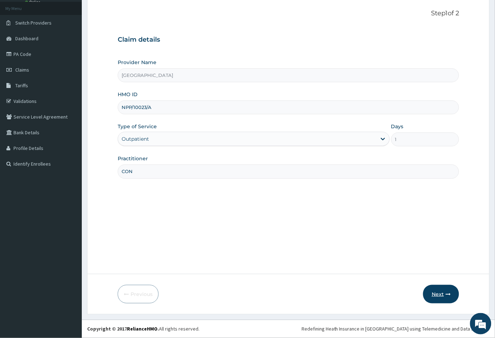
click at [438, 294] on button "Next" at bounding box center [441, 294] width 36 height 19
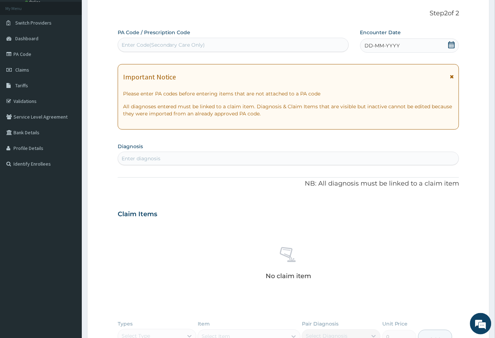
click at [451, 43] on icon at bounding box center [452, 44] width 6 height 7
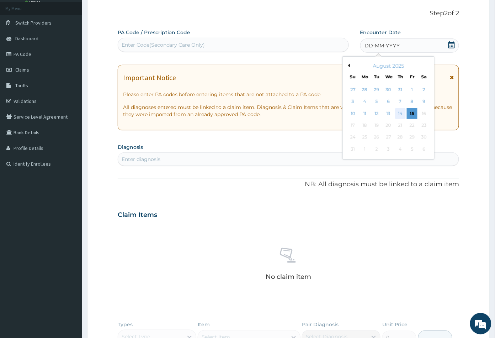
click at [403, 112] on div "14" at bounding box center [400, 113] width 11 height 11
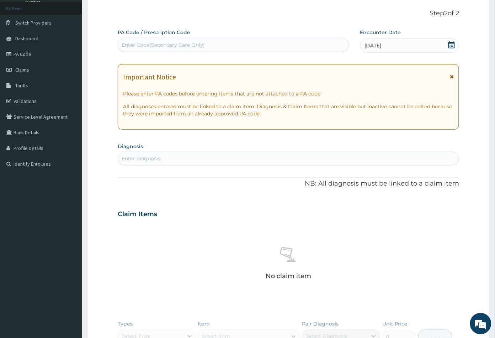
scroll to position [0, 0]
click at [149, 160] on div "Enter diagnosis" at bounding box center [141, 158] width 39 height 7
type input "mala"
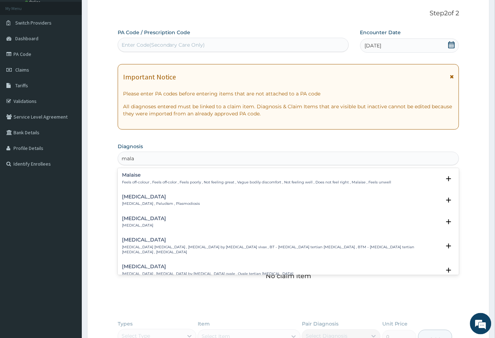
click at [143, 201] on p "Malaria , Paludism , Plasmodiosis" at bounding box center [161, 203] width 78 height 5
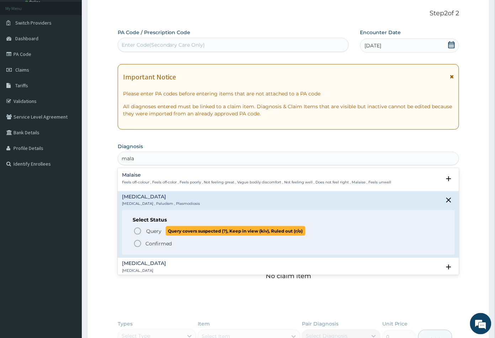
click at [137, 230] on icon "status option query" at bounding box center [137, 231] width 9 height 9
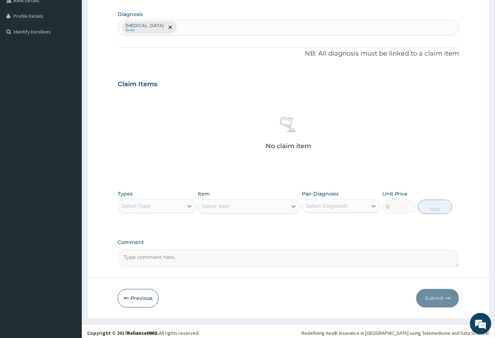
scroll to position [175, 0]
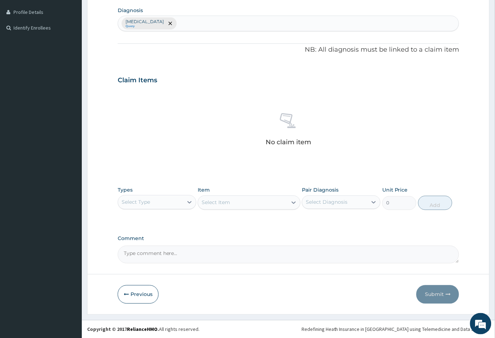
click at [177, 203] on div "Select Type" at bounding box center [150, 201] width 65 height 11
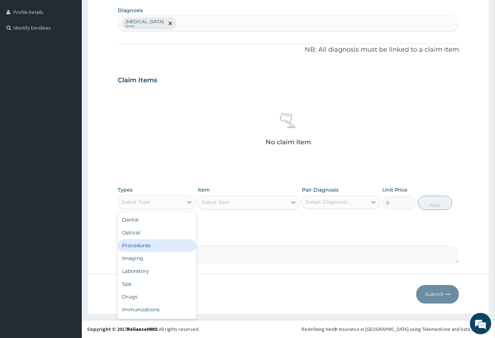
click at [160, 248] on div "Procedures" at bounding box center [157, 245] width 79 height 13
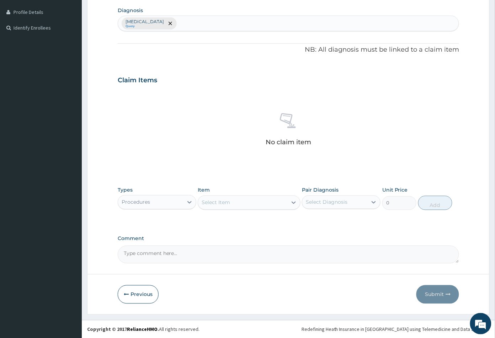
click at [253, 206] on div "Select Item" at bounding box center [242, 202] width 89 height 11
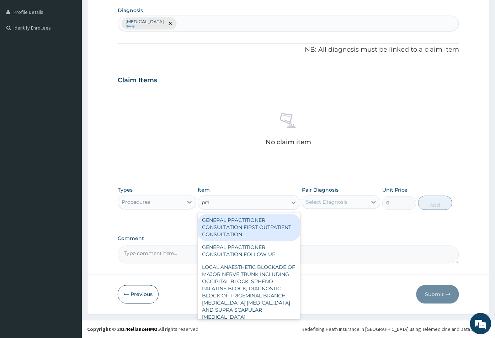
type input "prac"
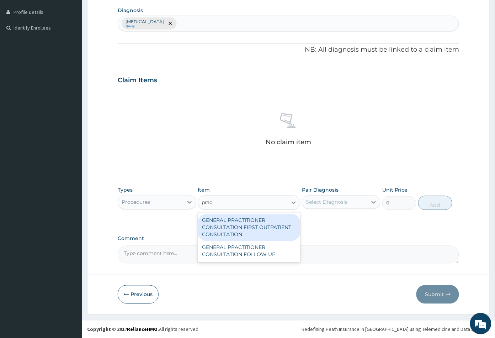
click at [241, 225] on div "GENERAL PRACTITIONER CONSULTATION FIRST OUTPATIENT CONSULTATION" at bounding box center [249, 227] width 102 height 27
type input "3547.5"
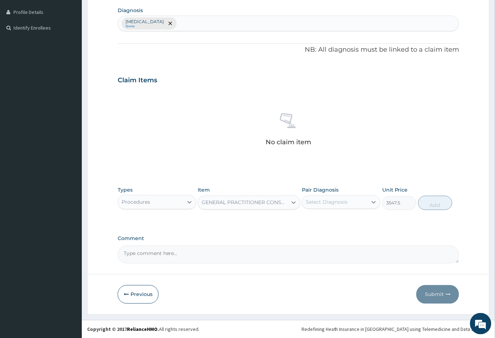
click at [335, 202] on div "Select Diagnosis" at bounding box center [327, 202] width 42 height 7
click at [331, 219] on label "Malaria" at bounding box center [336, 219] width 44 height 7
checkbox input "true"
click at [441, 205] on button "Add" at bounding box center [436, 203] width 34 height 14
type input "0"
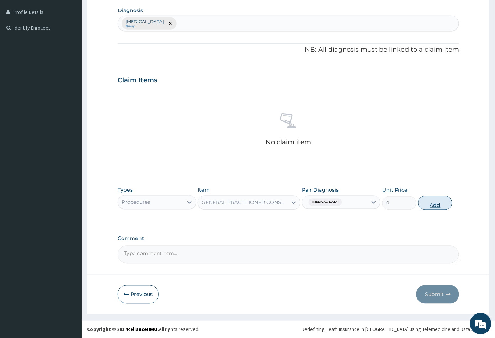
scroll to position [157, 0]
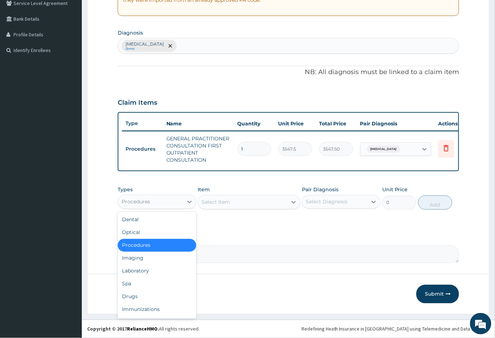
click at [153, 201] on div "Procedures" at bounding box center [150, 201] width 65 height 11
click at [139, 295] on div "Drugs" at bounding box center [157, 296] width 79 height 13
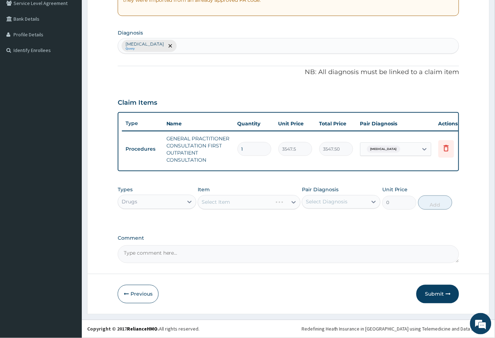
click at [248, 207] on div "Select Item" at bounding box center [249, 202] width 102 height 14
click at [257, 203] on div "Select Item" at bounding box center [249, 202] width 102 height 14
click at [257, 202] on div "Select Item" at bounding box center [249, 202] width 102 height 14
click at [257, 200] on div "Select Item" at bounding box center [242, 201] width 89 height 11
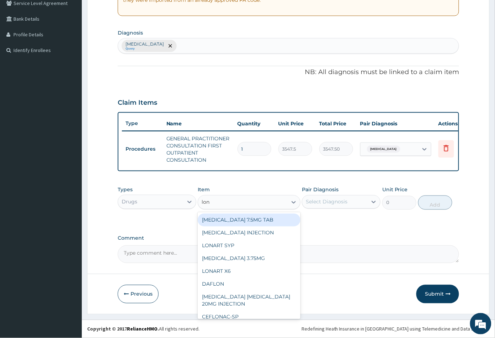
type input "lona"
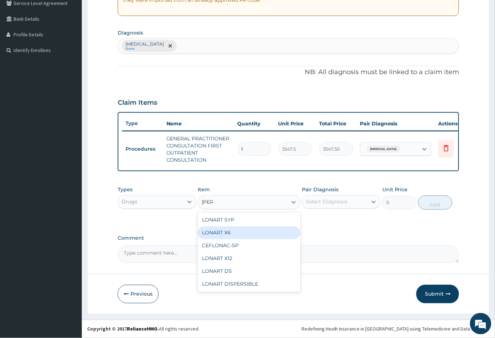
click at [238, 237] on div "LONART X6" at bounding box center [249, 232] width 102 height 13
type input "473"
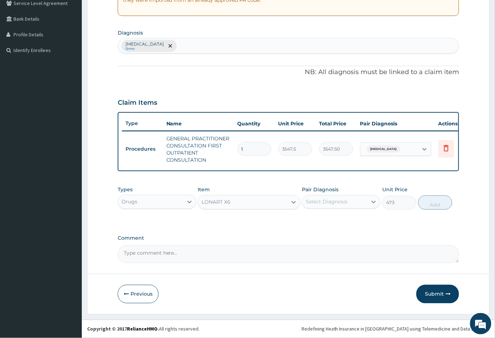
click at [325, 201] on div "Select Diagnosis" at bounding box center [327, 201] width 42 height 7
click at [328, 224] on div "Malaria" at bounding box center [341, 220] width 79 height 15
checkbox input "true"
click at [433, 204] on button "Add" at bounding box center [436, 202] width 34 height 14
type input "0"
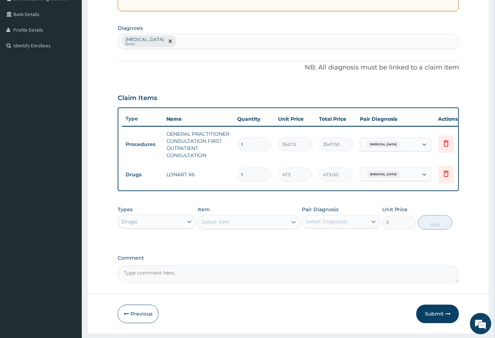
type input "0.00"
type input "6"
type input "2838.00"
type input "6"
click at [236, 228] on div "Select Item" at bounding box center [242, 221] width 89 height 11
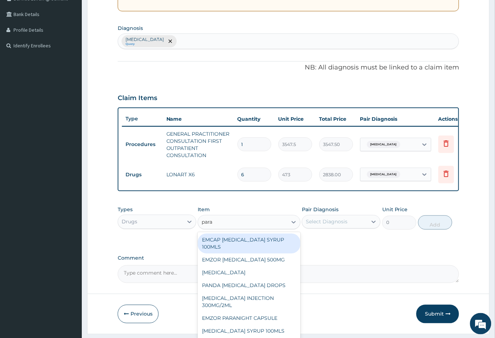
type input "parac"
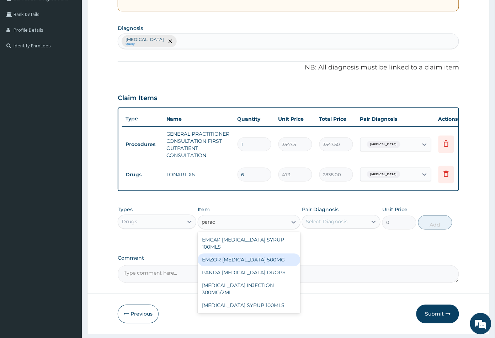
click at [251, 266] on div "EMZOR PARACETAMOL 500MG" at bounding box center [249, 259] width 102 height 13
type input "23.64999961853027"
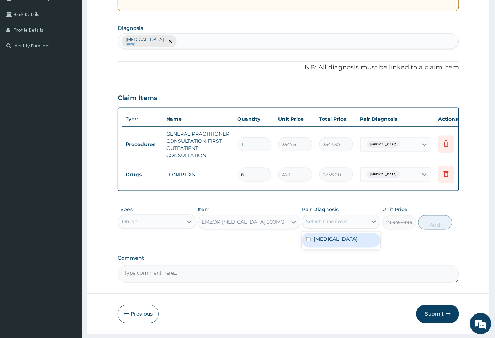
click at [343, 225] on div "Select Diagnosis" at bounding box center [327, 221] width 42 height 7
click at [340, 242] on div "Malaria" at bounding box center [341, 240] width 79 height 15
checkbox input "true"
click at [435, 228] on button "Add" at bounding box center [436, 222] width 34 height 14
type input "0"
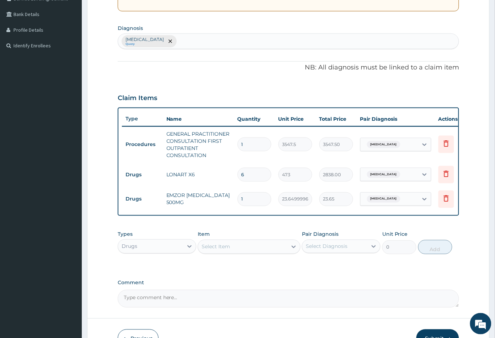
type input "18"
type input "425.70"
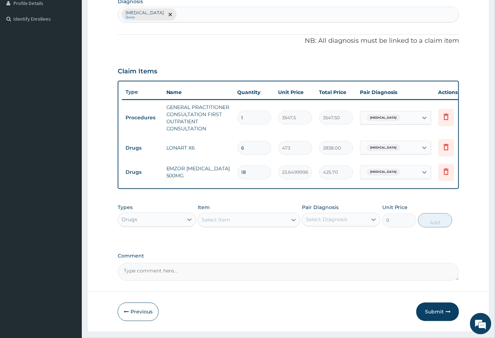
scroll to position [207, 0]
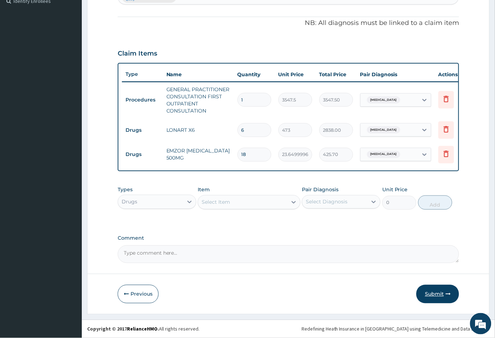
type input "18"
click at [433, 291] on button "Submit" at bounding box center [438, 294] width 43 height 19
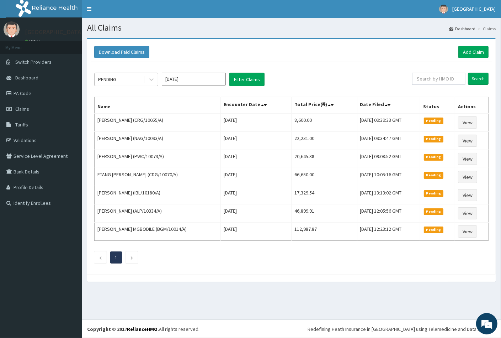
click at [125, 81] on div "PENDING" at bounding box center [119, 79] width 49 height 11
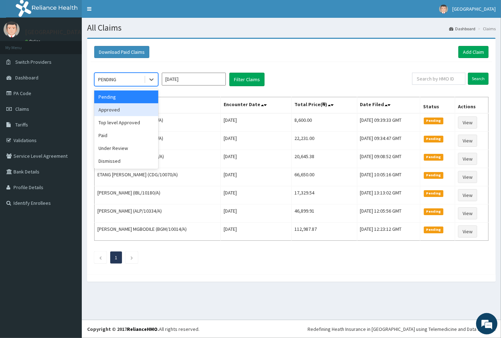
click at [123, 109] on div "Approved" at bounding box center [126, 109] width 64 height 13
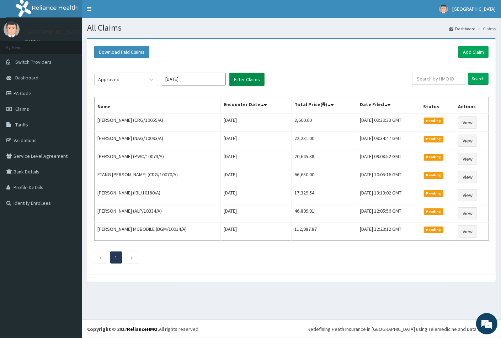
click at [247, 80] on button "Filter Claims" at bounding box center [247, 80] width 35 height 14
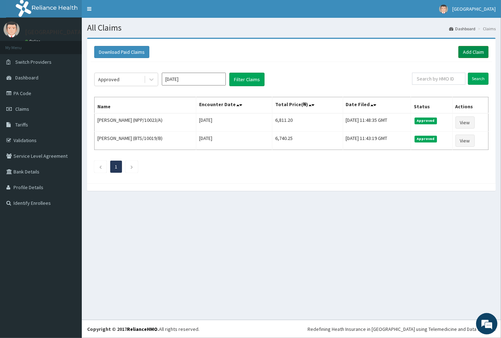
click at [475, 51] on link "Add Claim" at bounding box center [474, 52] width 30 height 12
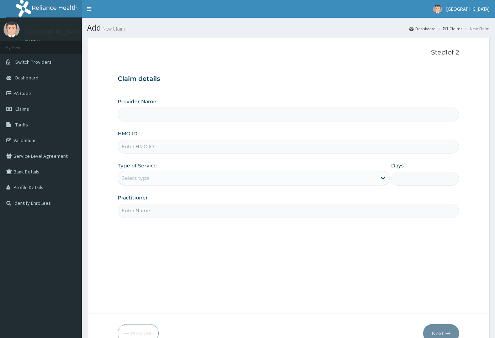
type input "[GEOGRAPHIC_DATA]"
click at [125, 143] on input "HMO ID" at bounding box center [289, 147] width 342 height 14
paste input "RBM/10015/A"
type input "RBM/10015/A"
click at [137, 176] on div "Select type" at bounding box center [135, 177] width 27 height 7
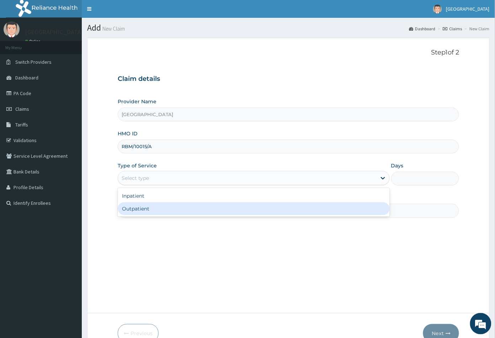
click at [145, 209] on div "Outpatient" at bounding box center [254, 208] width 272 height 13
type input "1"
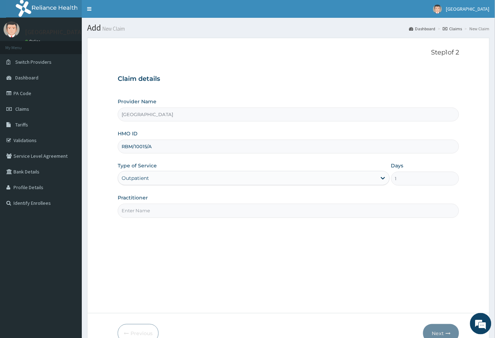
click at [146, 209] on input "Practitioner" at bounding box center [289, 211] width 342 height 14
type input "CON"
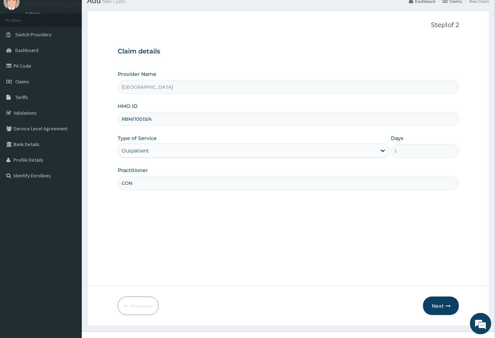
scroll to position [39, 0]
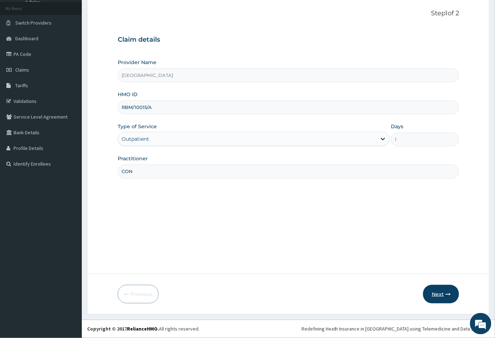
click at [434, 297] on button "Next" at bounding box center [441, 294] width 36 height 19
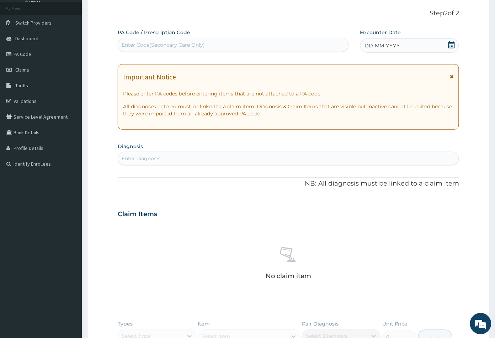
click at [452, 46] on icon at bounding box center [451, 44] width 7 height 7
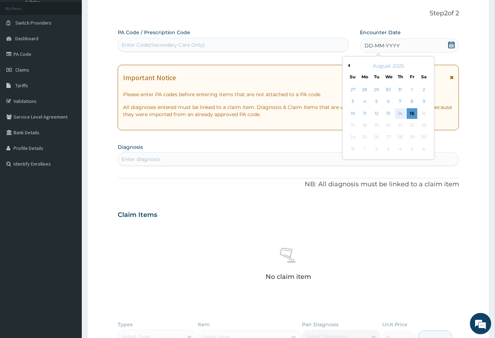
click at [402, 114] on div "14" at bounding box center [400, 113] width 11 height 11
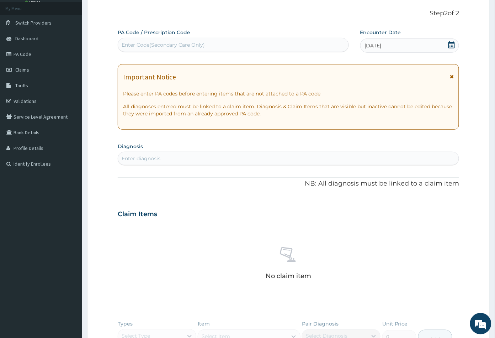
click at [144, 161] on div "Enter diagnosis" at bounding box center [141, 158] width 39 height 7
type input "mala"
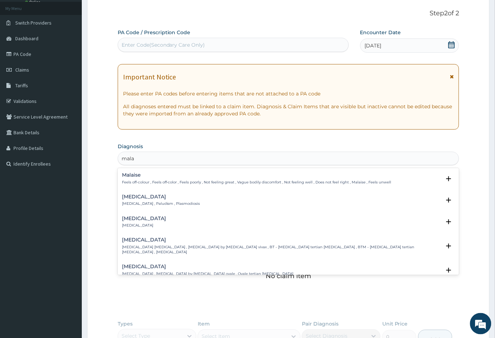
click at [127, 199] on div "[MEDICAL_DATA] [MEDICAL_DATA] , Paludism , Plasmodiosis" at bounding box center [161, 200] width 78 height 12
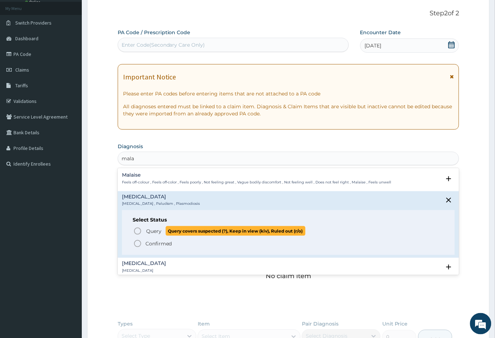
click at [137, 231] on icon "status option query" at bounding box center [137, 231] width 9 height 9
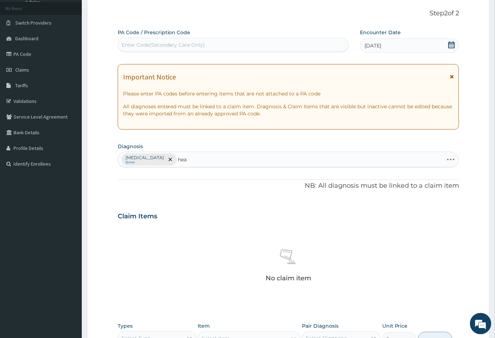
type input "head"
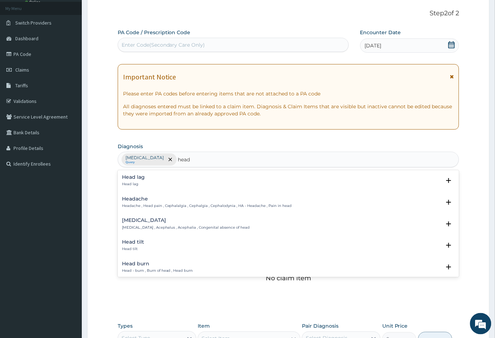
click at [147, 201] on div "Headache Headache , Head pain , Cephalalgia , Cephalgia , Cephalodynia , HA - H…" at bounding box center [207, 202] width 170 height 12
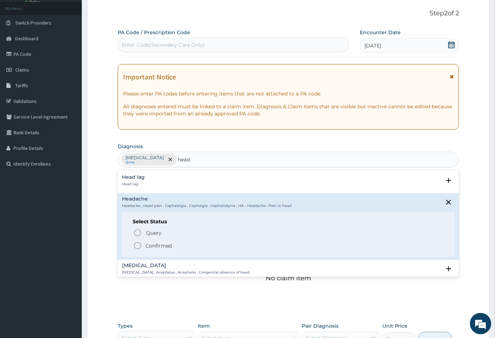
click at [136, 246] on icon "status option filled" at bounding box center [137, 245] width 9 height 9
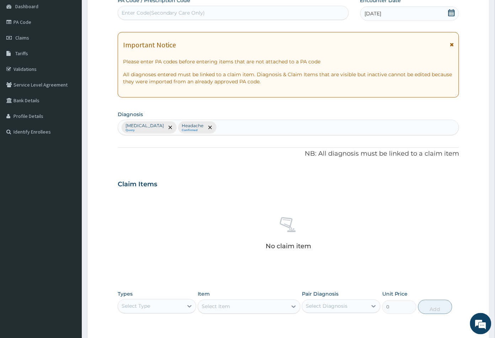
scroll to position [158, 0]
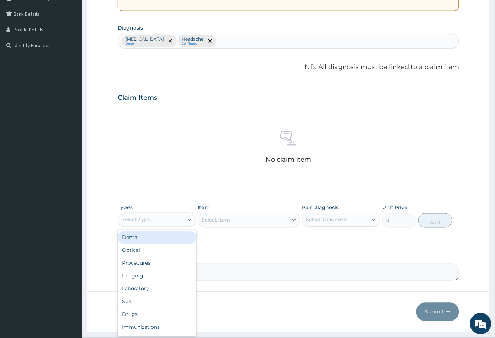
click at [167, 217] on div "Select Type" at bounding box center [150, 219] width 65 height 11
click at [156, 258] on div "Procedures" at bounding box center [157, 263] width 79 height 13
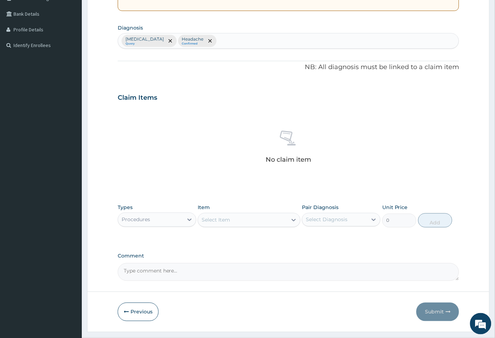
click at [241, 221] on div "Select Item" at bounding box center [242, 219] width 89 height 11
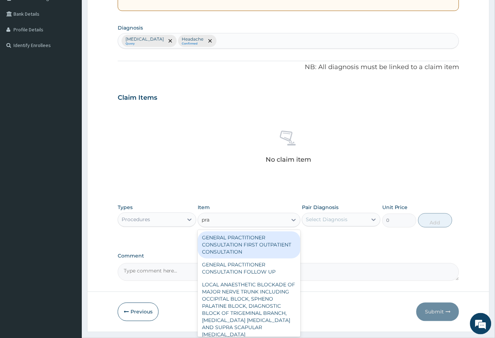
type input "prac"
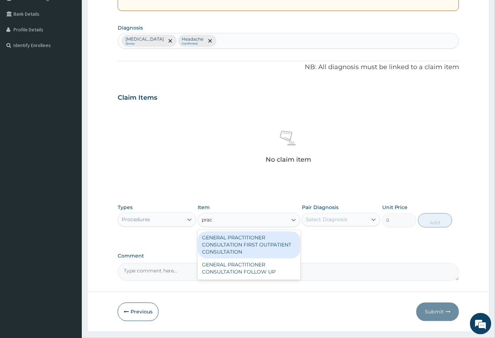
drag, startPoint x: 254, startPoint y: 250, endPoint x: 286, endPoint y: 238, distance: 34.1
click at [254, 250] on div "GENERAL PRACTITIONER CONSULTATION FIRST OUTPATIENT CONSULTATION" at bounding box center [249, 244] width 102 height 27
type input "3547.5"
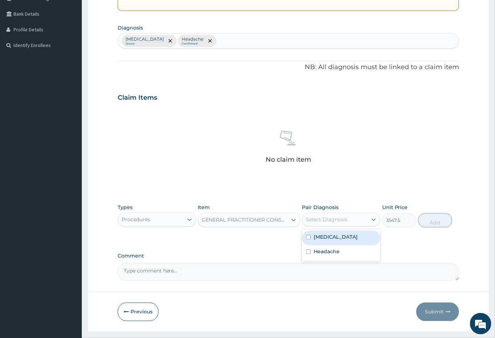
click at [334, 218] on div "Select Diagnosis" at bounding box center [327, 219] width 42 height 7
click at [328, 236] on label "[MEDICAL_DATA]" at bounding box center [336, 236] width 44 height 7
checkbox input "true"
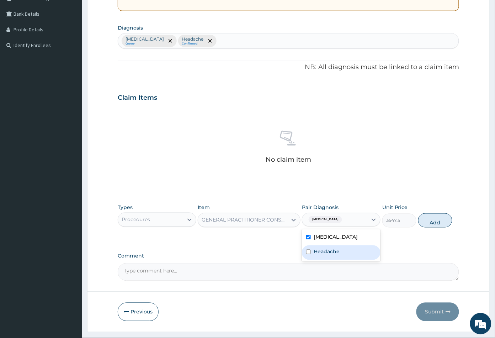
click at [331, 250] on label "Headache" at bounding box center [327, 251] width 26 height 7
checkbox input "true"
click at [429, 224] on button "Add" at bounding box center [436, 220] width 34 height 14
type input "0"
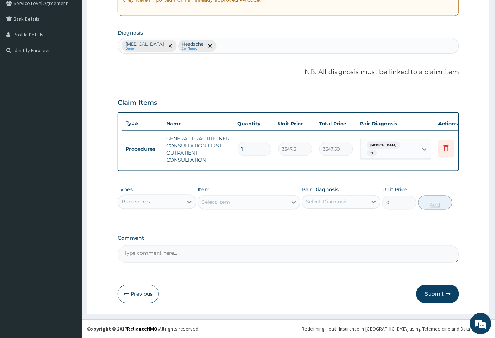
scroll to position [157, 0]
click at [158, 203] on div "Procedures" at bounding box center [150, 201] width 65 height 11
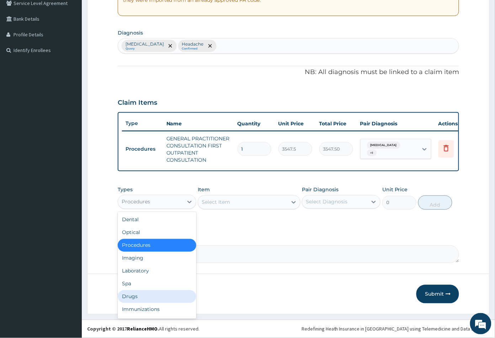
click at [138, 296] on div "Drugs" at bounding box center [157, 296] width 79 height 13
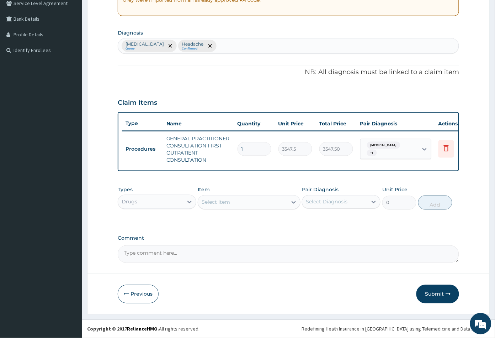
click at [247, 205] on div "Select Item" at bounding box center [242, 201] width 89 height 11
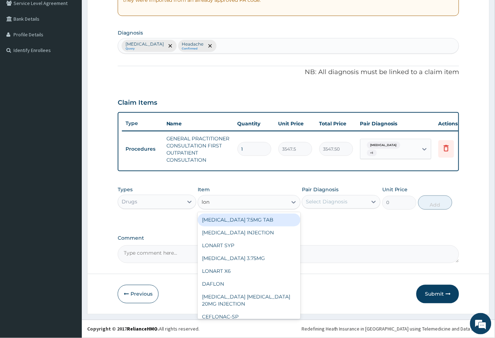
type input "[PERSON_NAME]"
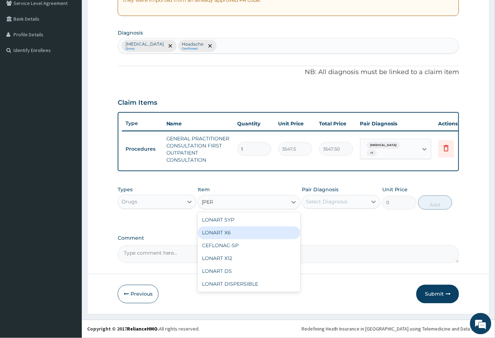
click at [214, 234] on div "LONART X6" at bounding box center [249, 232] width 102 height 13
type input "473"
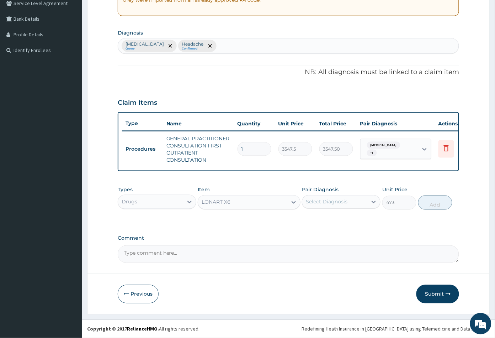
click at [345, 203] on div "Select Diagnosis" at bounding box center [327, 201] width 42 height 7
click at [338, 220] on div "[MEDICAL_DATA]" at bounding box center [341, 220] width 79 height 15
checkbox input "true"
click at [440, 206] on button "Add" at bounding box center [436, 202] width 34 height 14
type input "0"
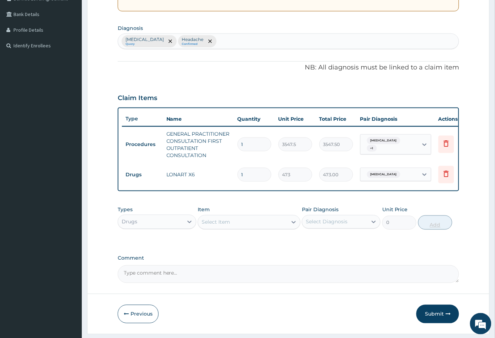
type input "0.00"
type input "6"
type input "2838.00"
type input "6"
click at [217, 226] on div "Select Item" at bounding box center [216, 222] width 28 height 7
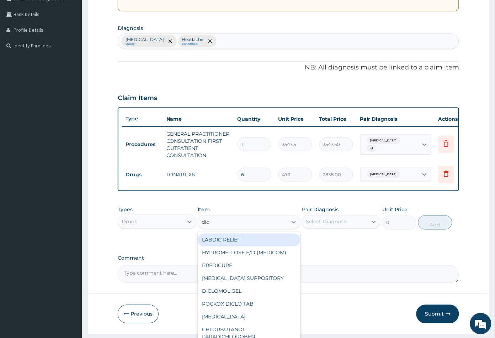
type input "dicl"
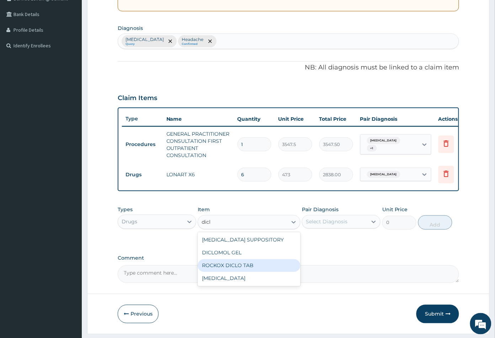
drag, startPoint x: 227, startPoint y: 268, endPoint x: 252, endPoint y: 268, distance: 24.9
click at [228, 268] on div "ROCKOX DICLO TAB" at bounding box center [249, 265] width 102 height 13
type input "82.7750015258789"
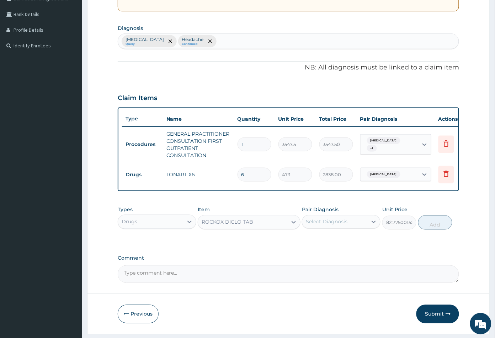
click at [349, 227] on div "Select Diagnosis" at bounding box center [334, 221] width 65 height 11
click at [334, 256] on label "Headache" at bounding box center [327, 253] width 26 height 7
checkbox input "true"
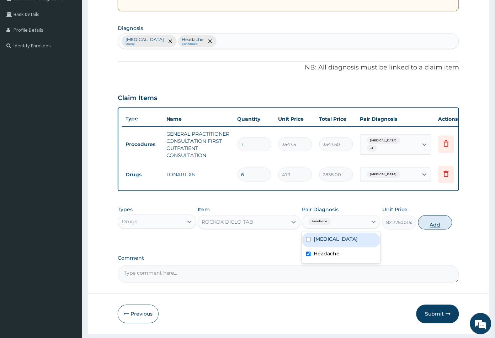
click at [435, 228] on button "Add" at bounding box center [436, 222] width 34 height 14
type input "0"
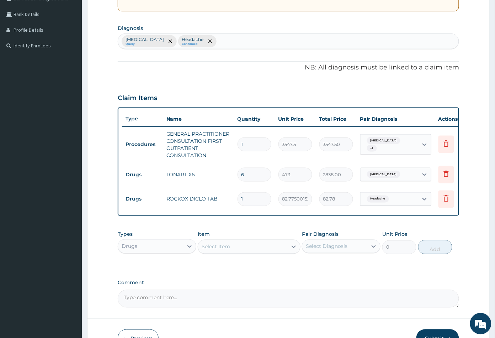
type input "10"
type input "827.75"
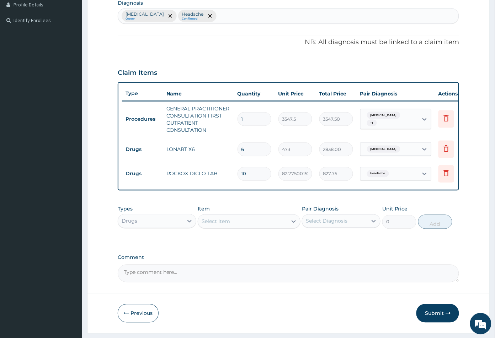
scroll to position [197, 0]
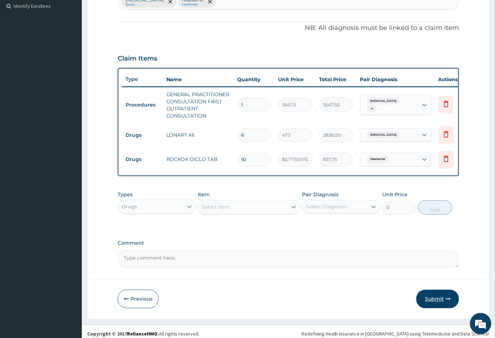
type input "10"
click at [430, 306] on button "Submit" at bounding box center [438, 299] width 43 height 19
